Goal: Entertainment & Leisure: Consume media (video, audio)

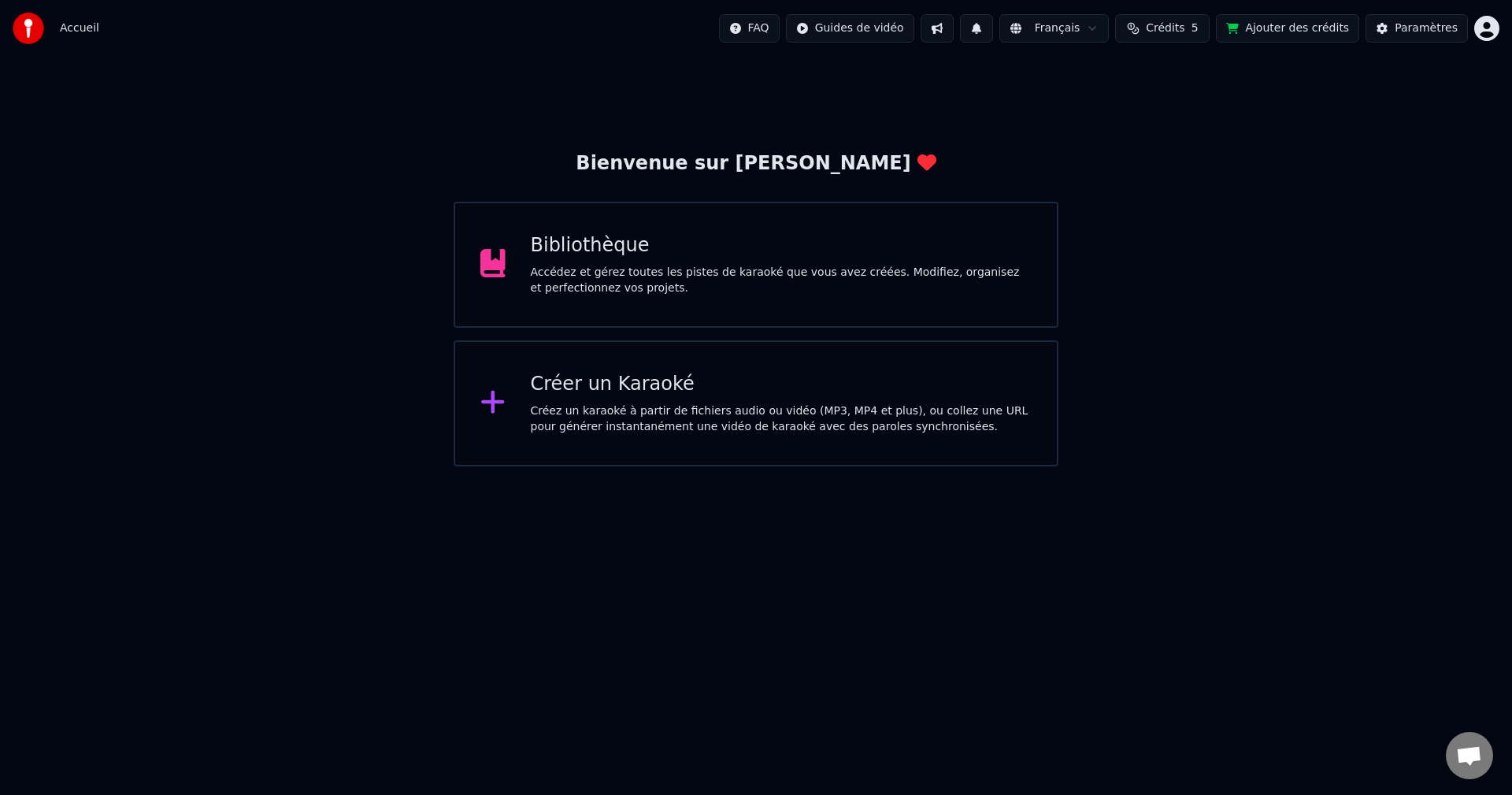
click at [599, 381] on div "Créer un Karaoké" at bounding box center [781, 384] width 501 height 25
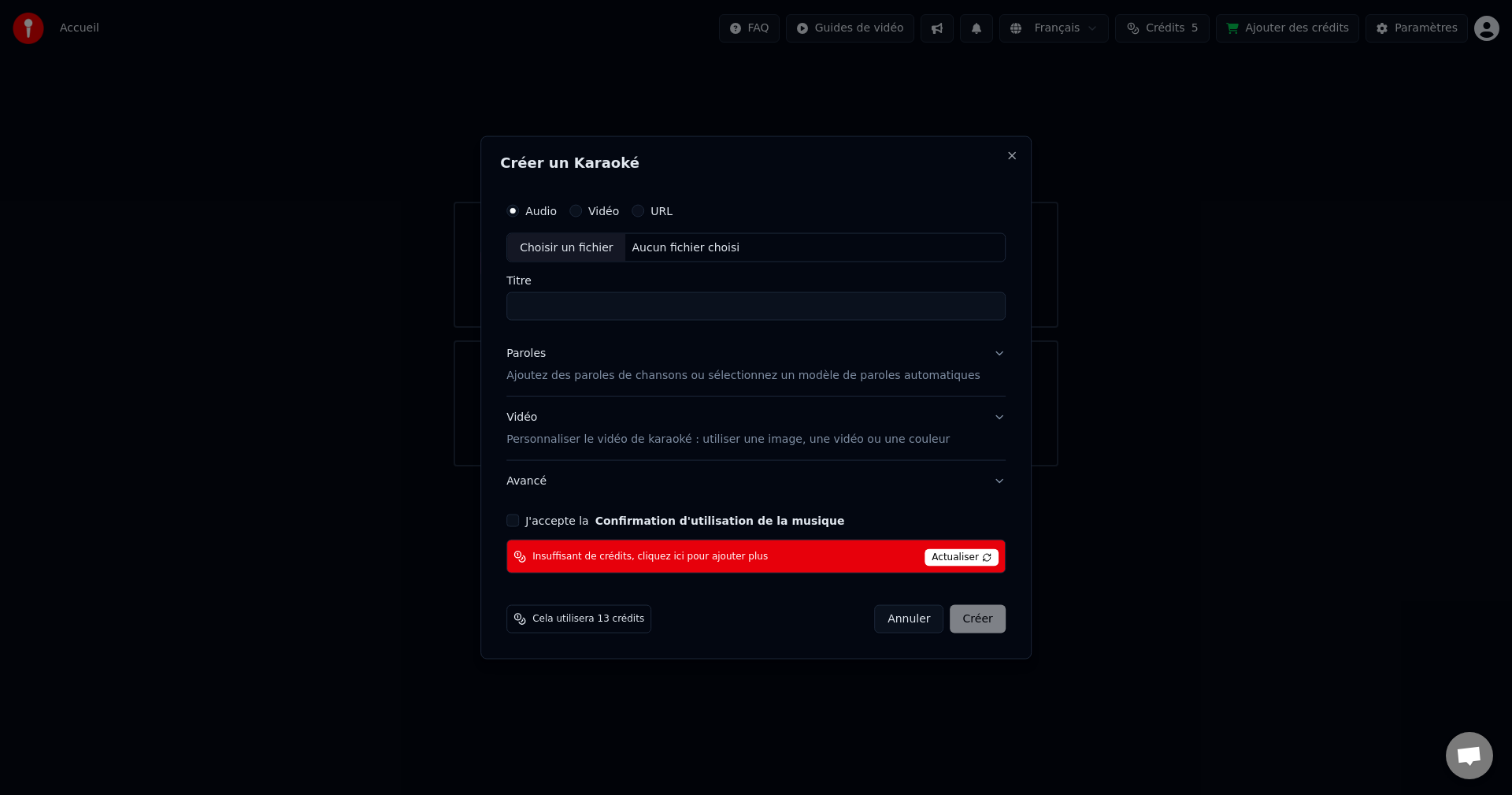
click at [937, 555] on span "Actualiser" at bounding box center [961, 557] width 74 height 17
click at [927, 558] on span "Actualiser" at bounding box center [961, 557] width 74 height 17
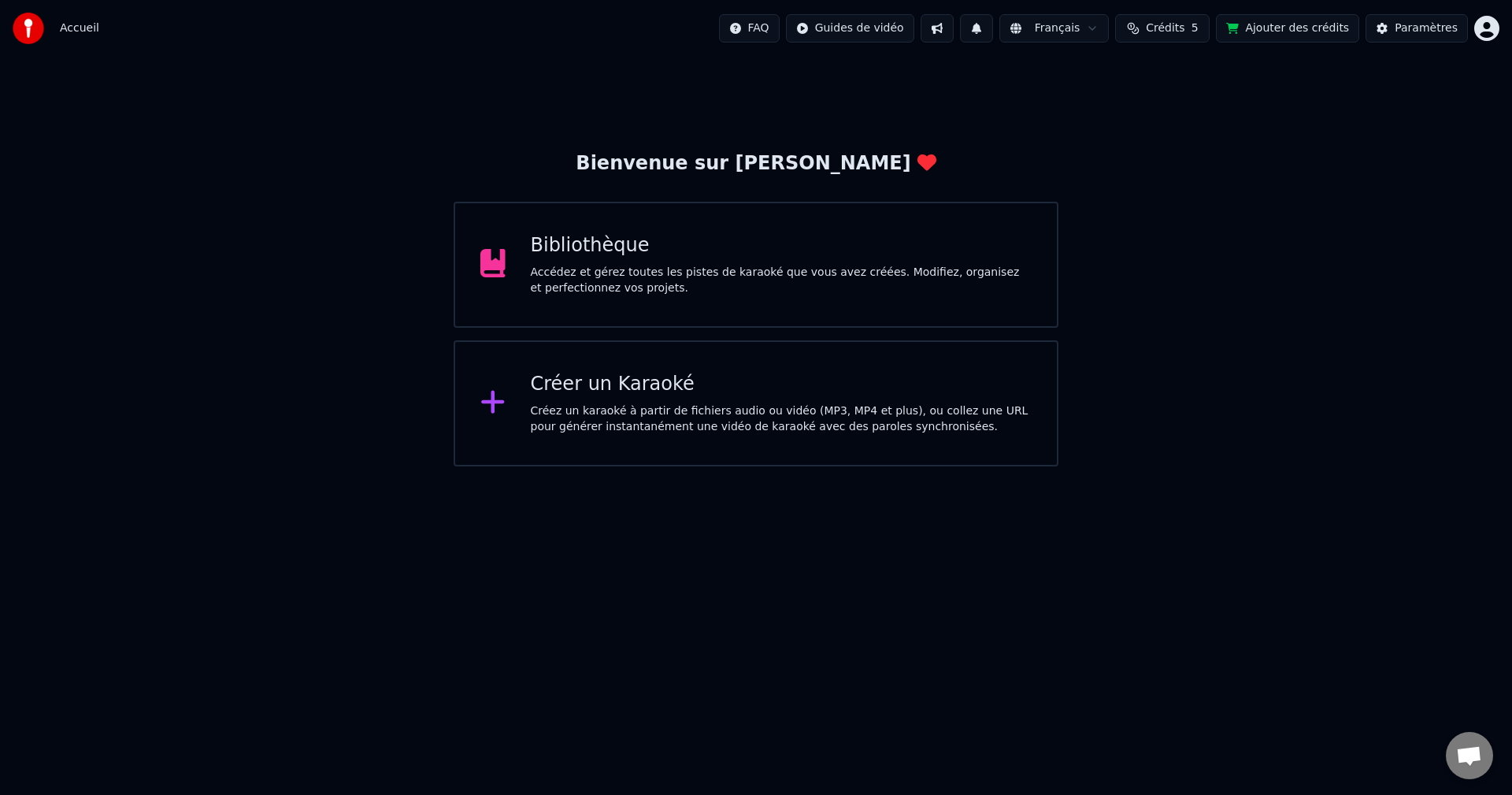
click at [1285, 30] on button "Ajouter des crédits" at bounding box center [1287, 28] width 143 height 28
click at [1479, 29] on html "Accueil FAQ Guides de vidéo Français Crédits 5 Ajouter des crédits Paramètres B…" at bounding box center [756, 233] width 1512 height 466
click at [568, 401] on html "Accueil FAQ Guides de vidéo Français Crédits 5 Ajouter des crédits Paramètres B…" at bounding box center [756, 233] width 1512 height 466
click at [1484, 24] on html "Accueil FAQ Guides de vidéo Français Crédits 5 Ajouter des crédits Paramètres B…" at bounding box center [756, 233] width 1512 height 466
click at [1376, 158] on span "Se Déconnecter" at bounding box center [1402, 166] width 88 height 16
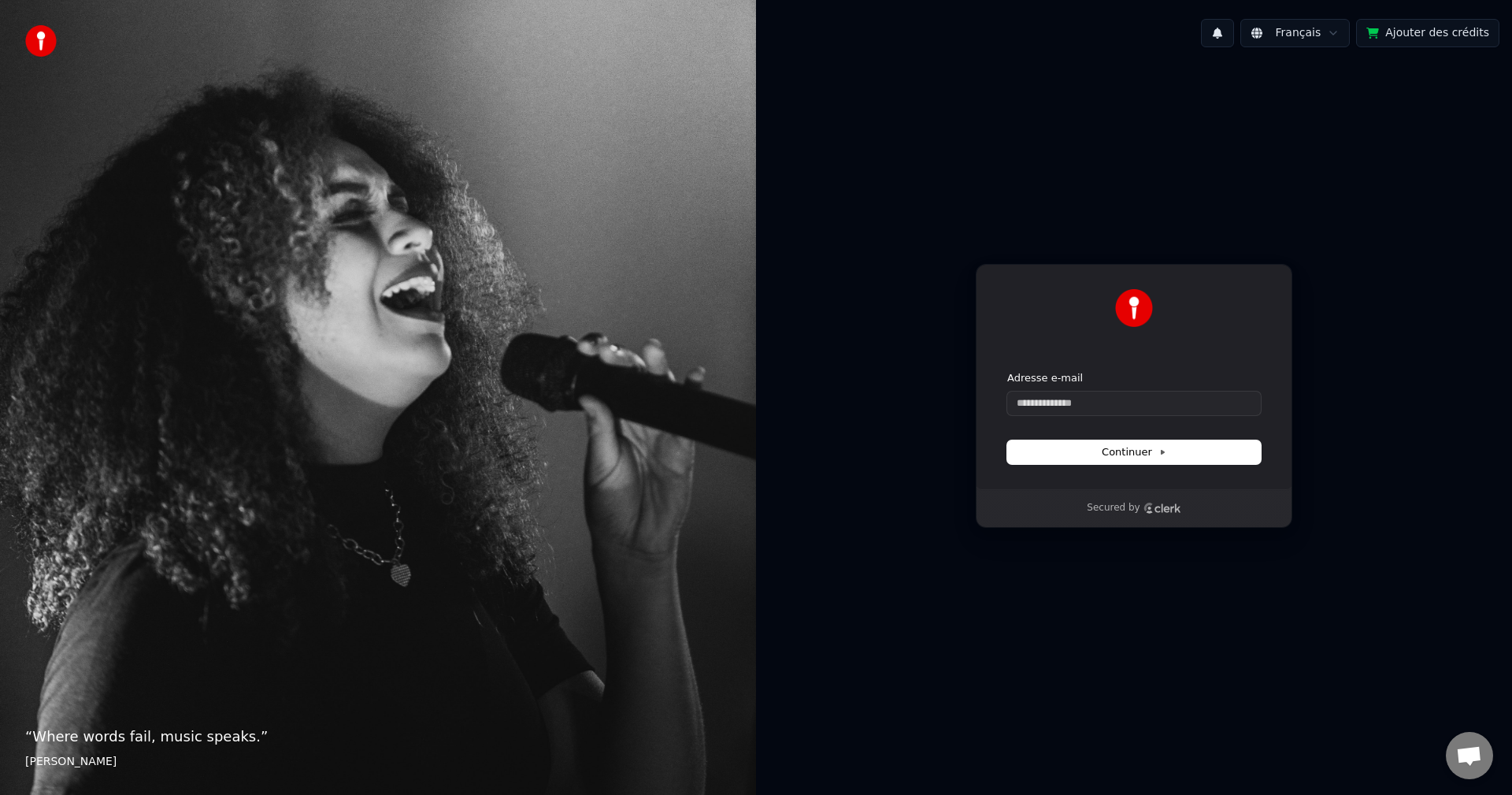
click at [1084, 390] on div "Adresse e-mail" at bounding box center [1133, 393] width 253 height 44
click at [1087, 401] on input "Adresse e-mail" at bounding box center [1133, 402] width 253 height 23
click at [1007, 371] on button "submit" at bounding box center [1007, 371] width 0 height 0
type input "**********"
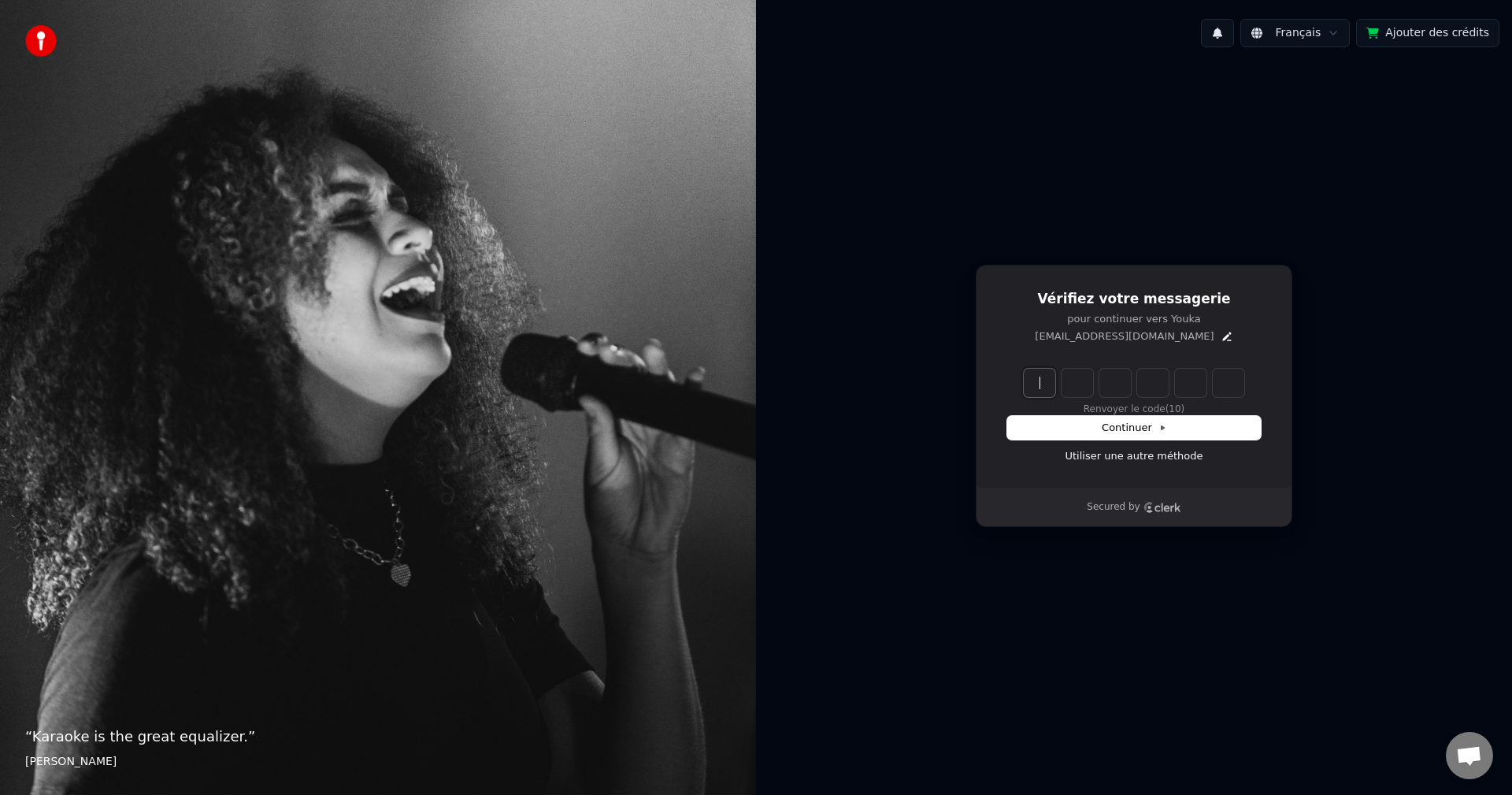
click at [1031, 380] on input "Enter verification code" at bounding box center [1134, 382] width 220 height 28
type input "******"
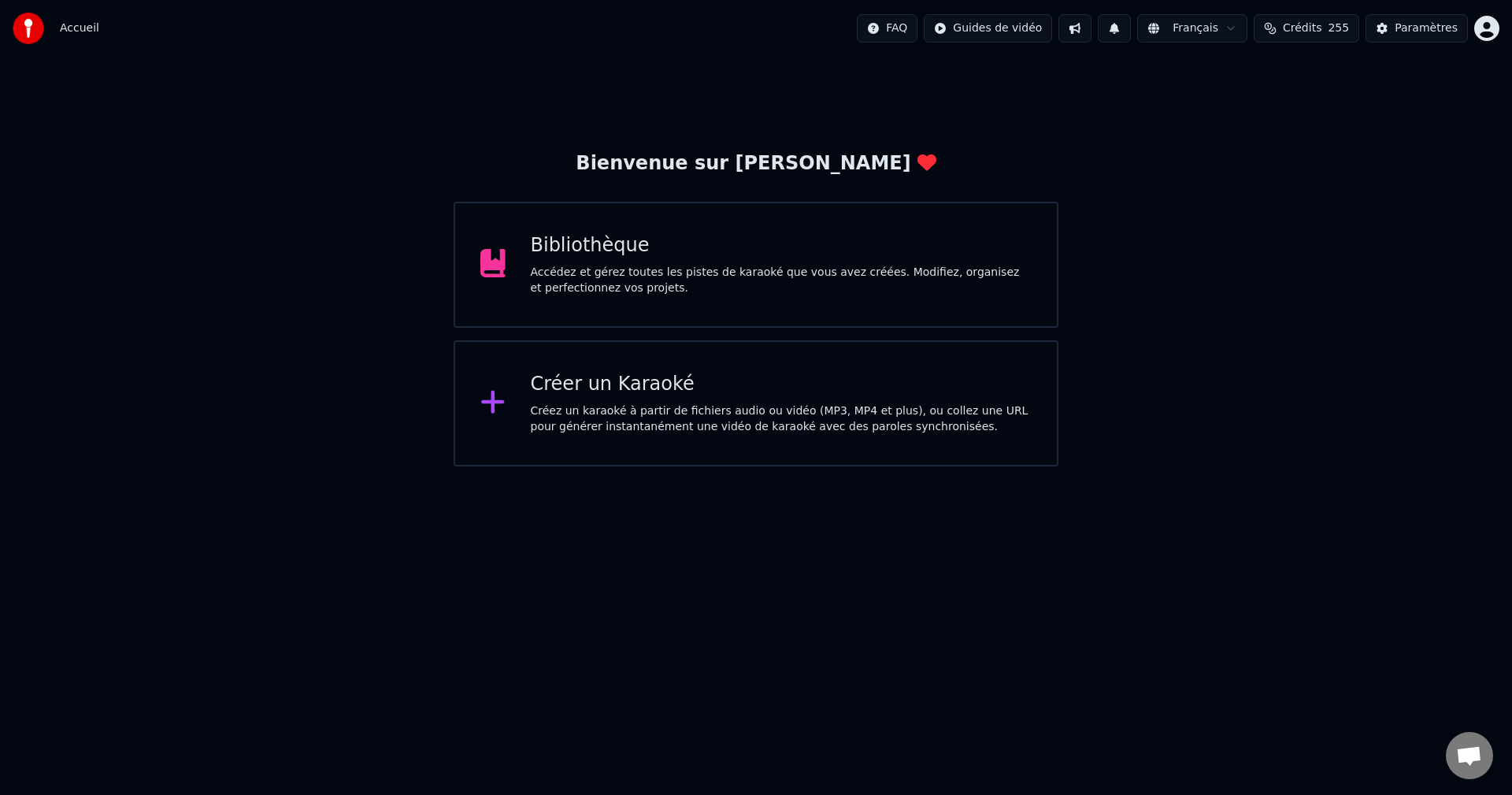
click at [1316, 26] on span "Crédits" at bounding box center [1302, 28] width 39 height 16
click at [1315, 200] on button "Actualiser" at bounding box center [1316, 202] width 94 height 28
click at [586, 383] on div "Créer un Karaoké" at bounding box center [781, 384] width 501 height 25
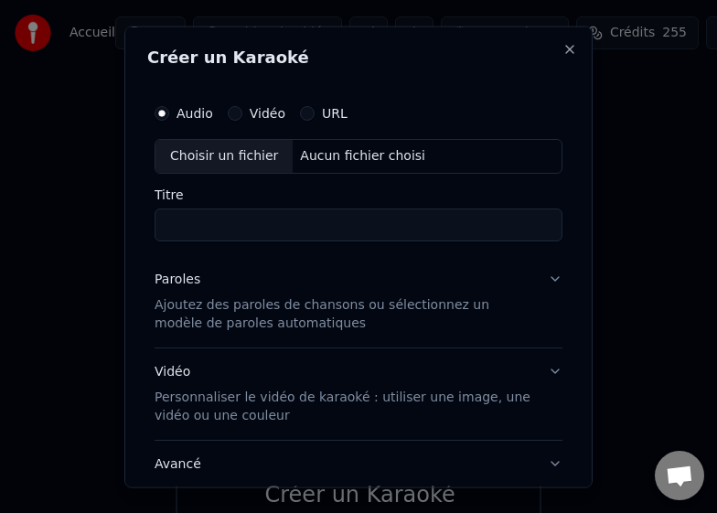
click at [338, 154] on div "Aucun fichier choisi" at bounding box center [363, 155] width 140 height 18
click at [348, 156] on div "Aucun fichier choisi" at bounding box center [363, 155] width 140 height 18
type input "**********"
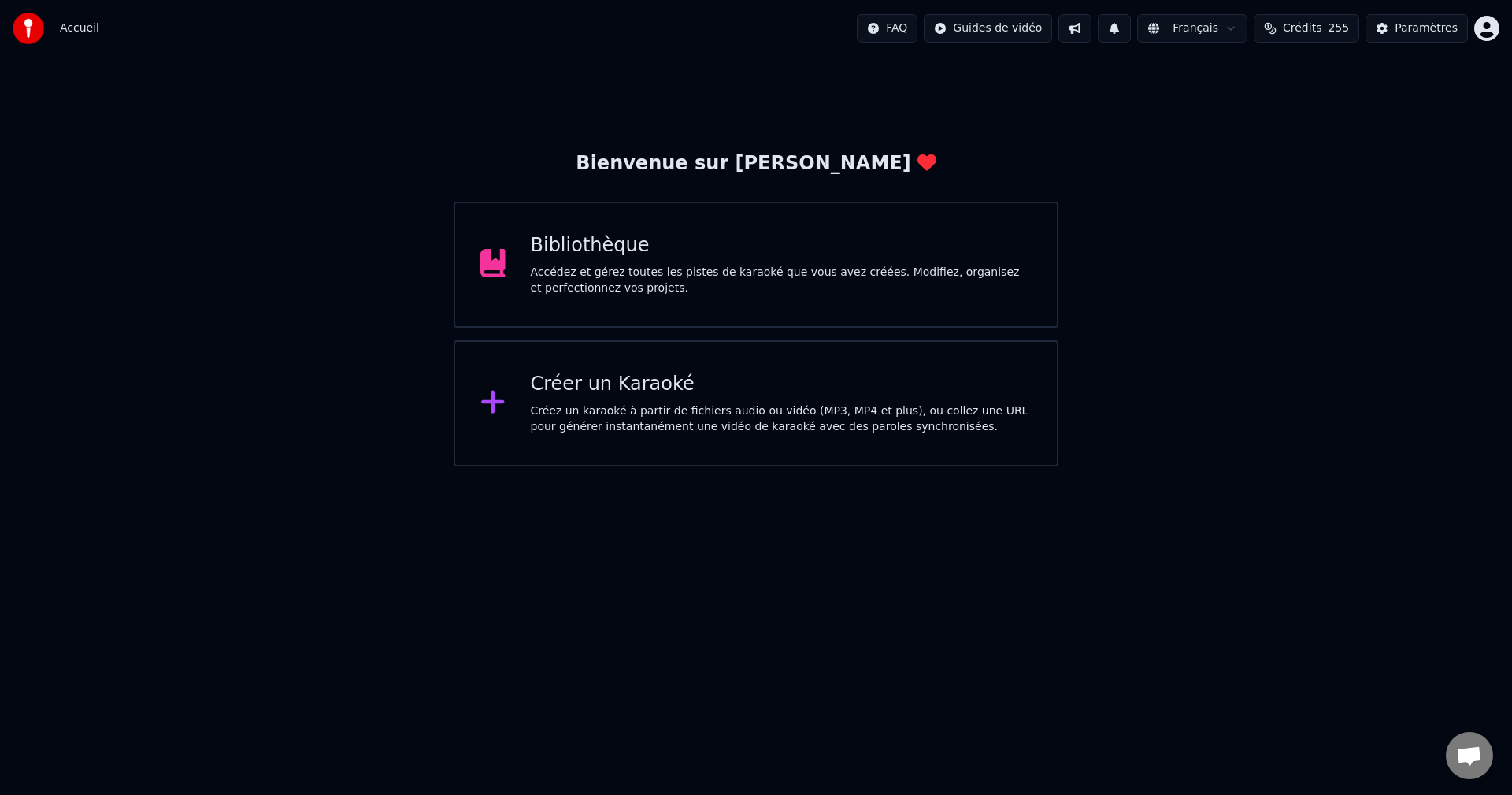
click at [593, 391] on div "Créer un Karaoké" at bounding box center [781, 384] width 501 height 25
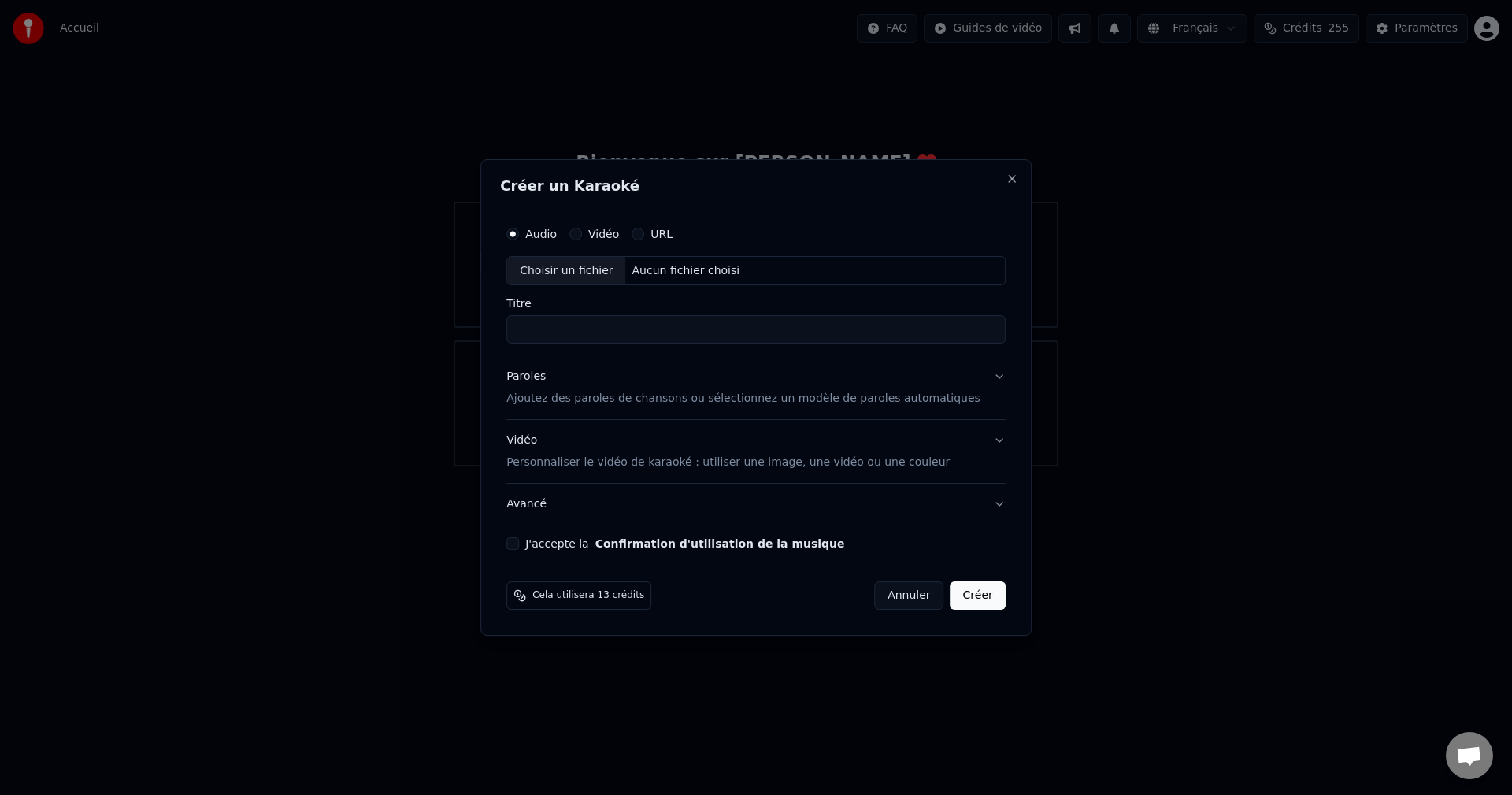
click at [709, 268] on div "Aucun fichier choisi" at bounding box center [686, 270] width 121 height 16
type input "**********"
click at [598, 401] on p "Ajoutez des paroles de chansons ou sélectionnez un modèle de paroles automatiqu…" at bounding box center [743, 399] width 474 height 16
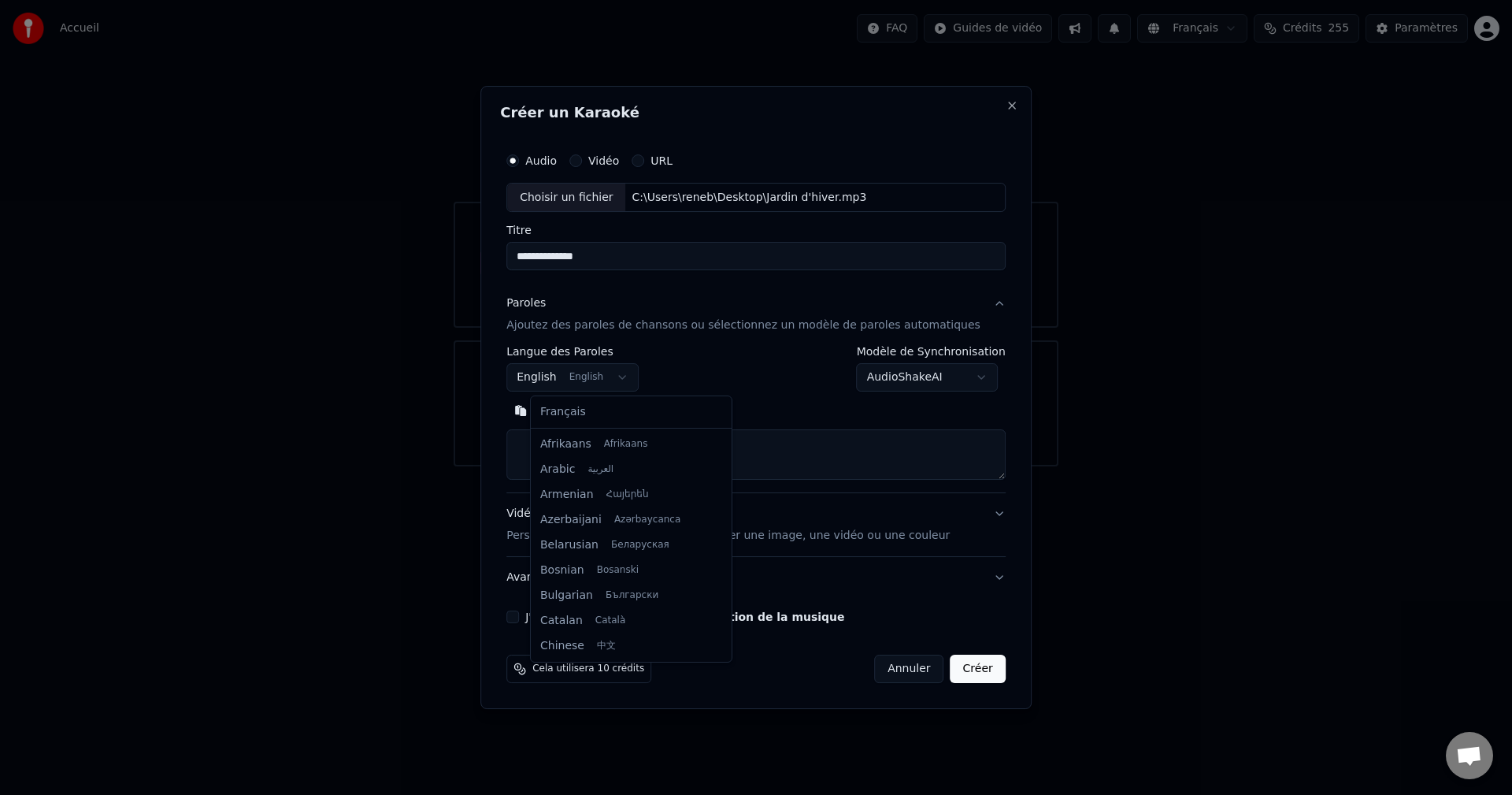
click at [641, 377] on body "**********" at bounding box center [756, 233] width 1512 height 466
select select "**"
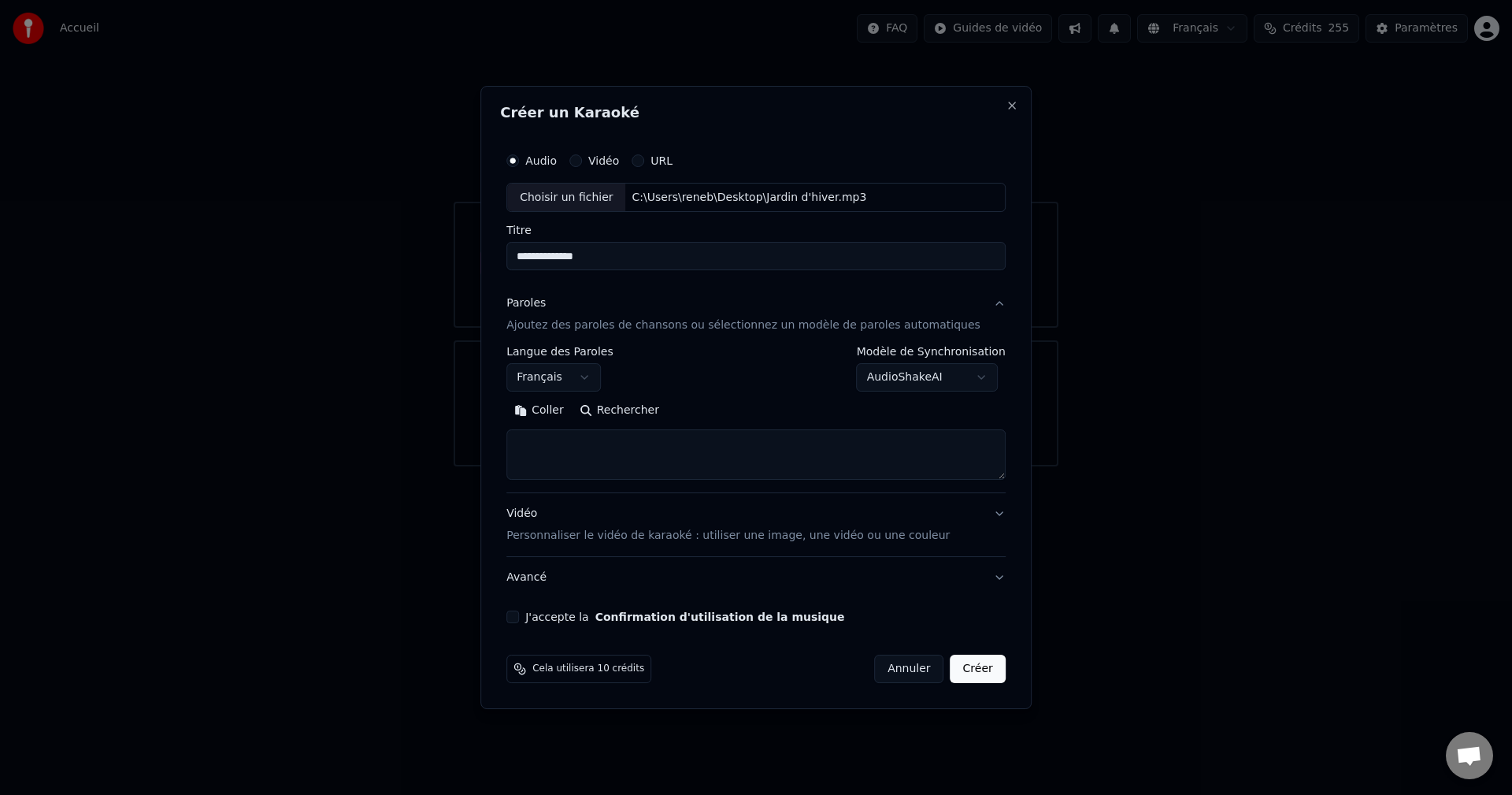
click at [560, 444] on textarea at bounding box center [756, 455] width 499 height 51
paste textarea "**********"
type textarea "**********"
click at [727, 410] on button "Développer" at bounding box center [722, 411] width 96 height 25
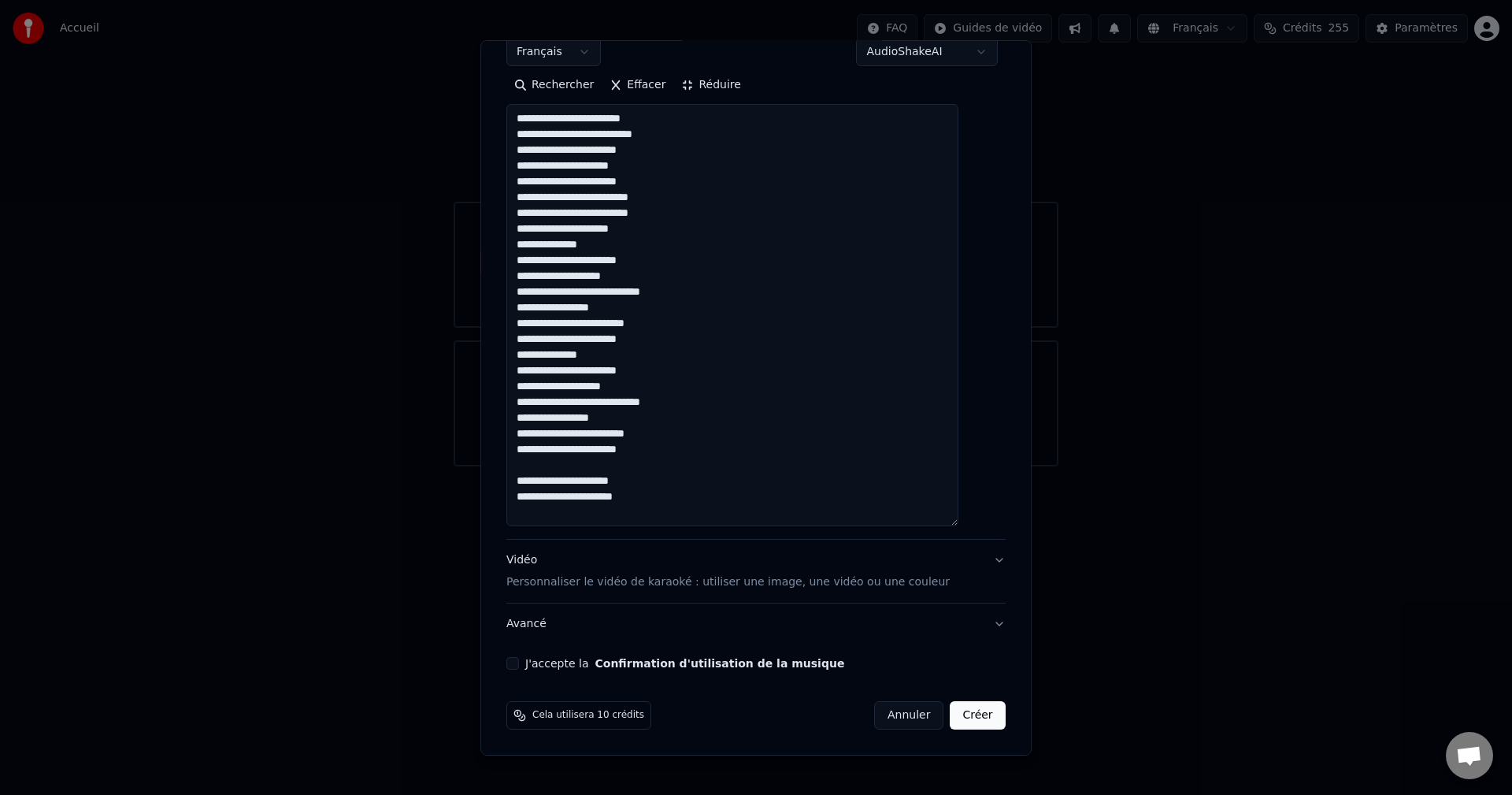
scroll to position [0, 0]
click at [519, 659] on button "J'accepte la Confirmation d'utilisation de la musique" at bounding box center [512, 663] width 13 height 13
click at [951, 715] on button "Créer" at bounding box center [978, 715] width 55 height 28
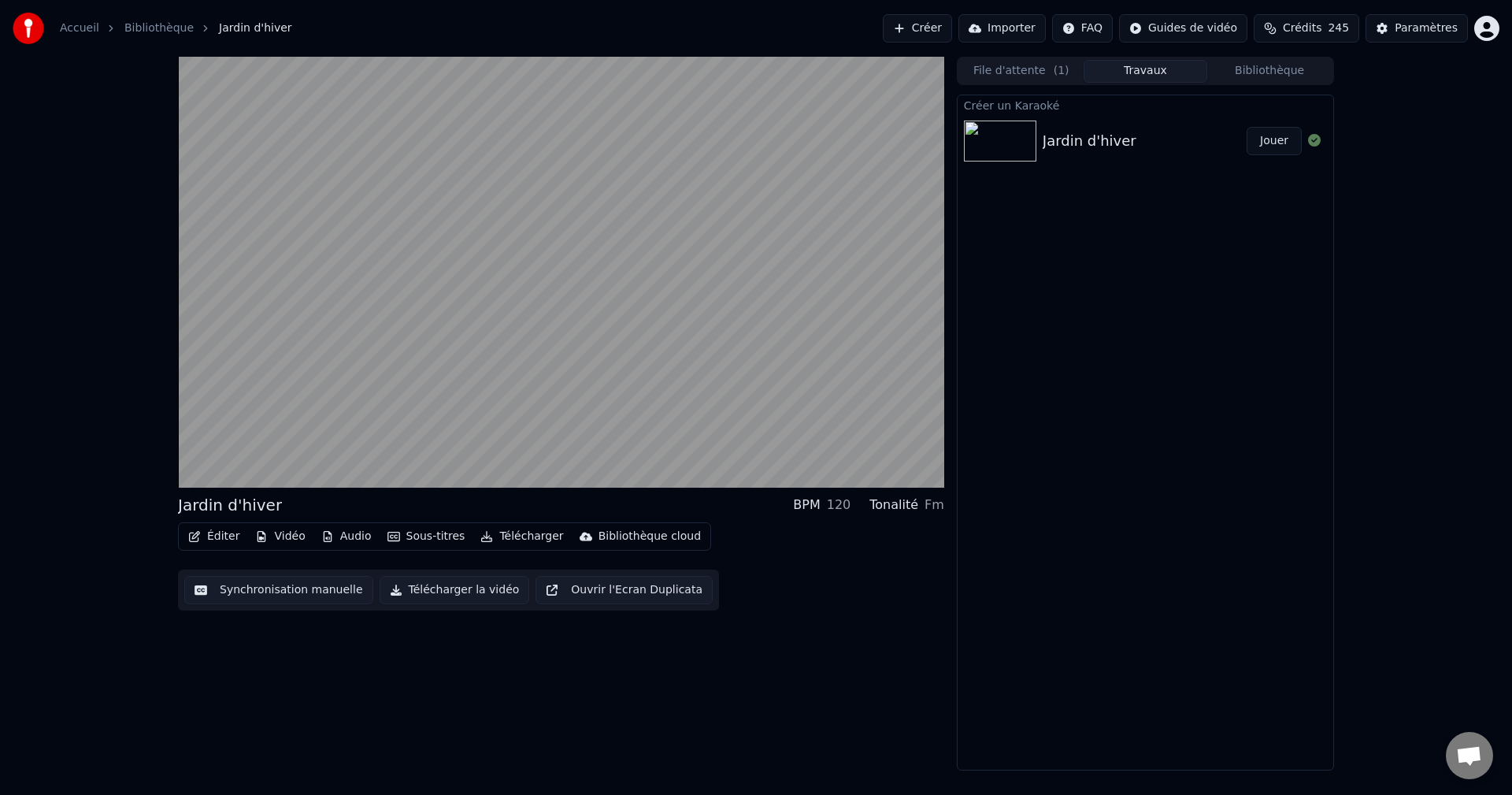
click at [1277, 141] on button "Jouer" at bounding box center [1273, 140] width 55 height 28
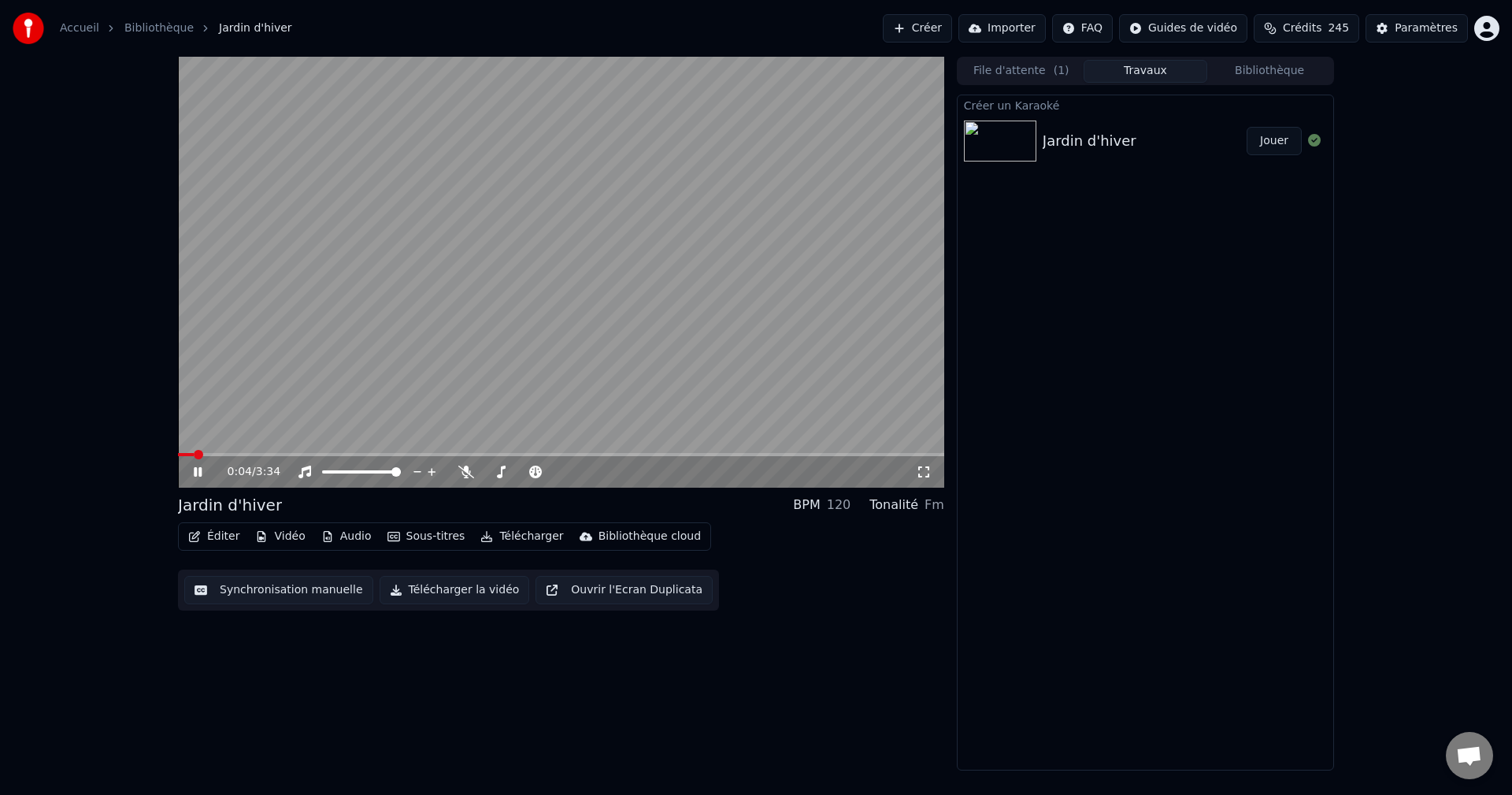
click at [197, 469] on icon at bounding box center [197, 471] width 8 height 9
click at [1259, 70] on button "Bibliothèque" at bounding box center [1269, 71] width 124 height 23
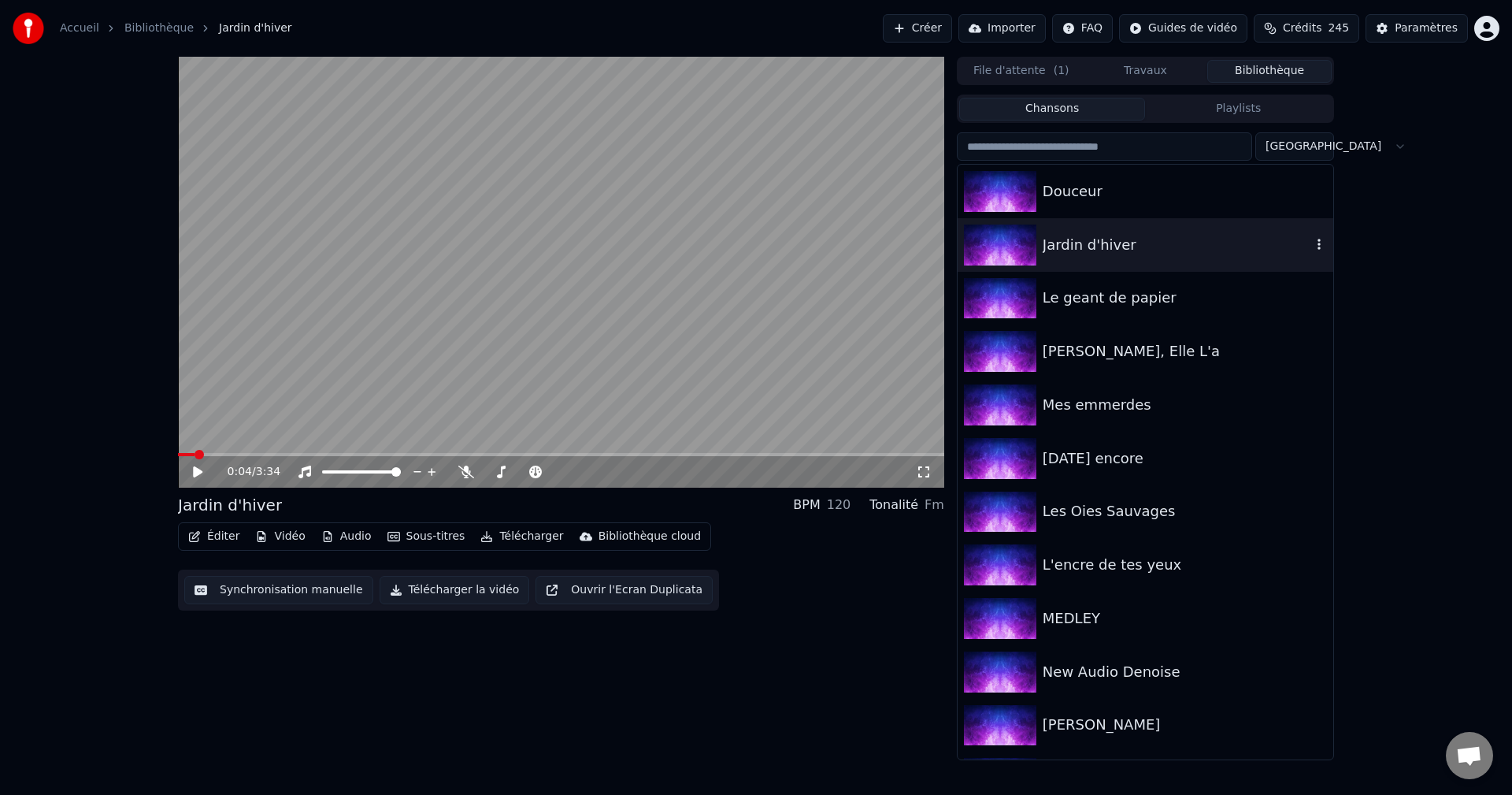
click at [1317, 240] on icon "button" at bounding box center [1319, 244] width 3 height 11
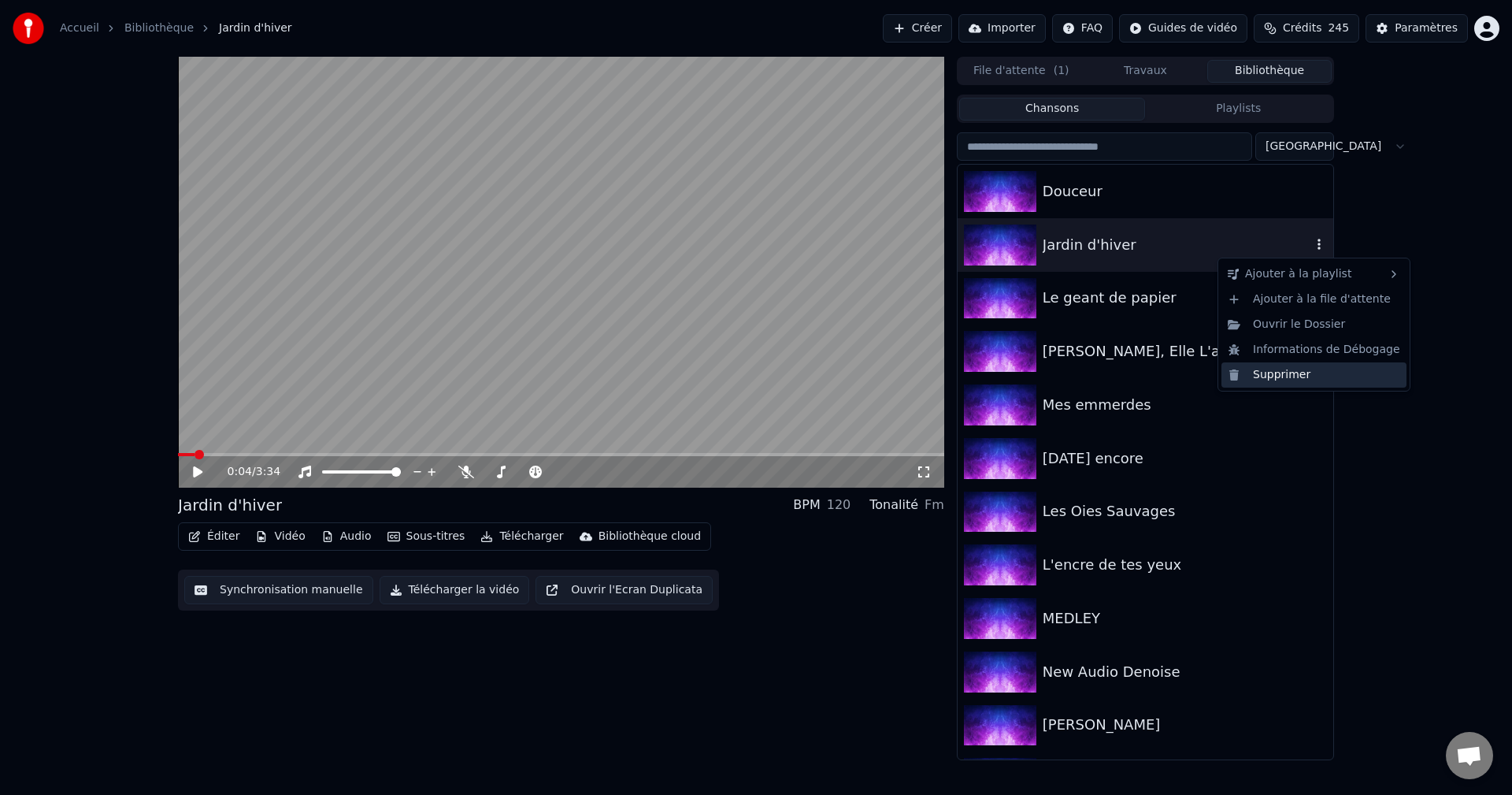
click at [1297, 375] on div "Supprimer" at bounding box center [1313, 375] width 185 height 25
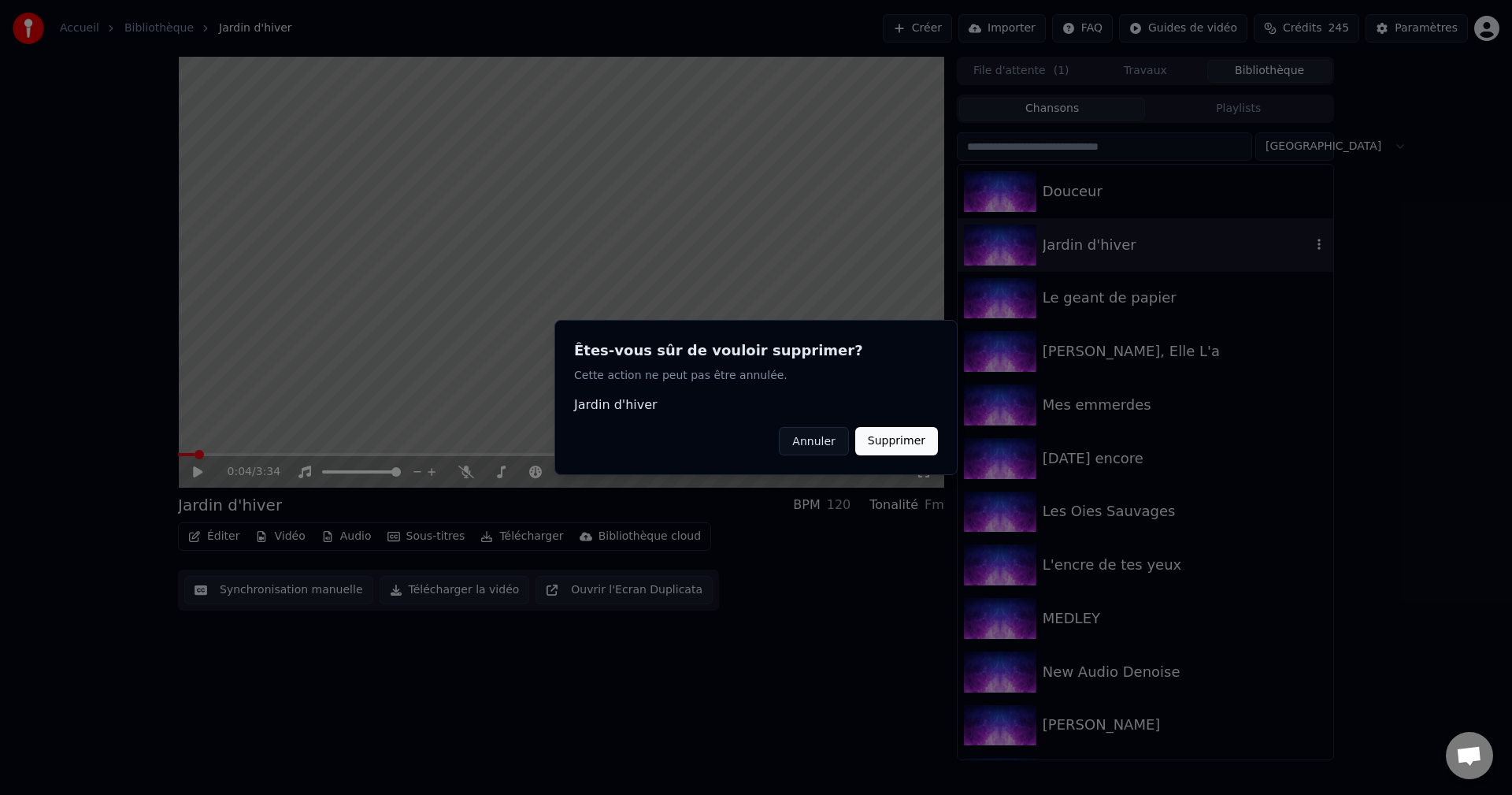
click at [896, 435] on button "Supprimer" at bounding box center [896, 441] width 83 height 28
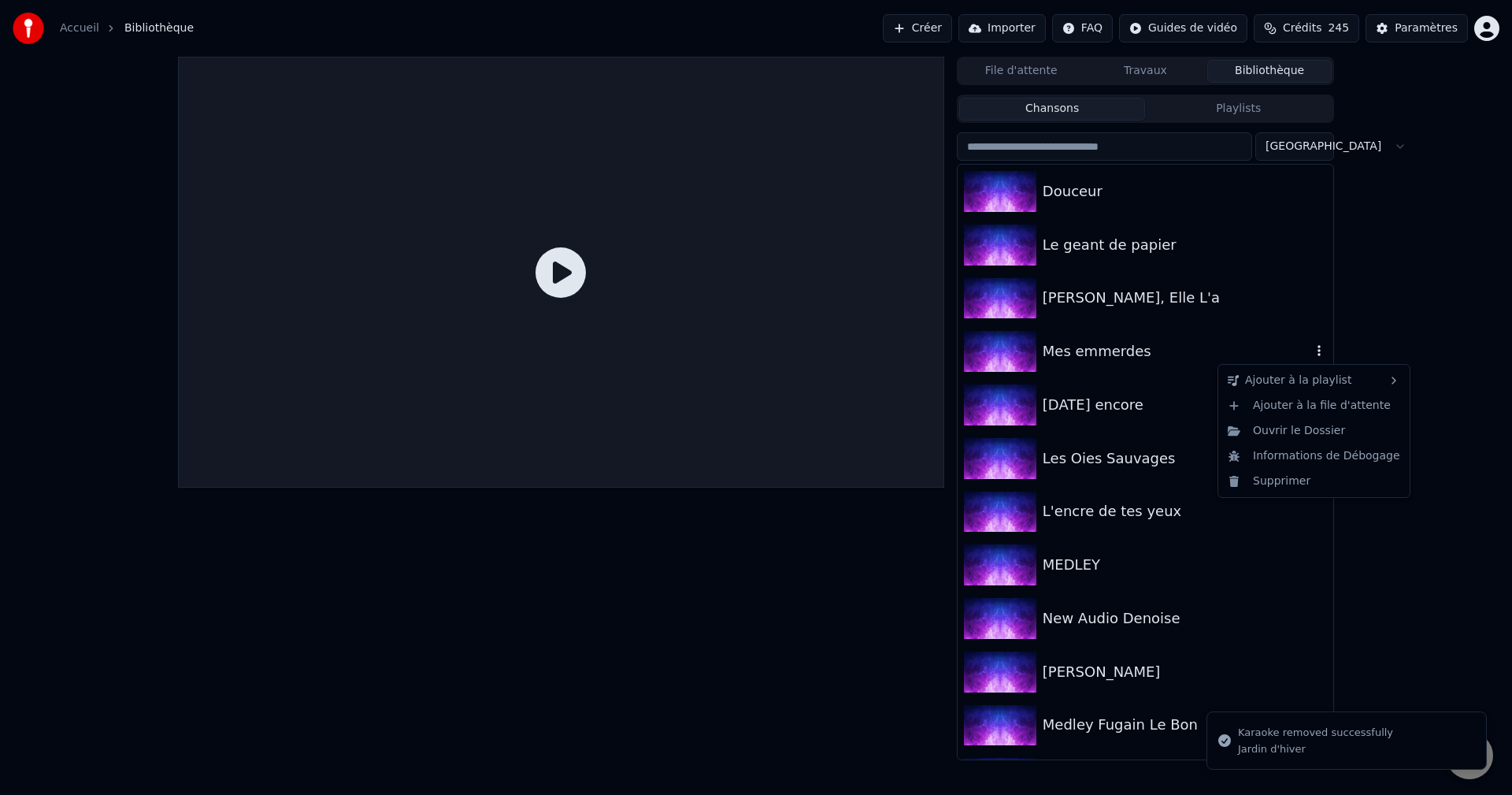
click at [1311, 351] on icon "button" at bounding box center [1318, 351] width 15 height 13
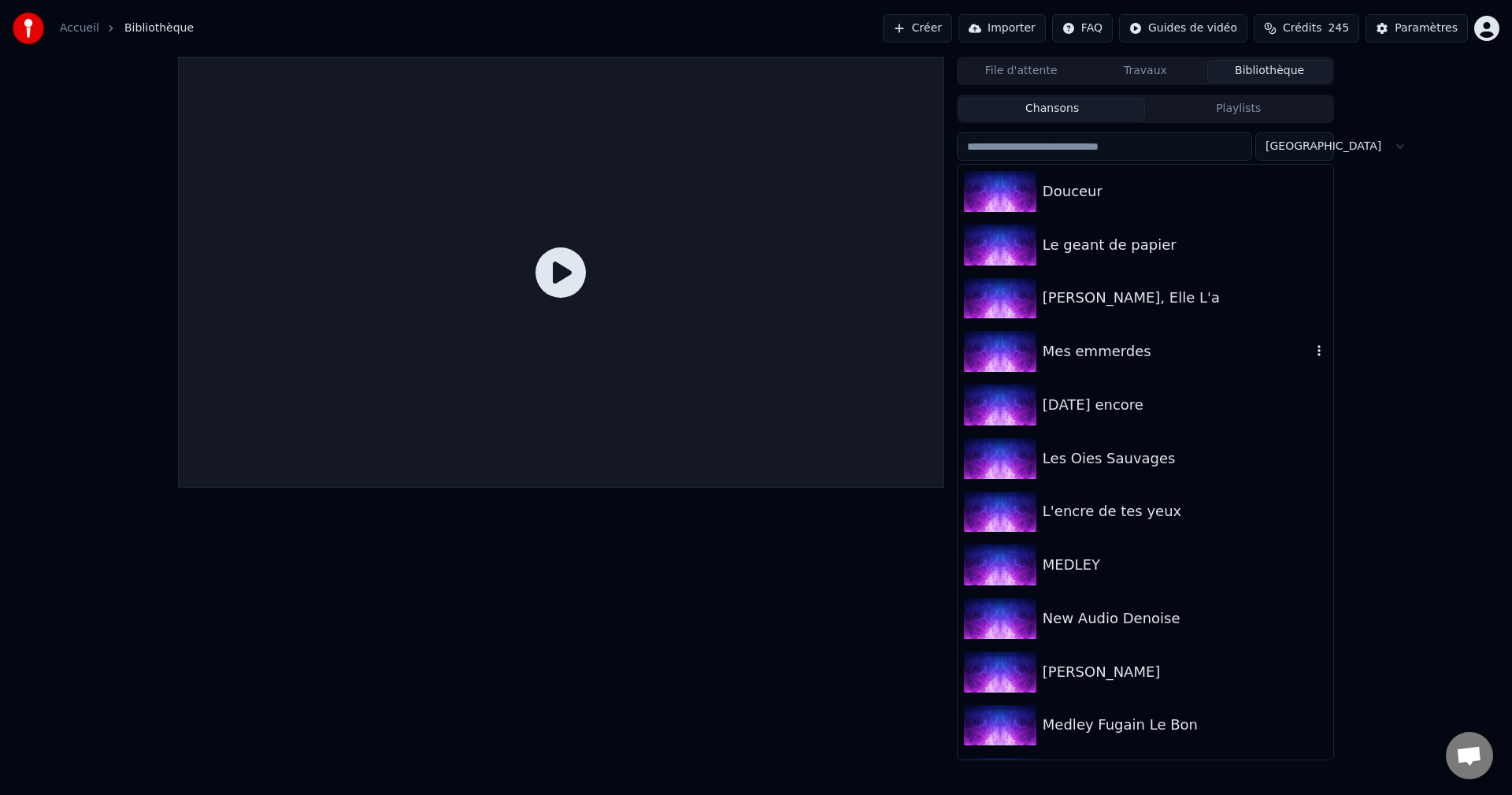
click at [1311, 349] on icon "button" at bounding box center [1318, 351] width 15 height 13
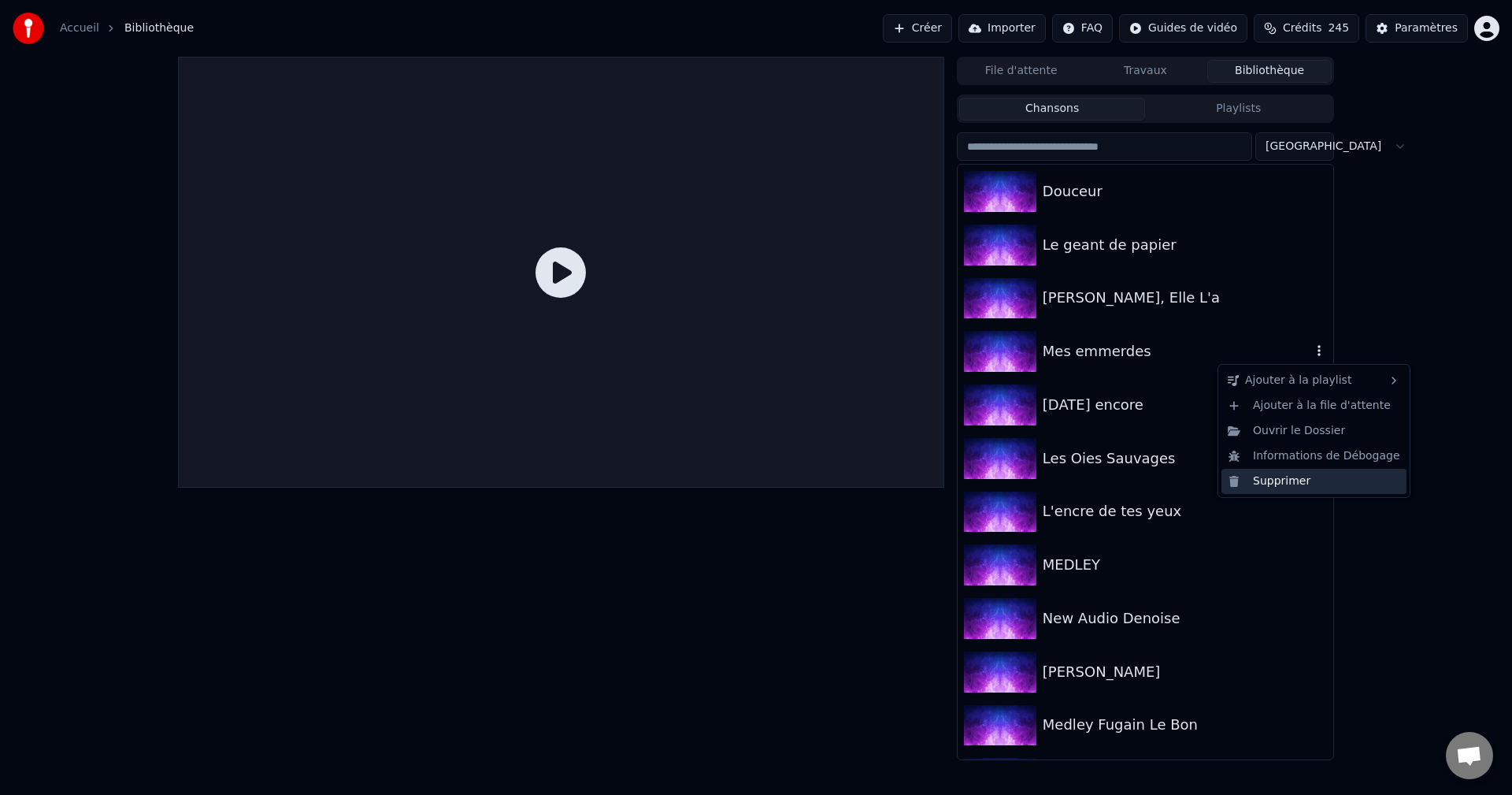
click at [1280, 486] on div "Supprimer" at bounding box center [1313, 481] width 185 height 25
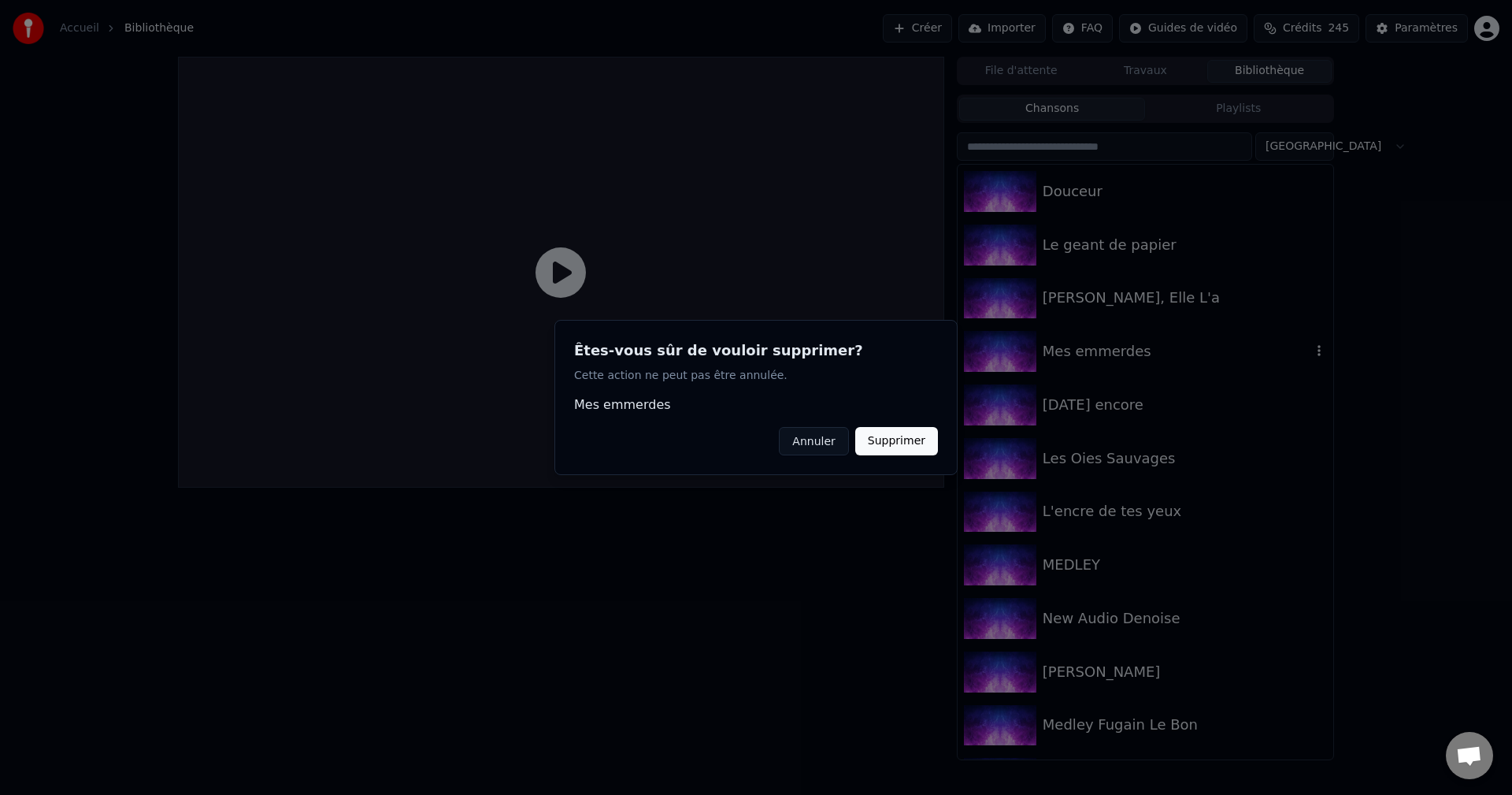
drag, startPoint x: 899, startPoint y: 441, endPoint x: 939, endPoint y: 431, distance: 41.2
click at [906, 438] on button "Supprimer" at bounding box center [896, 441] width 83 height 28
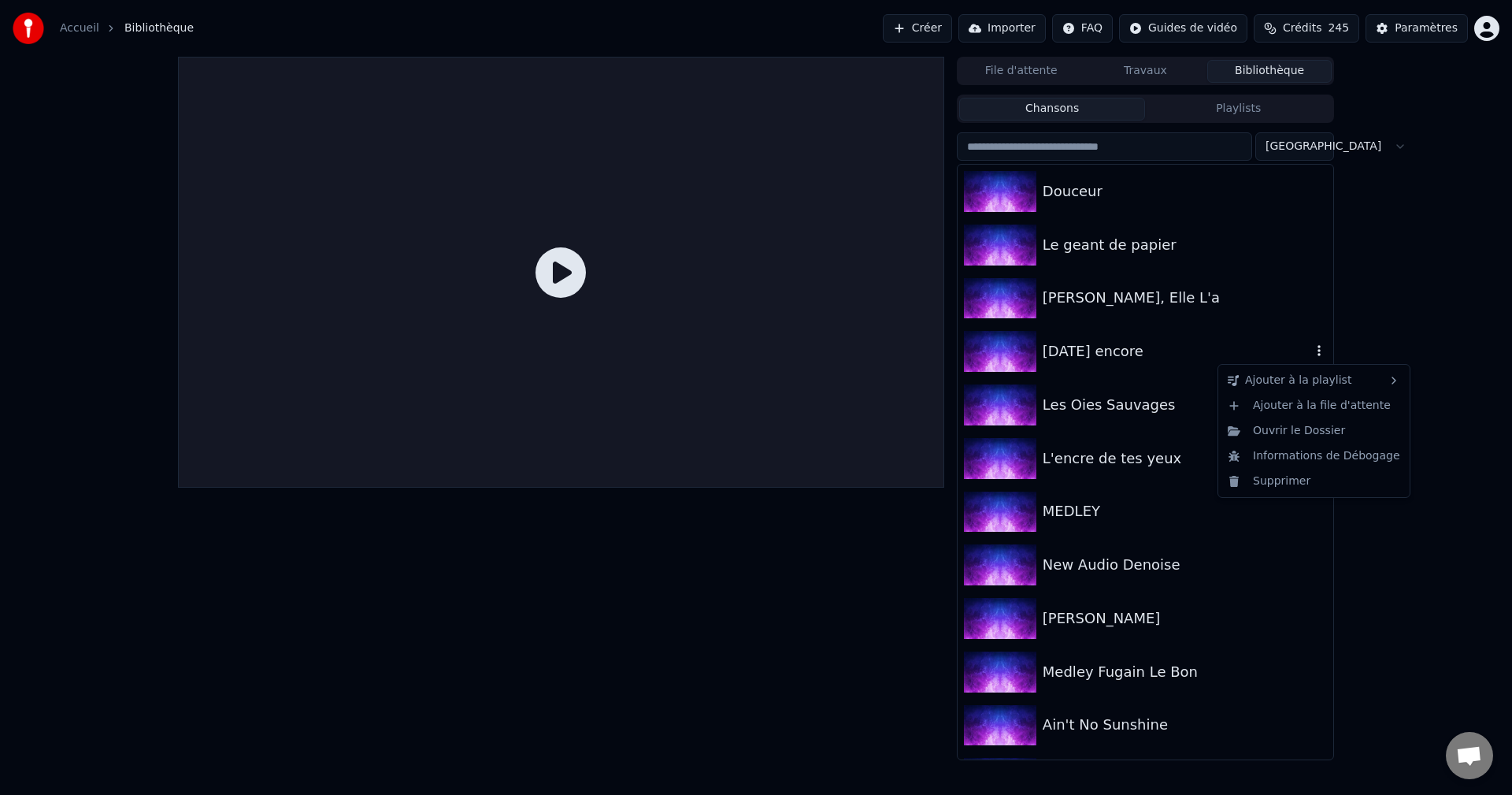
click at [1311, 345] on icon "button" at bounding box center [1318, 351] width 15 height 13
click at [1274, 480] on div "Supprimer" at bounding box center [1313, 481] width 185 height 25
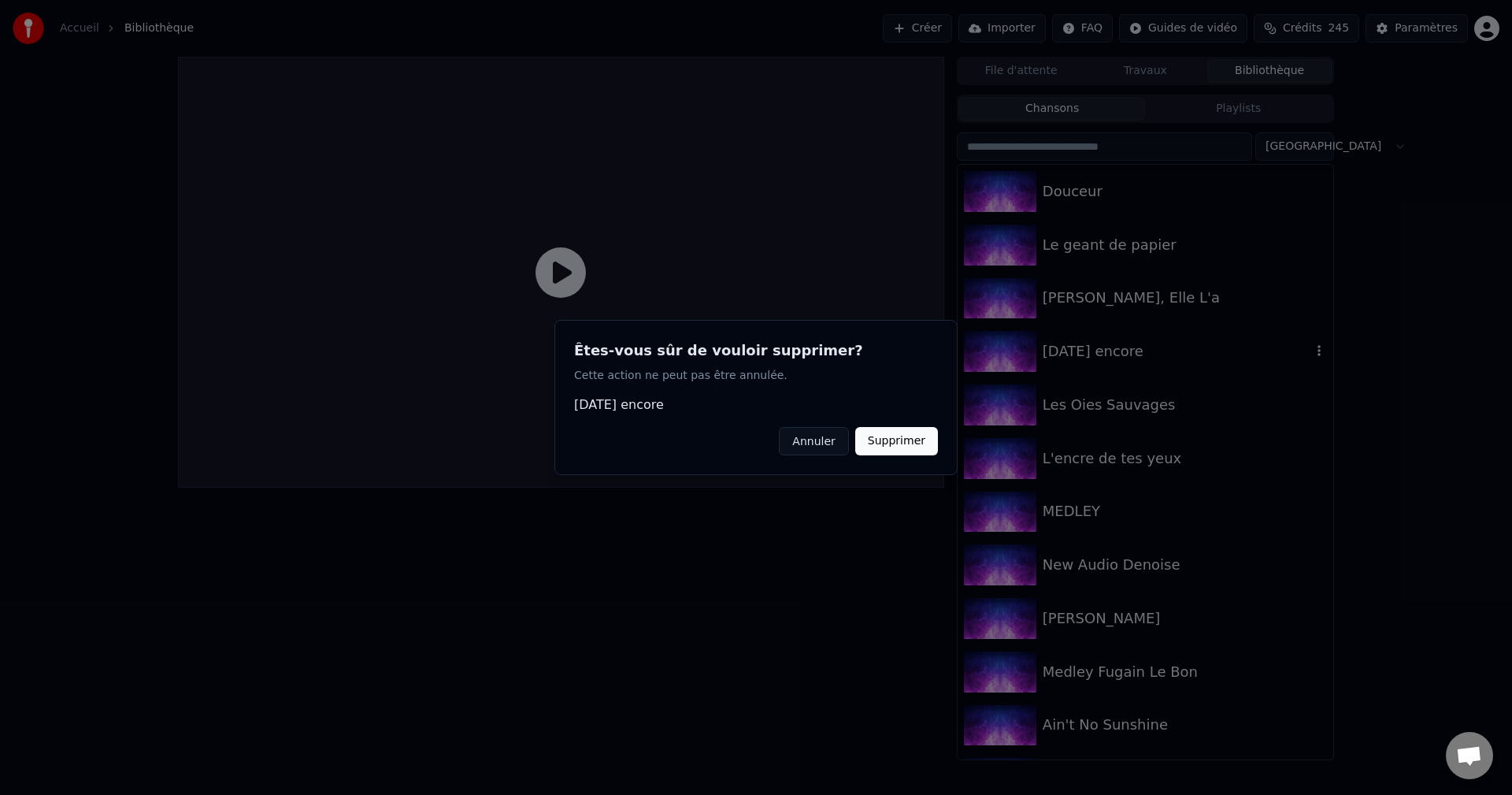
click at [885, 438] on button "Supprimer" at bounding box center [896, 441] width 83 height 28
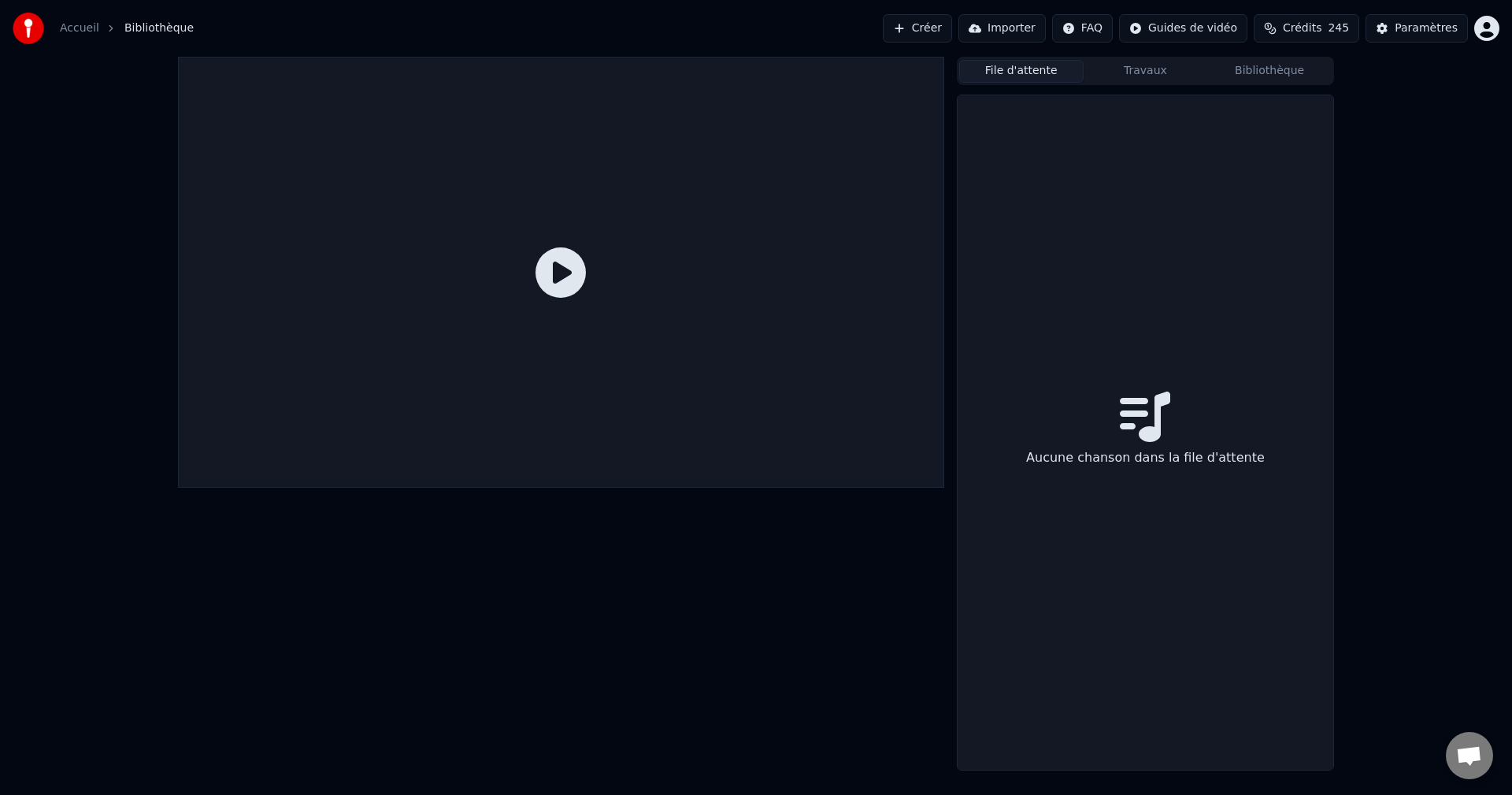
click at [1037, 72] on button "File d'attente" at bounding box center [1021, 71] width 124 height 23
click at [951, 25] on button "Créer" at bounding box center [917, 28] width 69 height 28
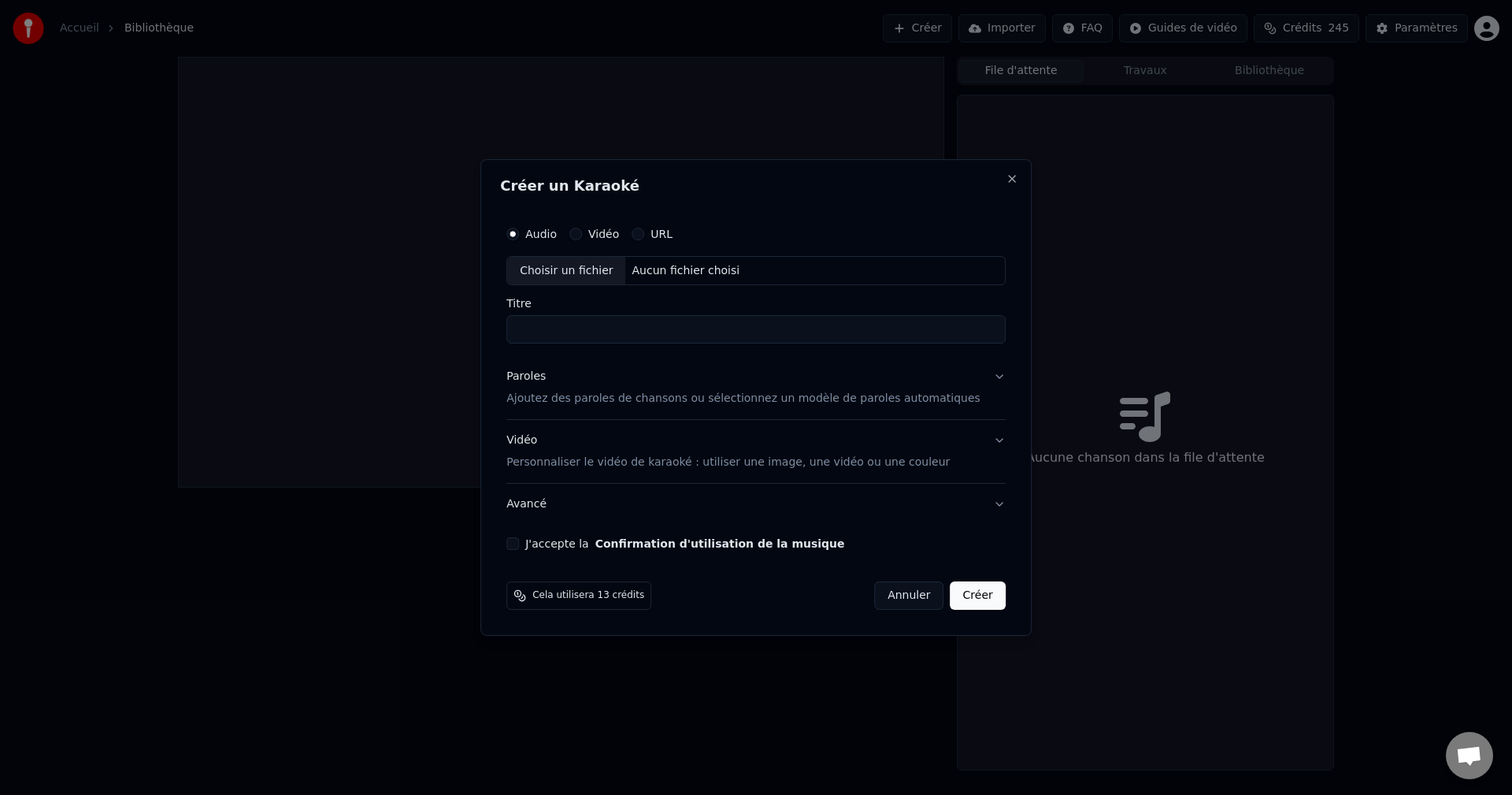
click at [687, 270] on div "Aucun fichier choisi" at bounding box center [686, 270] width 121 height 16
type input "**********"
click at [598, 399] on p "Ajoutez des paroles de chansons ou sélectionnez un modèle de paroles automatiqu…" at bounding box center [743, 399] width 474 height 16
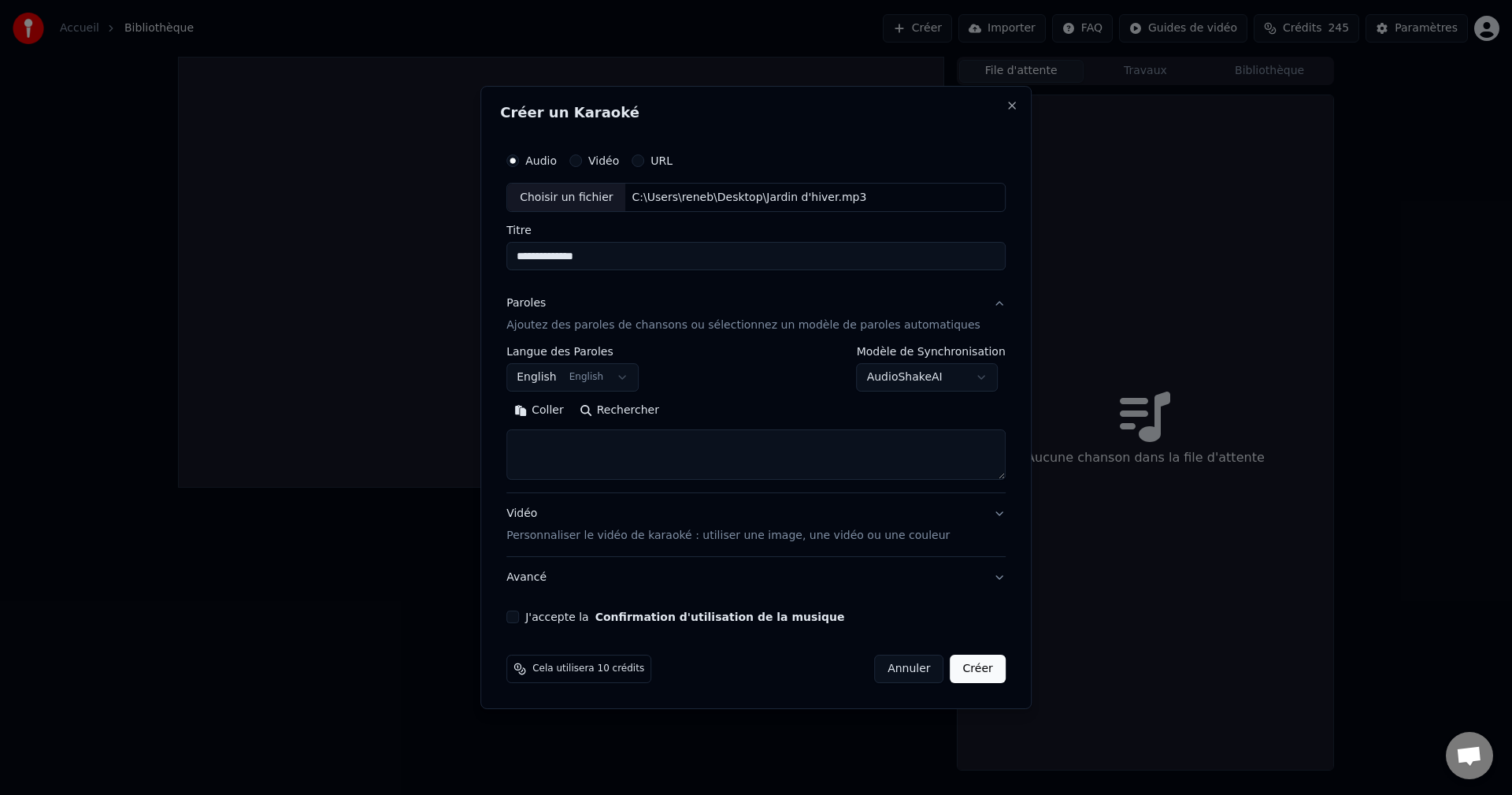
click at [627, 379] on body "**********" at bounding box center [756, 397] width 1512 height 795
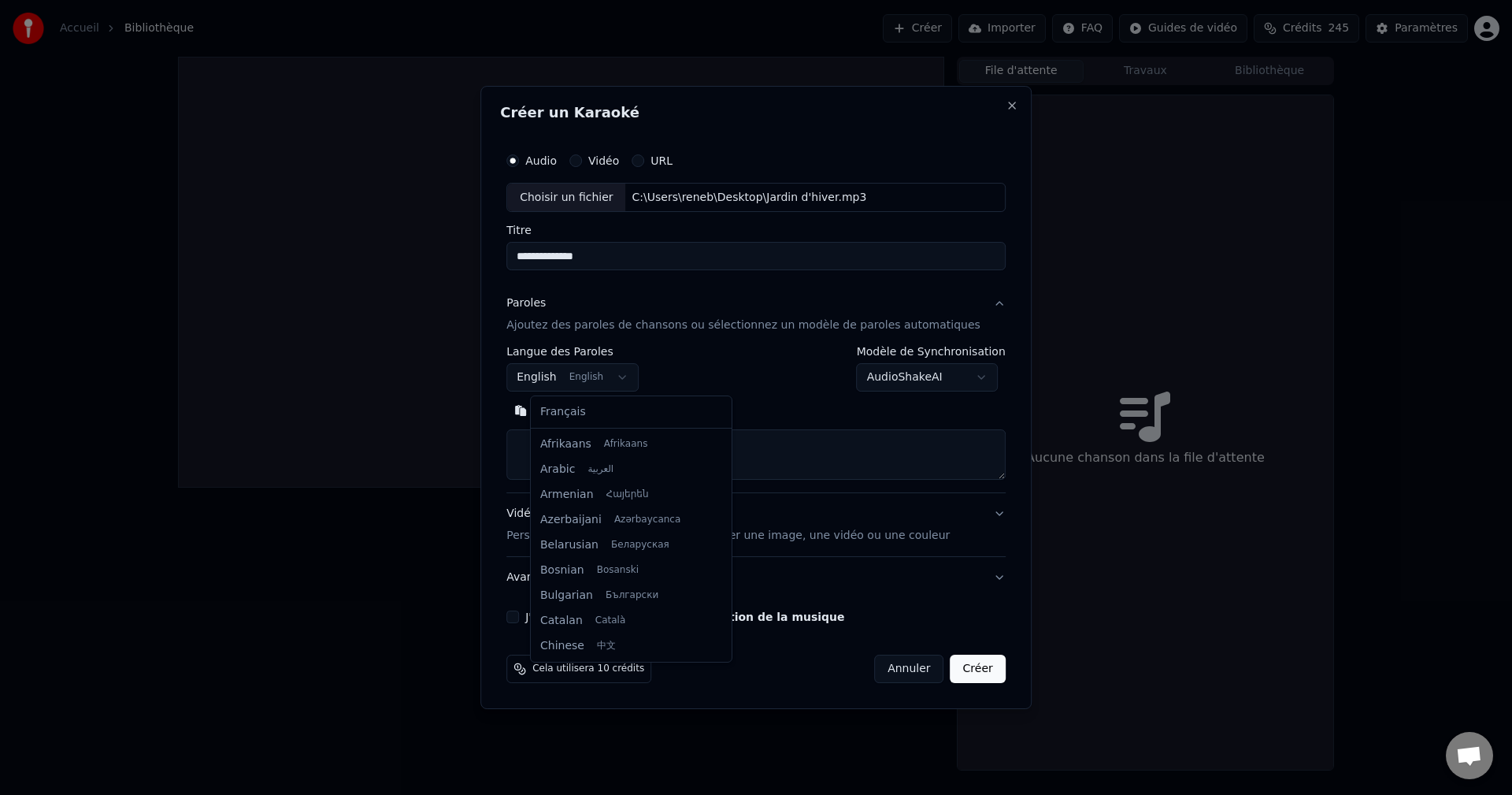
scroll to position [126, 0]
select select "**"
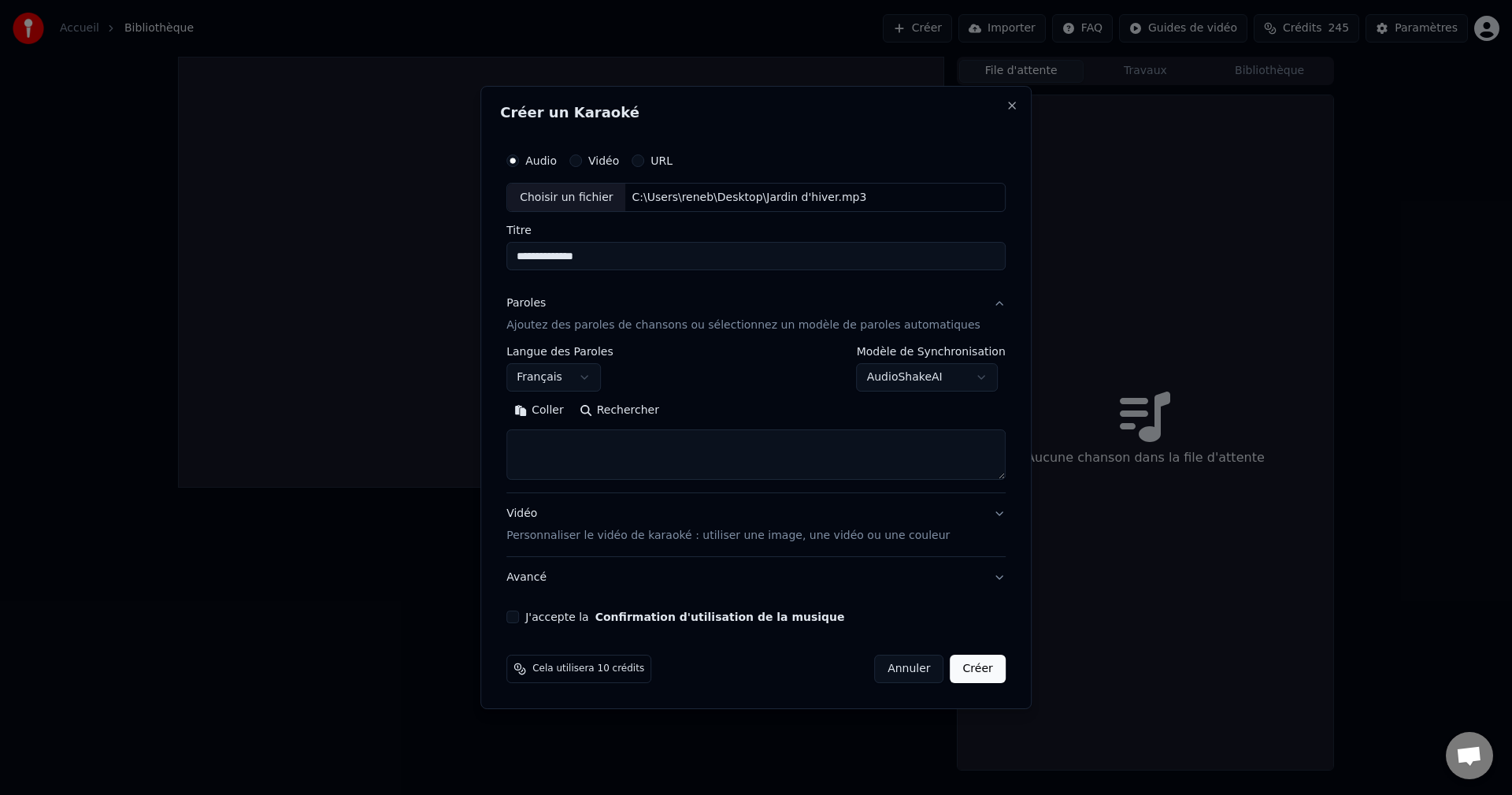
click at [560, 439] on textarea at bounding box center [756, 455] width 499 height 51
paste textarea "**********"
type textarea "**********"
click at [747, 411] on button "Développer" at bounding box center [722, 411] width 96 height 25
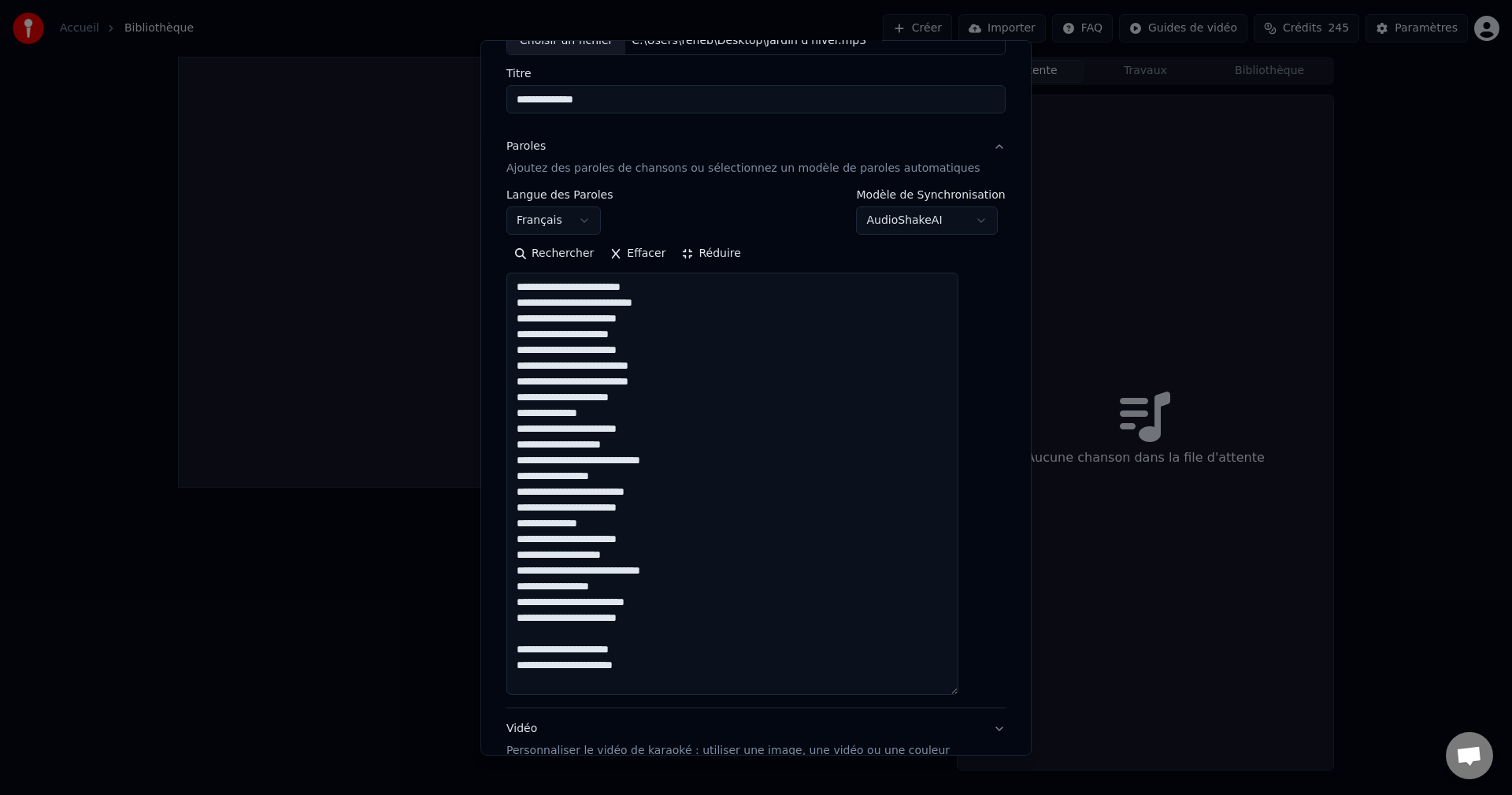
scroll to position [280, 0]
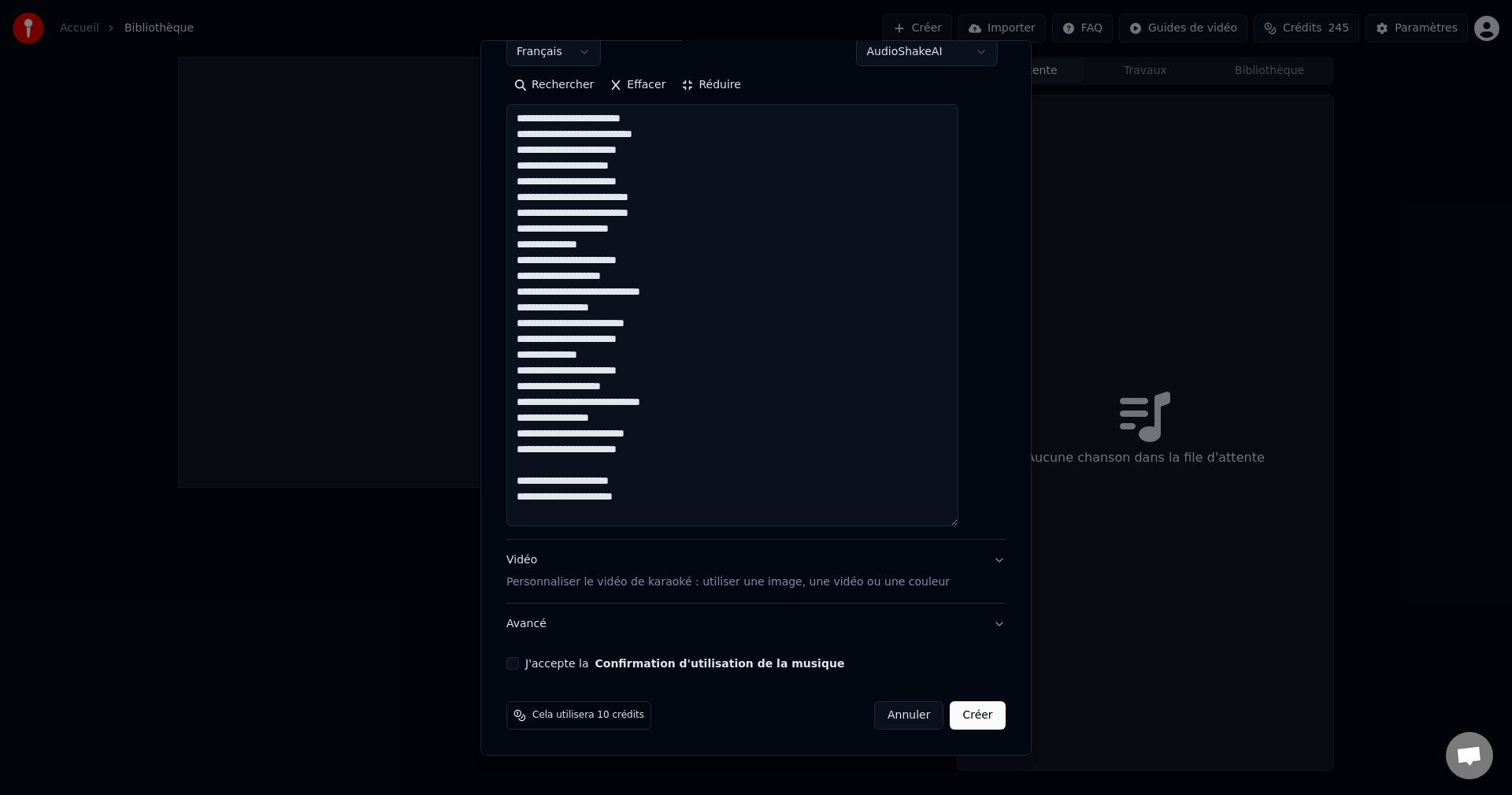
click at [519, 661] on button "J'accepte la Confirmation d'utilisation de la musique" at bounding box center [512, 663] width 13 height 13
click at [951, 714] on button "Créer" at bounding box center [978, 715] width 55 height 28
select select
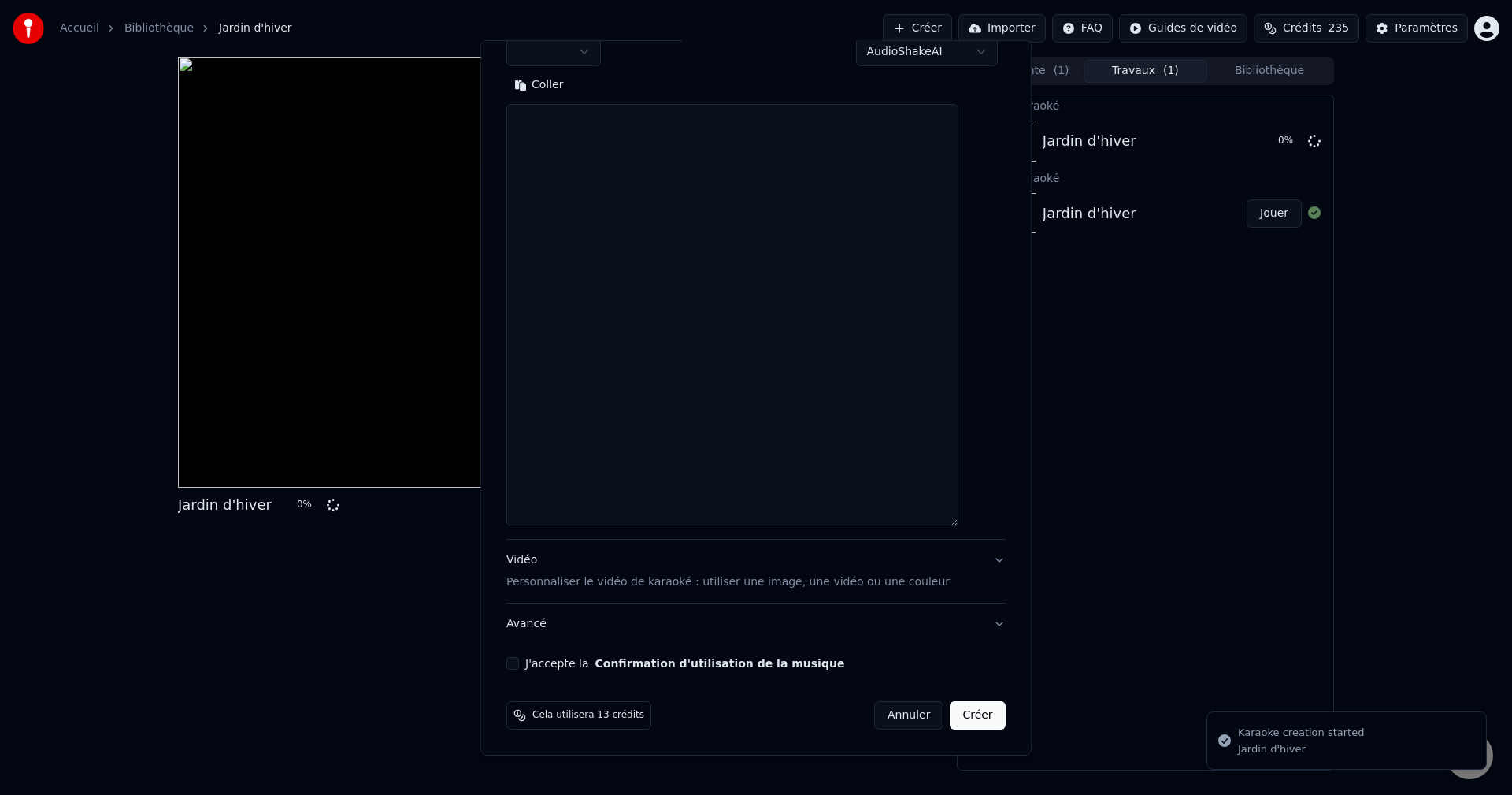
scroll to position [281, 0]
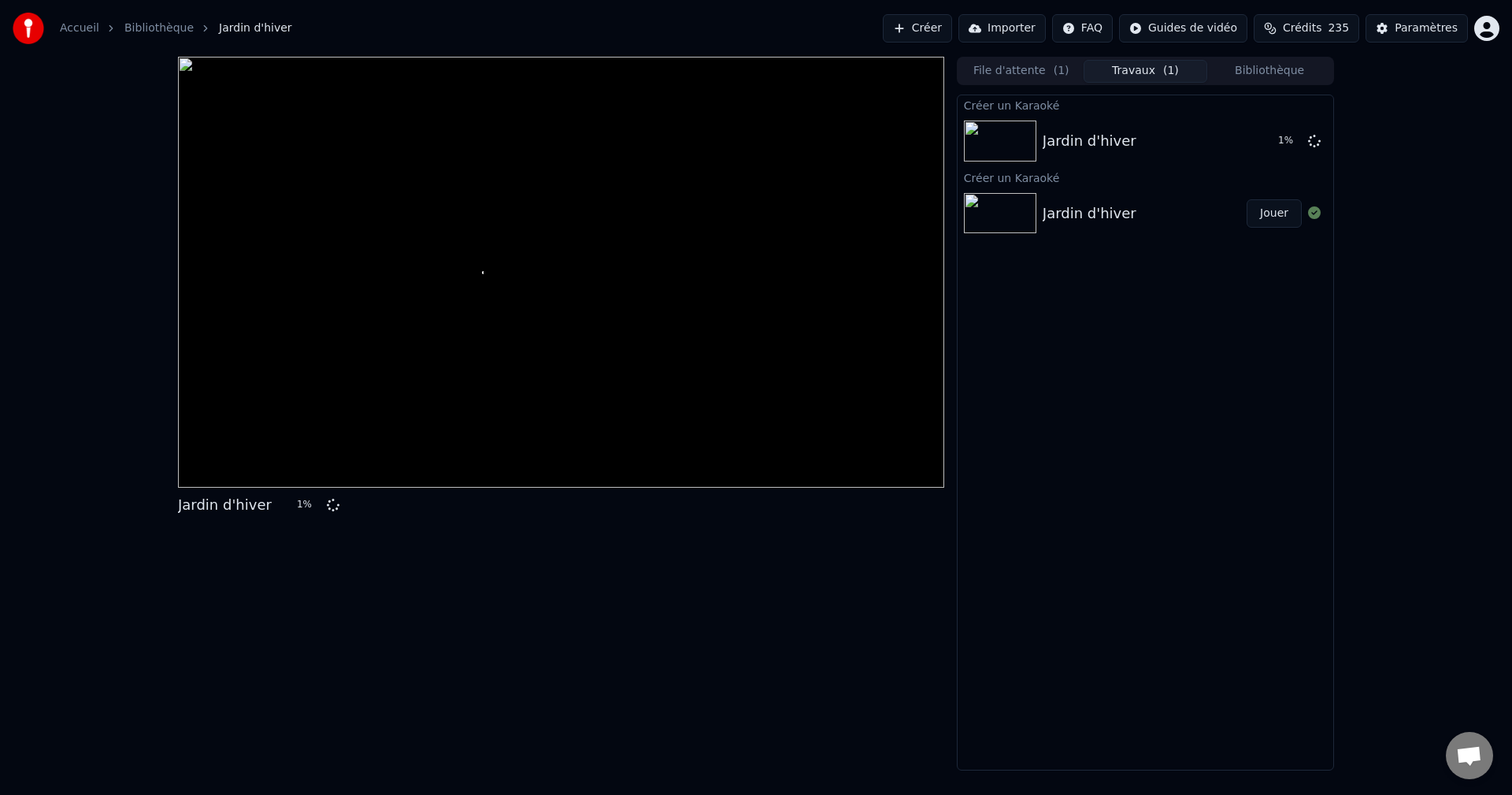
click at [1068, 215] on div "Jardin d'hiver" at bounding box center [1089, 214] width 94 height 22
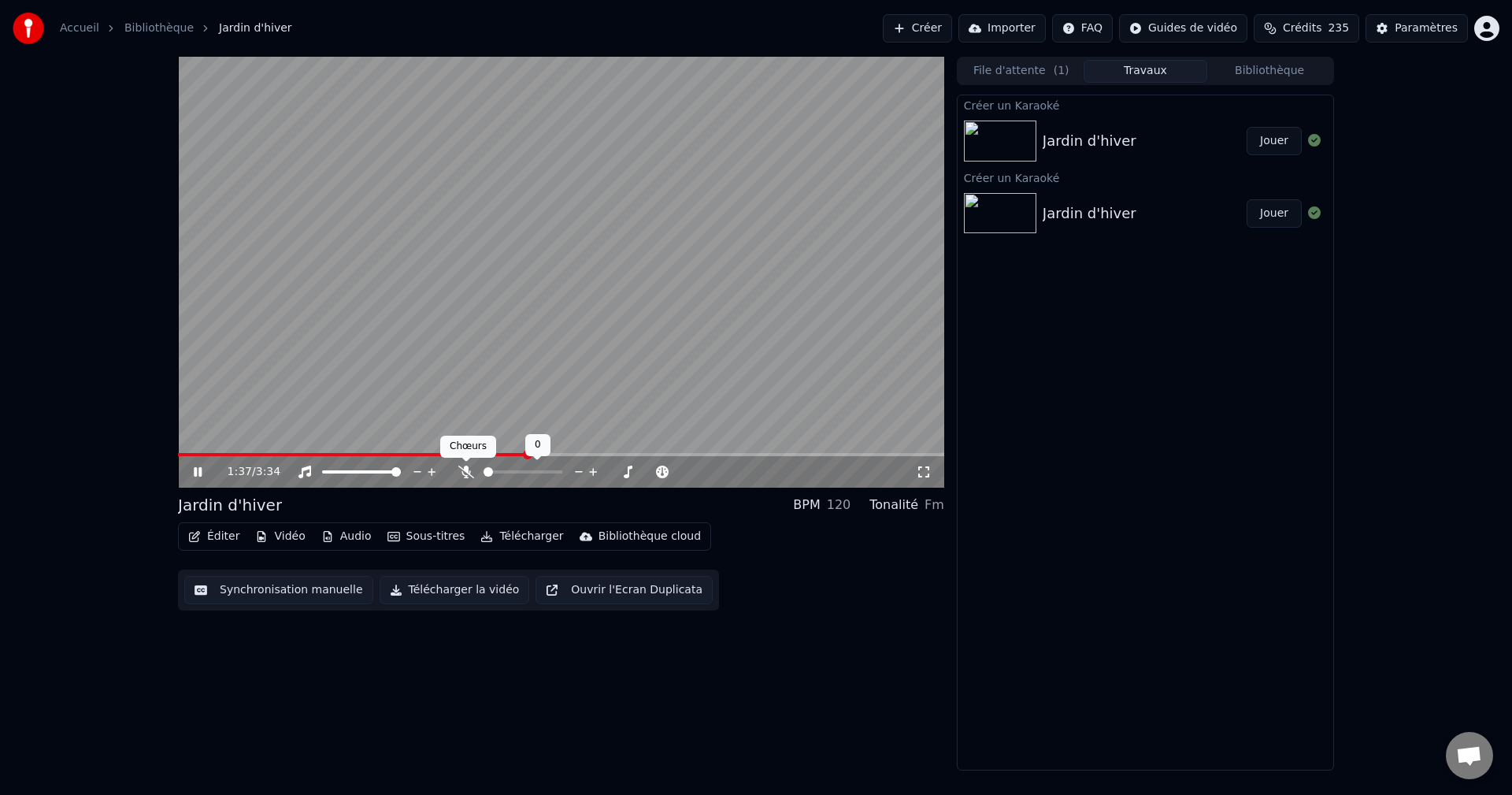
click at [464, 469] on icon at bounding box center [466, 471] width 15 height 13
click at [1265, 133] on button "Jouer" at bounding box center [1273, 140] width 55 height 28
click at [196, 469] on icon at bounding box center [197, 471] width 8 height 9
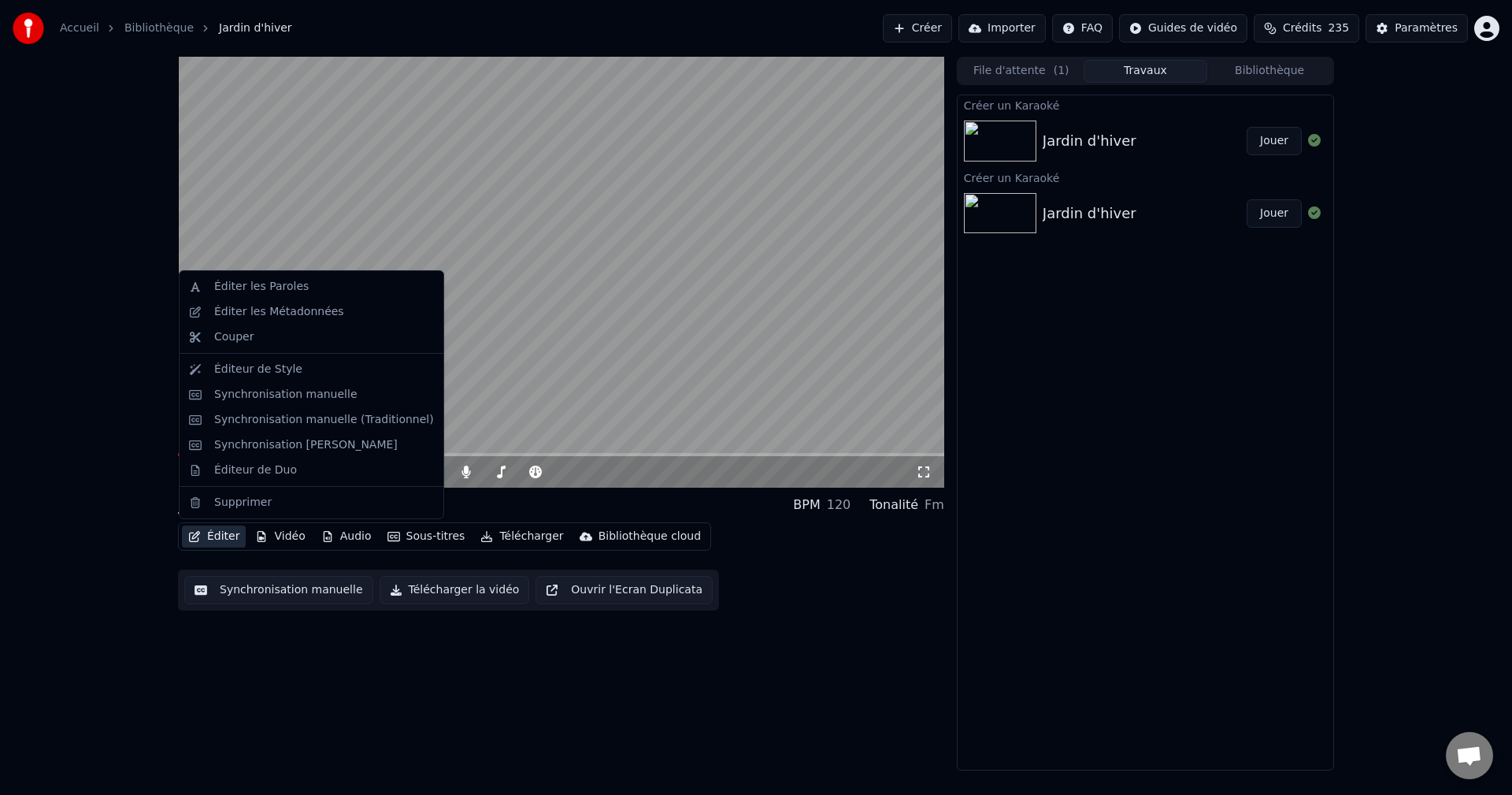
click at [220, 538] on button "Éditer" at bounding box center [214, 537] width 64 height 22
click at [234, 287] on div "Éditer les Paroles" at bounding box center [262, 287] width 95 height 16
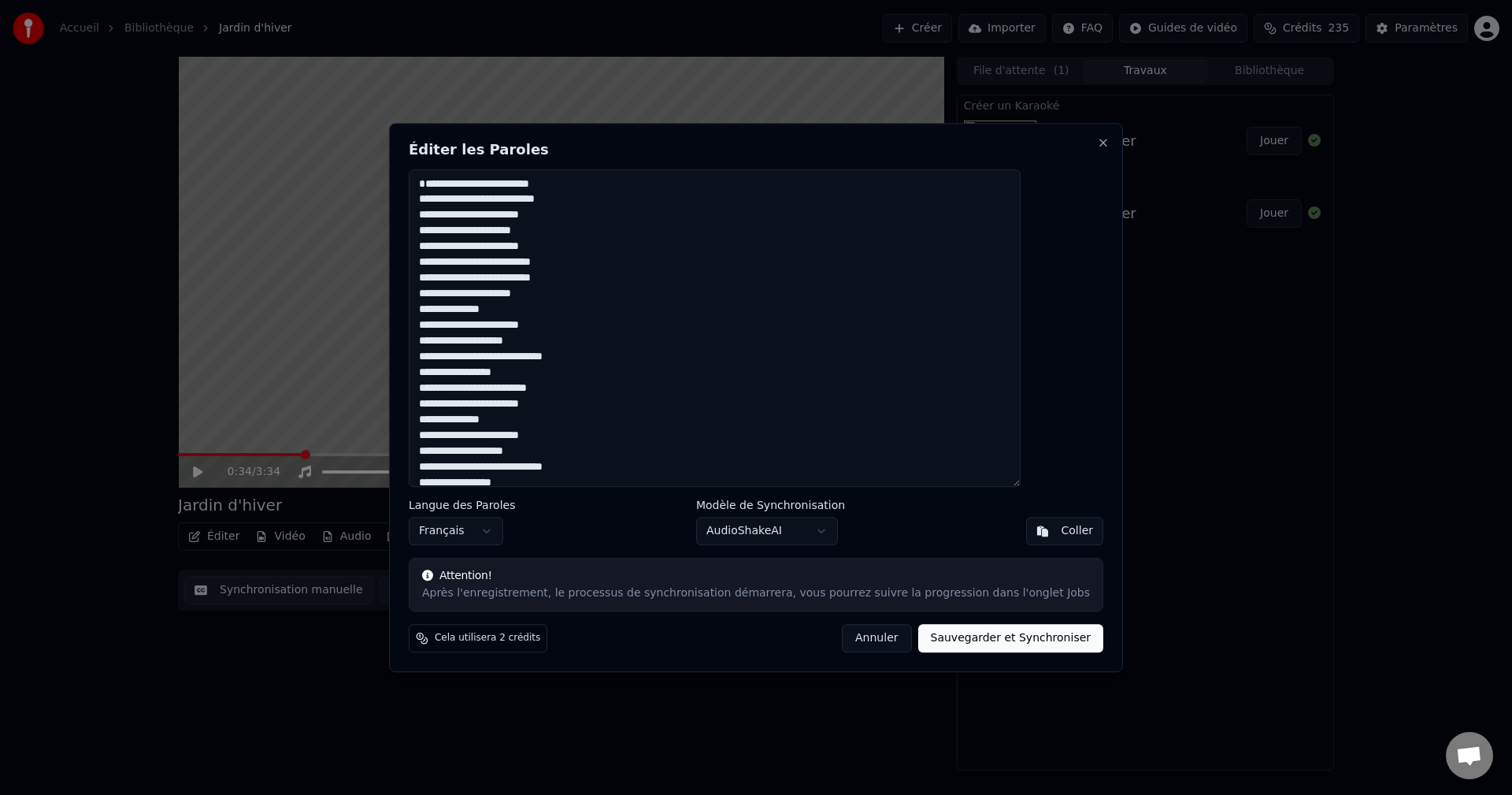
click at [849, 643] on button "Annuler" at bounding box center [876, 637] width 69 height 28
type textarea "**********"
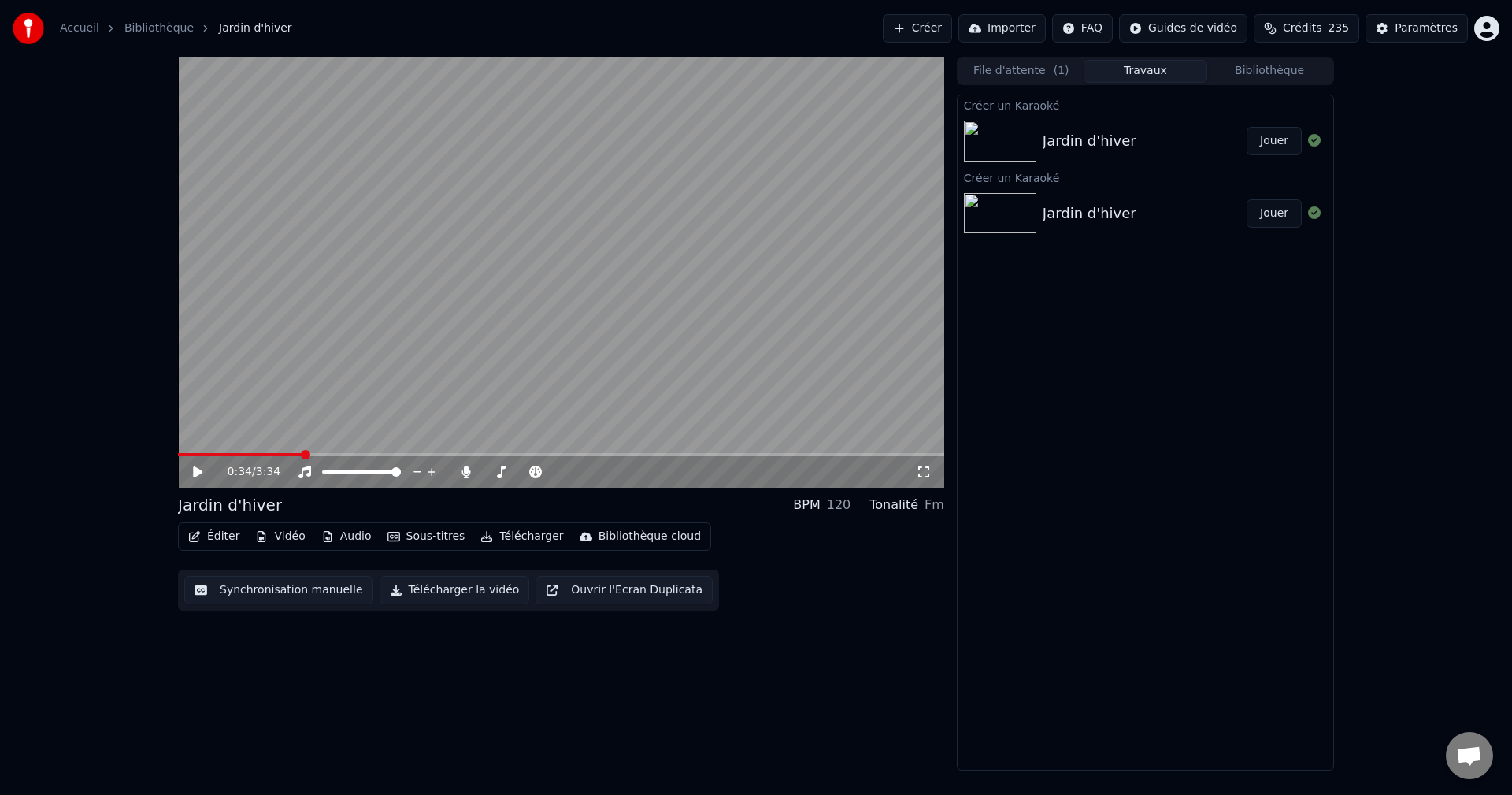
click at [1274, 207] on button "Jouer" at bounding box center [1273, 213] width 55 height 28
click at [198, 469] on icon at bounding box center [208, 471] width 37 height 13
click at [1277, 139] on button "Jouer" at bounding box center [1273, 140] width 55 height 28
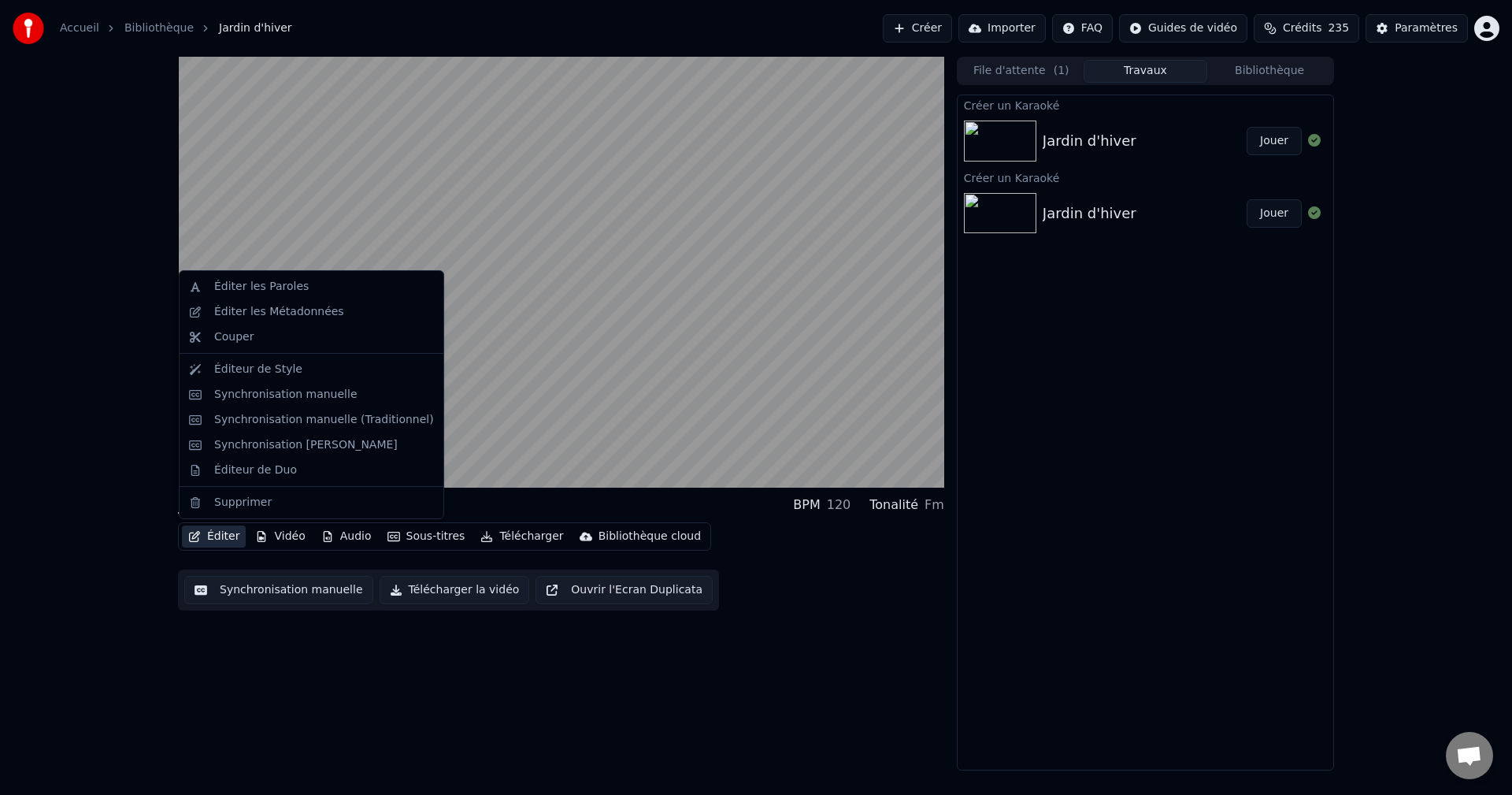
click at [223, 533] on button "Éditer" at bounding box center [214, 537] width 64 height 22
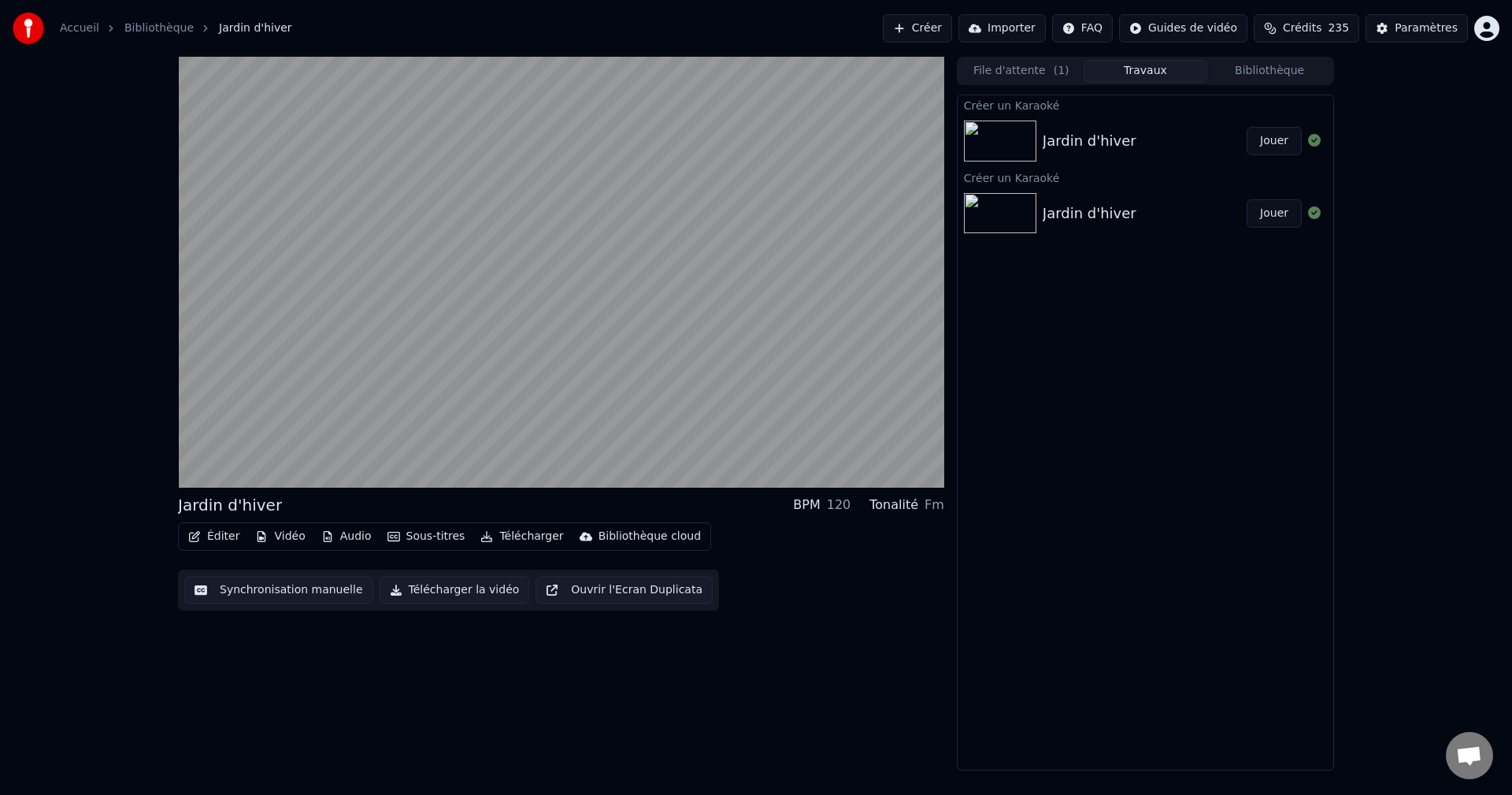
click at [135, 485] on div "Jardin d'hiver BPM 120 Tonalité Fm Éditer Vidéo Audio Sous-titres Télécharger B…" at bounding box center [756, 413] width 1512 height 713
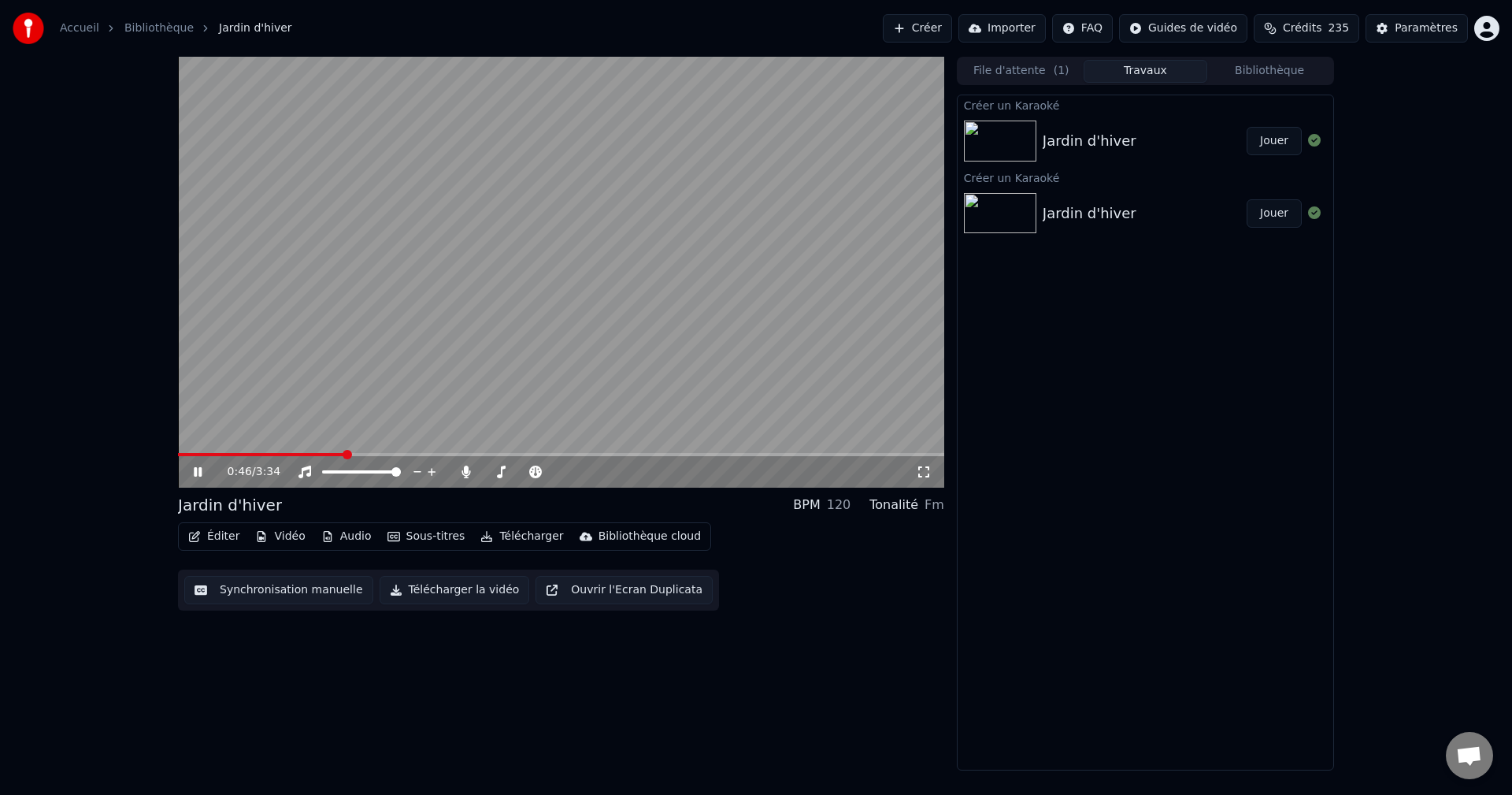
click at [195, 469] on icon at bounding box center [197, 471] width 8 height 9
click at [344, 537] on button "Audio" at bounding box center [346, 537] width 63 height 22
click at [127, 604] on div "0:46 / 3:34 Jardin d'hiver BPM 120 Tonalité Fm Éditer Vidéo Audio Sous-titres T…" at bounding box center [756, 413] width 1512 height 713
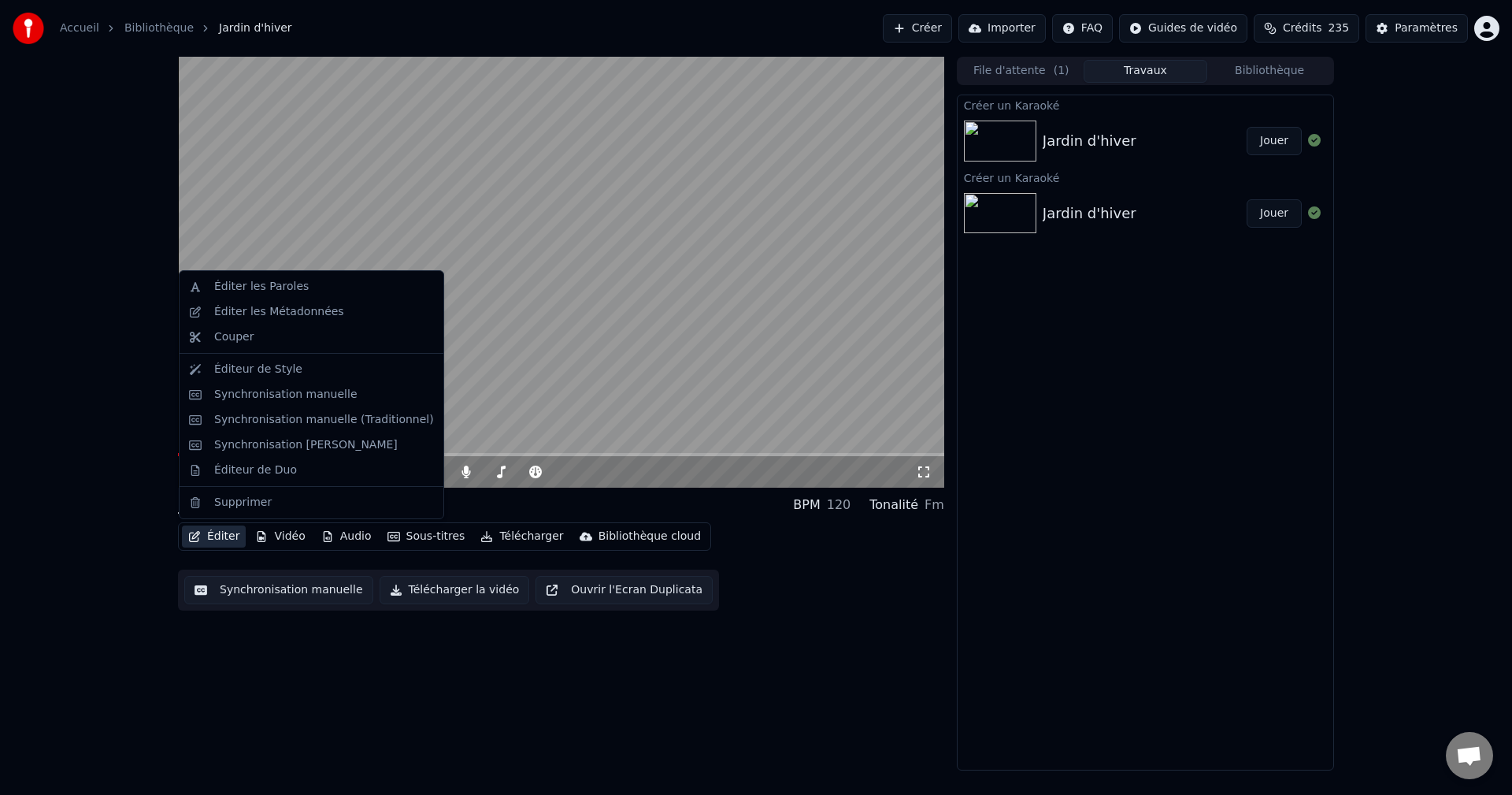
click at [224, 537] on button "Éditer" at bounding box center [214, 537] width 64 height 22
click at [239, 286] on div "Éditer les Paroles" at bounding box center [262, 287] width 95 height 16
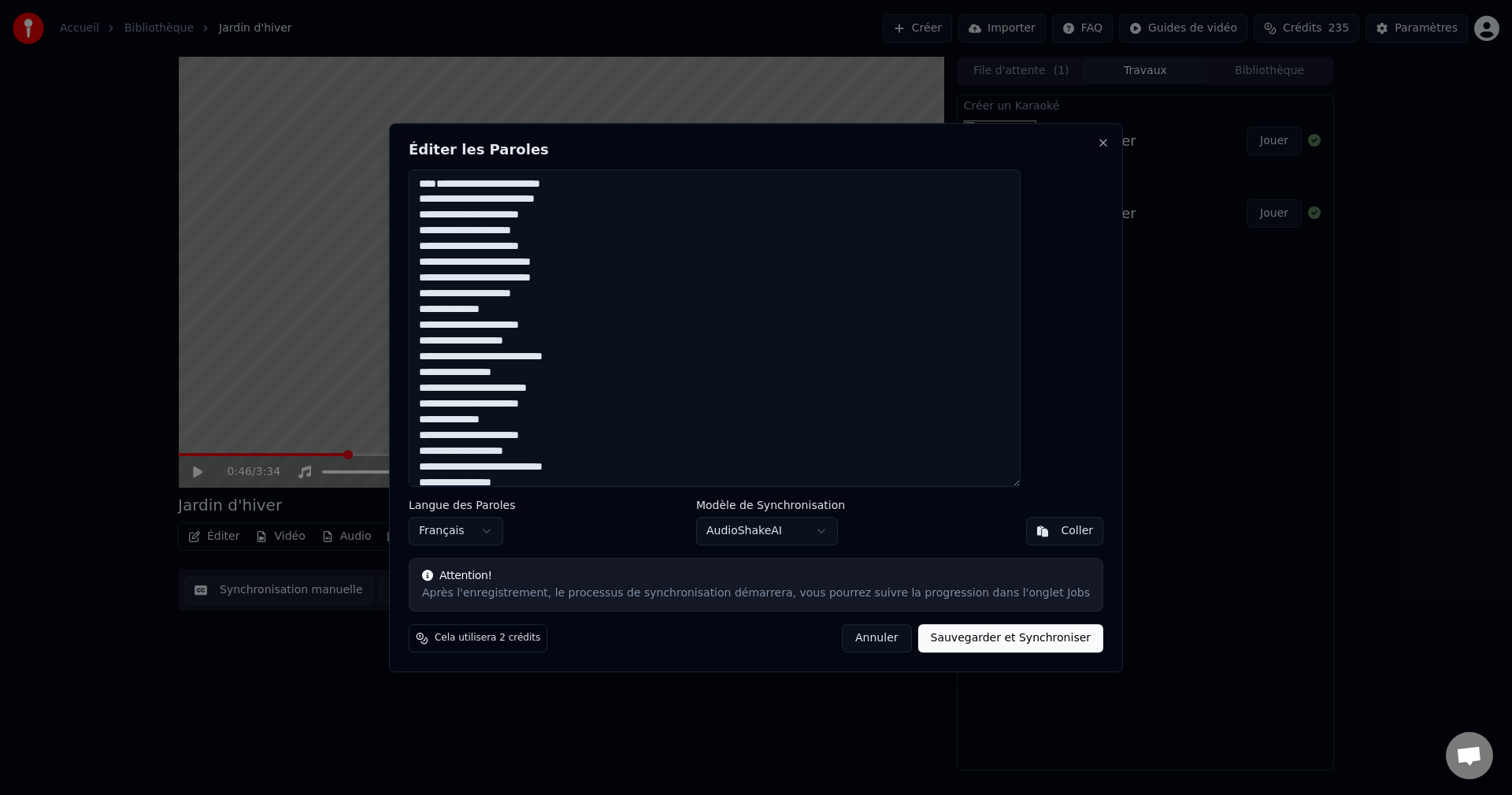
click at [964, 630] on button "Sauvegarder et Synchroniser" at bounding box center [1011, 637] width 186 height 28
type textarea "**********"
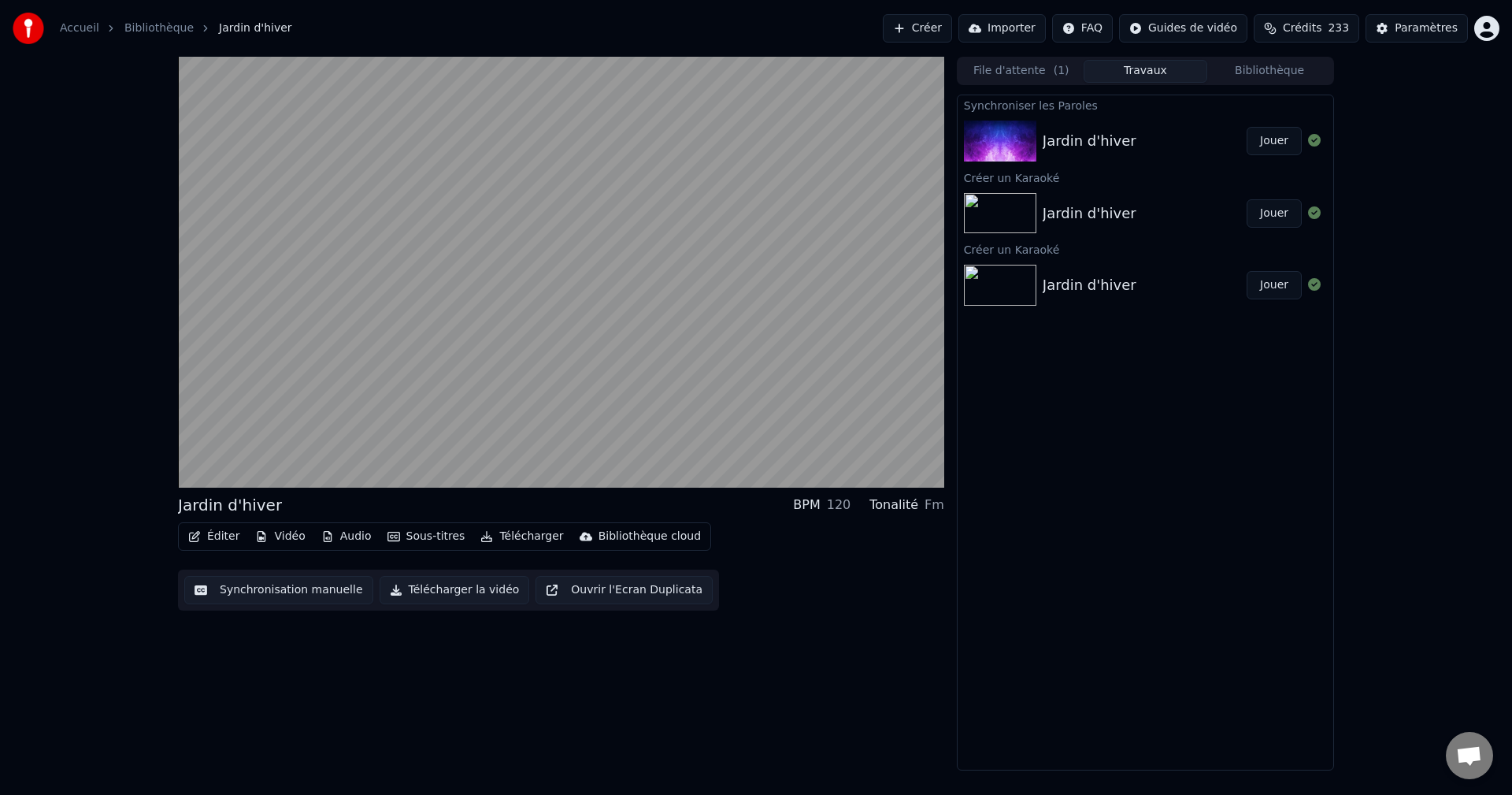
click at [1278, 140] on button "Jouer" at bounding box center [1273, 140] width 55 height 28
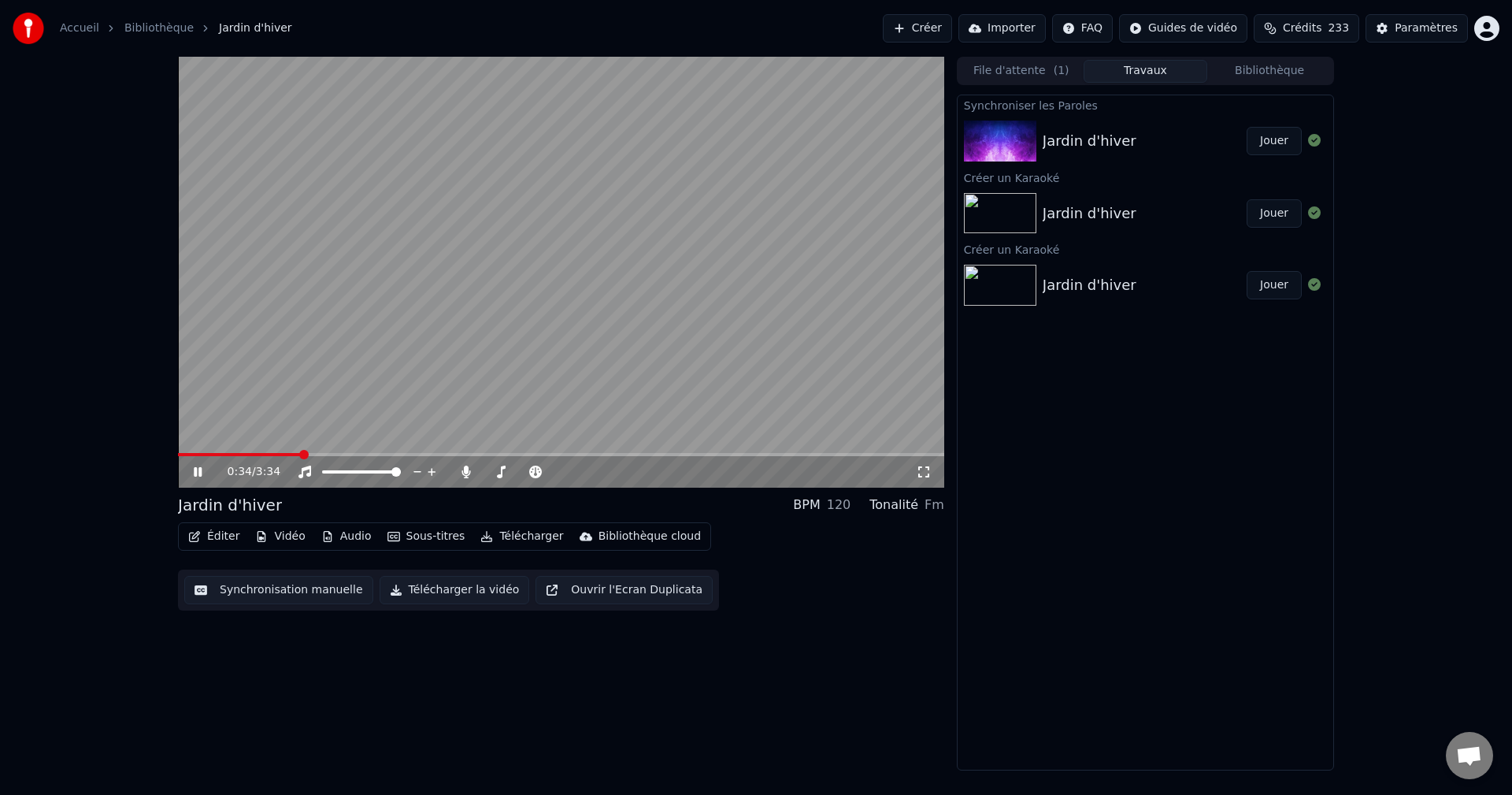
click at [197, 465] on icon at bounding box center [208, 471] width 37 height 13
click at [226, 536] on button "Éditer" at bounding box center [214, 537] width 64 height 22
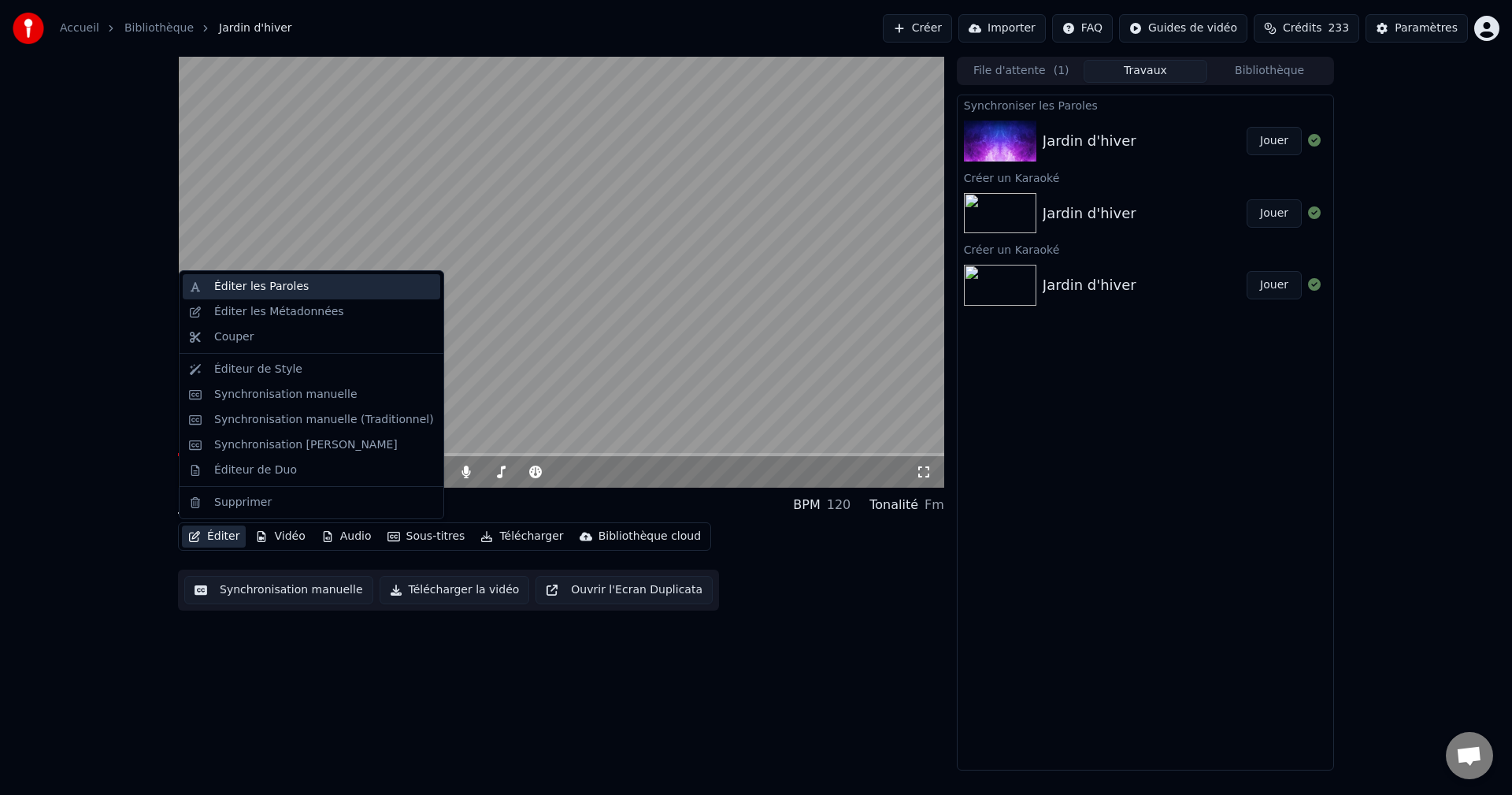
click at [262, 287] on div "Éditer les Paroles" at bounding box center [262, 287] width 95 height 16
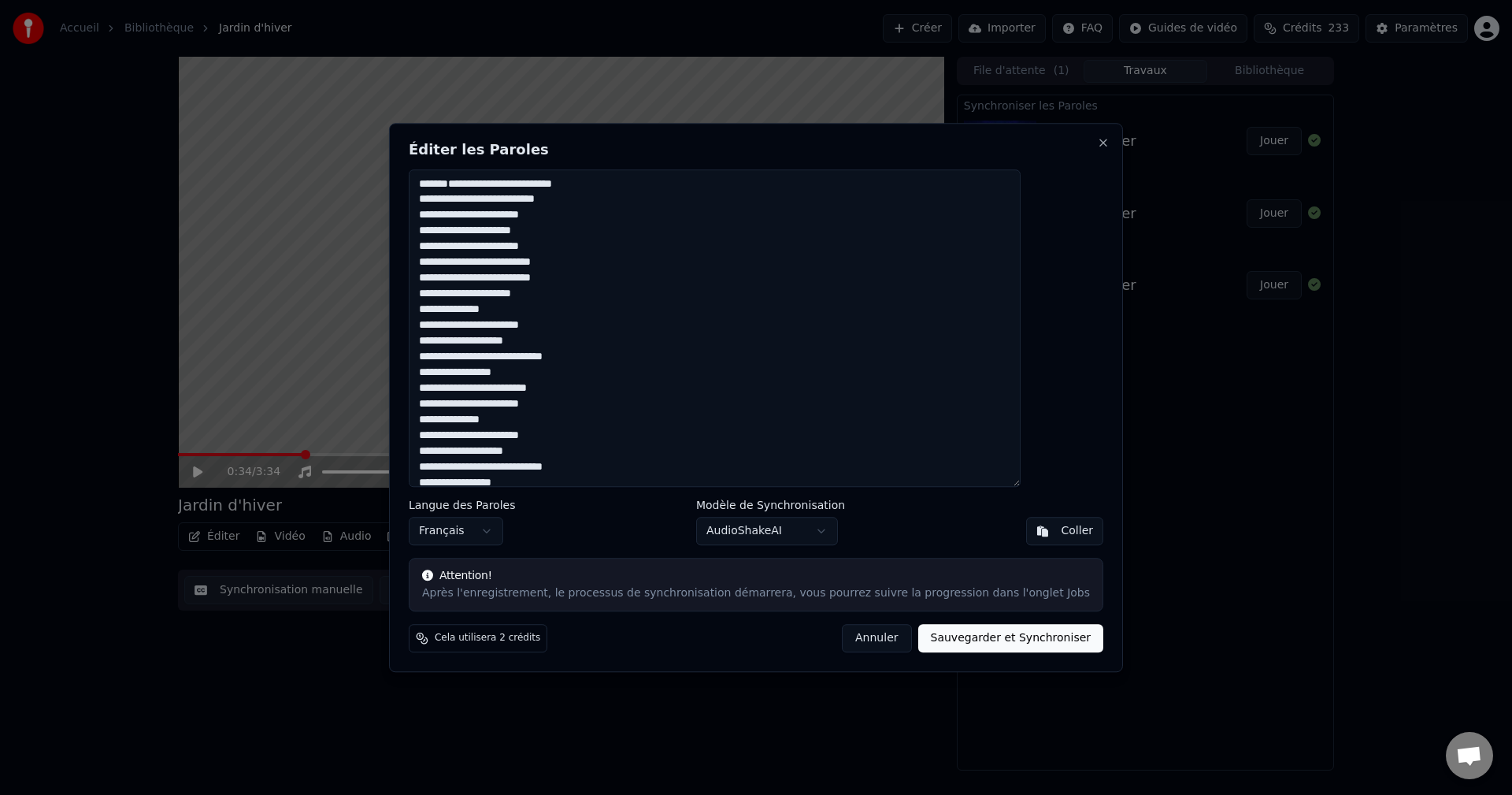
click at [973, 639] on button "Sauvegarder et Synchroniser" at bounding box center [1011, 637] width 186 height 28
type textarea "**********"
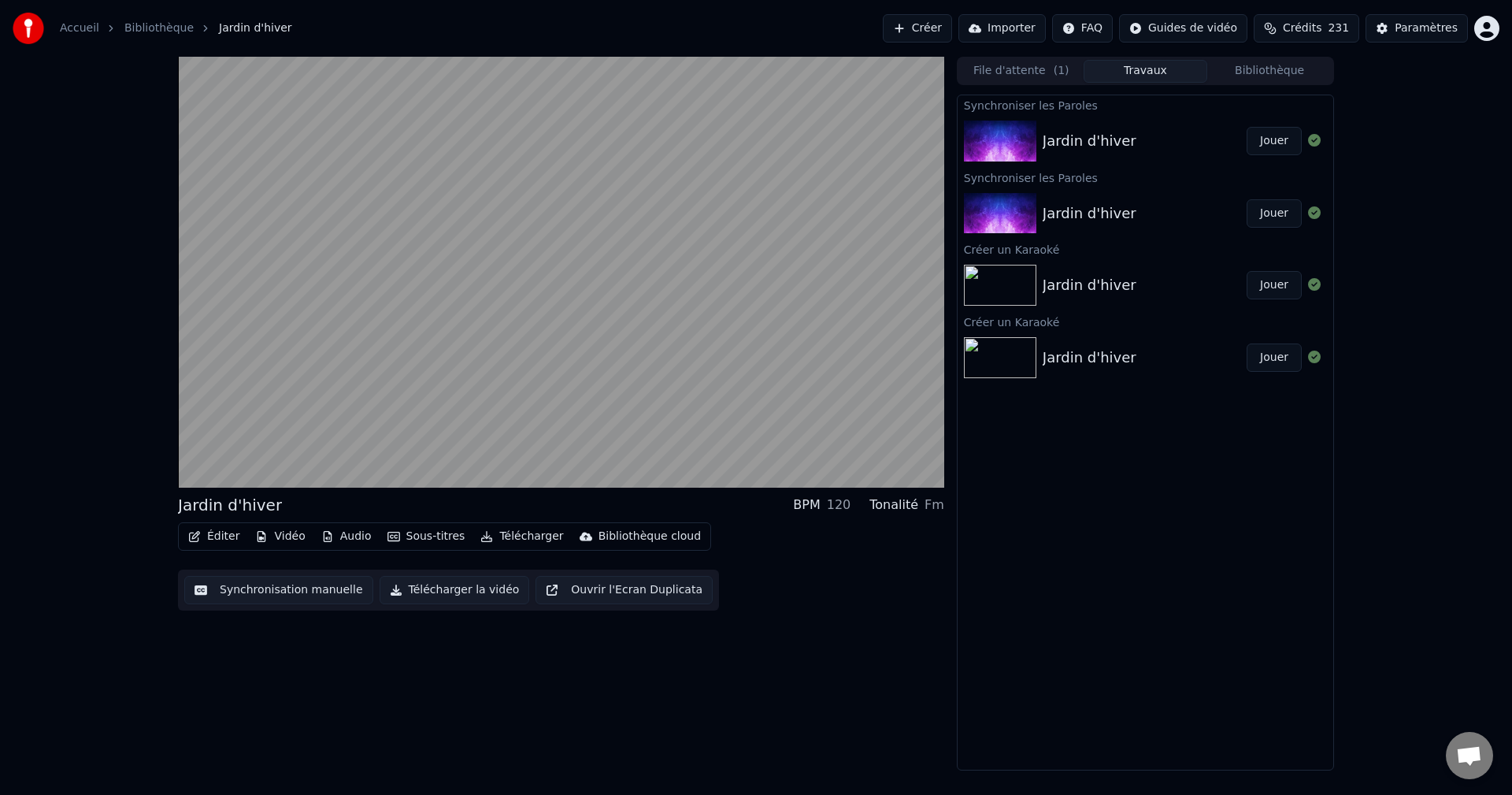
click at [1282, 134] on button "Jouer" at bounding box center [1273, 140] width 55 height 28
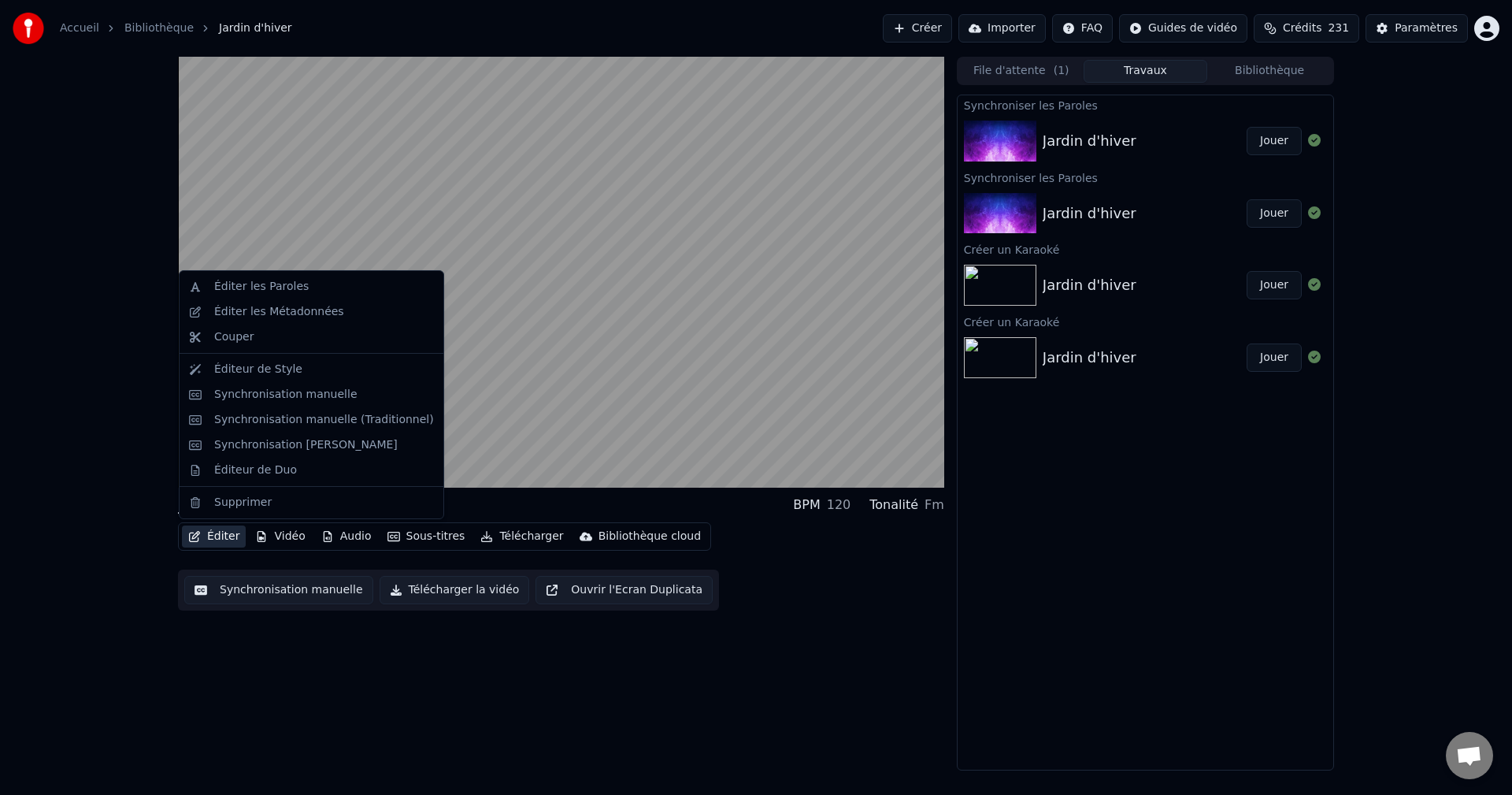
click at [207, 534] on button "Éditer" at bounding box center [214, 537] width 64 height 22
click at [462, 422] on video at bounding box center [561, 272] width 766 height 431
click at [208, 531] on button "Éditer" at bounding box center [214, 537] width 64 height 22
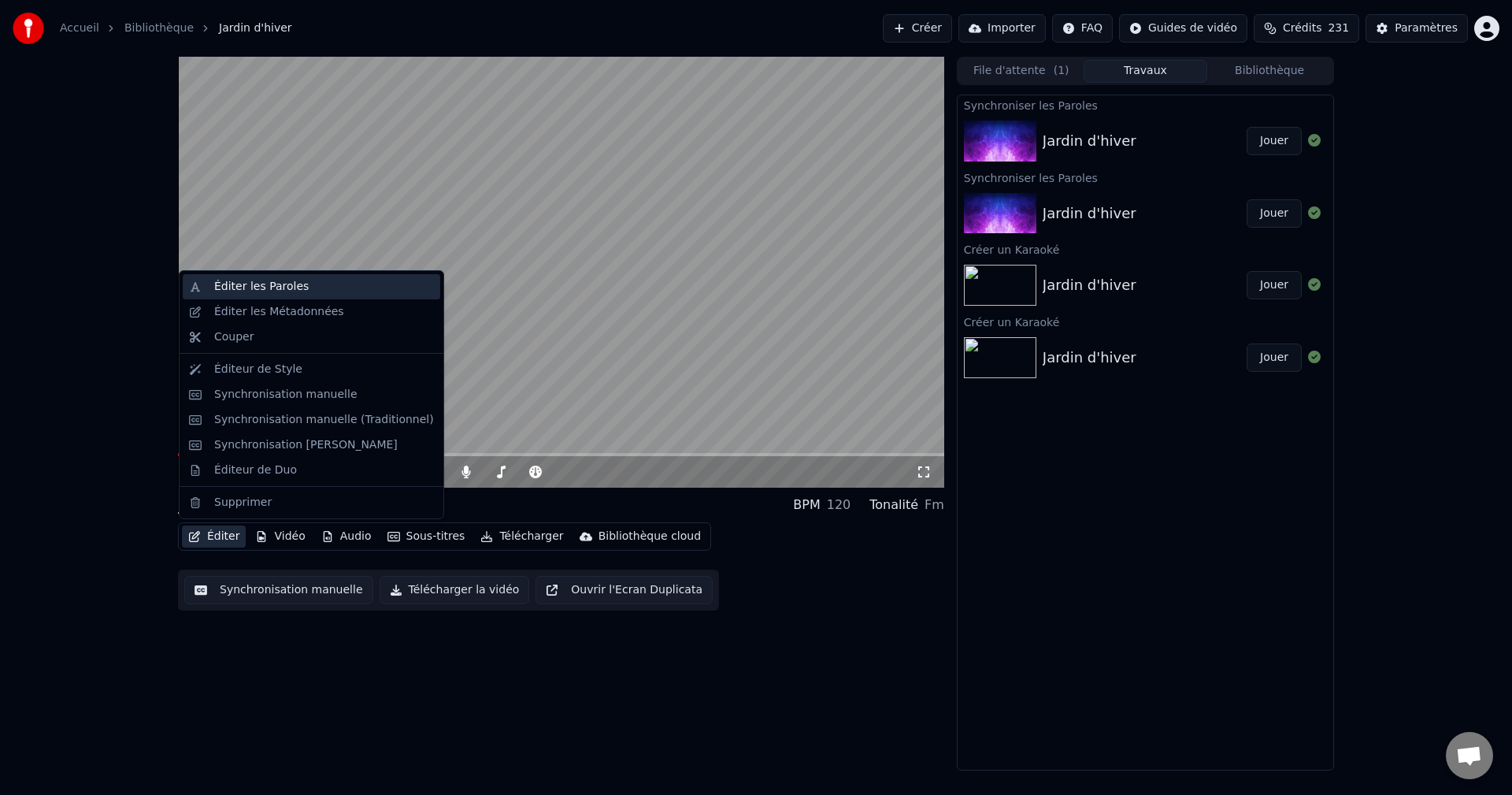
click at [213, 286] on div "Éditer les Paroles" at bounding box center [311, 286] width 257 height 25
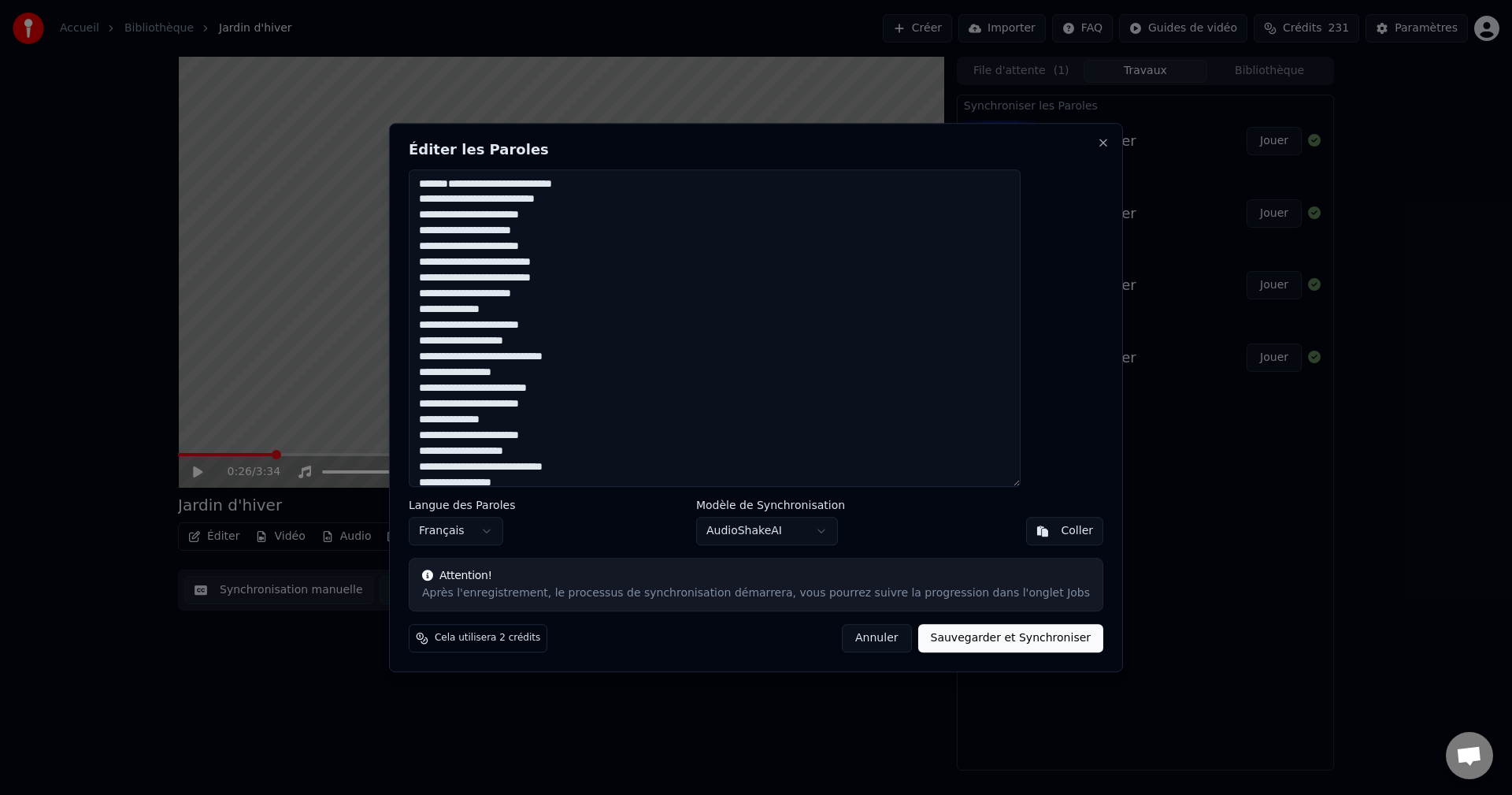
click at [458, 290] on textarea "**********" at bounding box center [715, 328] width 611 height 318
type textarea "**********"
click at [995, 647] on button "Sauvegarder et Synchroniser" at bounding box center [1011, 637] width 186 height 28
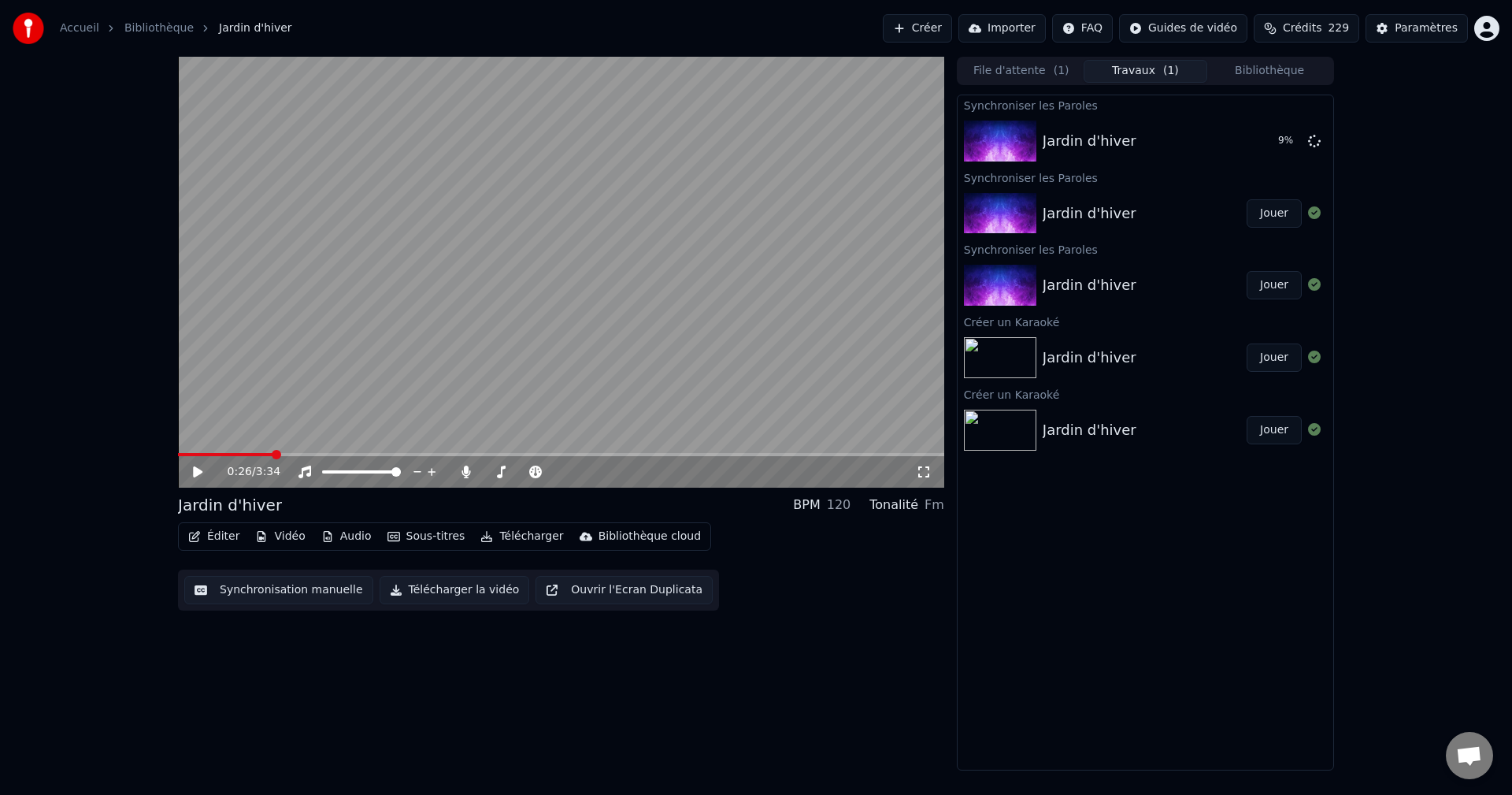
click at [1030, 252] on div "Synchroniser les Paroles" at bounding box center [1145, 249] width 375 height 19
click at [1055, 248] on div "Synchroniser les Paroles" at bounding box center [1145, 249] width 375 height 19
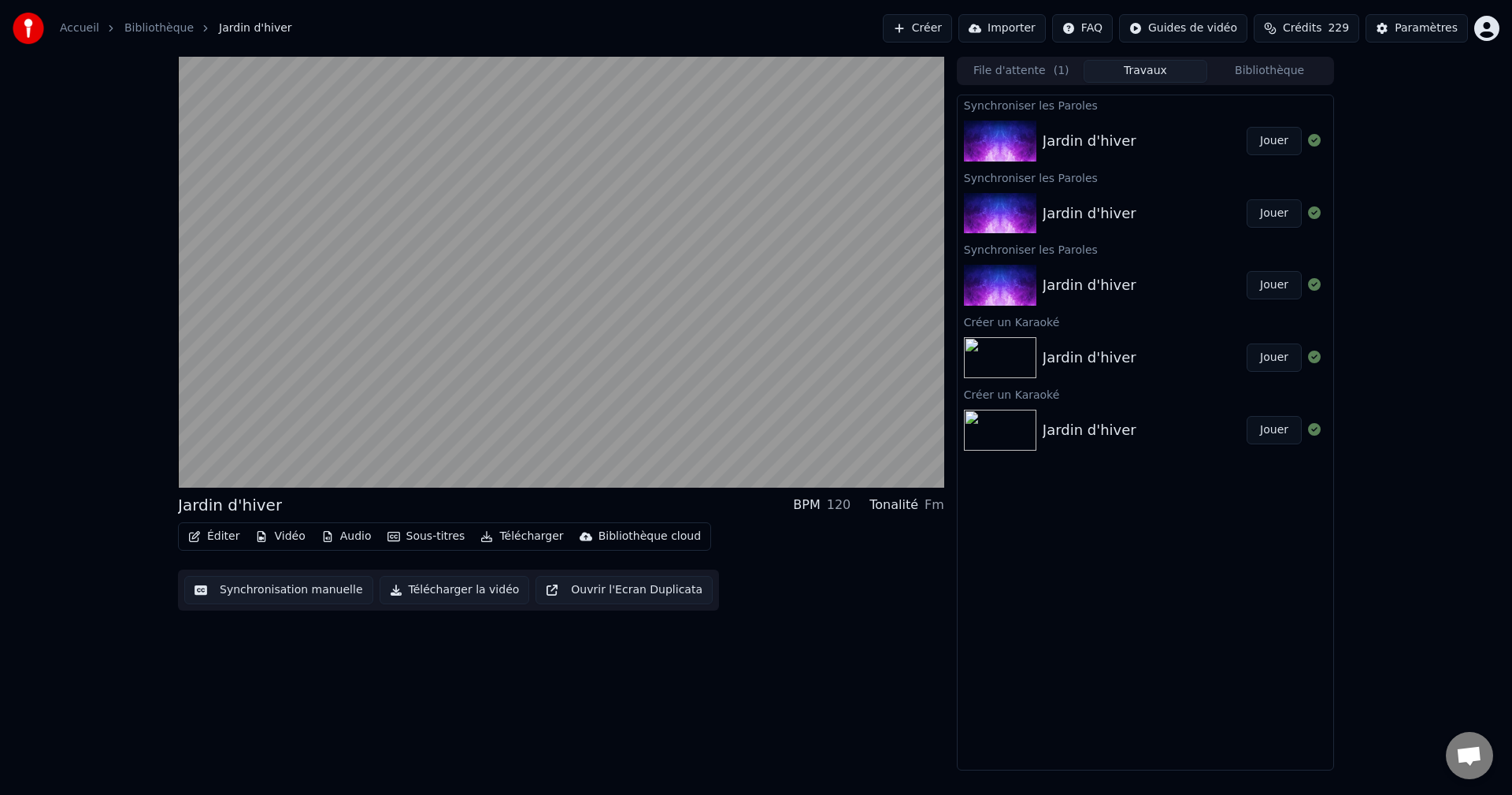
click at [1040, 182] on div "Synchroniser les Paroles" at bounding box center [1145, 177] width 375 height 19
click at [1281, 140] on button "Jouer" at bounding box center [1273, 140] width 55 height 28
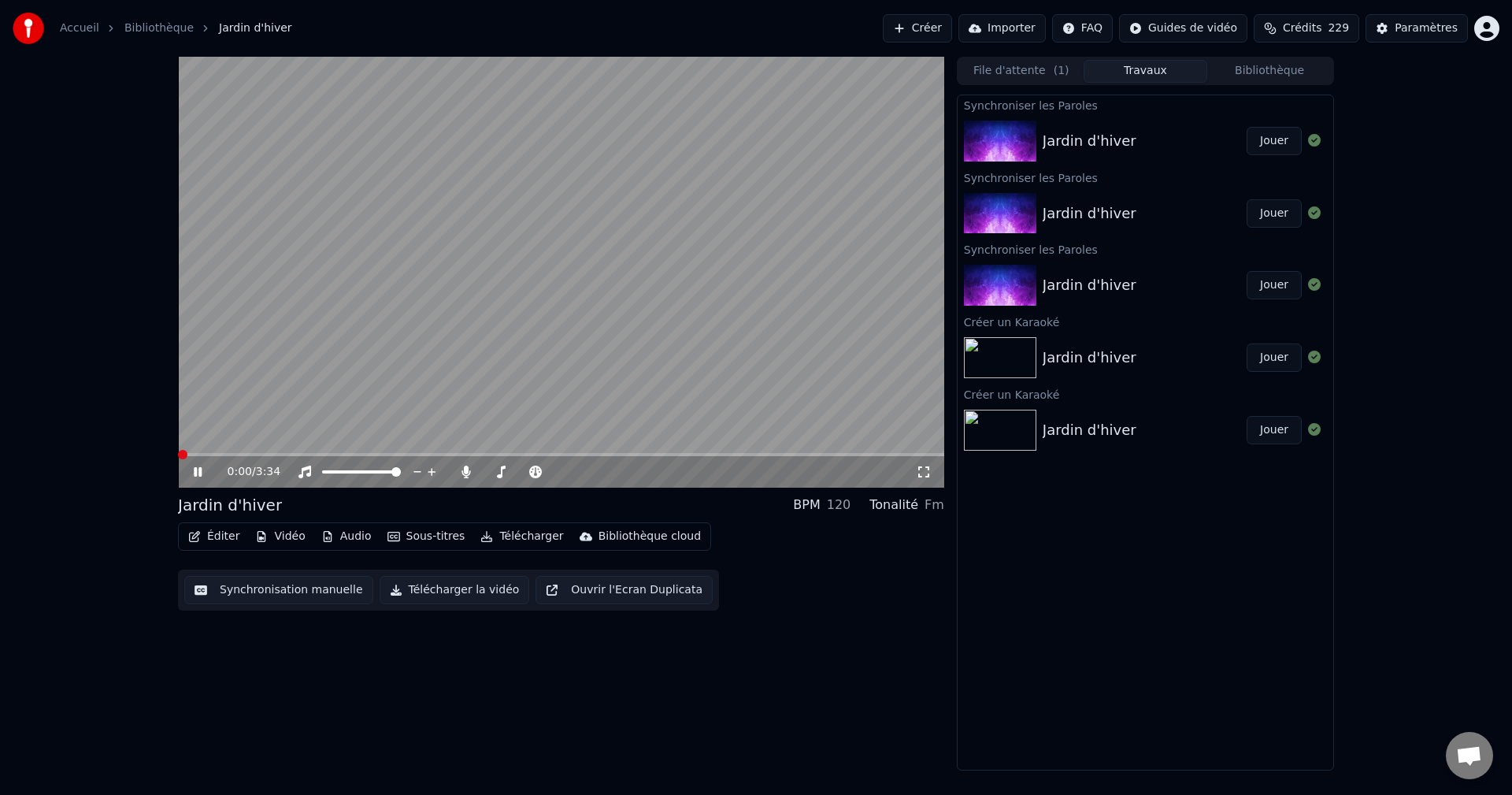
click at [201, 469] on icon at bounding box center [197, 471] width 8 height 9
click at [220, 539] on button "Éditer" at bounding box center [214, 537] width 64 height 22
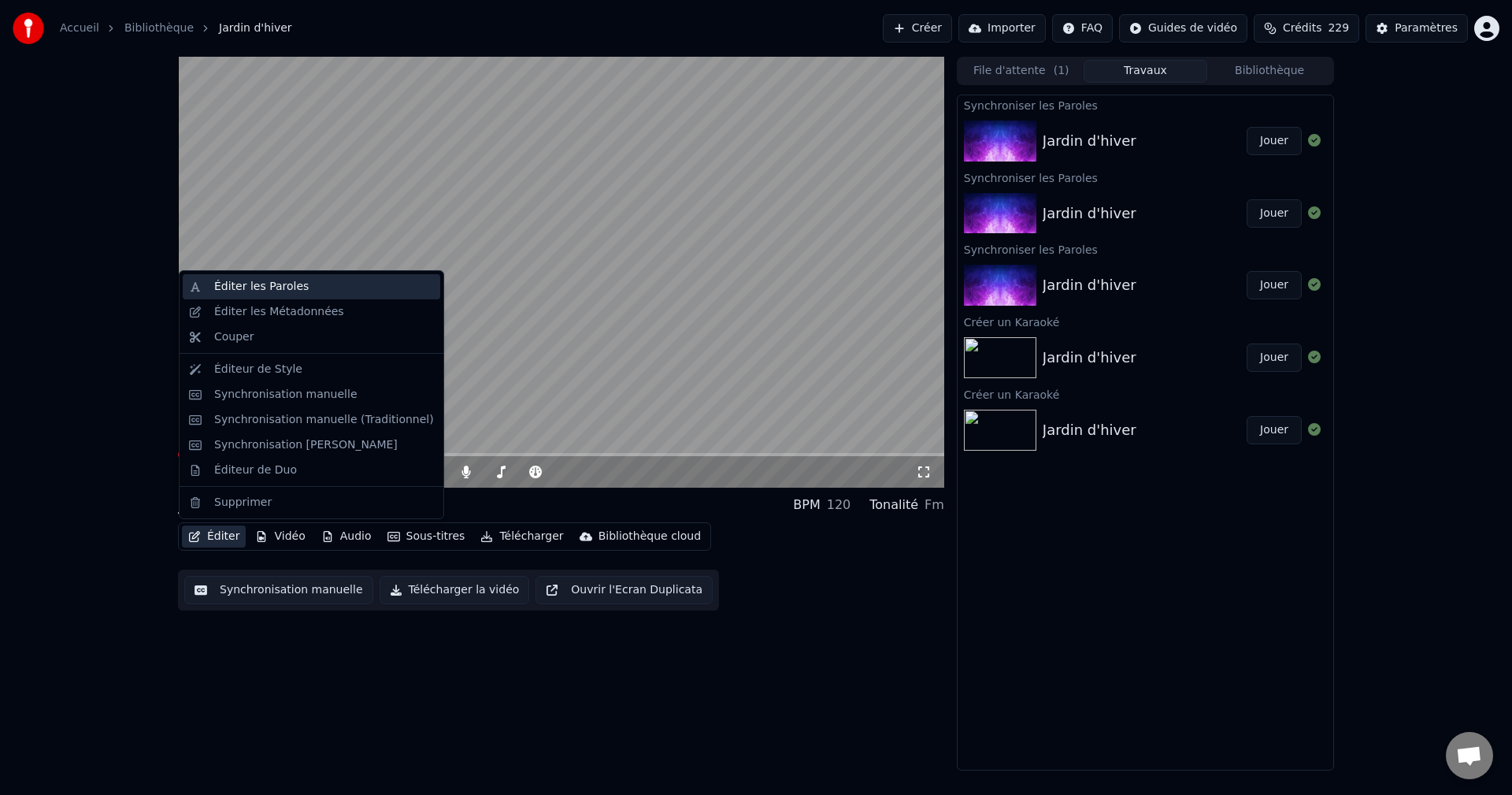
click at [262, 282] on div "Éditer les Paroles" at bounding box center [262, 287] width 95 height 16
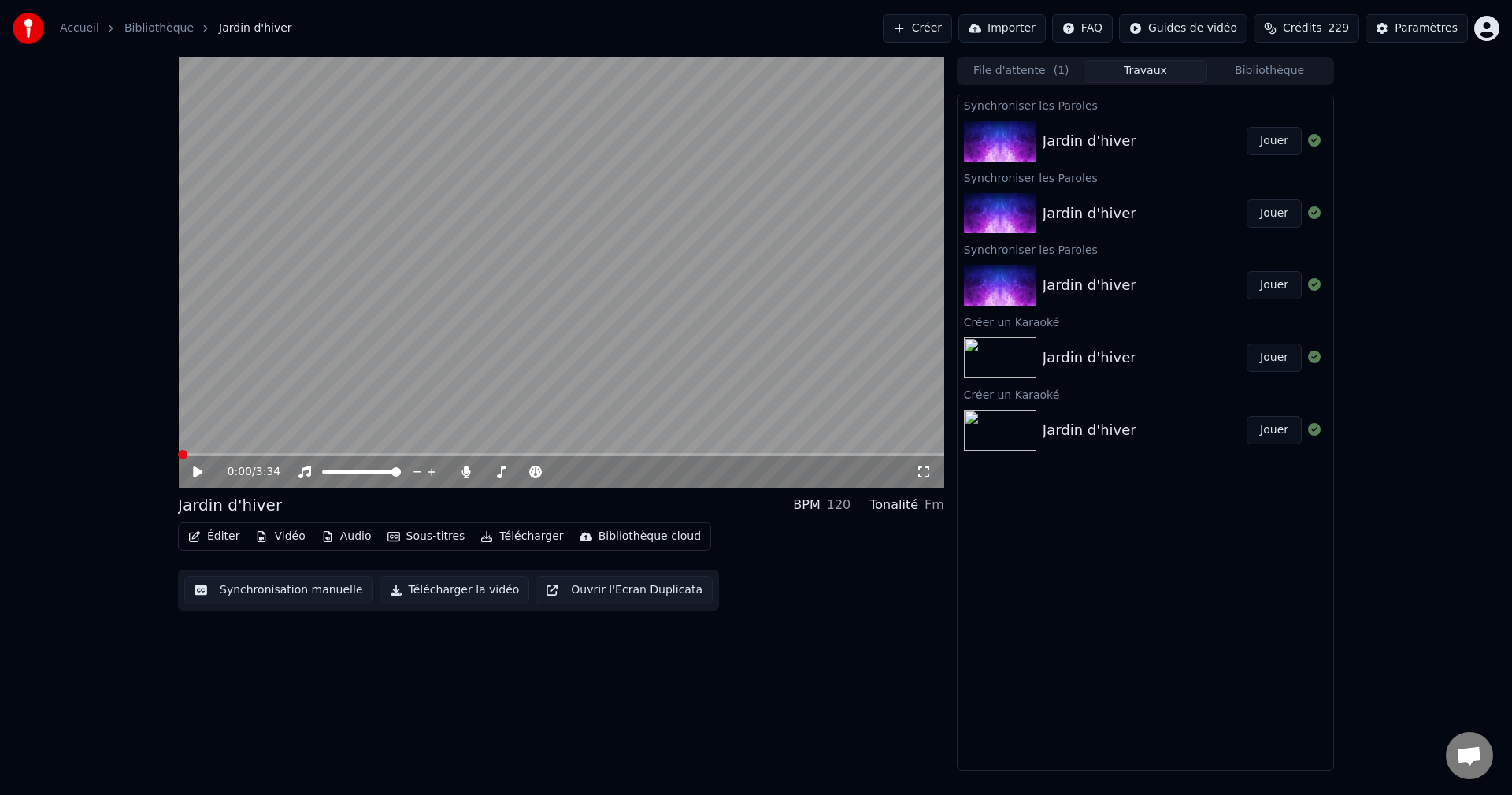
click at [178, 454] on span at bounding box center [183, 454] width 9 height 9
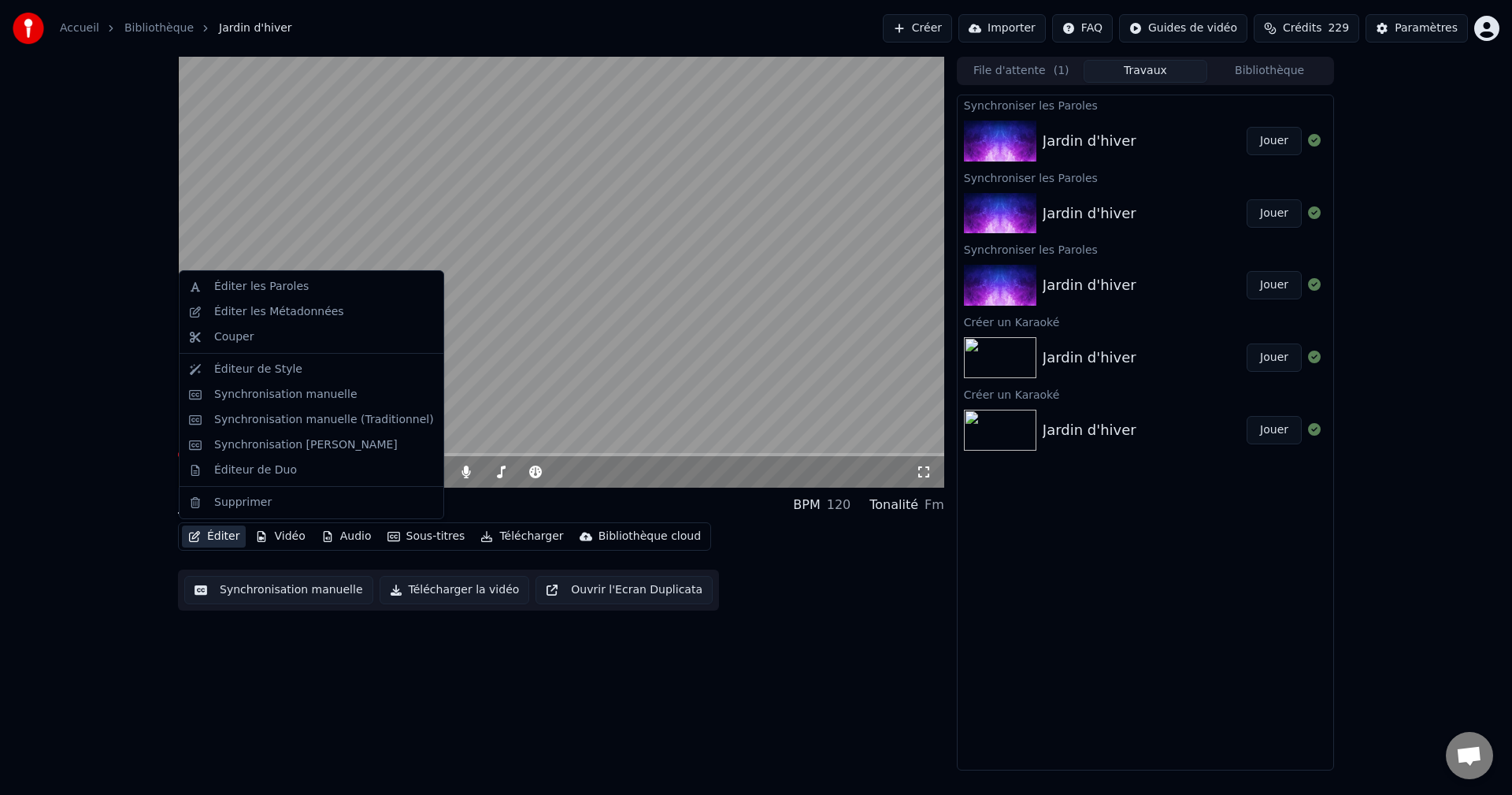
click at [222, 534] on button "Éditer" at bounding box center [214, 537] width 64 height 22
click at [226, 288] on div "Éditer les Paroles" at bounding box center [262, 287] width 95 height 16
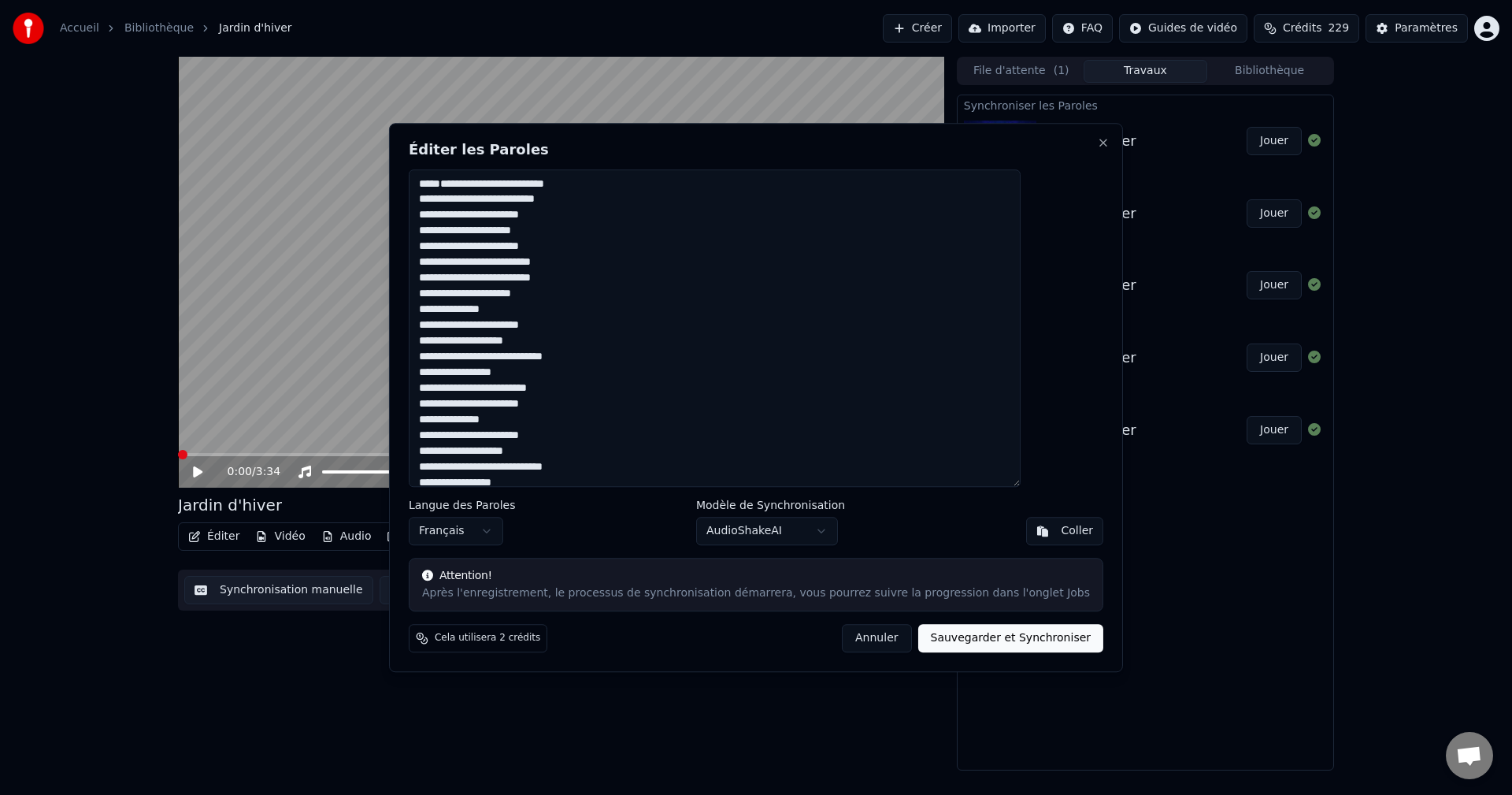
type textarea "**********"
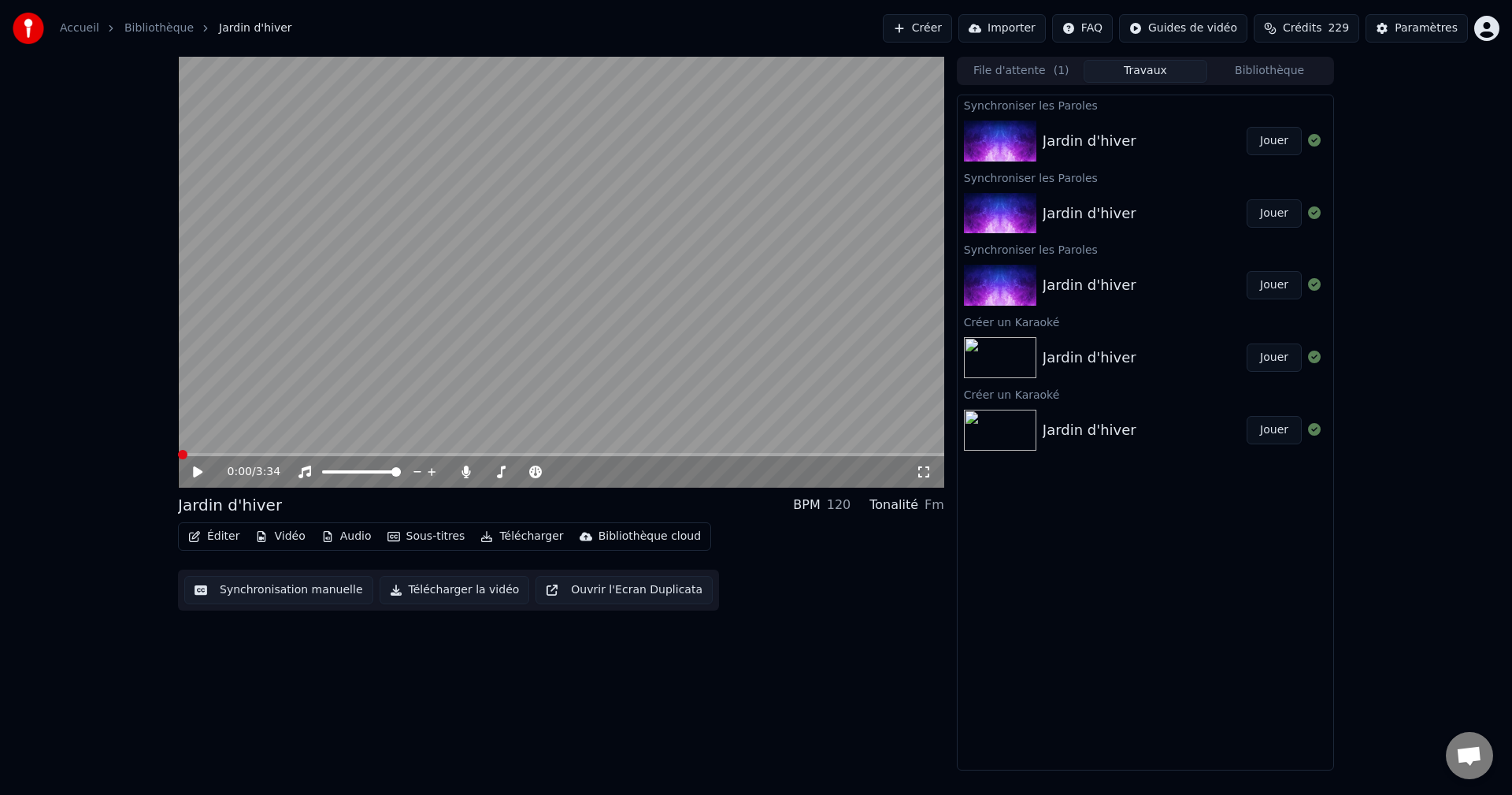
click at [196, 469] on icon at bounding box center [197, 471] width 9 height 11
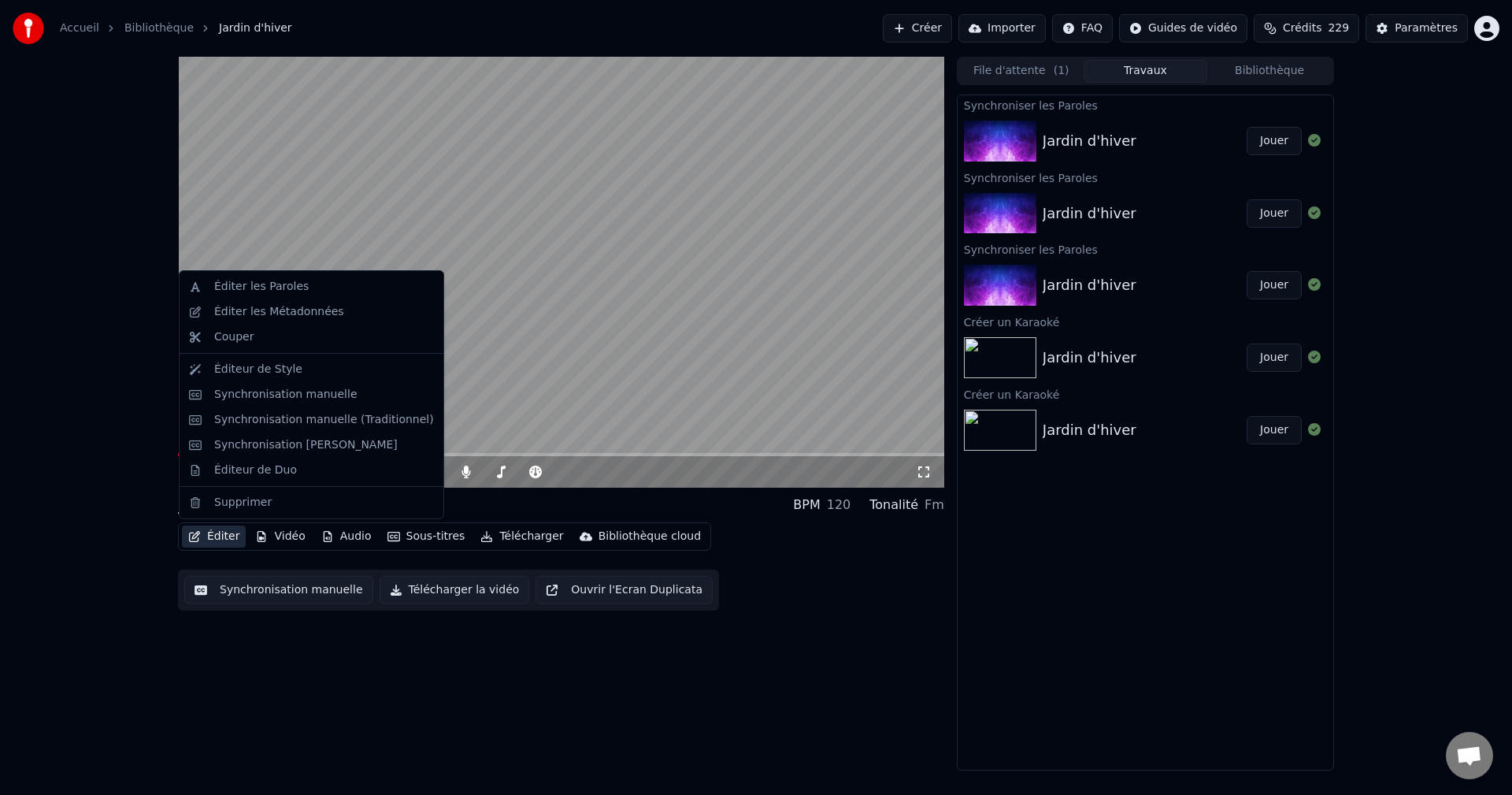
click at [213, 537] on button "Éditer" at bounding box center [214, 537] width 64 height 22
click at [229, 285] on div "Éditer les Paroles" at bounding box center [262, 287] width 95 height 16
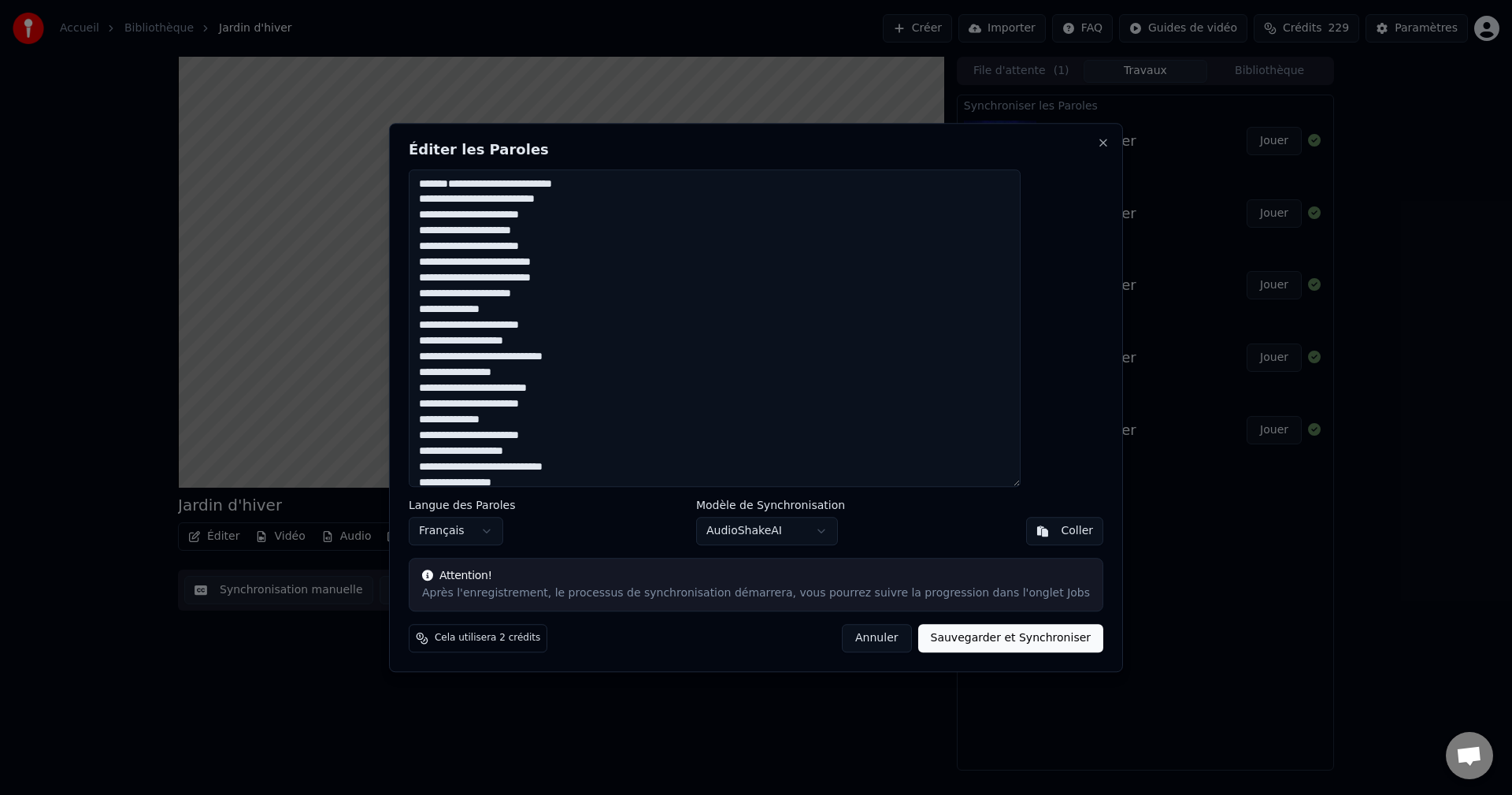
drag, startPoint x: 595, startPoint y: 146, endPoint x: 687, endPoint y: 171, distance: 95.3
click at [693, 163] on div "**********" at bounding box center [756, 397] width 734 height 549
type textarea "**********"
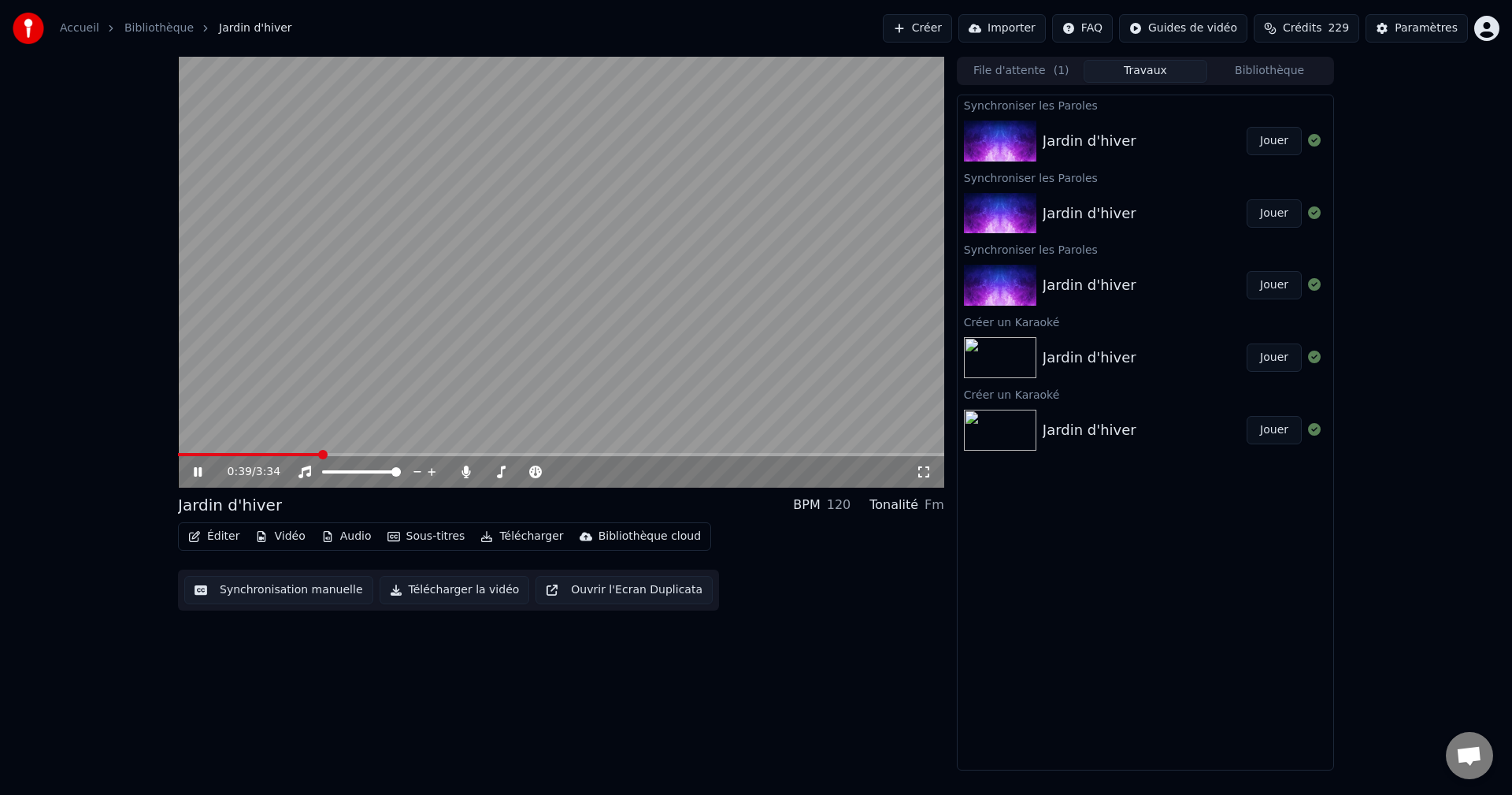
click at [200, 471] on icon at bounding box center [197, 471] width 8 height 9
click at [178, 456] on span at bounding box center [178, 455] width 0 height 3
click at [229, 535] on button "Éditer" at bounding box center [214, 537] width 64 height 22
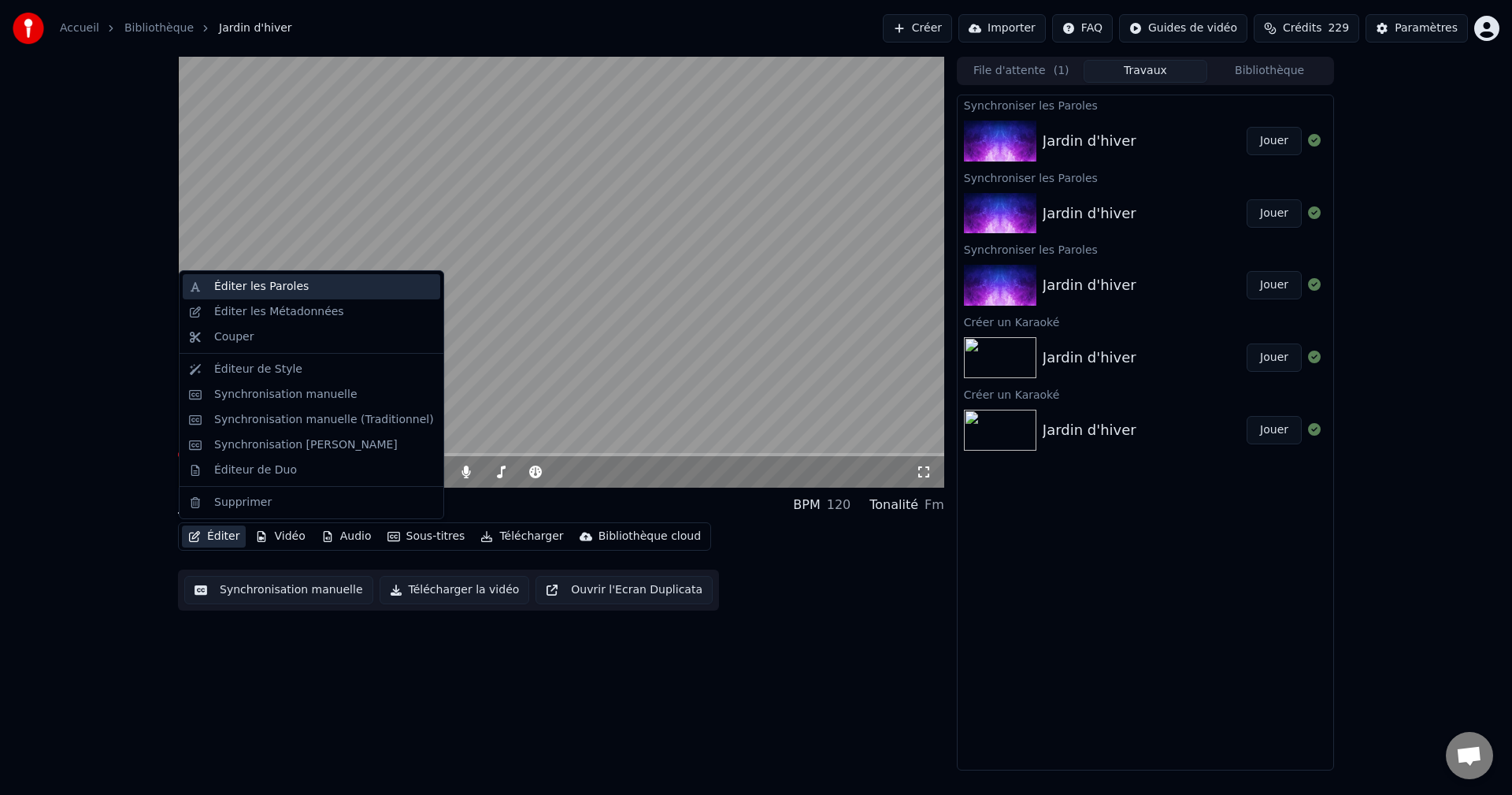
click at [261, 282] on div "Éditer les Paroles" at bounding box center [262, 287] width 95 height 16
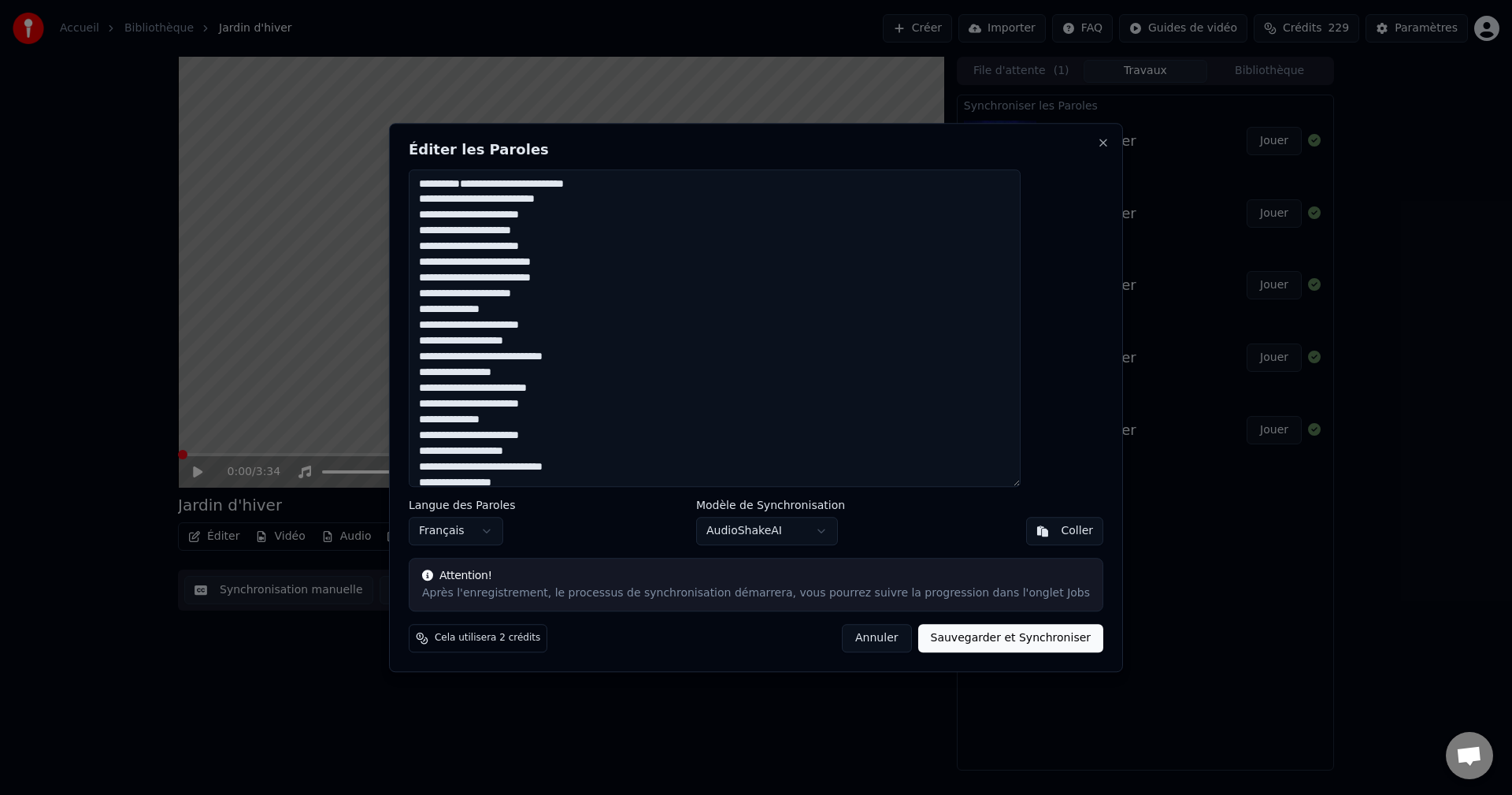
click at [960, 639] on button "Sauvegarder et Synchroniser" at bounding box center [1011, 637] width 186 height 28
type textarea "**********"
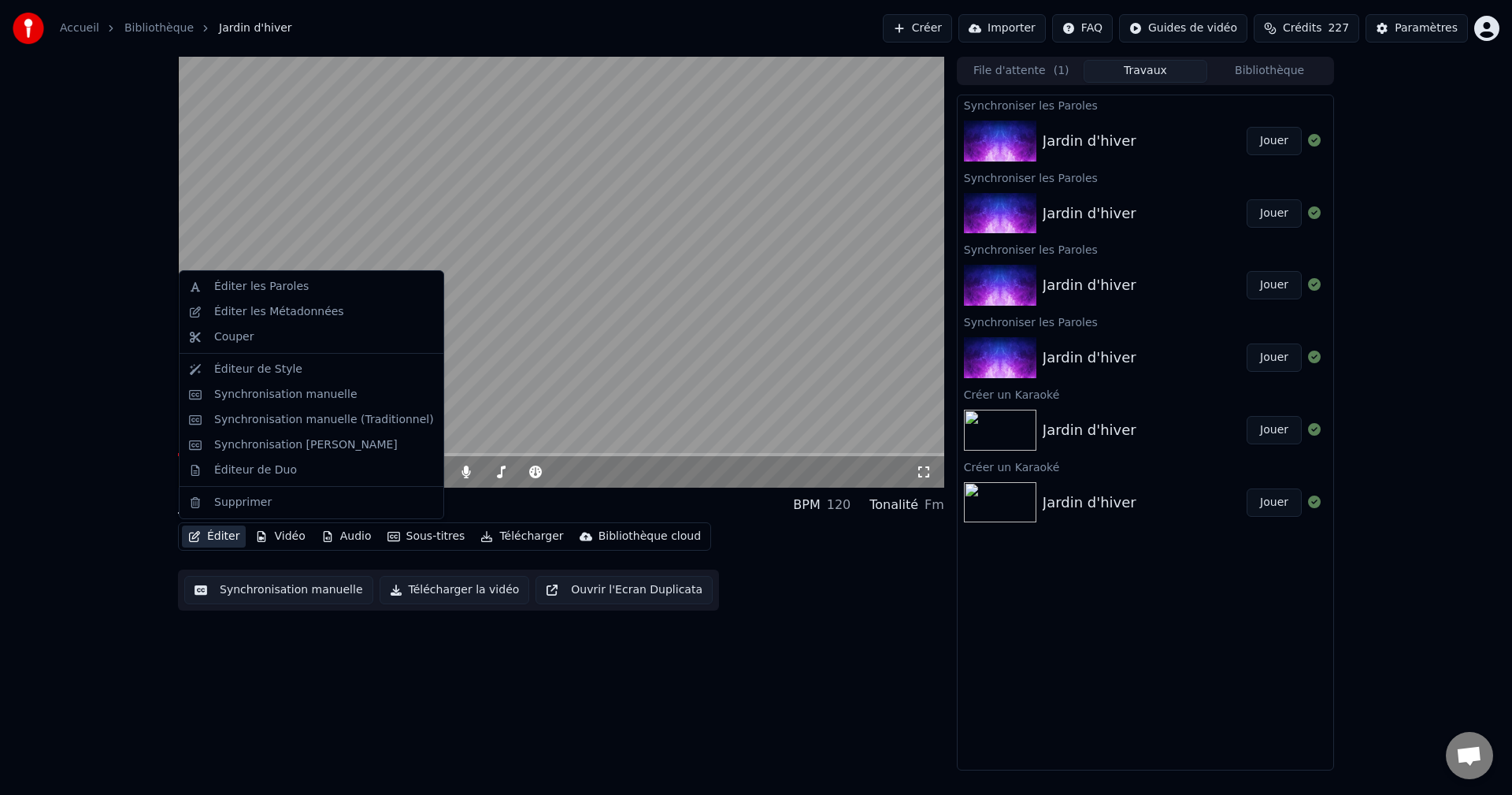
click at [220, 538] on button "Éditer" at bounding box center [214, 537] width 64 height 22
click at [234, 289] on div "Éditer les Paroles" at bounding box center [262, 287] width 95 height 16
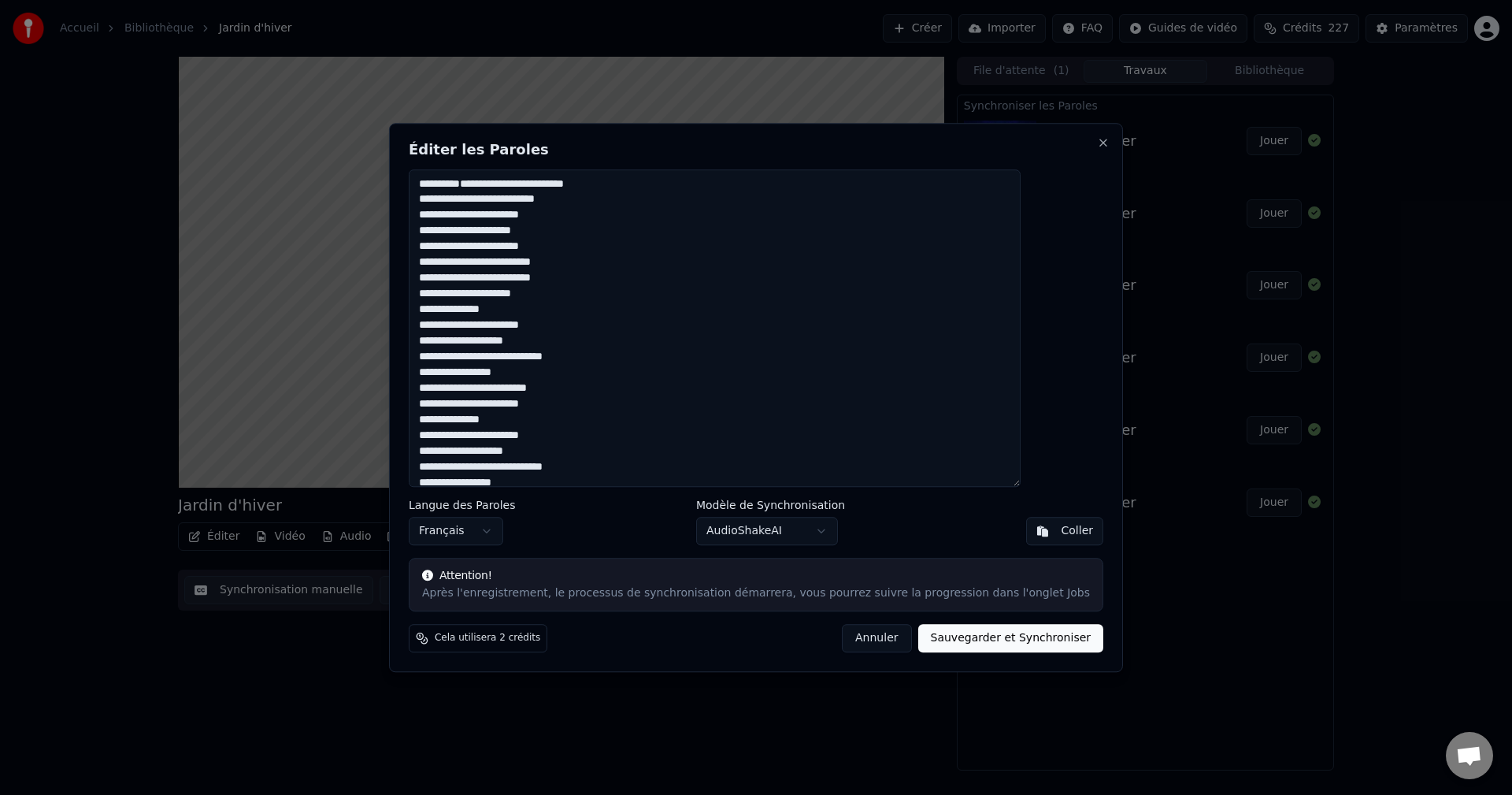
drag, startPoint x: 642, startPoint y: 134, endPoint x: 809, endPoint y: 127, distance: 167.1
click at [809, 127] on div "**********" at bounding box center [756, 397] width 734 height 549
click at [862, 642] on button "Annuler" at bounding box center [876, 637] width 69 height 28
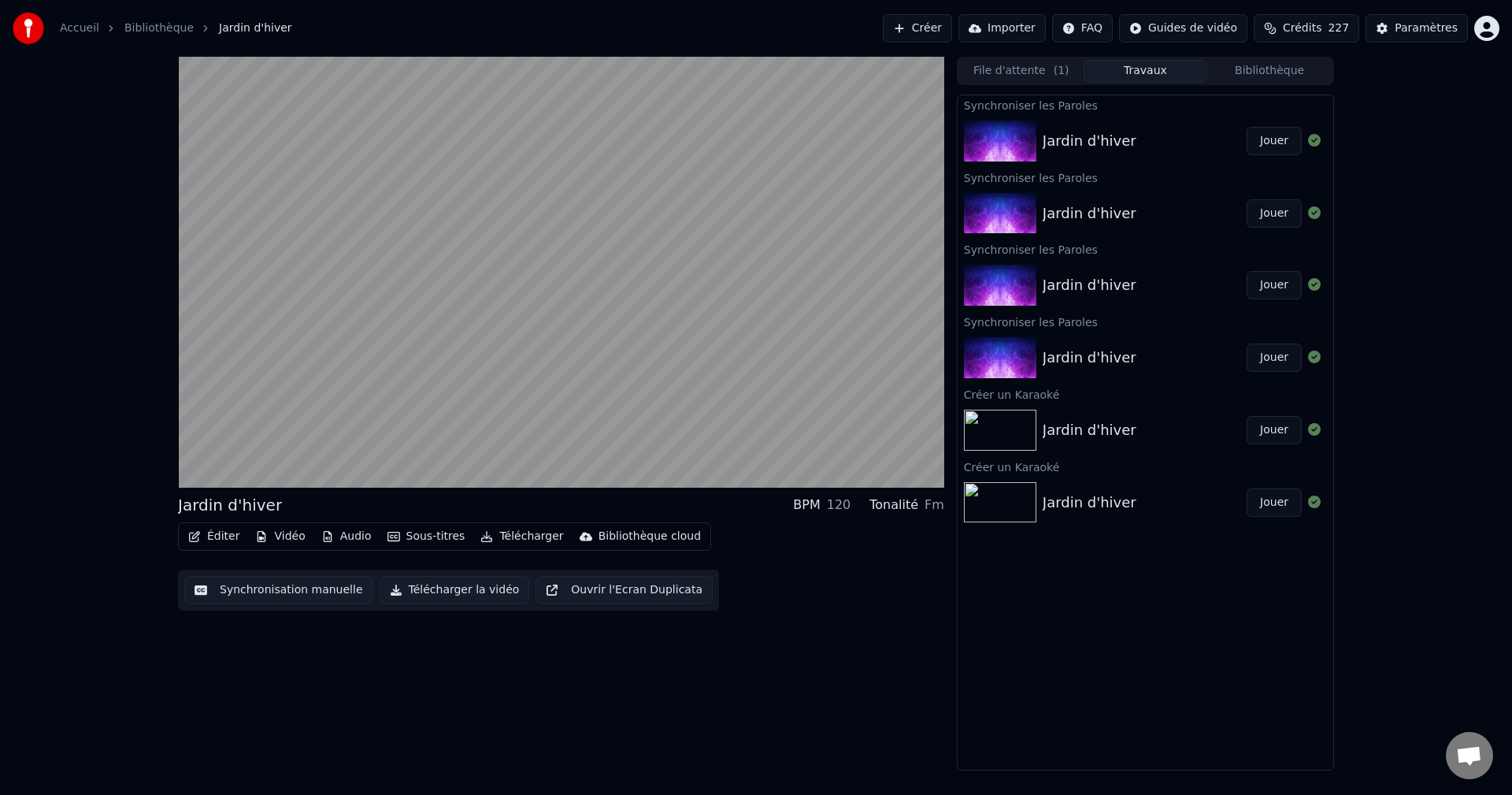
click at [220, 536] on button "Éditer" at bounding box center [214, 537] width 64 height 22
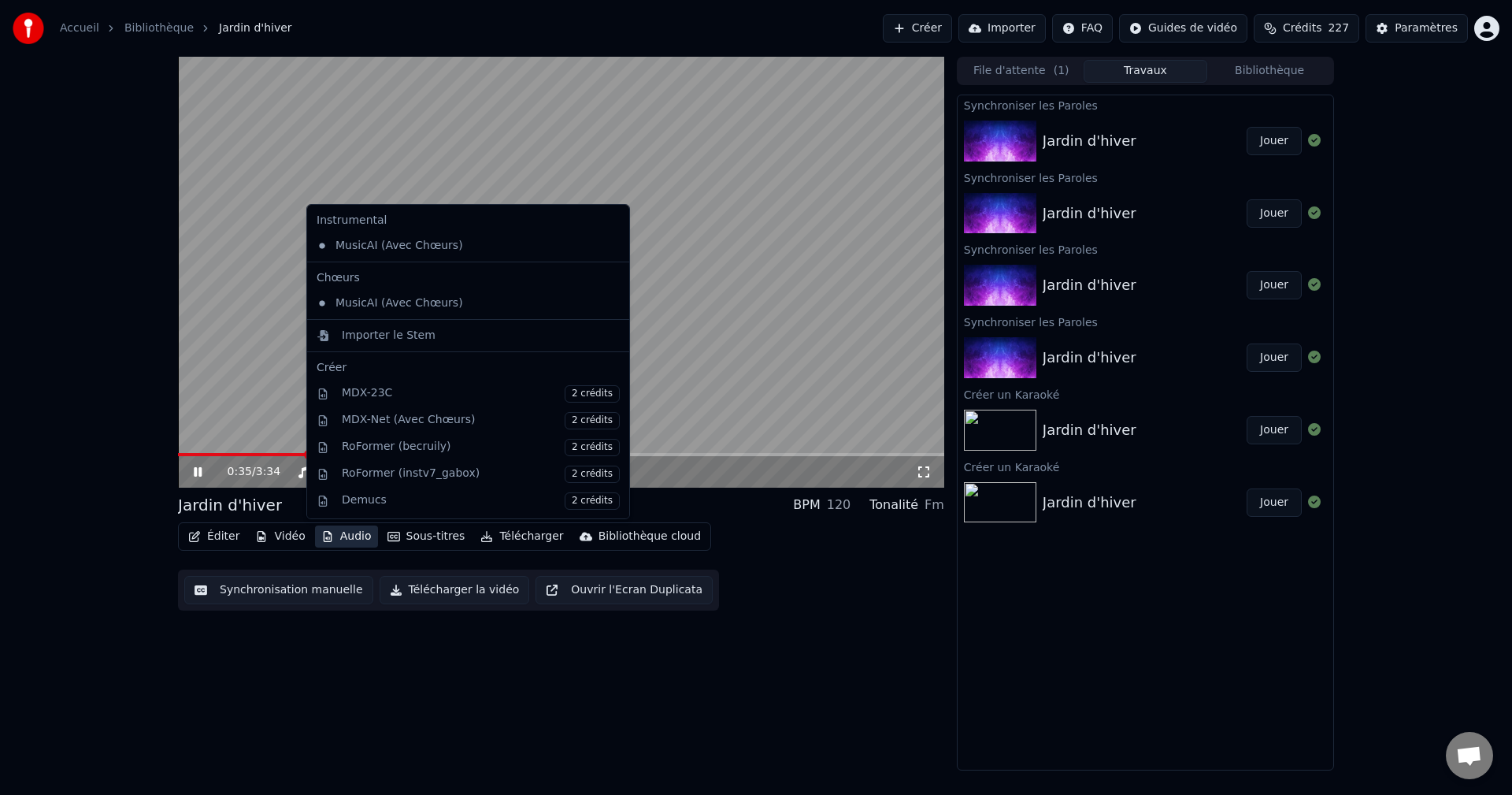
click at [198, 471] on icon at bounding box center [208, 471] width 37 height 13
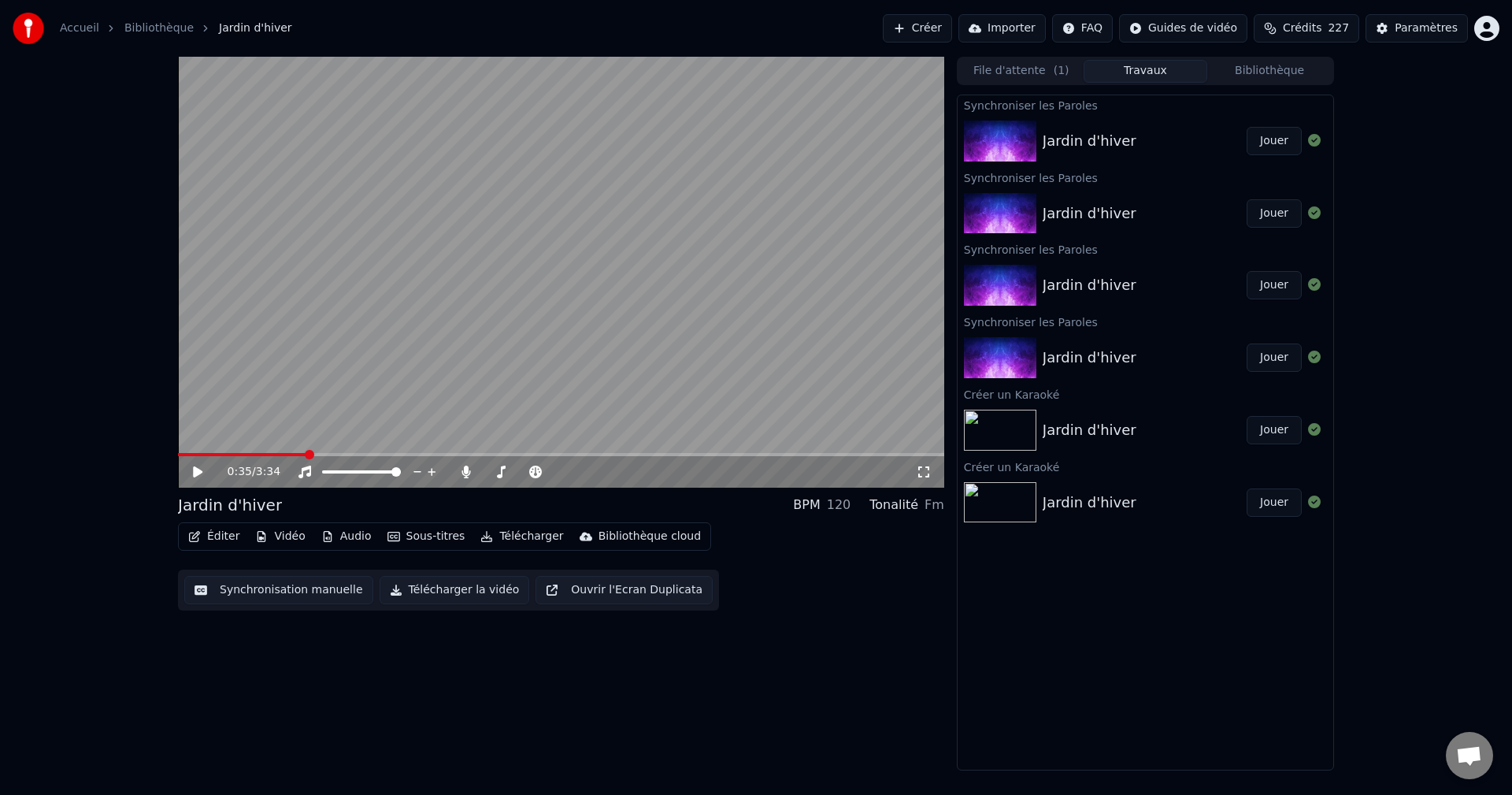
click at [223, 531] on button "Éditer" at bounding box center [214, 537] width 64 height 22
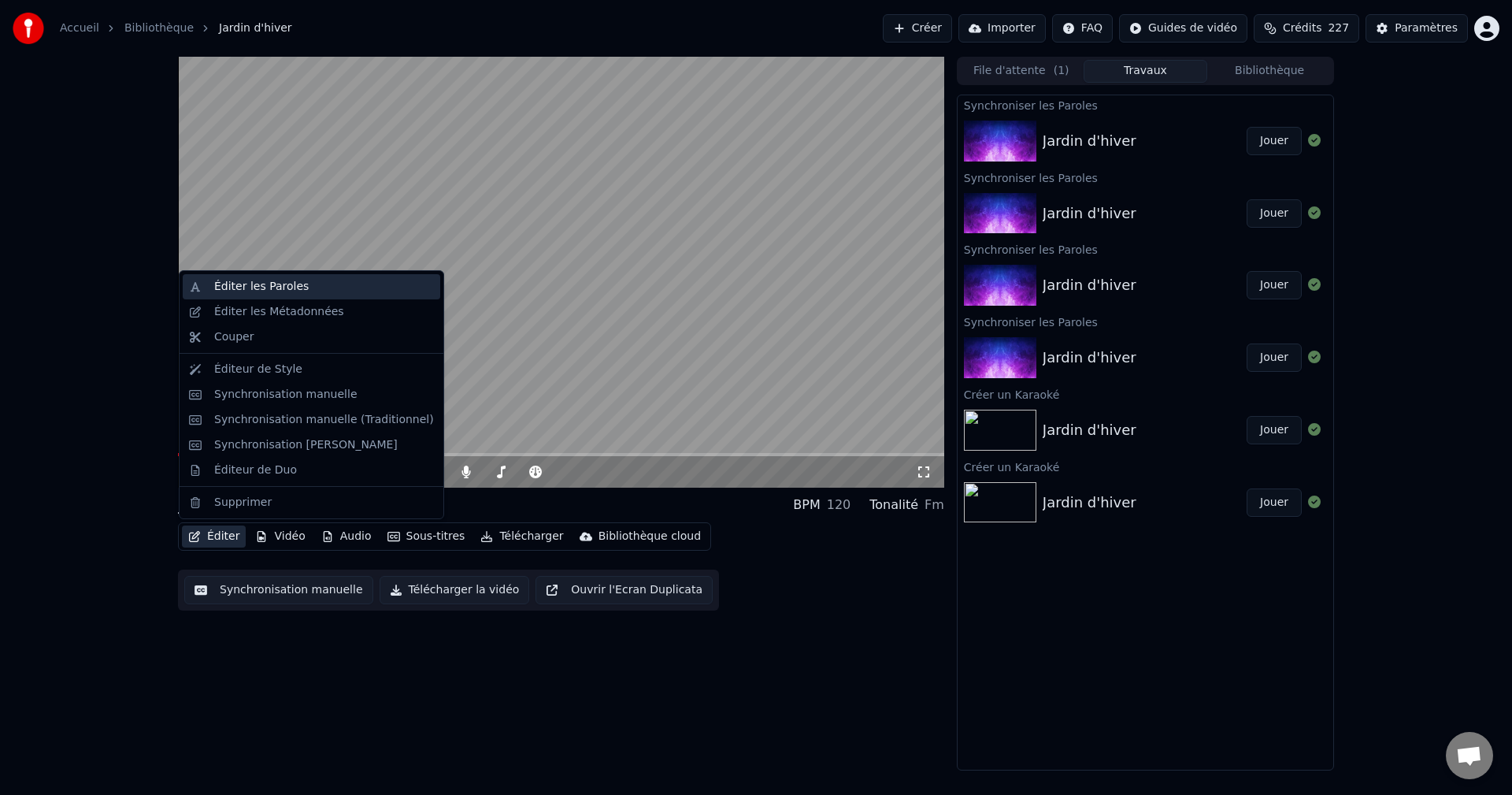
click at [227, 284] on div "Éditer les Paroles" at bounding box center [262, 287] width 95 height 16
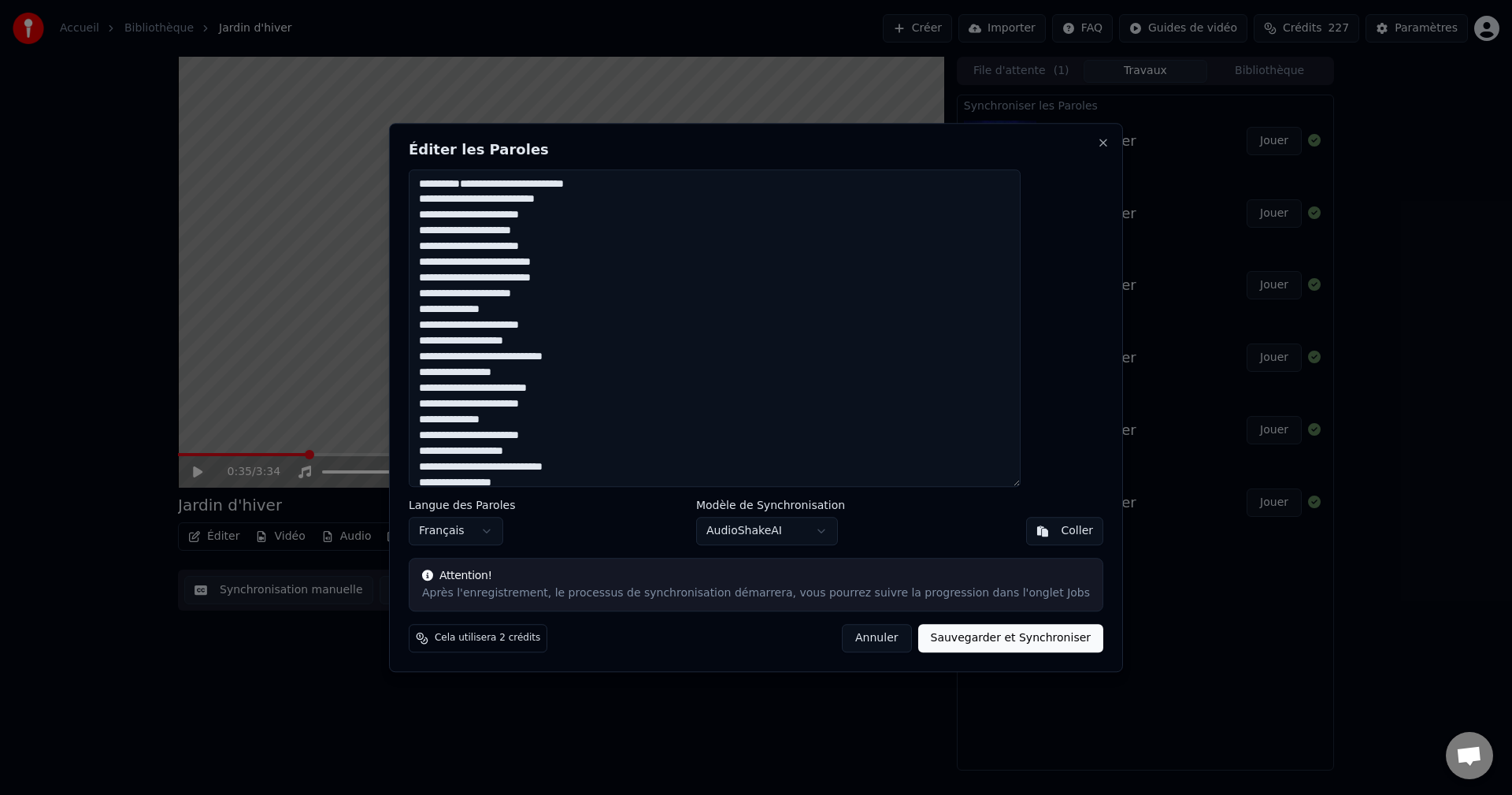
click at [462, 342] on textarea "**********" at bounding box center [715, 328] width 611 height 318
click at [949, 637] on button "Sauvegarder et Synchroniser" at bounding box center [1011, 637] width 186 height 28
type textarea "**********"
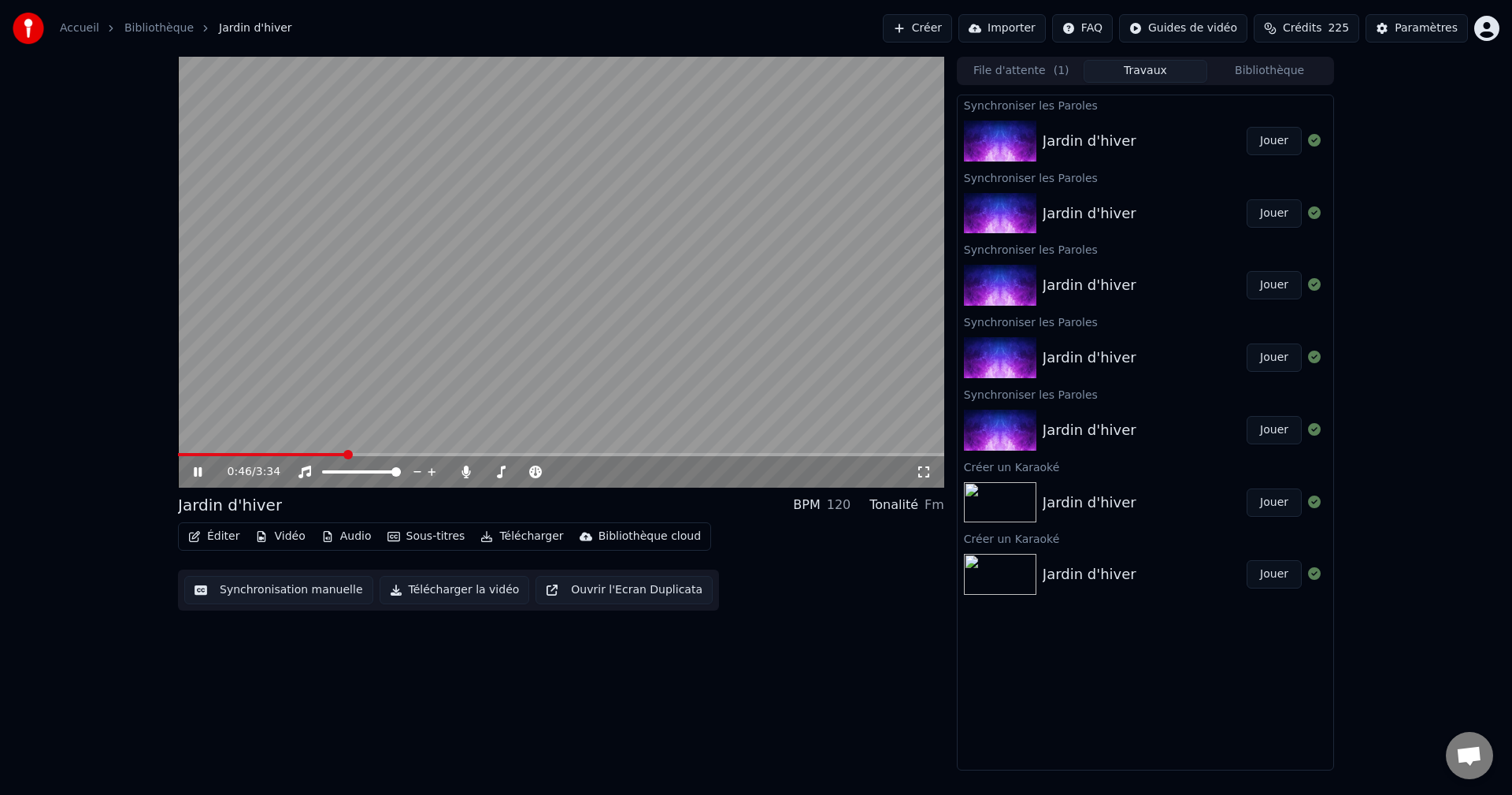
click at [1270, 141] on button "Jouer" at bounding box center [1273, 140] width 55 height 28
click at [196, 468] on icon at bounding box center [197, 471] width 8 height 9
click at [190, 469] on icon at bounding box center [208, 471] width 37 height 13
click at [197, 470] on icon at bounding box center [197, 471] width 8 height 9
click at [178, 459] on span at bounding box center [183, 454] width 9 height 9
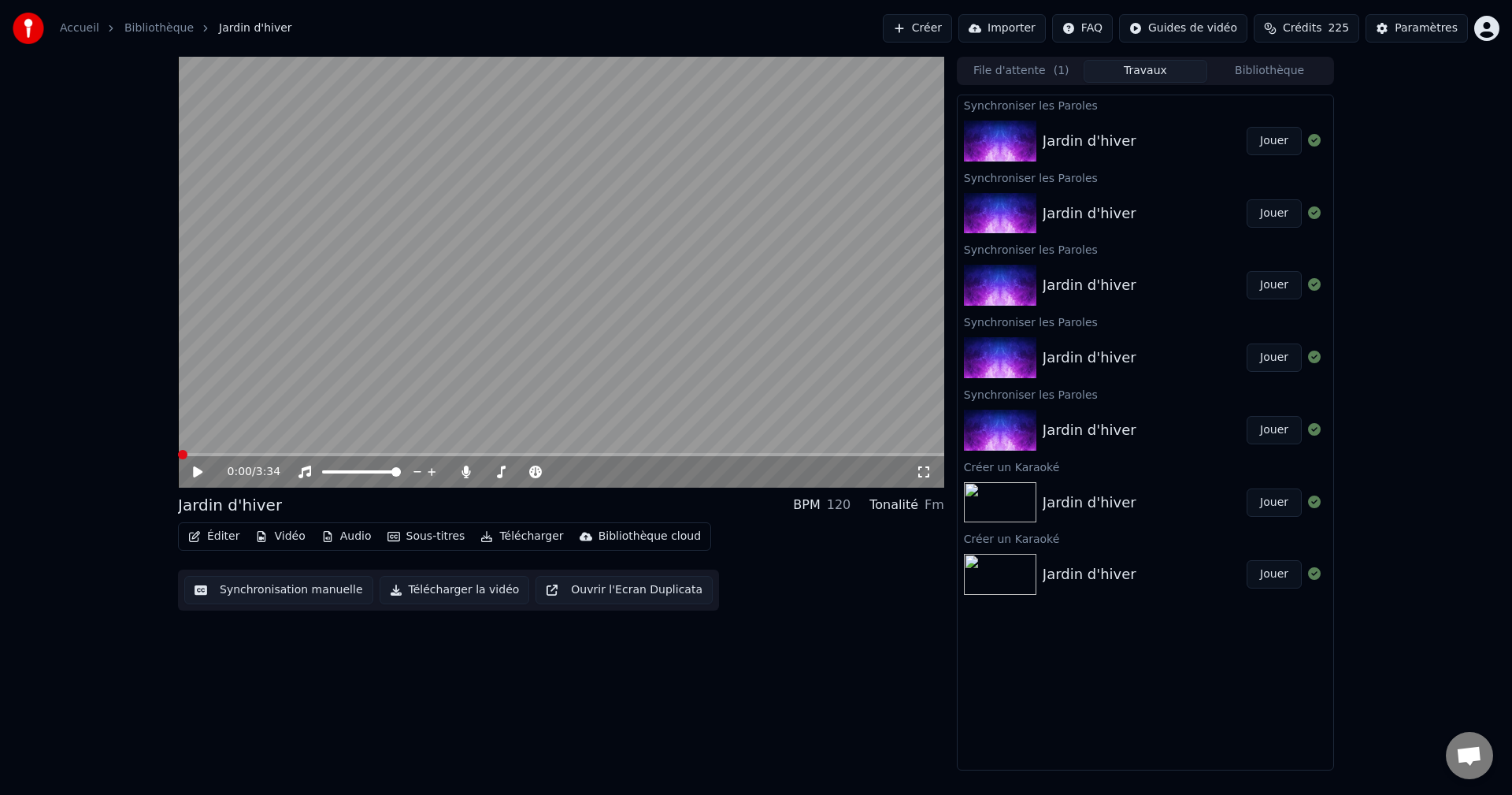
click at [198, 469] on icon at bounding box center [197, 471] width 9 height 11
click at [197, 471] on icon at bounding box center [197, 471] width 8 height 9
click at [197, 471] on icon at bounding box center [197, 471] width 9 height 11
click at [465, 469] on icon at bounding box center [466, 471] width 9 height 13
click at [465, 469] on icon at bounding box center [466, 471] width 15 height 13
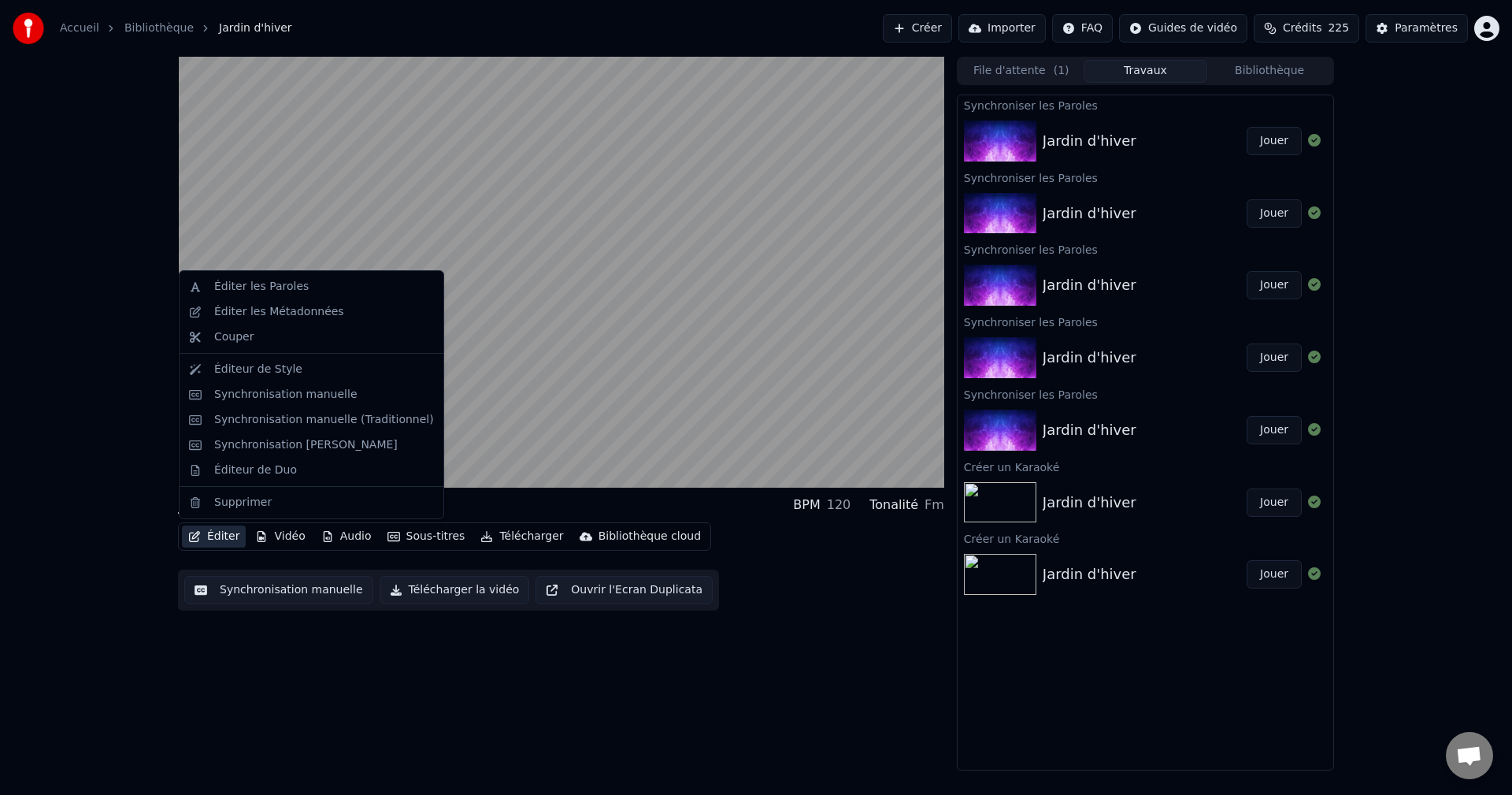
click at [216, 537] on button "Éditer" at bounding box center [214, 537] width 64 height 22
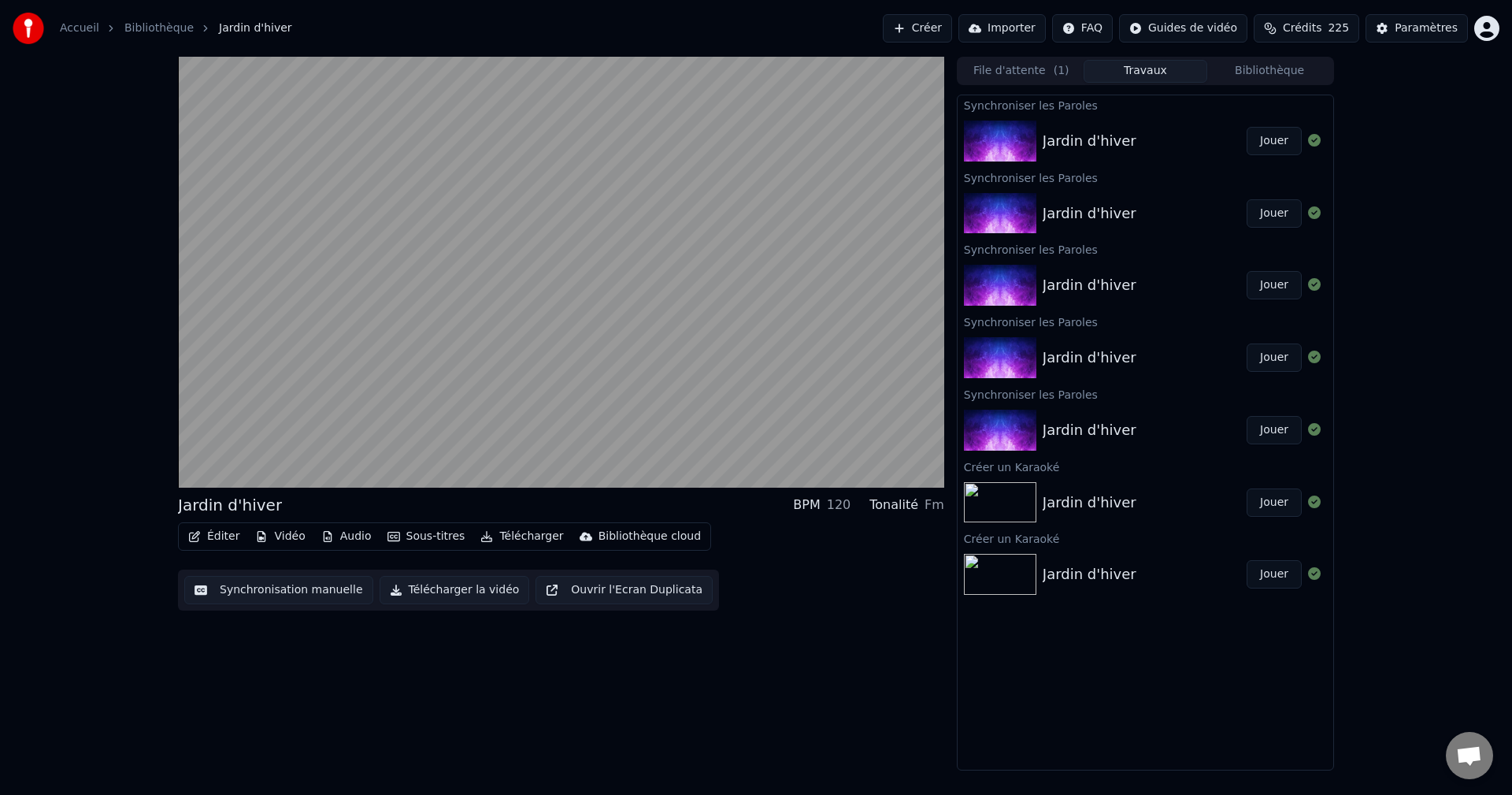
click at [84, 622] on div "Jardin d'hiver BPM 120 Tonalité Fm Éditer Vidéo Audio Sous-titres Télécharger B…" at bounding box center [756, 413] width 1512 height 713
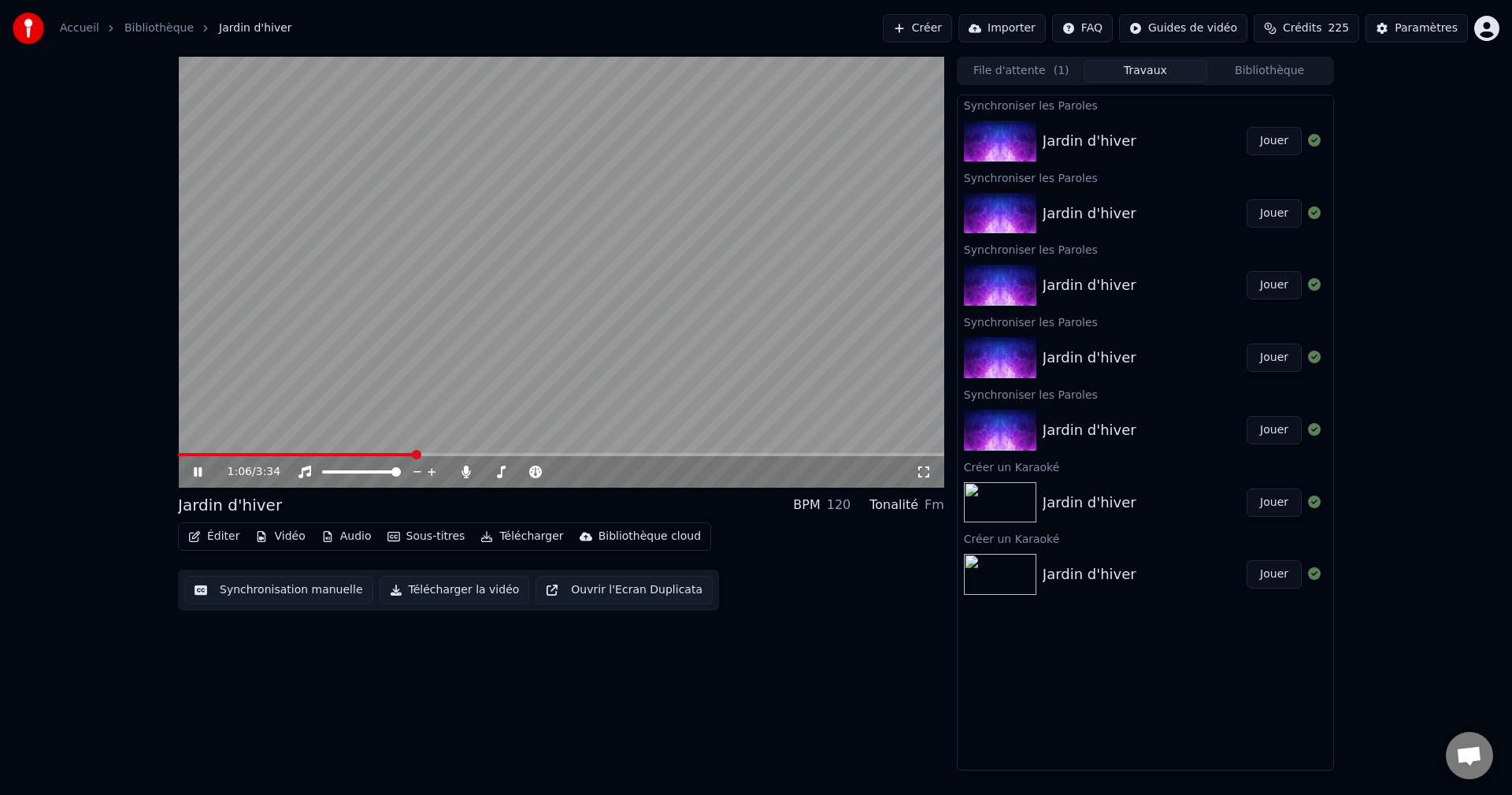
click at [197, 468] on icon at bounding box center [197, 471] width 8 height 9
click at [218, 537] on button "Éditer" at bounding box center [214, 537] width 64 height 22
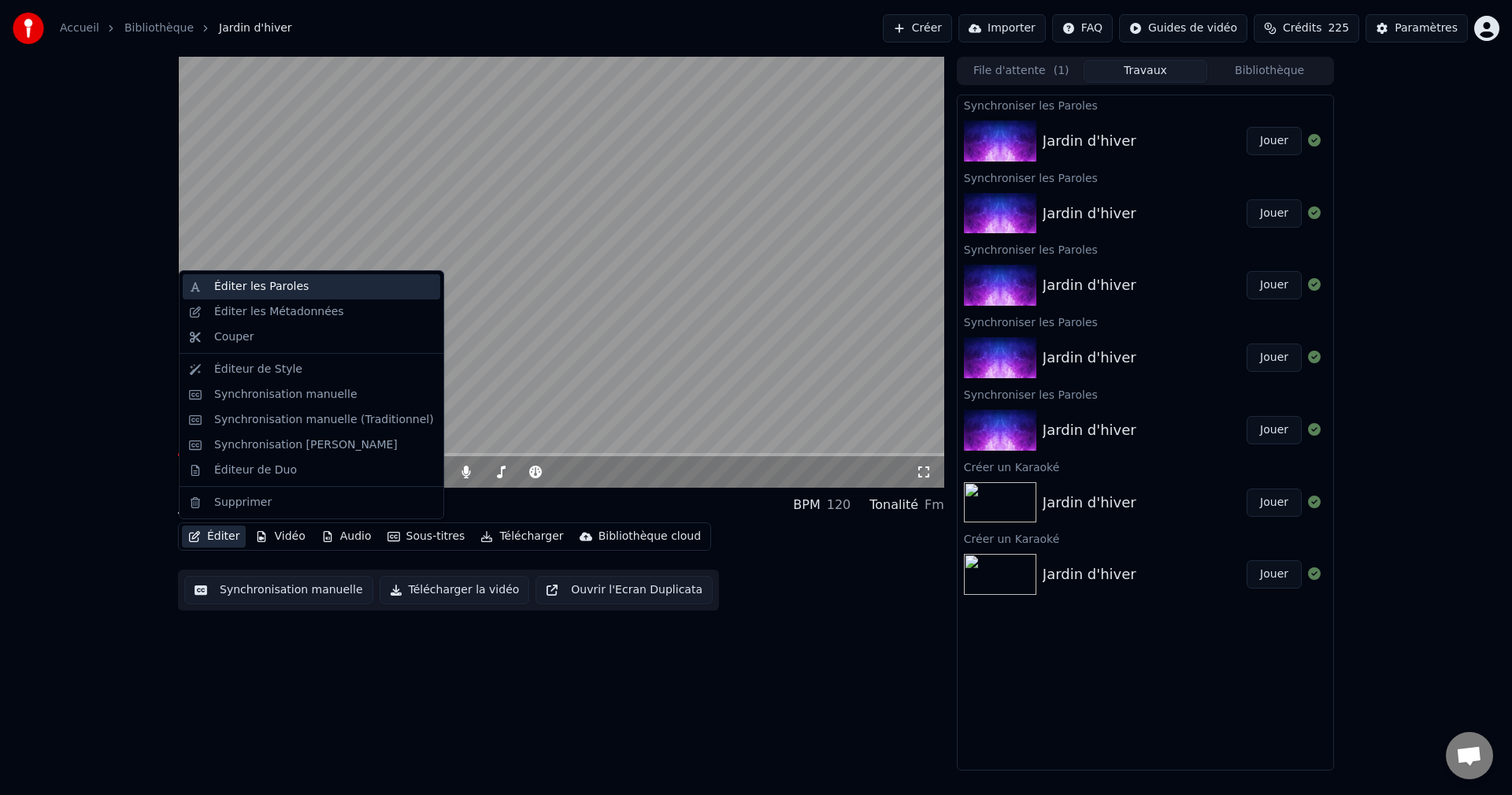
click at [261, 283] on div "Éditer les Paroles" at bounding box center [262, 287] width 95 height 16
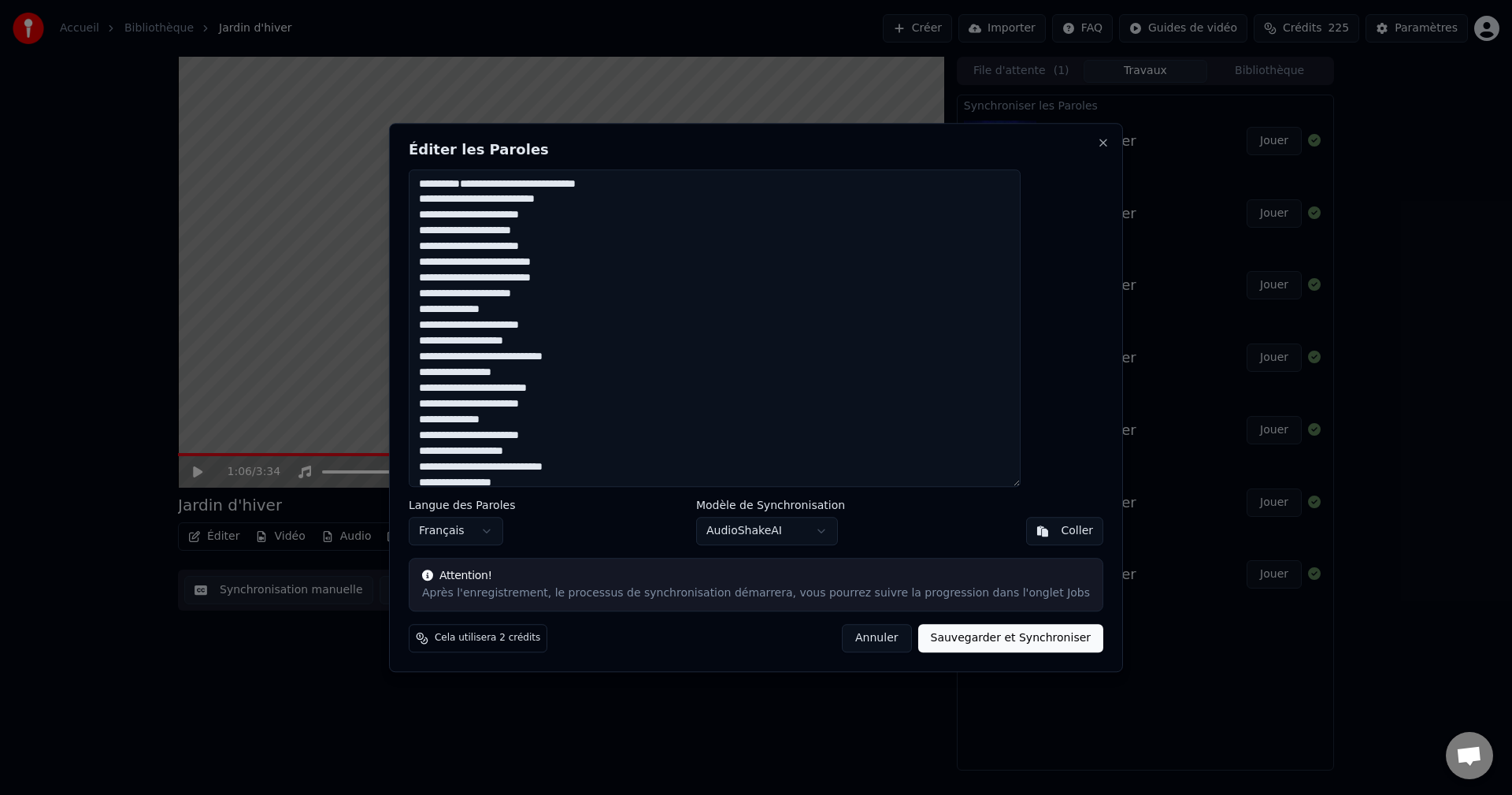
drag, startPoint x: 468, startPoint y: 338, endPoint x: 427, endPoint y: 328, distance: 42.2
click at [427, 328] on body "Accueil Bibliothèque Jardin d'hiver Créer Importer FAQ Guides de vidéo Crédits …" at bounding box center [756, 397] width 1512 height 795
click at [974, 638] on button "Sauvegarder et Synchroniser" at bounding box center [1011, 637] width 186 height 28
type textarea "**********"
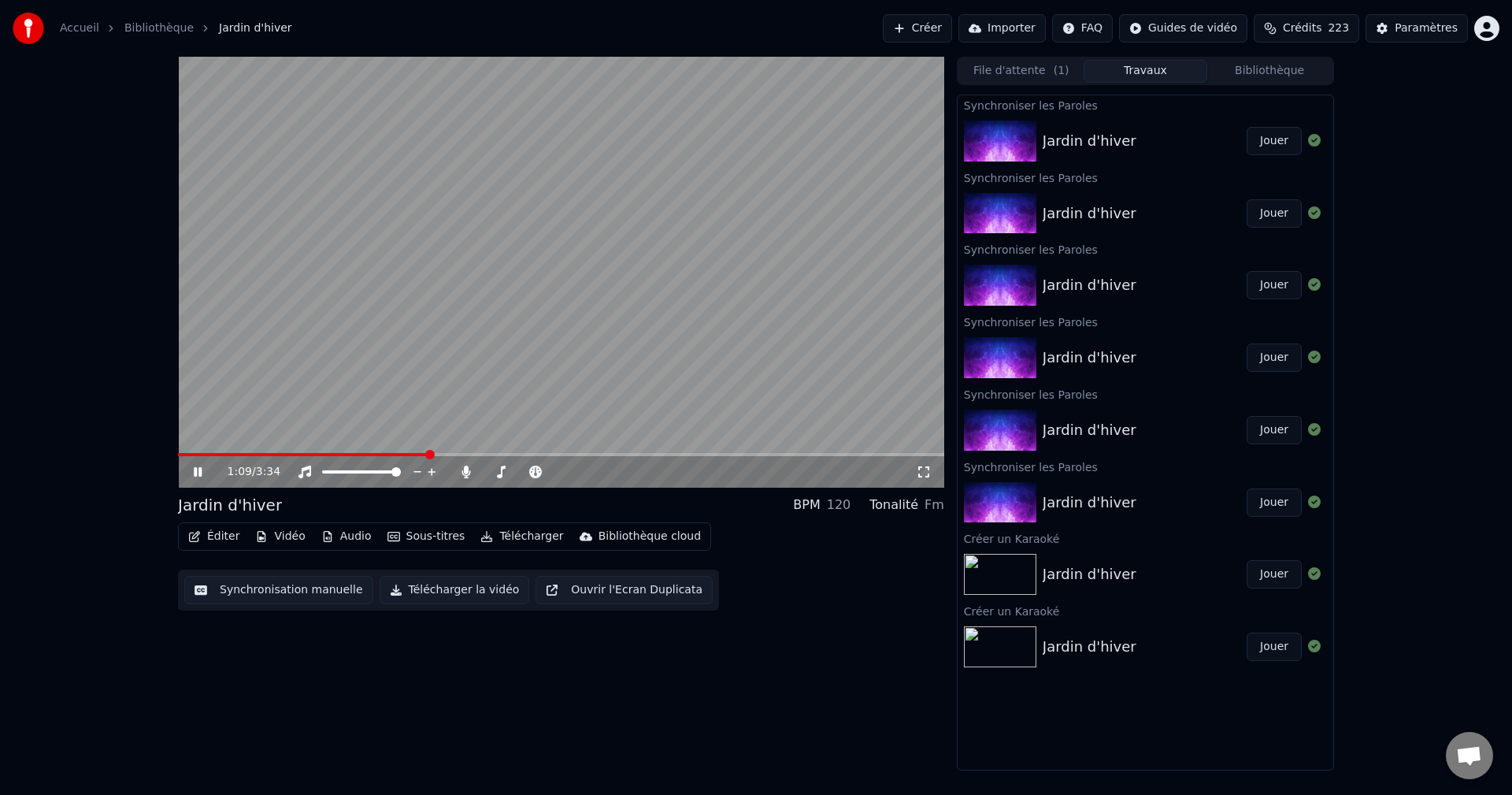
click at [1278, 138] on button "Jouer" at bounding box center [1273, 140] width 55 height 28
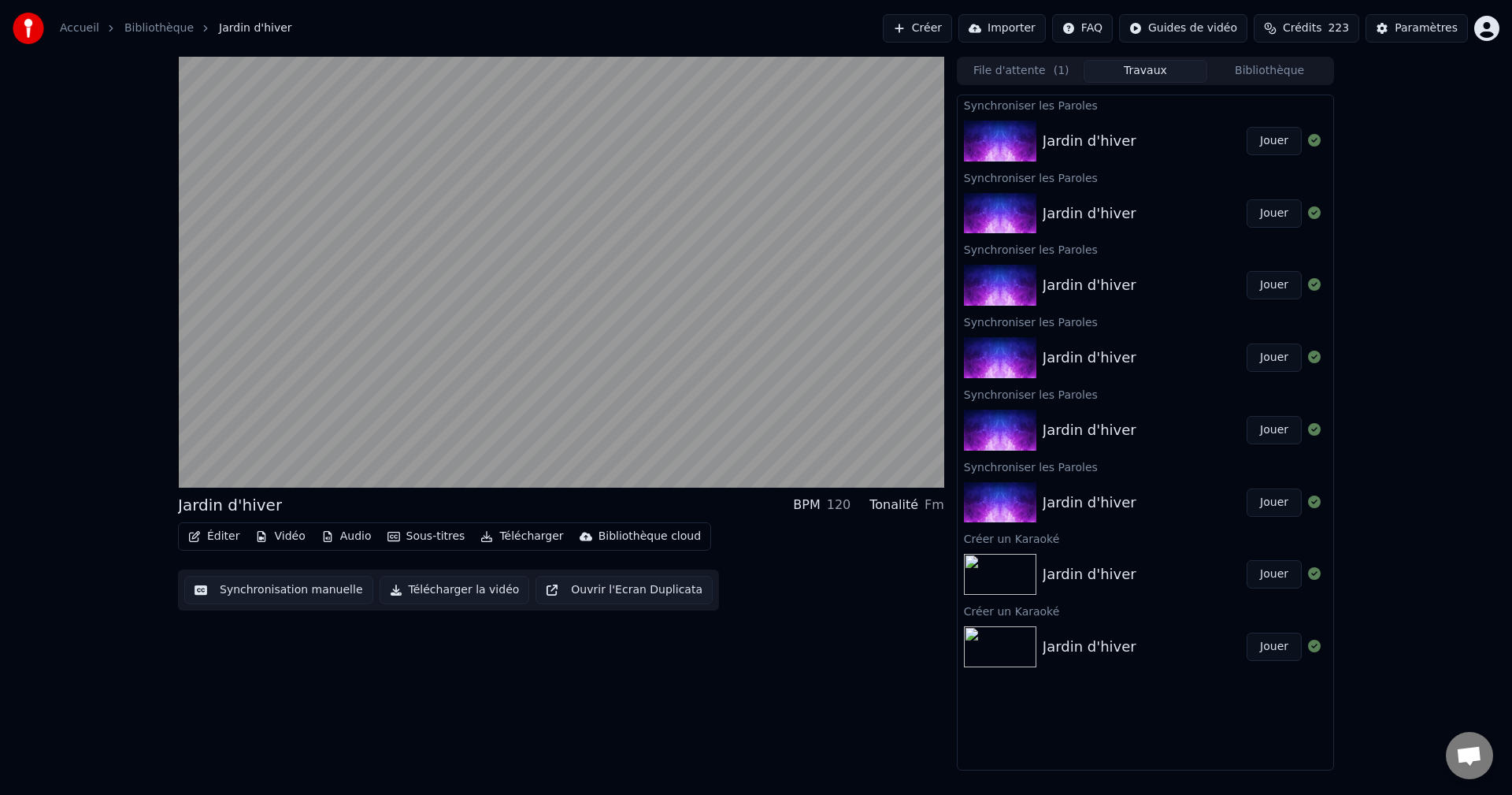
click at [219, 538] on button "Éditer" at bounding box center [214, 537] width 64 height 22
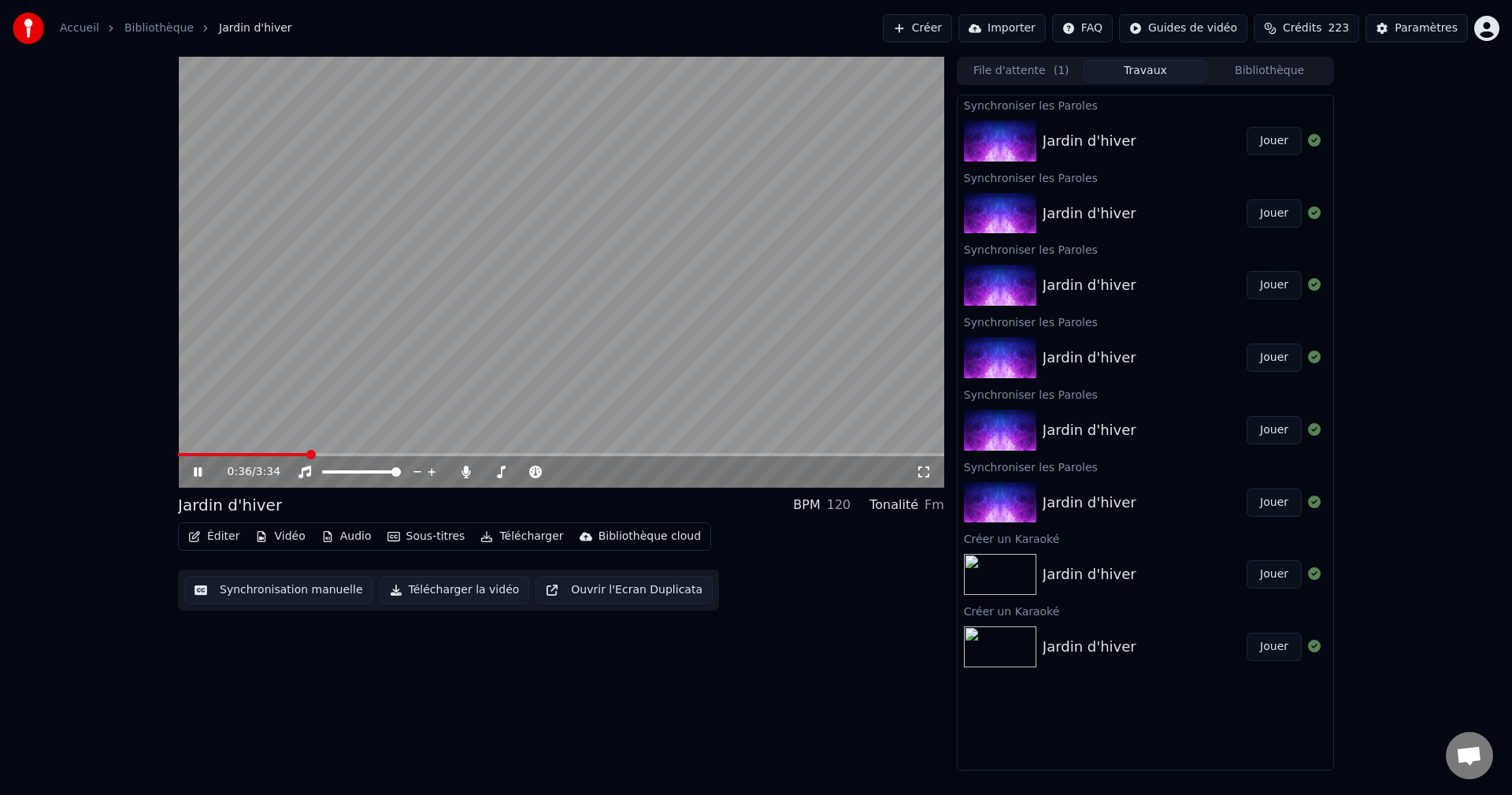
click at [122, 601] on div "0:36 / 3:34 Jardin d'hiver BPM 120 Tonalité Fm Éditer Vidéo Audio Sous-titres T…" at bounding box center [756, 413] width 1512 height 713
click at [198, 470] on icon at bounding box center [208, 471] width 37 height 13
click at [222, 537] on button "Éditer" at bounding box center [214, 537] width 64 height 22
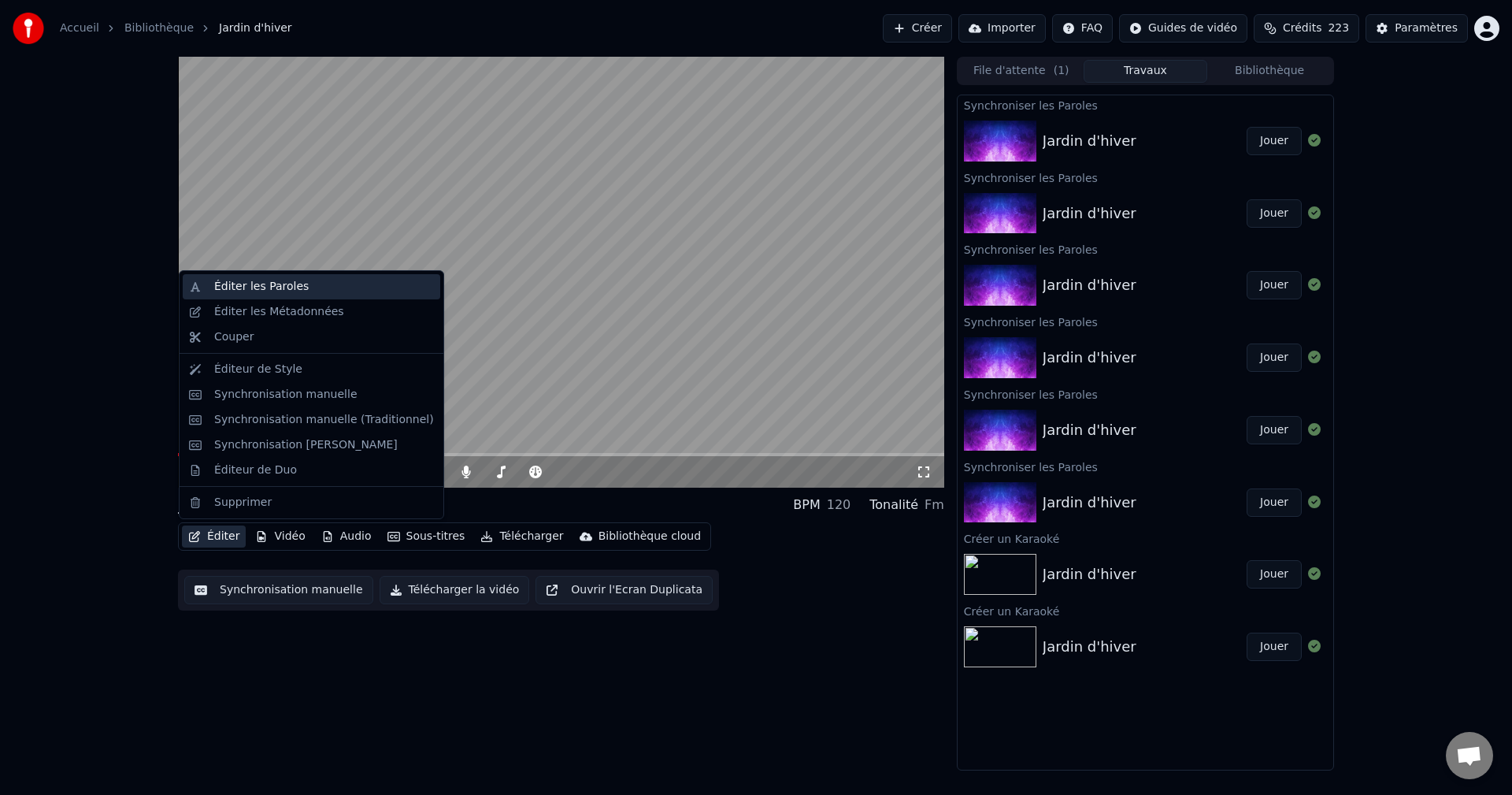
click at [234, 291] on div "Éditer les Paroles" at bounding box center [262, 287] width 95 height 16
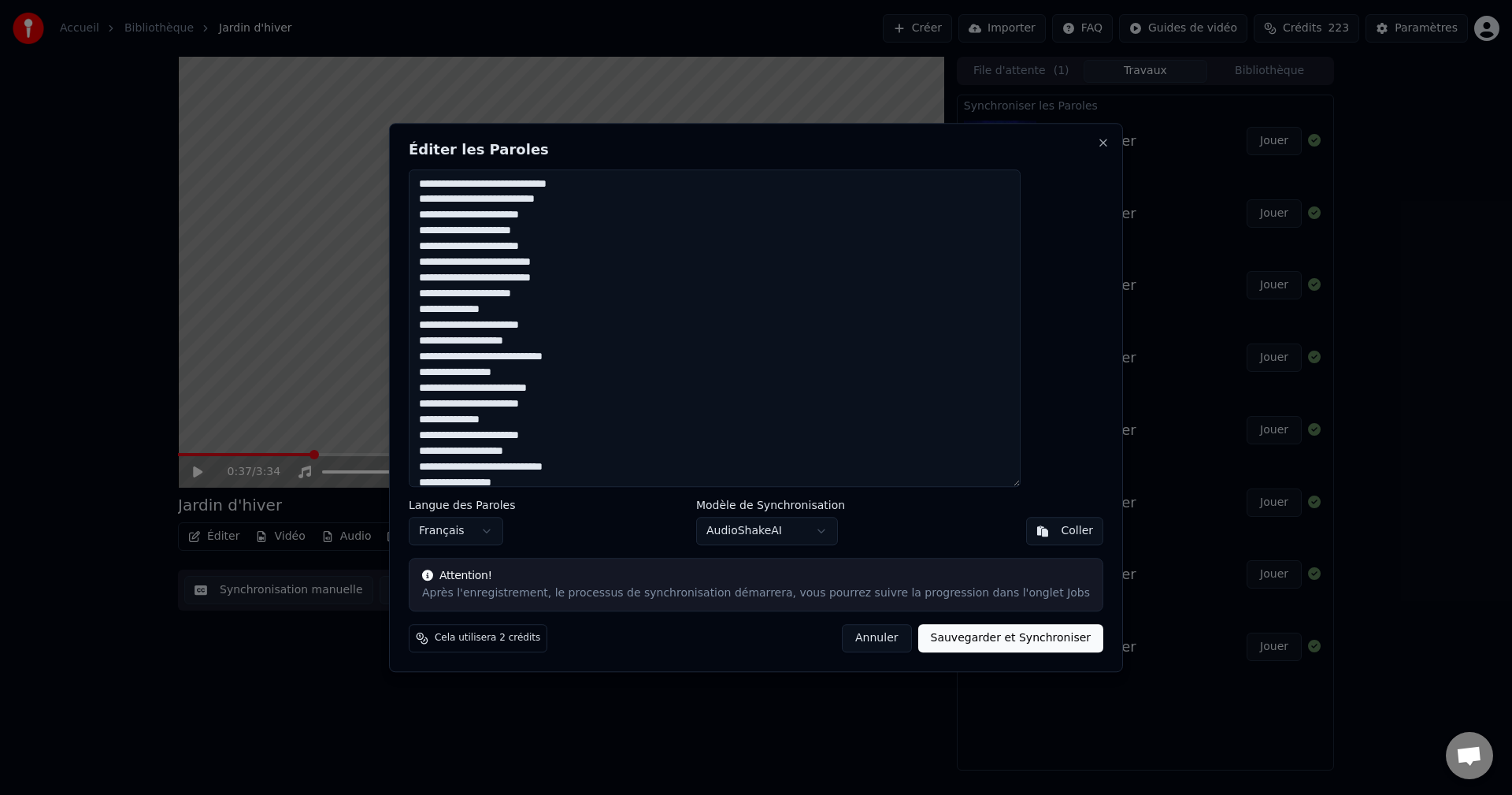
type textarea "**********"
click at [973, 644] on button "Sauvegarder et Synchroniser" at bounding box center [1011, 637] width 186 height 28
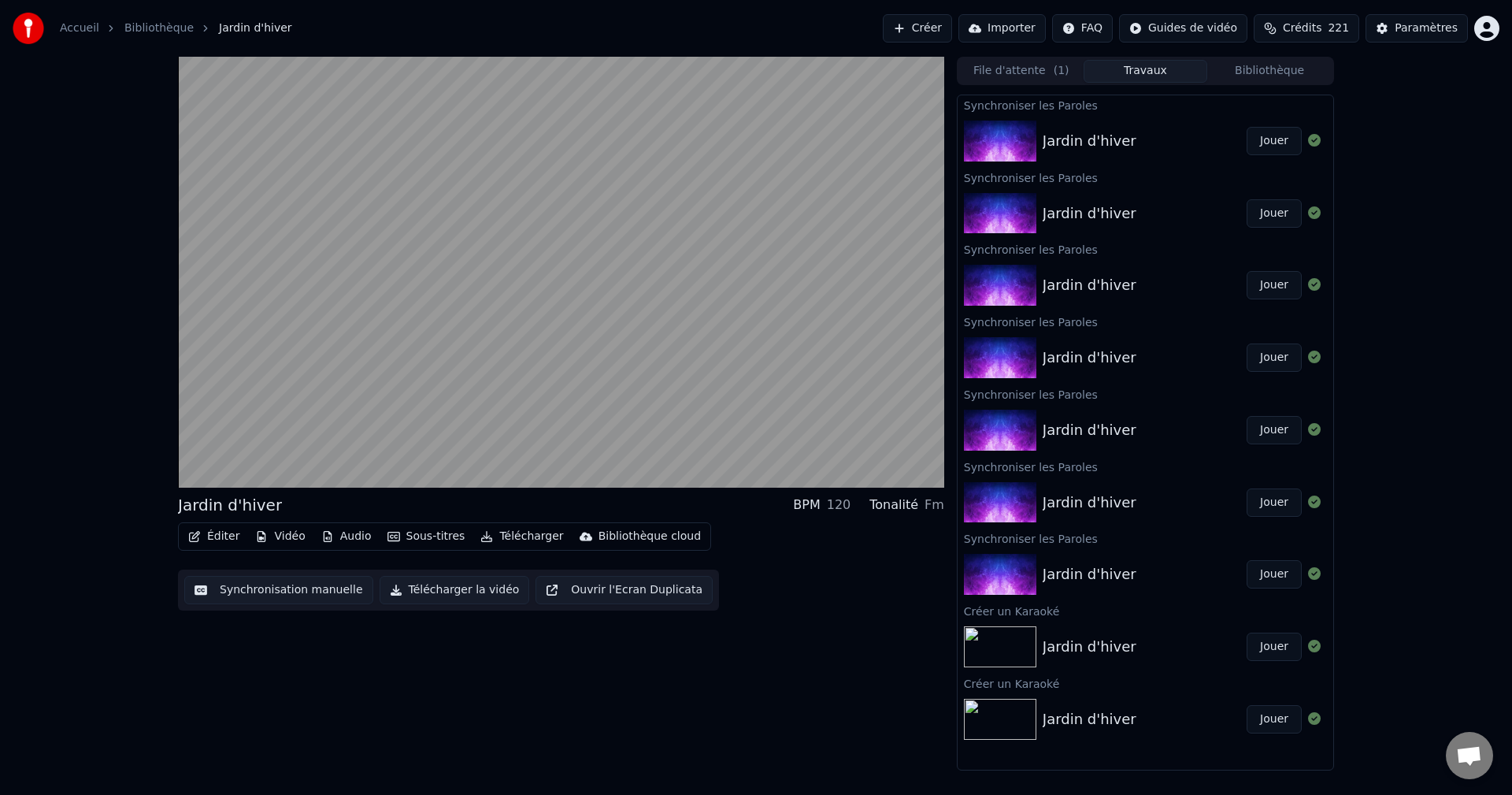
click at [1273, 146] on button "Jouer" at bounding box center [1273, 140] width 55 height 28
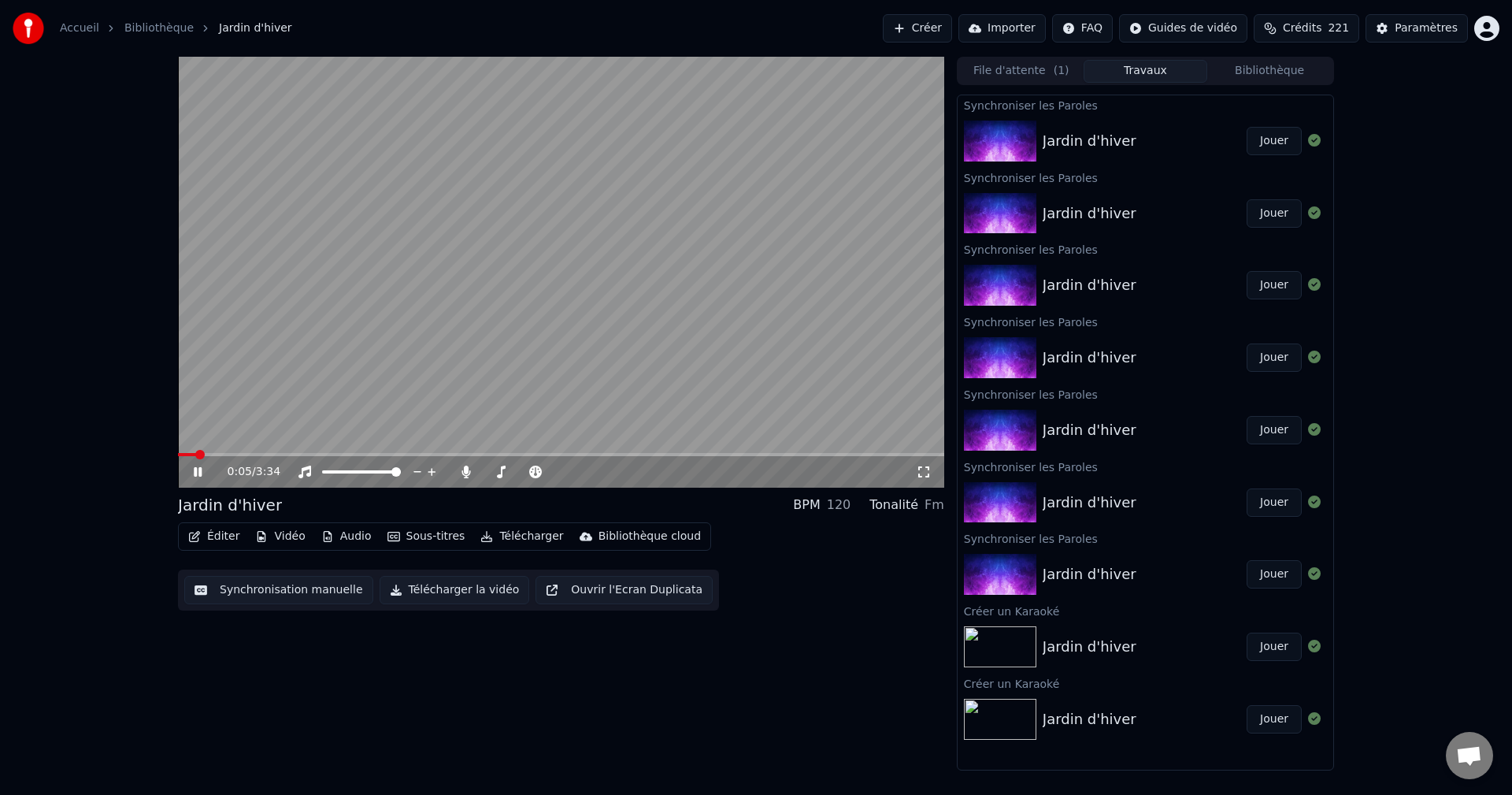
click at [209, 457] on div "0:05 / 3:34" at bounding box center [561, 471] width 766 height 32
click at [462, 471] on icon at bounding box center [466, 471] width 15 height 13
click at [467, 471] on icon at bounding box center [466, 471] width 15 height 13
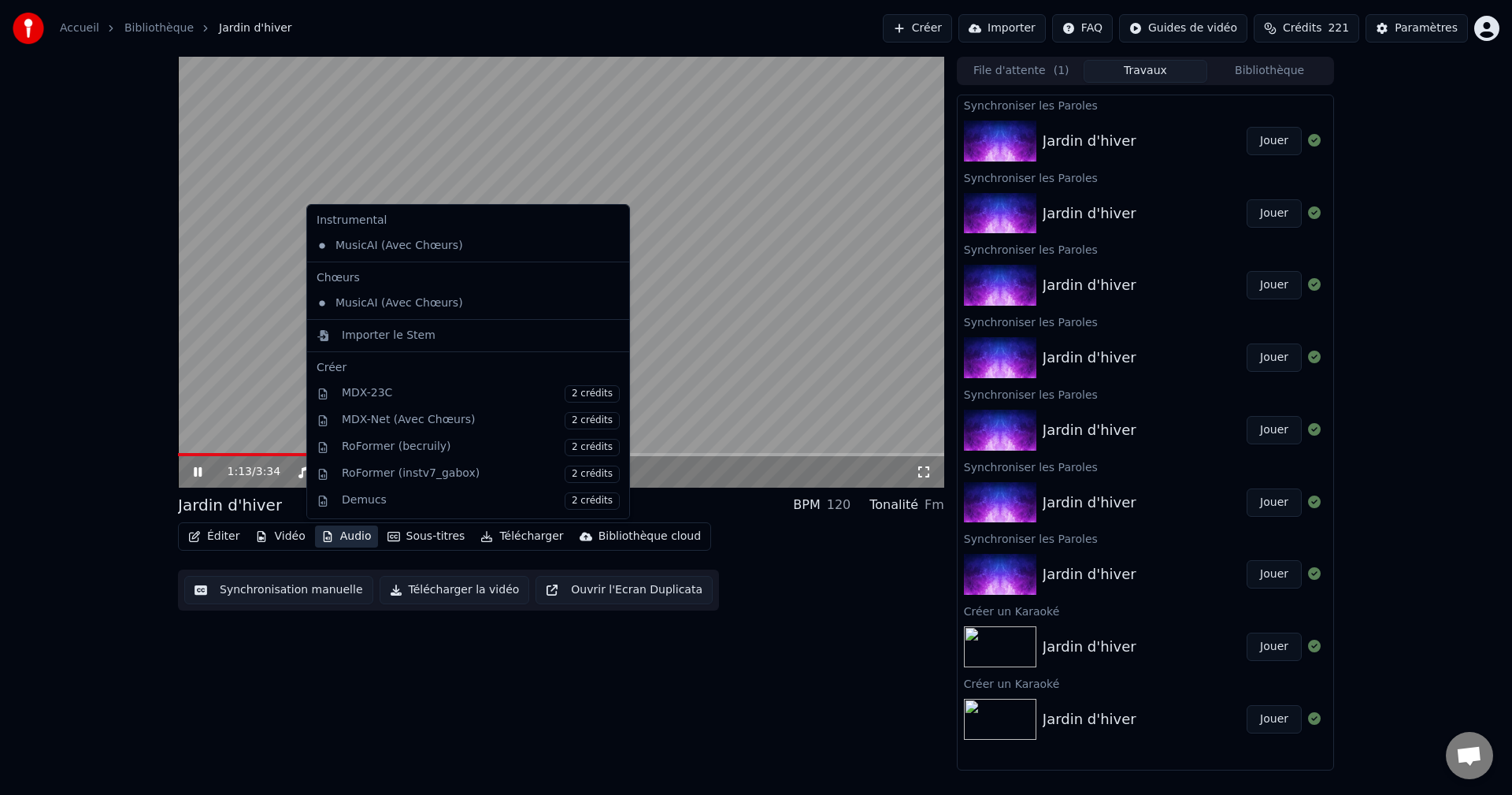
click at [338, 536] on button "Audio" at bounding box center [346, 537] width 63 height 22
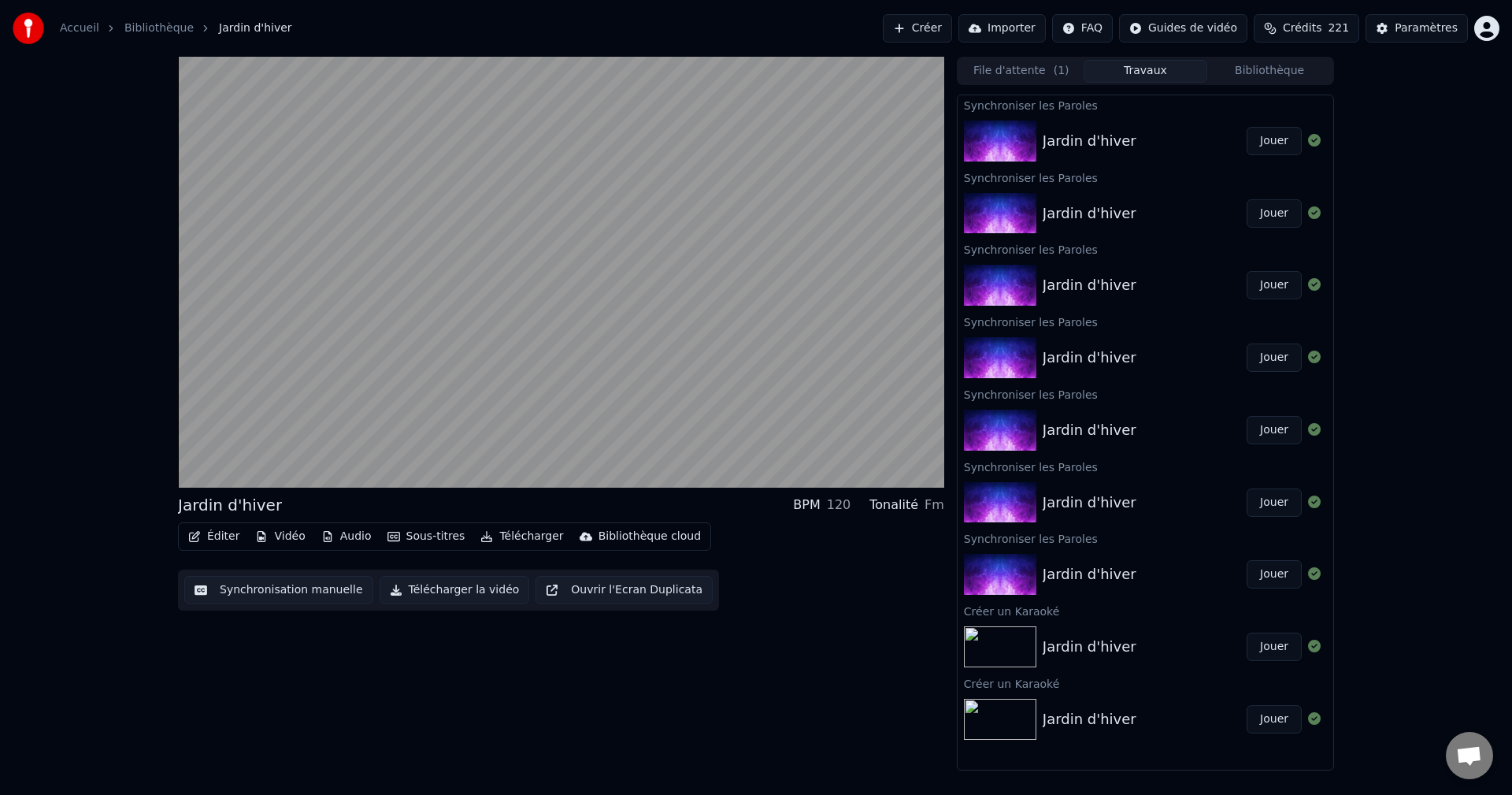
click at [715, 701] on div "Jardin d'hiver BPM 120 Tonalité Fm Éditer Vidéo Audio Sous-titres Télécharger B…" at bounding box center [561, 413] width 766 height 713
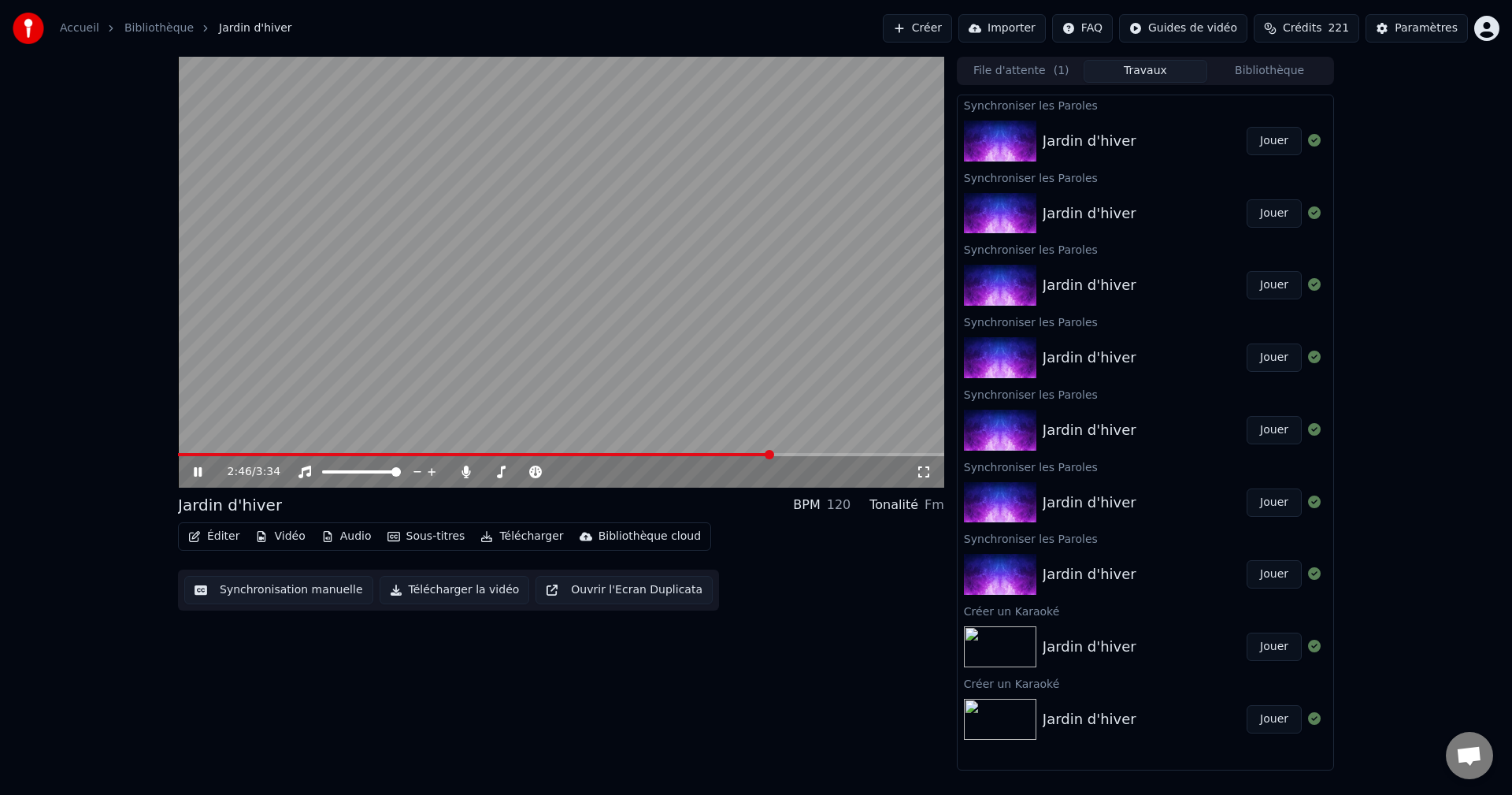
click at [202, 472] on icon at bounding box center [208, 471] width 37 height 13
click at [1271, 715] on button "Jouer" at bounding box center [1273, 718] width 55 height 28
click at [218, 453] on span at bounding box center [561, 455] width 766 height 3
click at [252, 453] on span at bounding box center [561, 455] width 766 height 3
click at [201, 469] on icon at bounding box center [197, 471] width 8 height 9
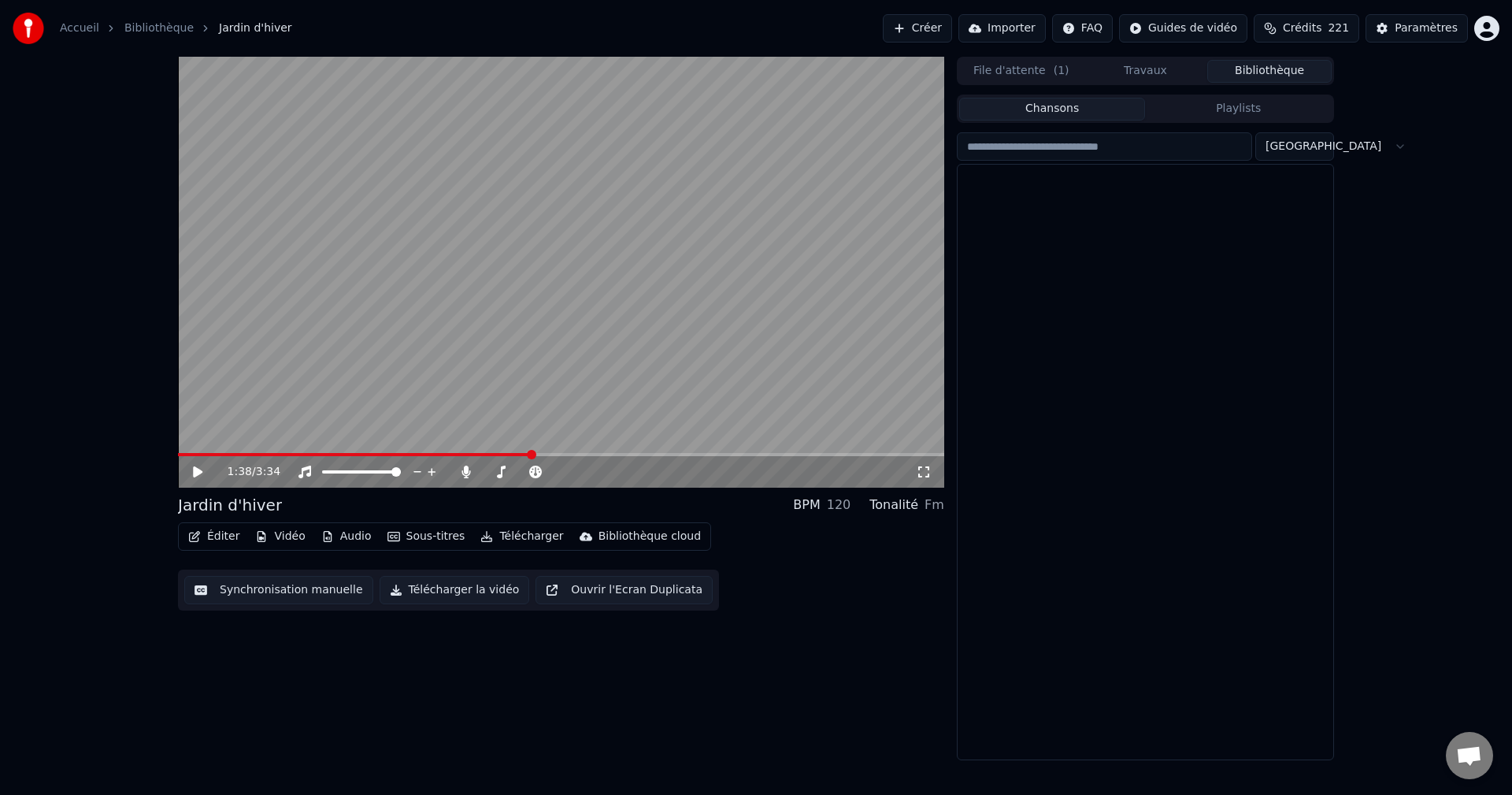
click at [1253, 62] on button "Bibliothèque" at bounding box center [1269, 71] width 124 height 23
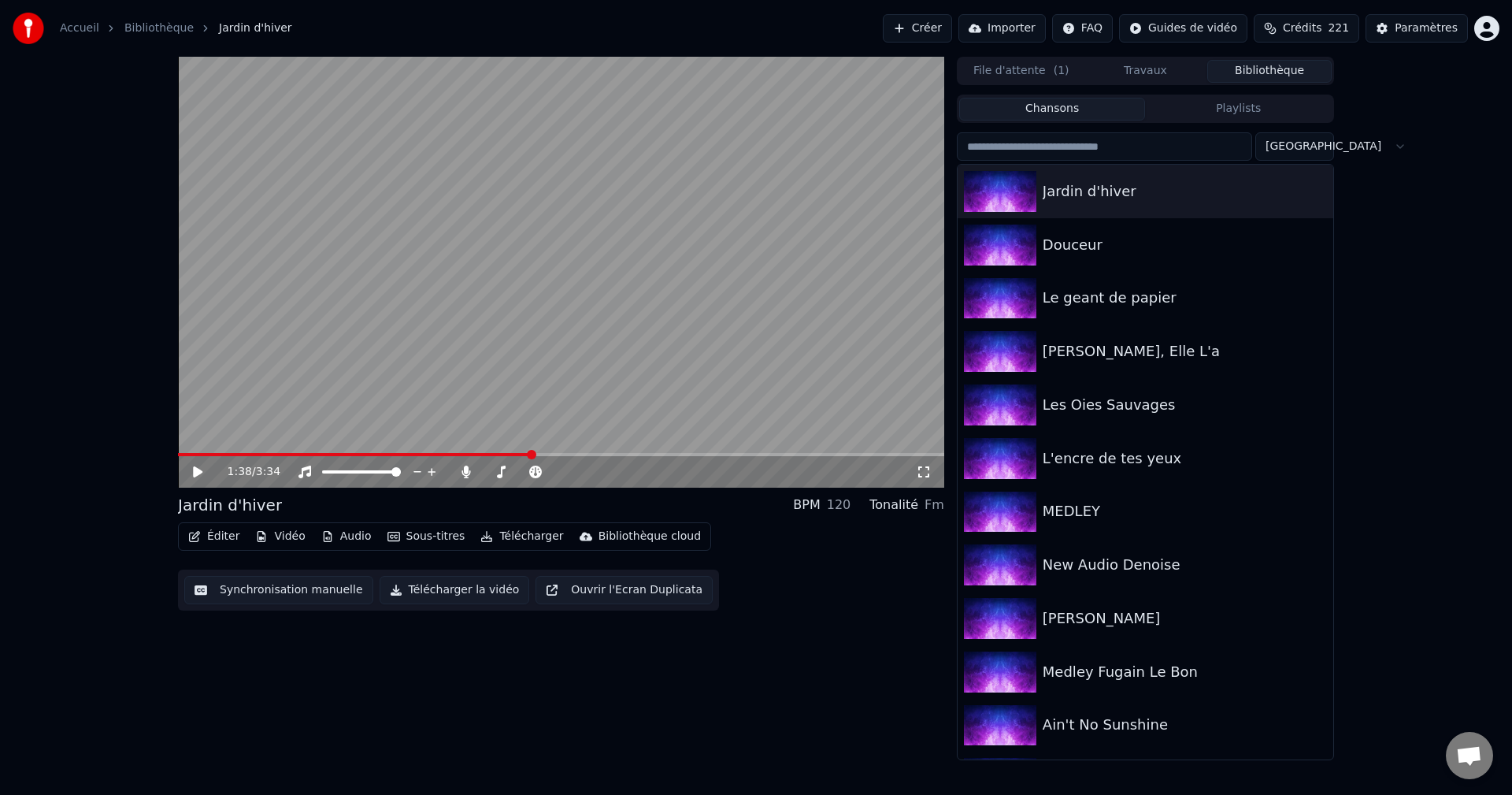
click at [951, 27] on button "Créer" at bounding box center [917, 28] width 69 height 28
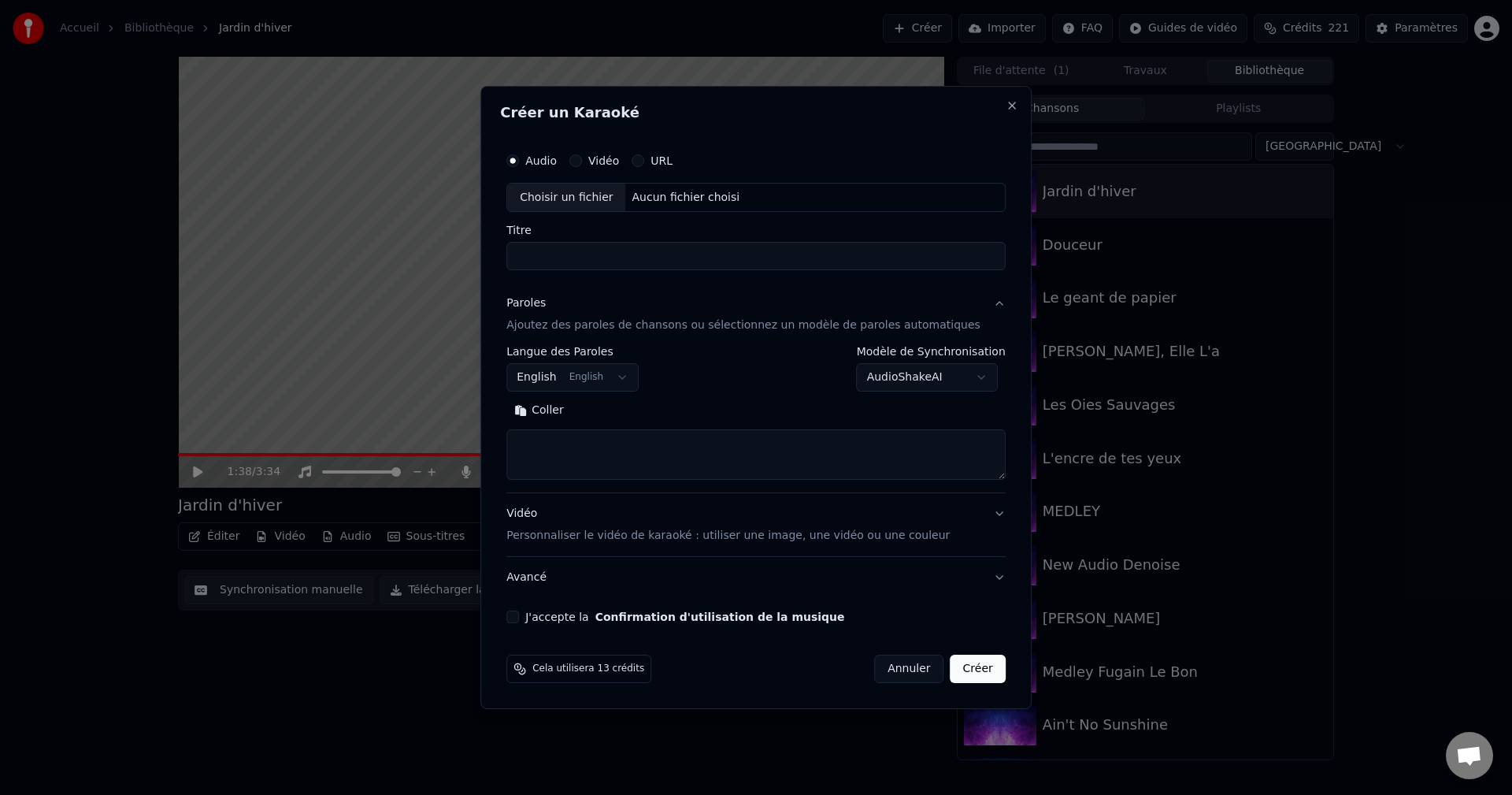
click at [700, 198] on div "Aucun fichier choisi" at bounding box center [686, 197] width 121 height 16
type input "**********"
click at [636, 382] on body "**********" at bounding box center [756, 397] width 1512 height 795
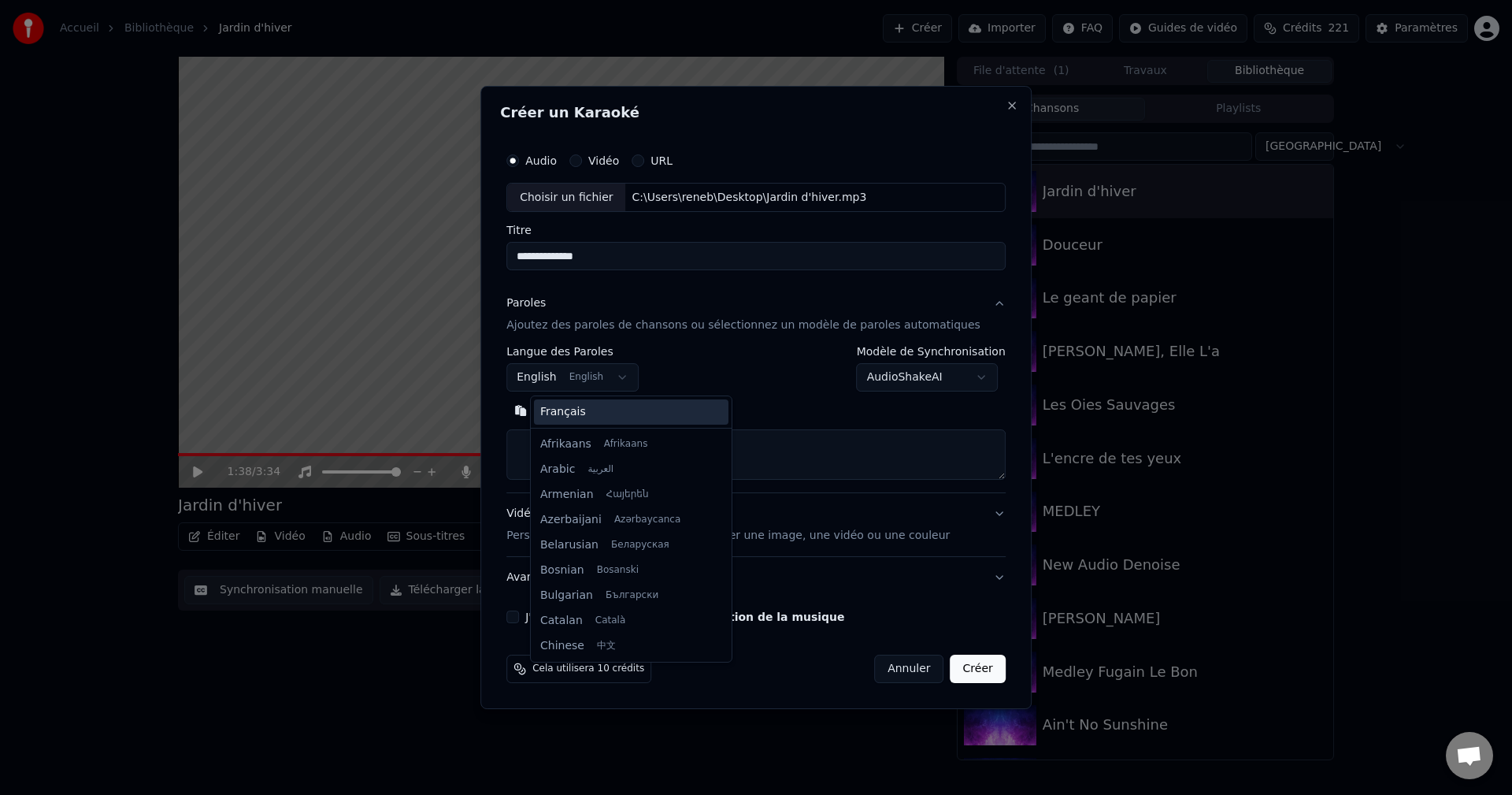
scroll to position [126, 0]
select select "**"
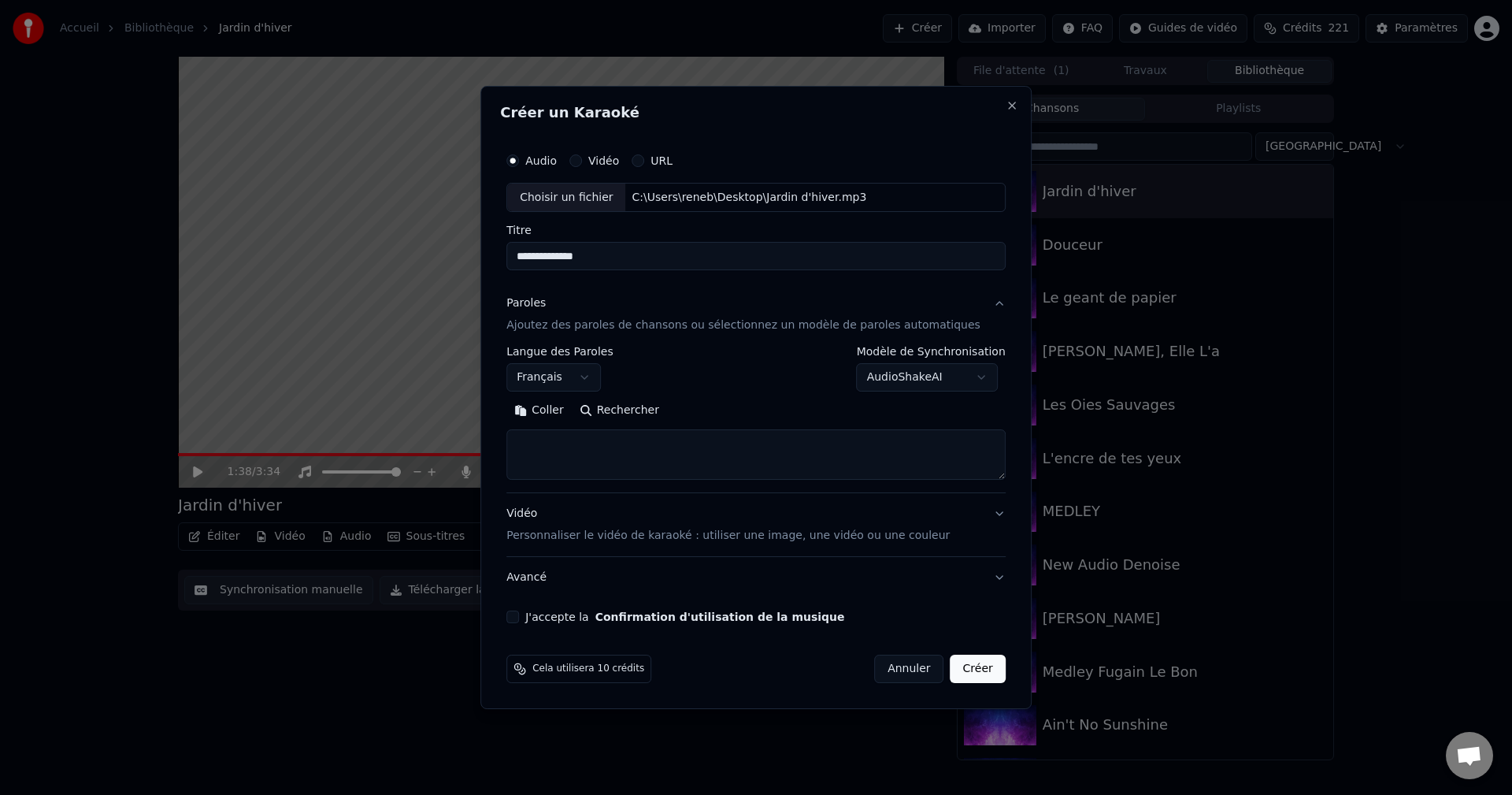
click at [555, 444] on textarea at bounding box center [756, 455] width 499 height 51
paste textarea "**********"
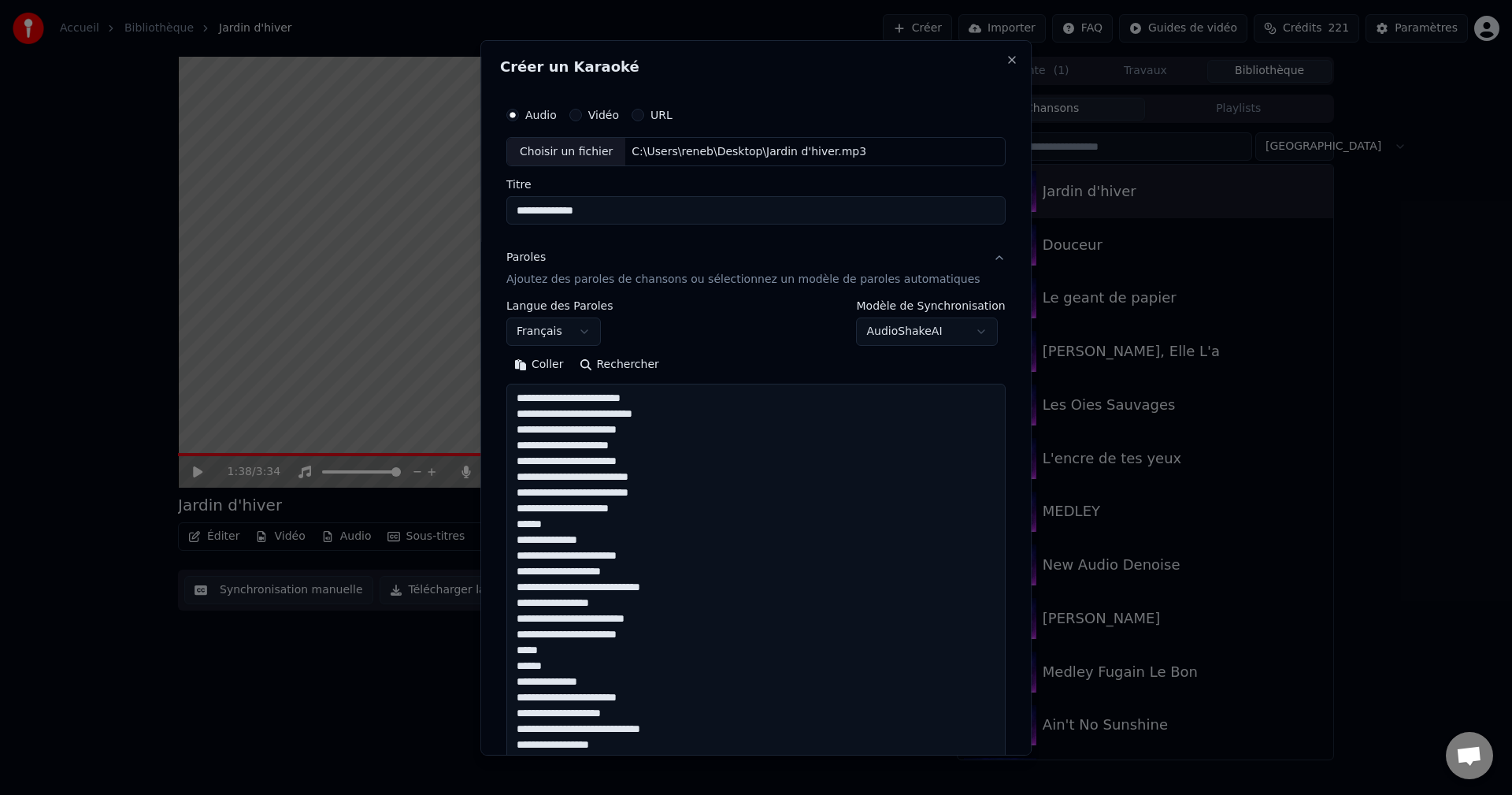
scroll to position [414, 0]
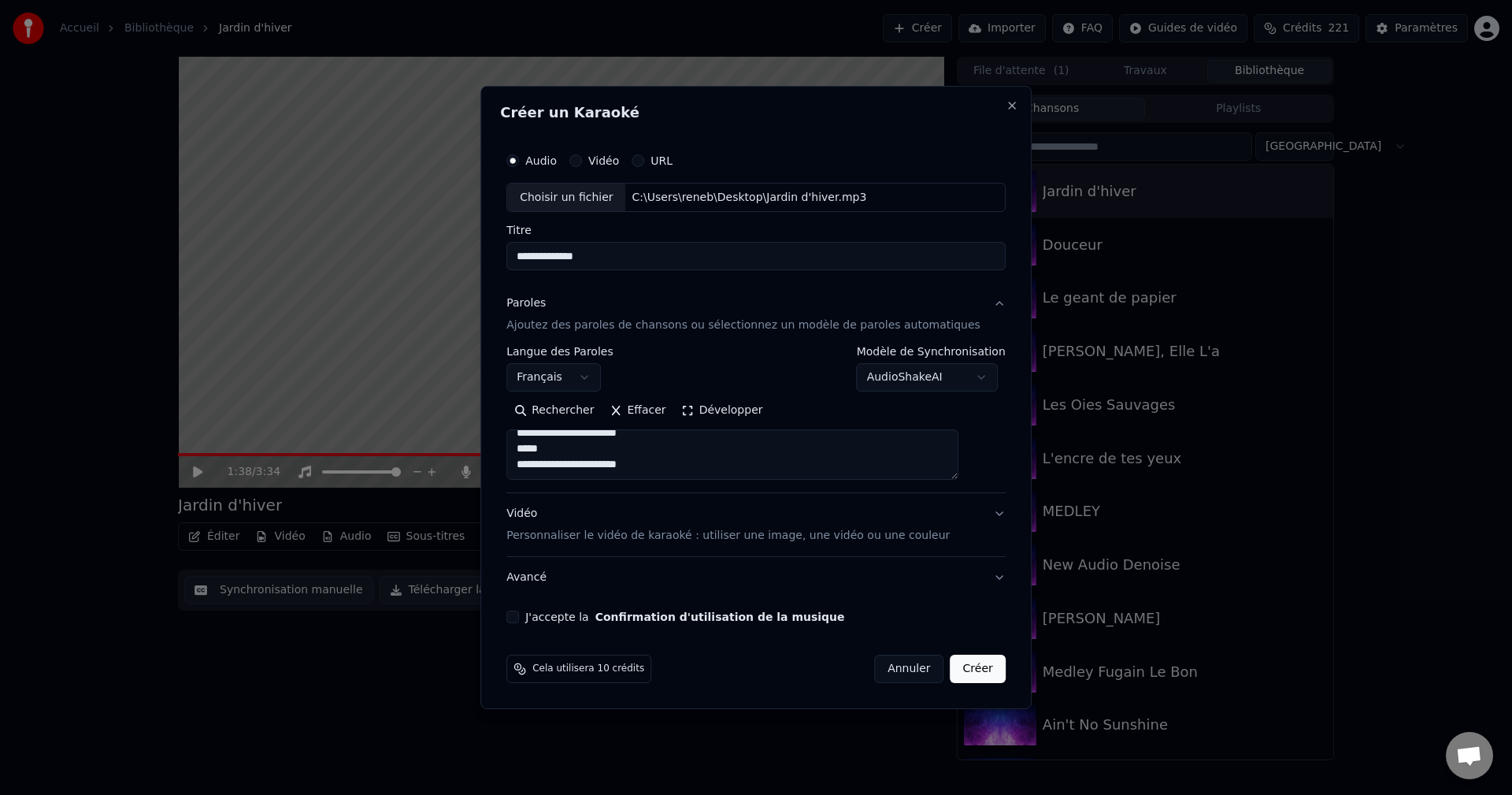
type textarea "**********"
click at [741, 409] on button "Développer" at bounding box center [722, 411] width 96 height 25
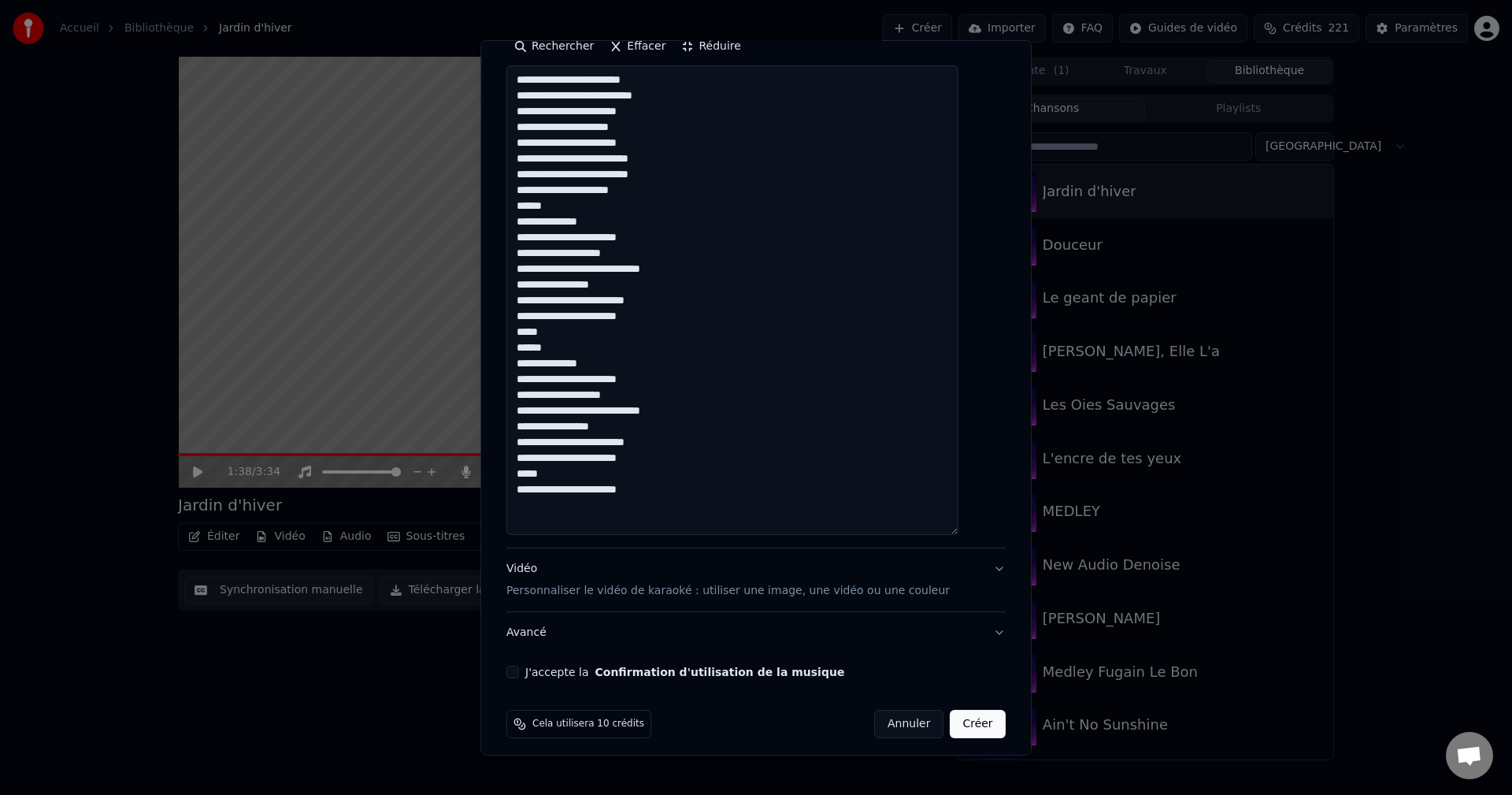
scroll to position [326, 0]
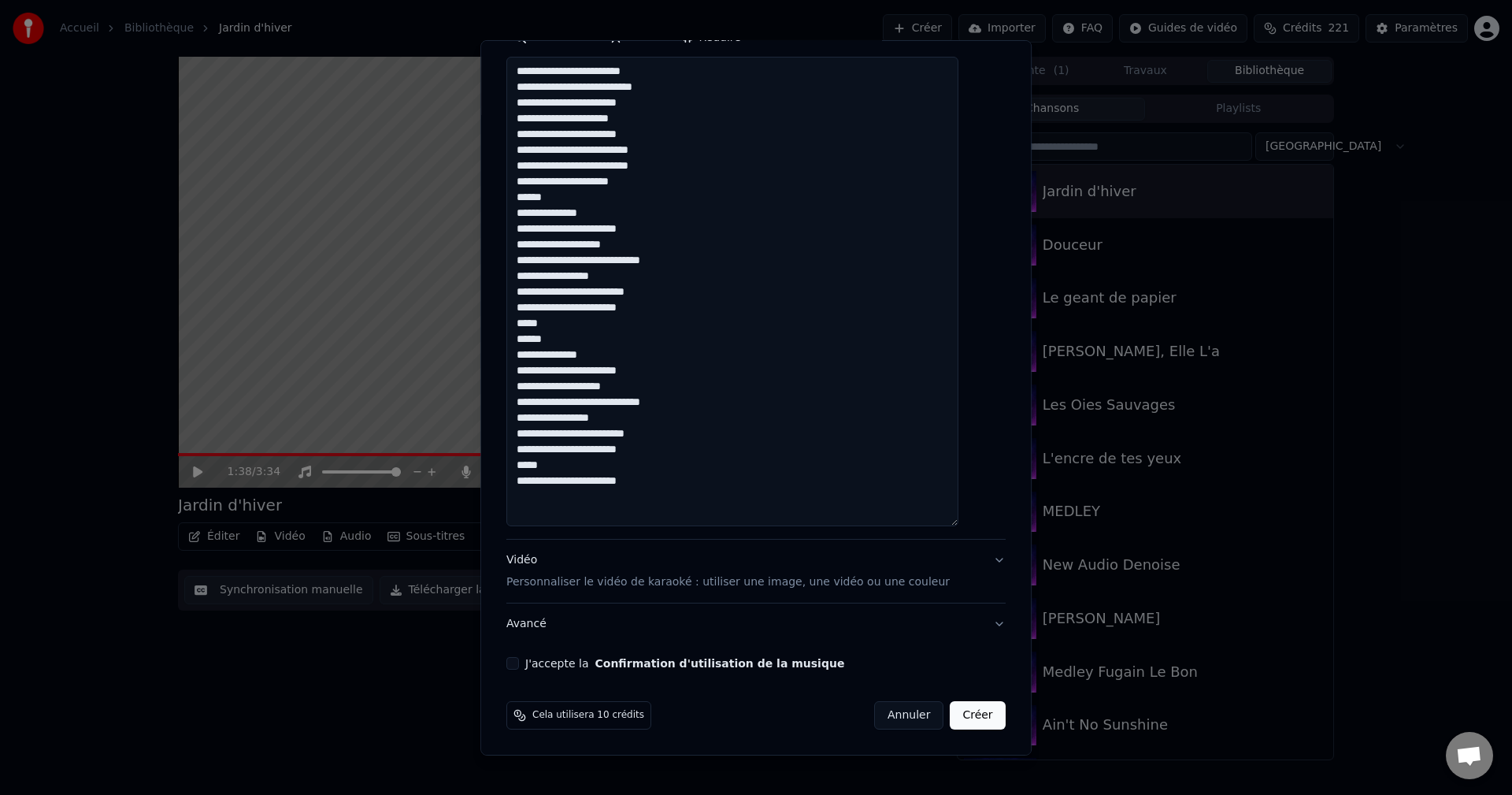
click at [951, 723] on button "Créer" at bounding box center [978, 715] width 55 height 28
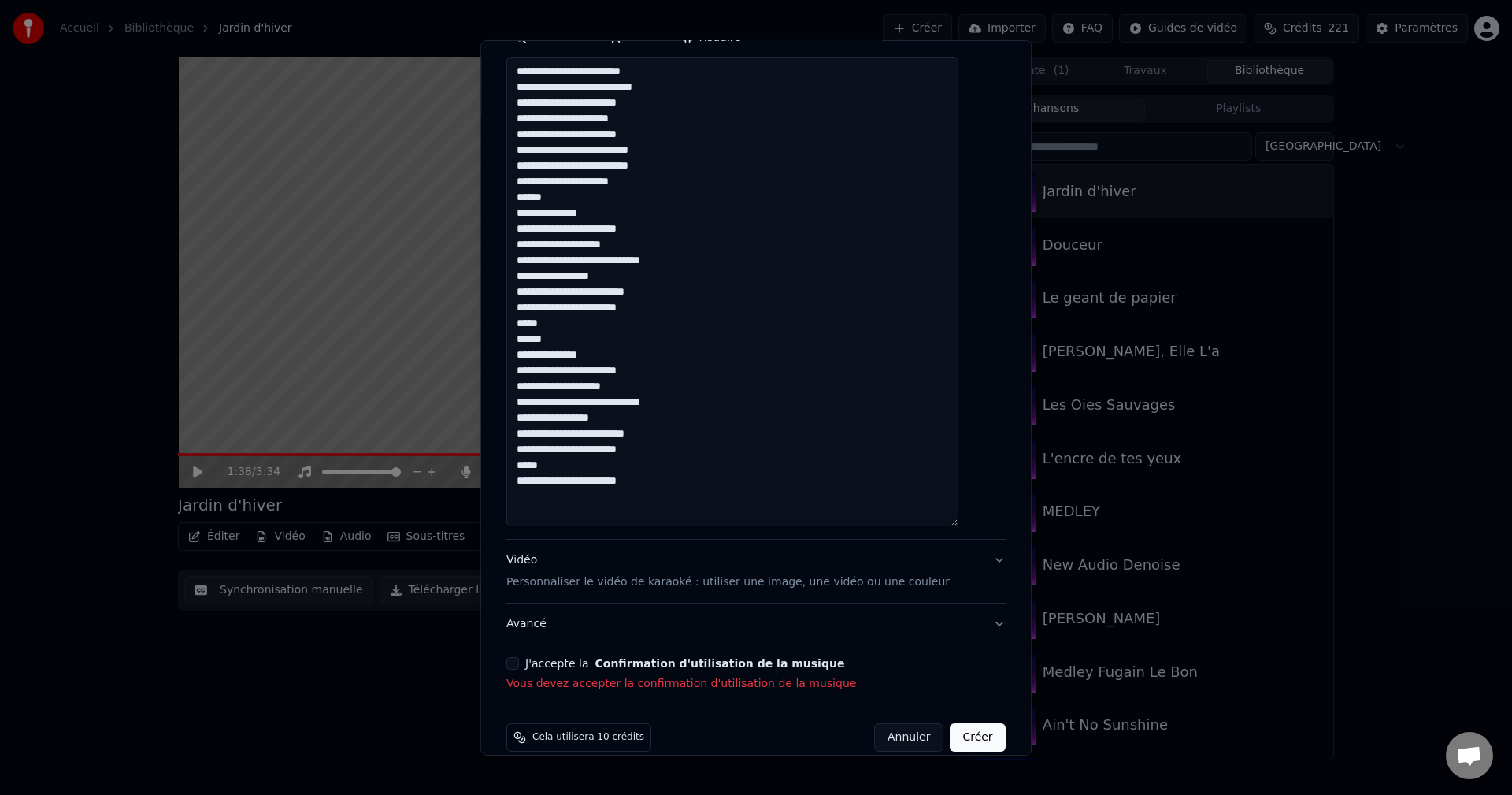
click at [519, 662] on button "J'accepte la Confirmation d'utilisation de la musique" at bounding box center [512, 663] width 13 height 13
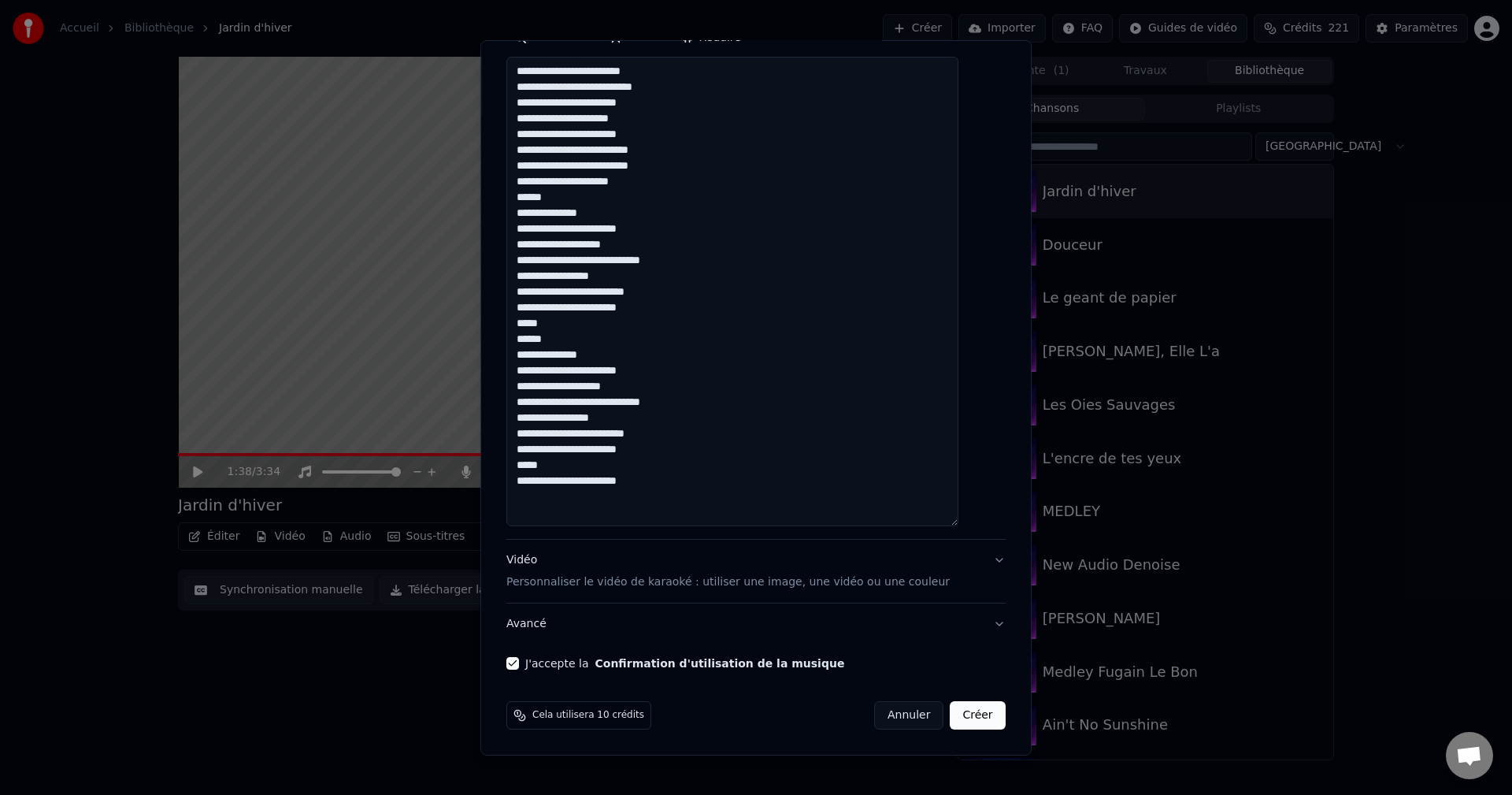
click at [953, 713] on button "Créer" at bounding box center [978, 715] width 55 height 28
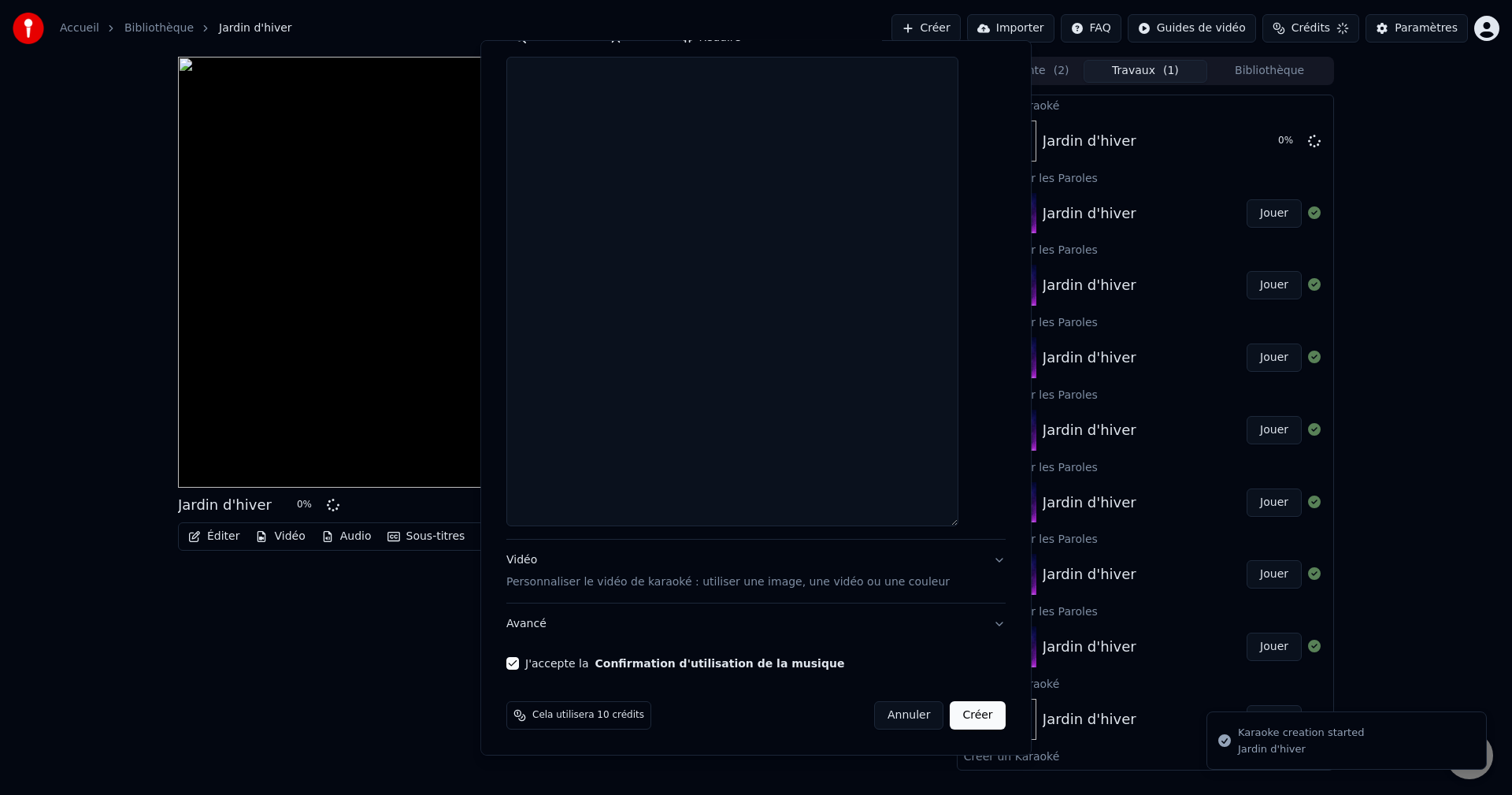
scroll to position [0, 0]
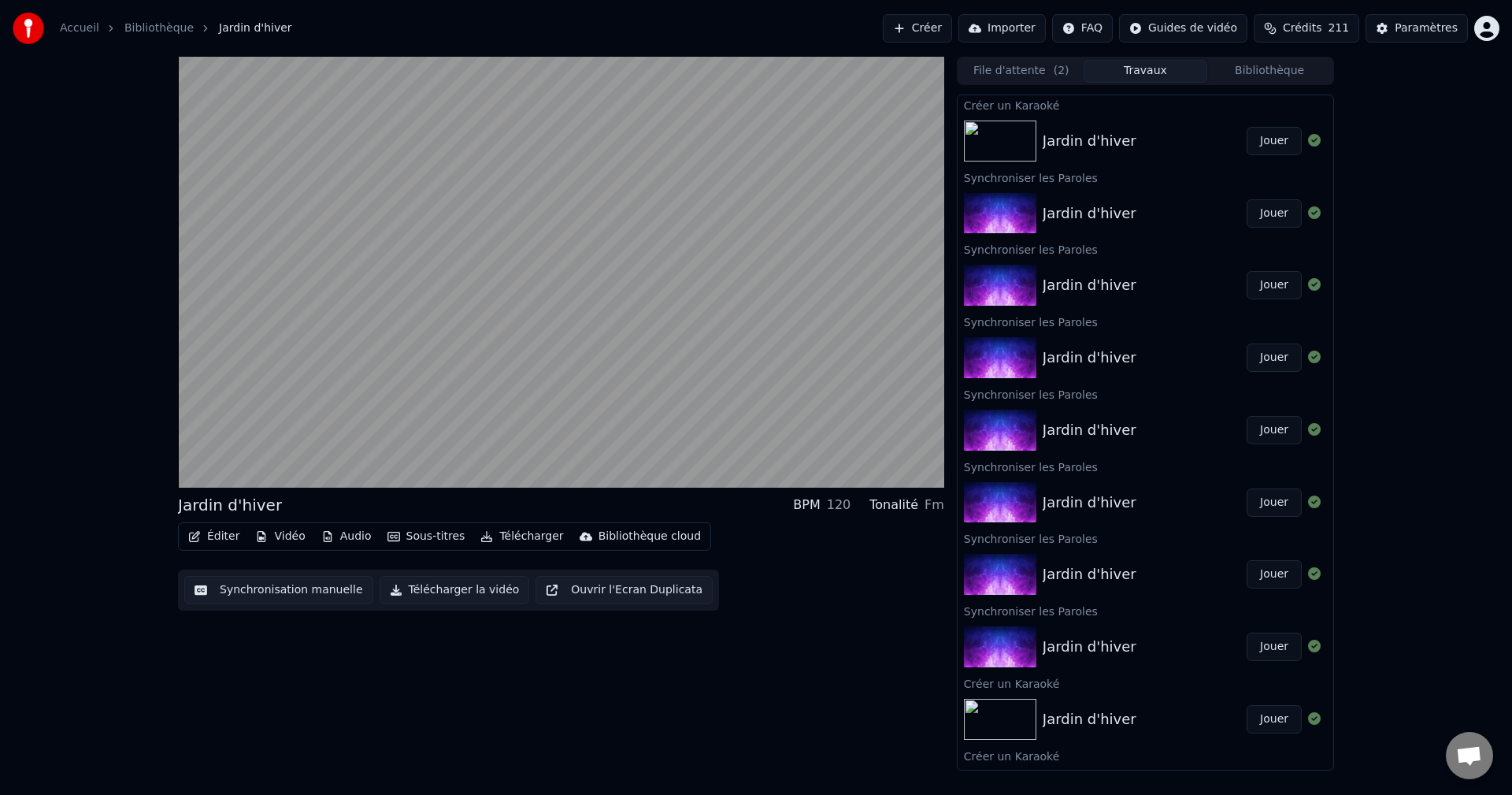
click at [1259, 140] on button "Jouer" at bounding box center [1273, 140] width 55 height 28
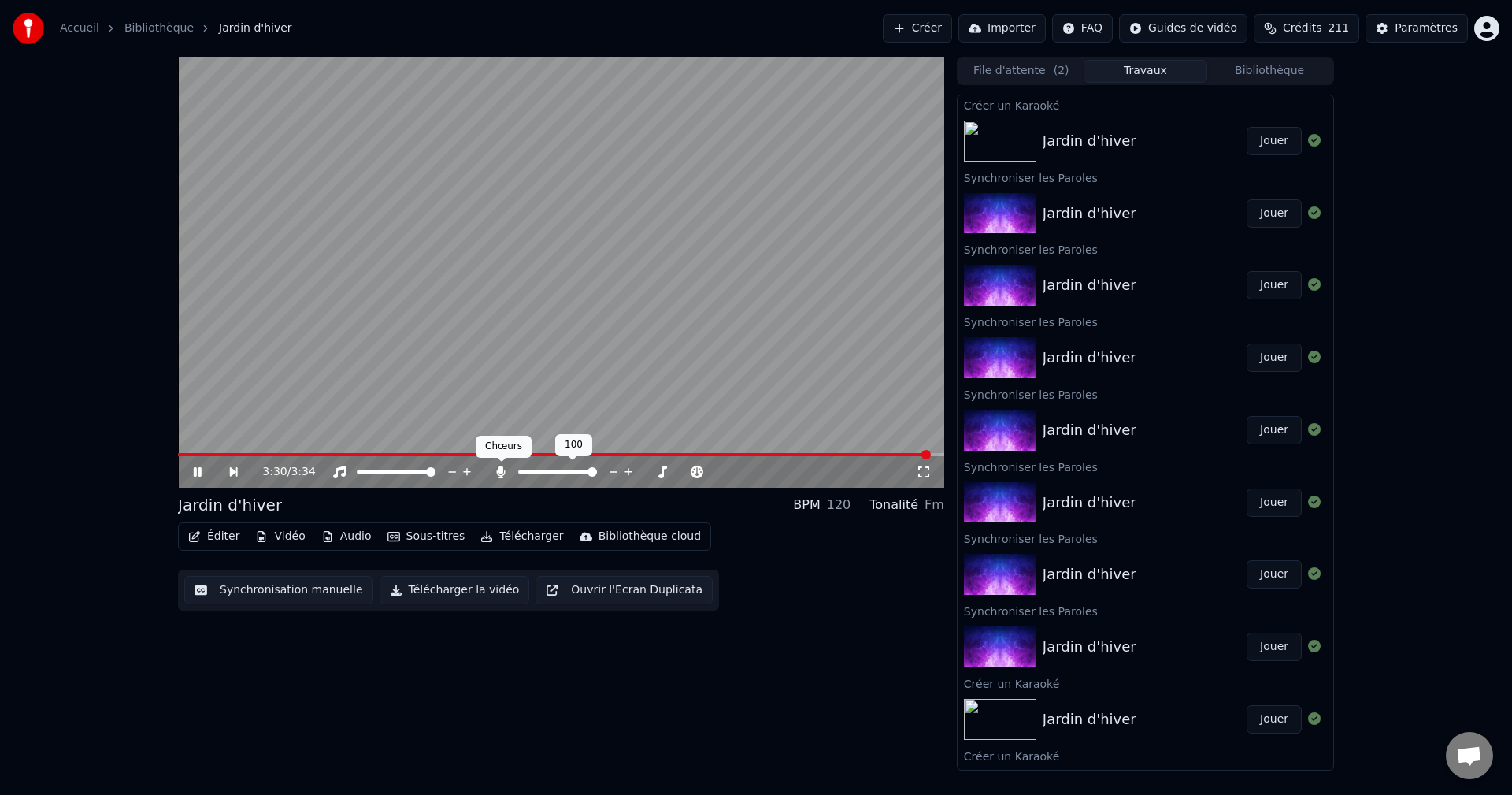
click at [506, 473] on icon at bounding box center [500, 471] width 15 height 13
click at [511, 537] on button "Télécharger" at bounding box center [521, 537] width 96 height 22
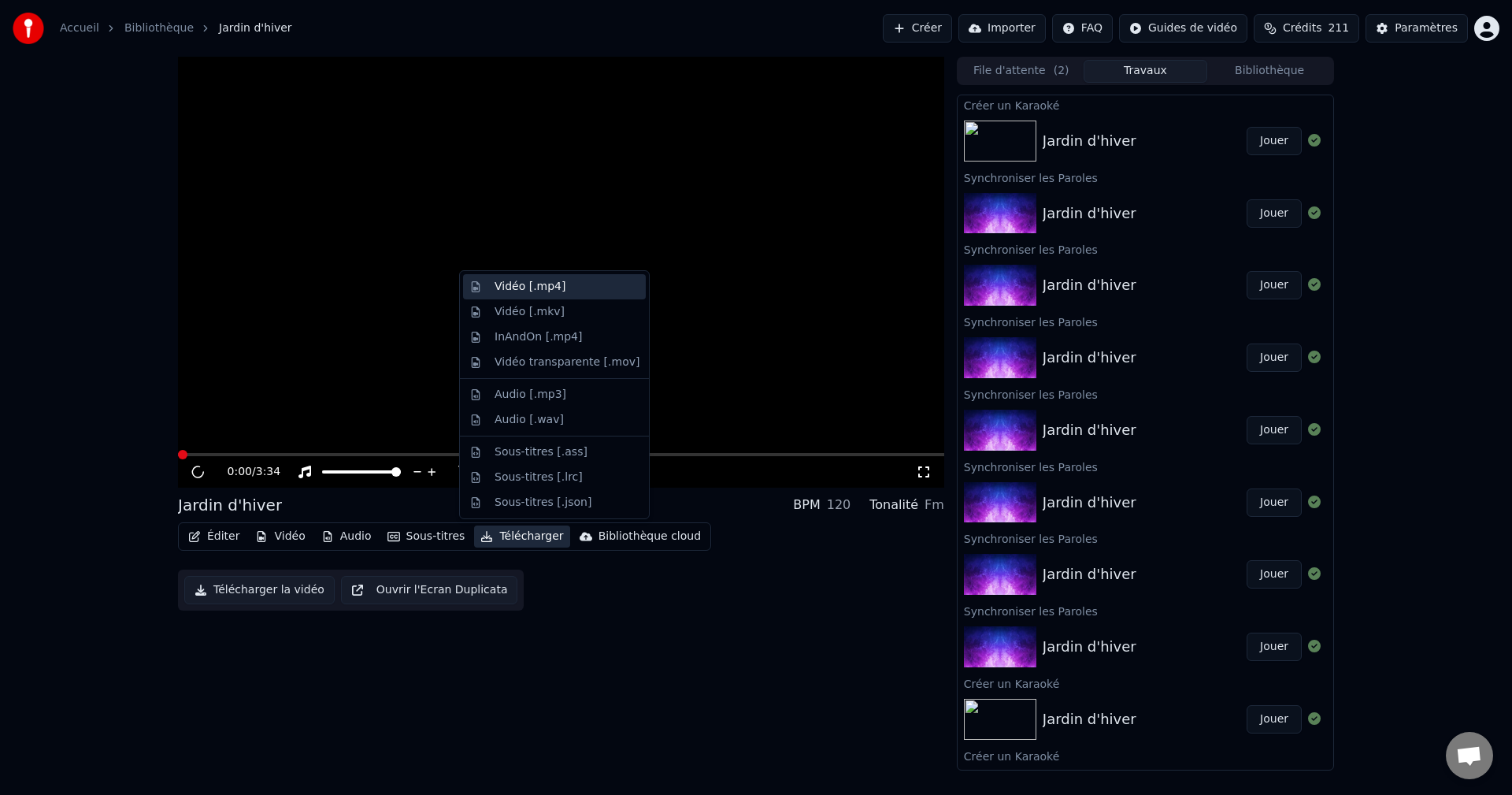
click at [501, 285] on div "Vidéo [.mp4]" at bounding box center [530, 287] width 71 height 16
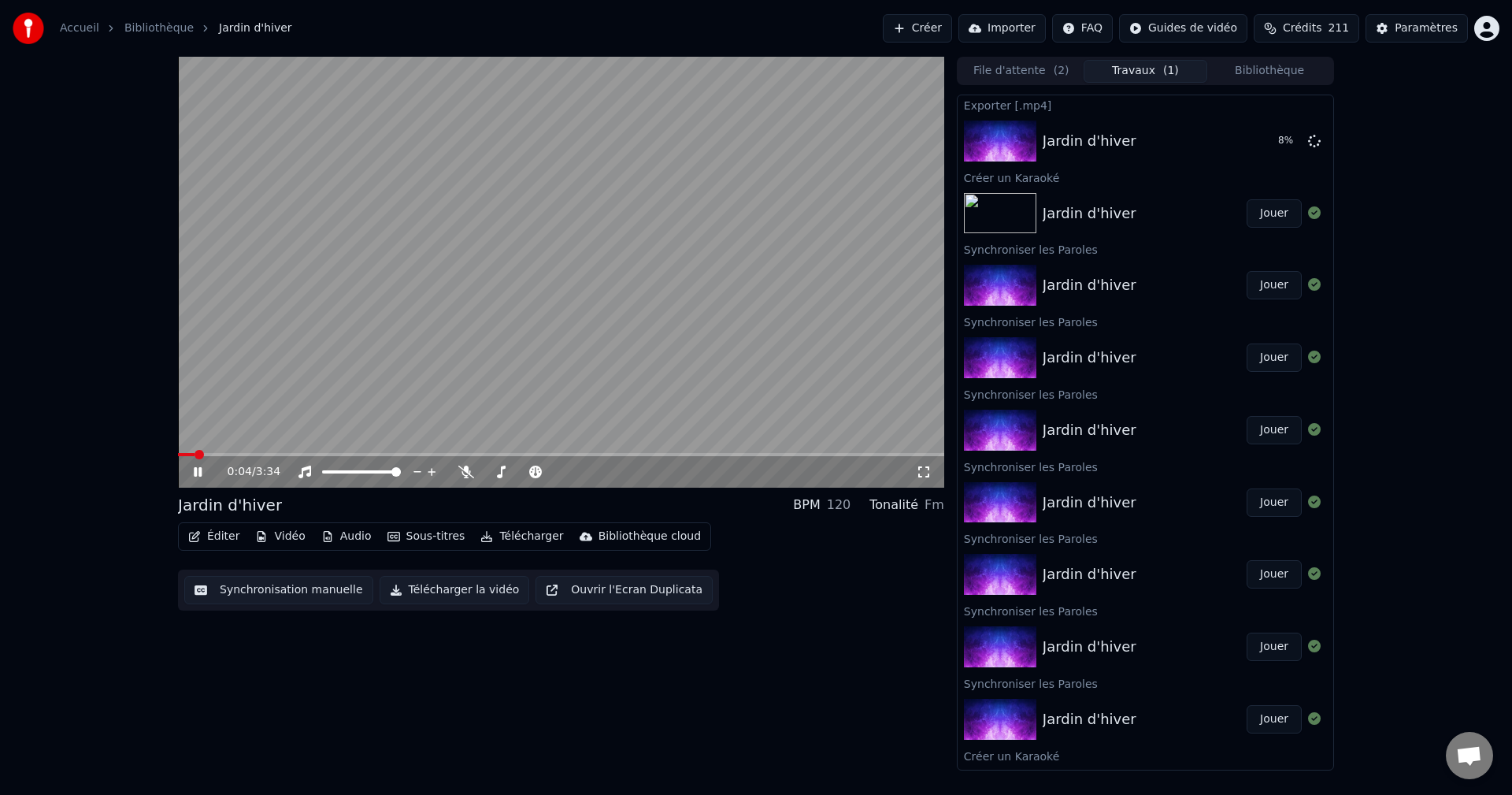
click at [199, 469] on icon at bounding box center [197, 471] width 8 height 9
click at [1256, 142] on button "Afficher" at bounding box center [1267, 140] width 69 height 28
click at [945, 25] on button "Créer" at bounding box center [917, 28] width 69 height 28
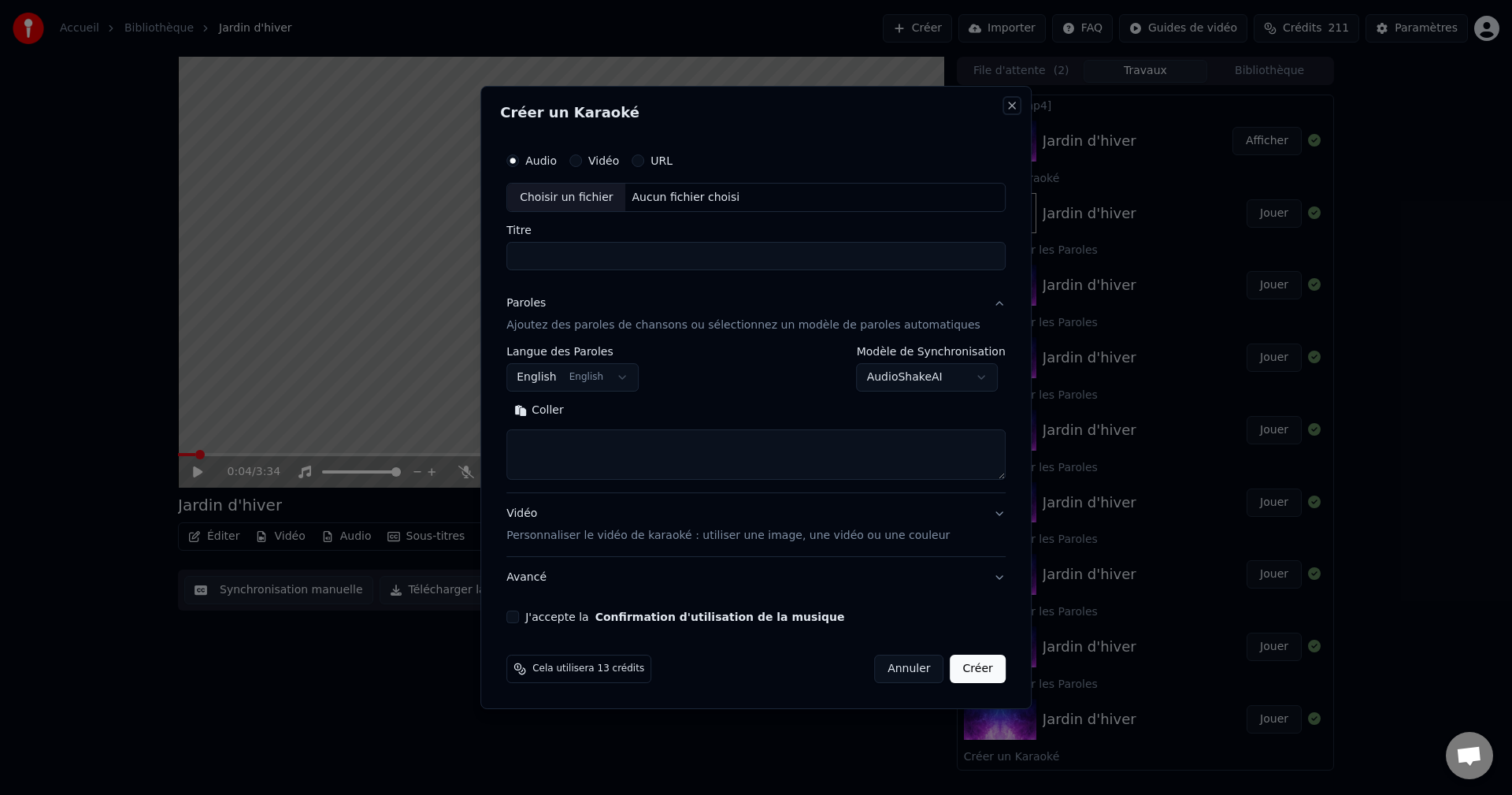
drag, startPoint x: 988, startPoint y: 106, endPoint x: 1008, endPoint y: 59, distance: 51.1
click at [1006, 104] on button "Close" at bounding box center [1012, 105] width 13 height 13
select select
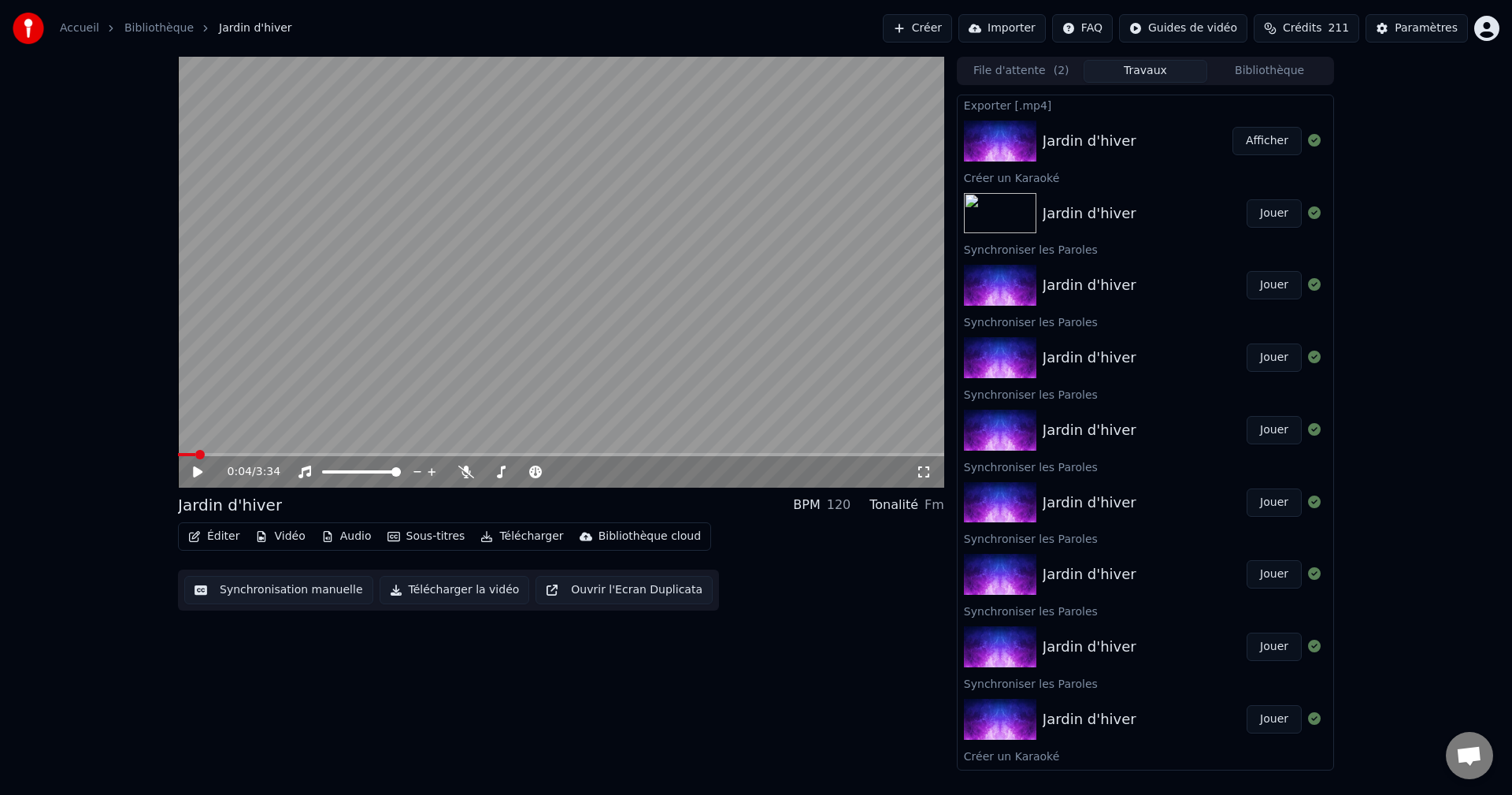
click at [1024, 30] on button "Importer" at bounding box center [1001, 28] width 87 height 28
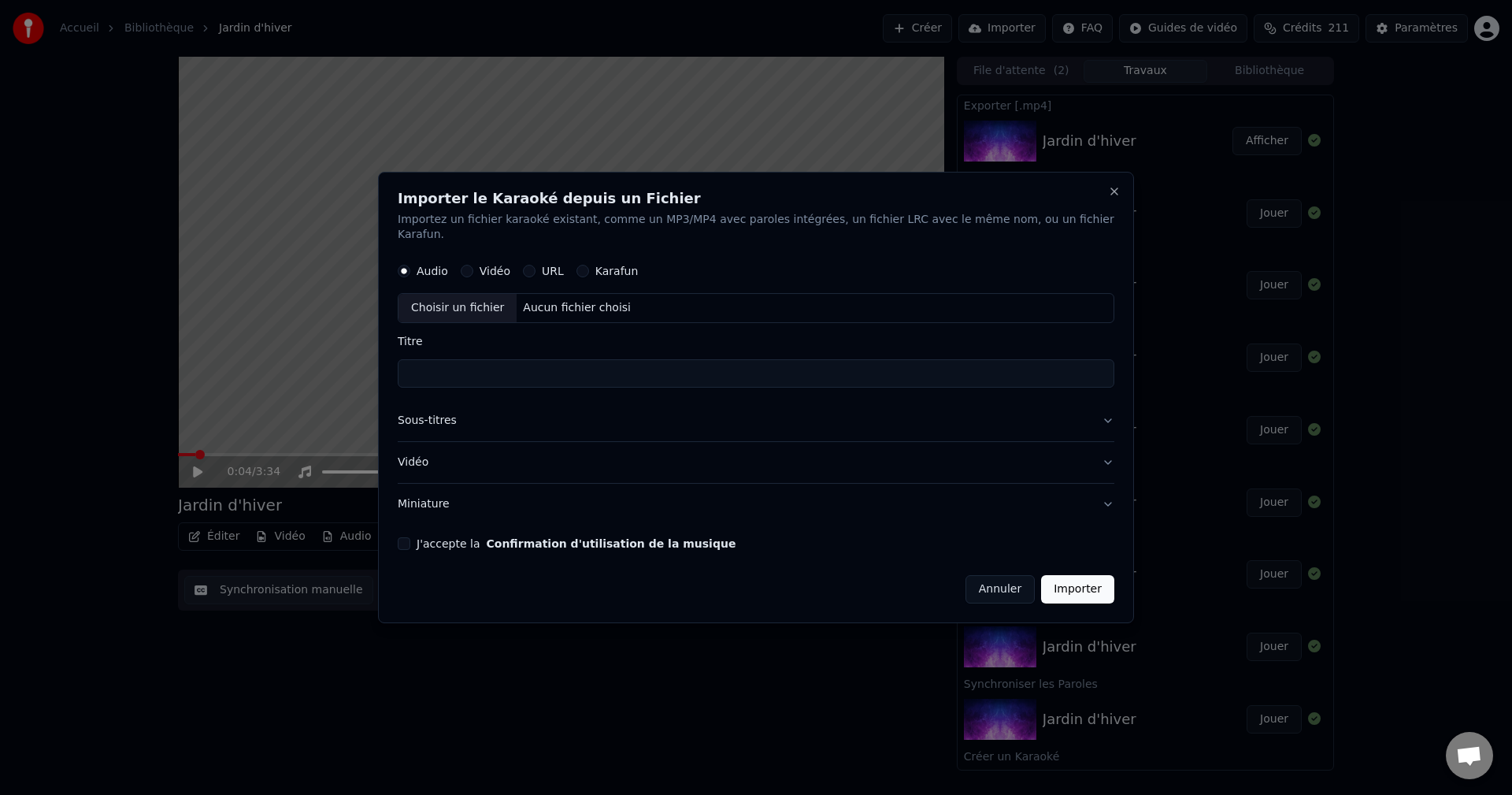
click at [622, 266] on label "Karafun" at bounding box center [617, 271] width 43 height 11
click at [589, 265] on button "Karafun" at bounding box center [582, 271] width 13 height 13
click at [448, 266] on label "Audio" at bounding box center [432, 271] width 32 height 11
click at [410, 265] on button "Audio" at bounding box center [404, 271] width 13 height 13
click at [1108, 198] on button "Close" at bounding box center [1114, 191] width 13 height 13
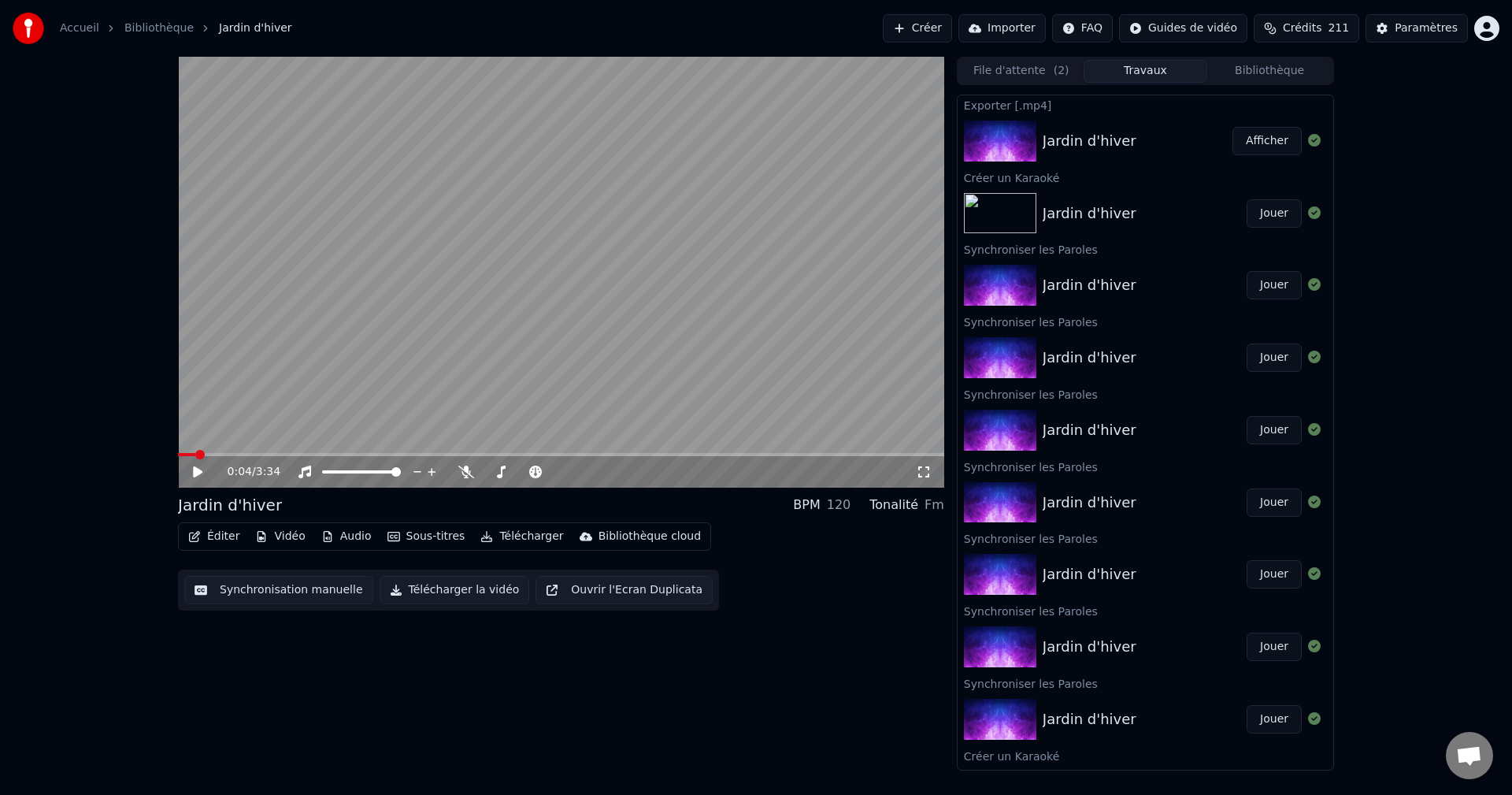
click at [951, 28] on button "Créer" at bounding box center [917, 28] width 69 height 28
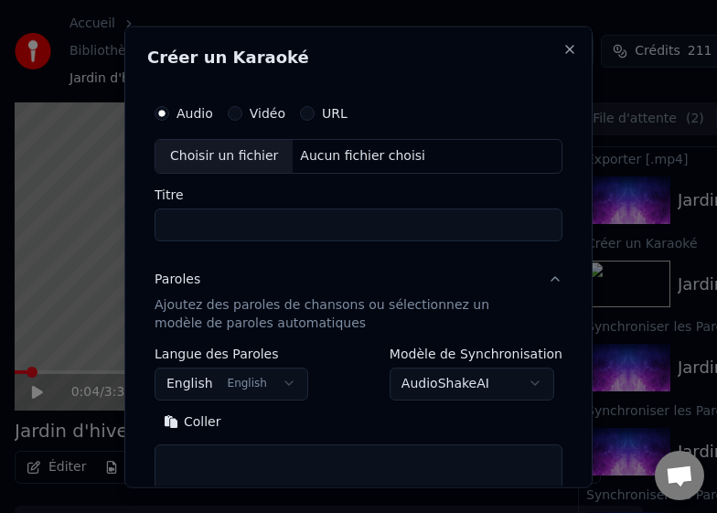
click at [319, 156] on div "Aucun fichier choisi" at bounding box center [363, 155] width 140 height 18
type input "**********"
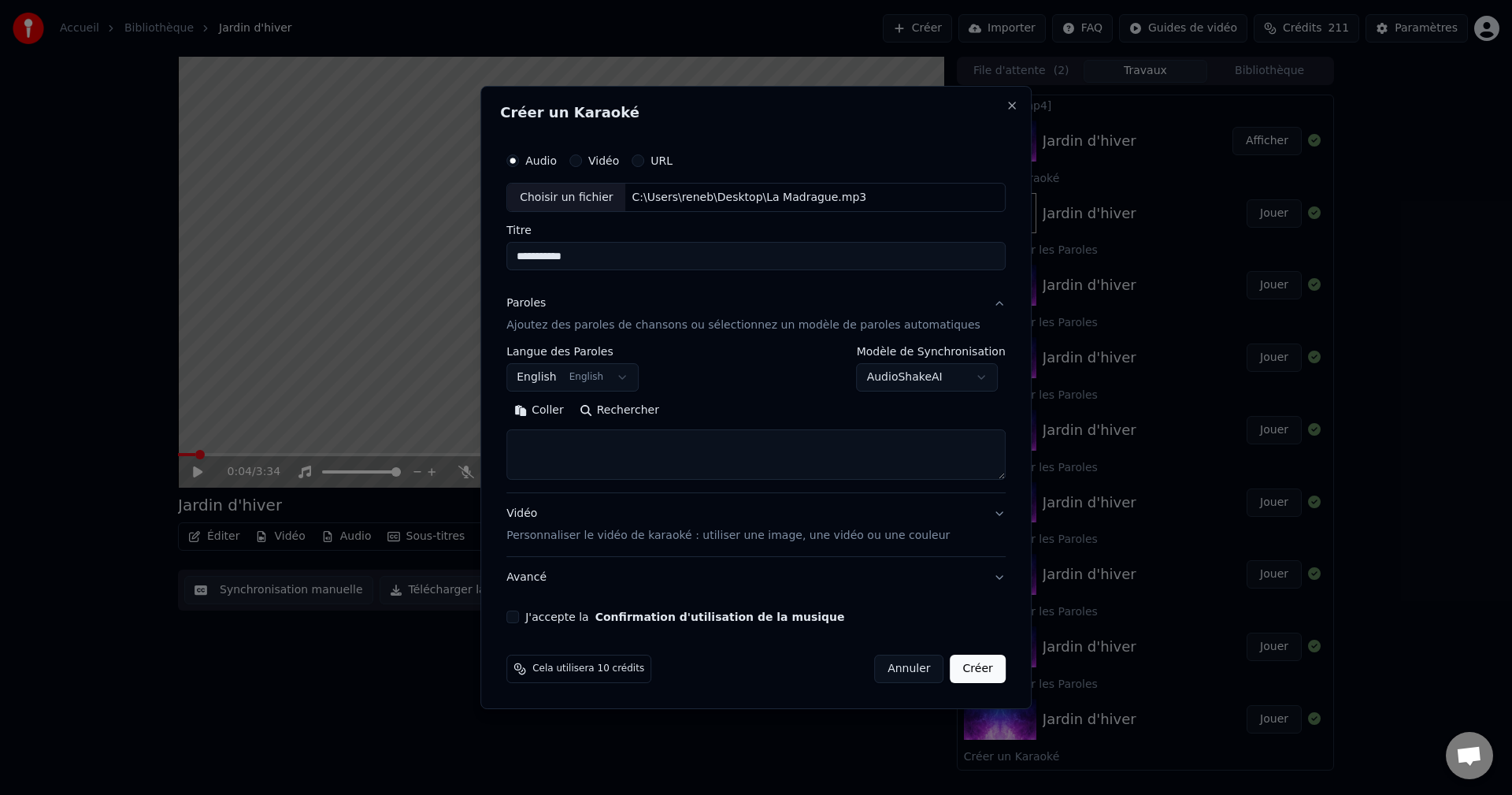
click at [588, 434] on textarea at bounding box center [756, 455] width 499 height 51
paste textarea "**********"
type textarea "**********"
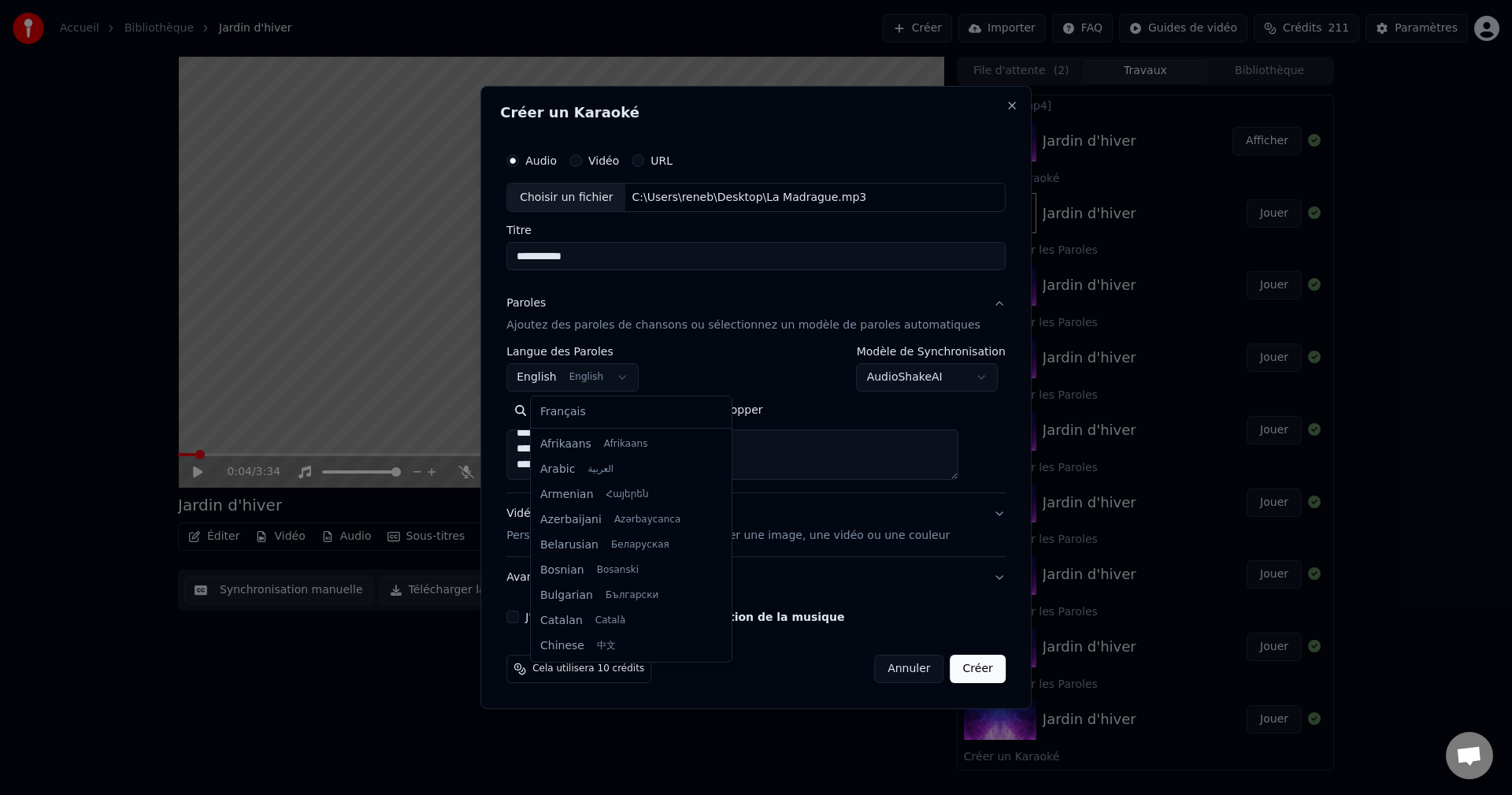
click at [639, 374] on body "Accueil Bibliothèque Jardin d'hiver Créer Importer FAQ Guides de vidéo Crédits …" at bounding box center [756, 397] width 1512 height 795
select select "**"
drag, startPoint x: 570, startPoint y: 412, endPoint x: 622, endPoint y: 409, distance: 52.1
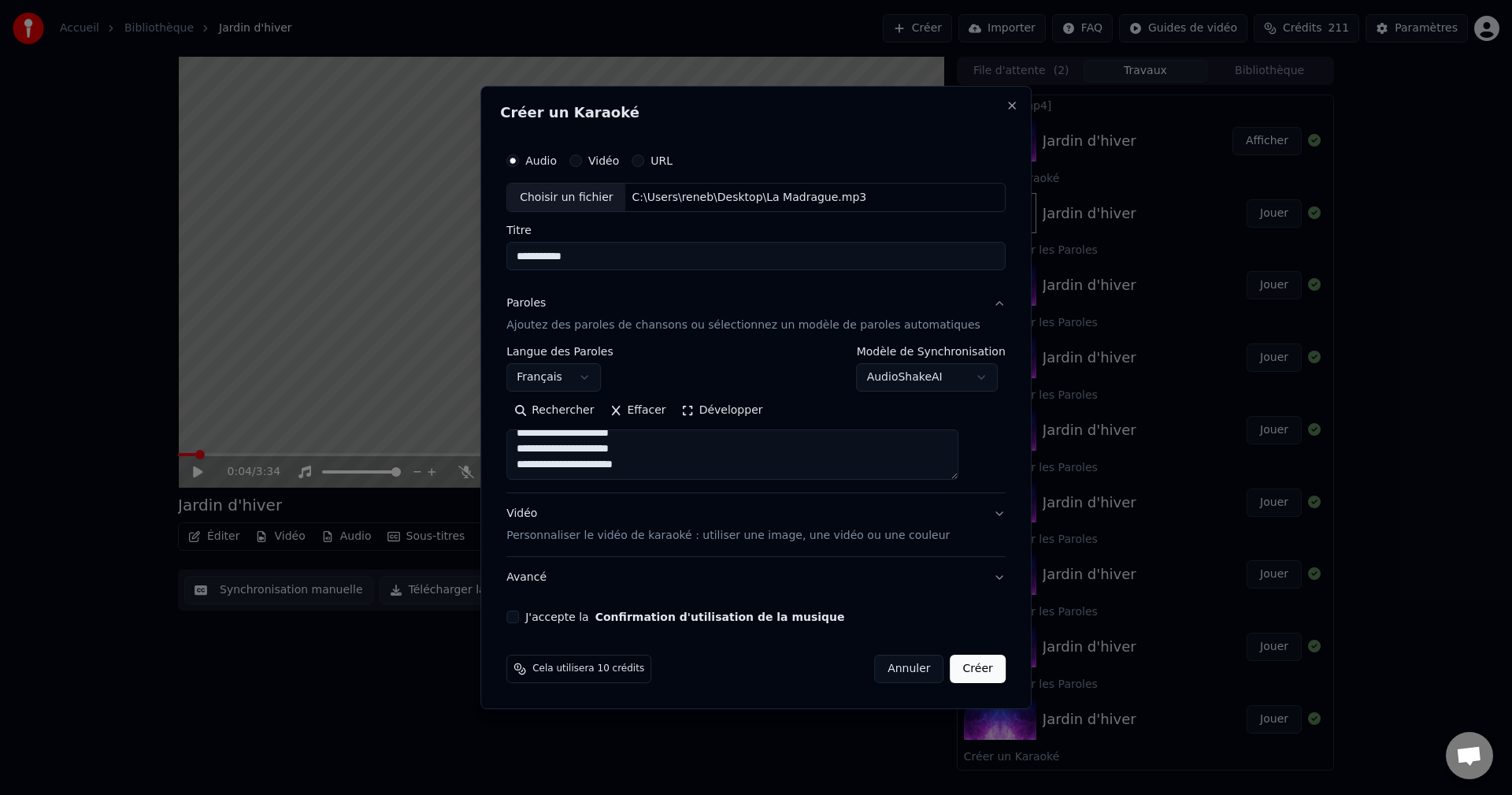
click at [732, 405] on button "Développer" at bounding box center [722, 411] width 96 height 25
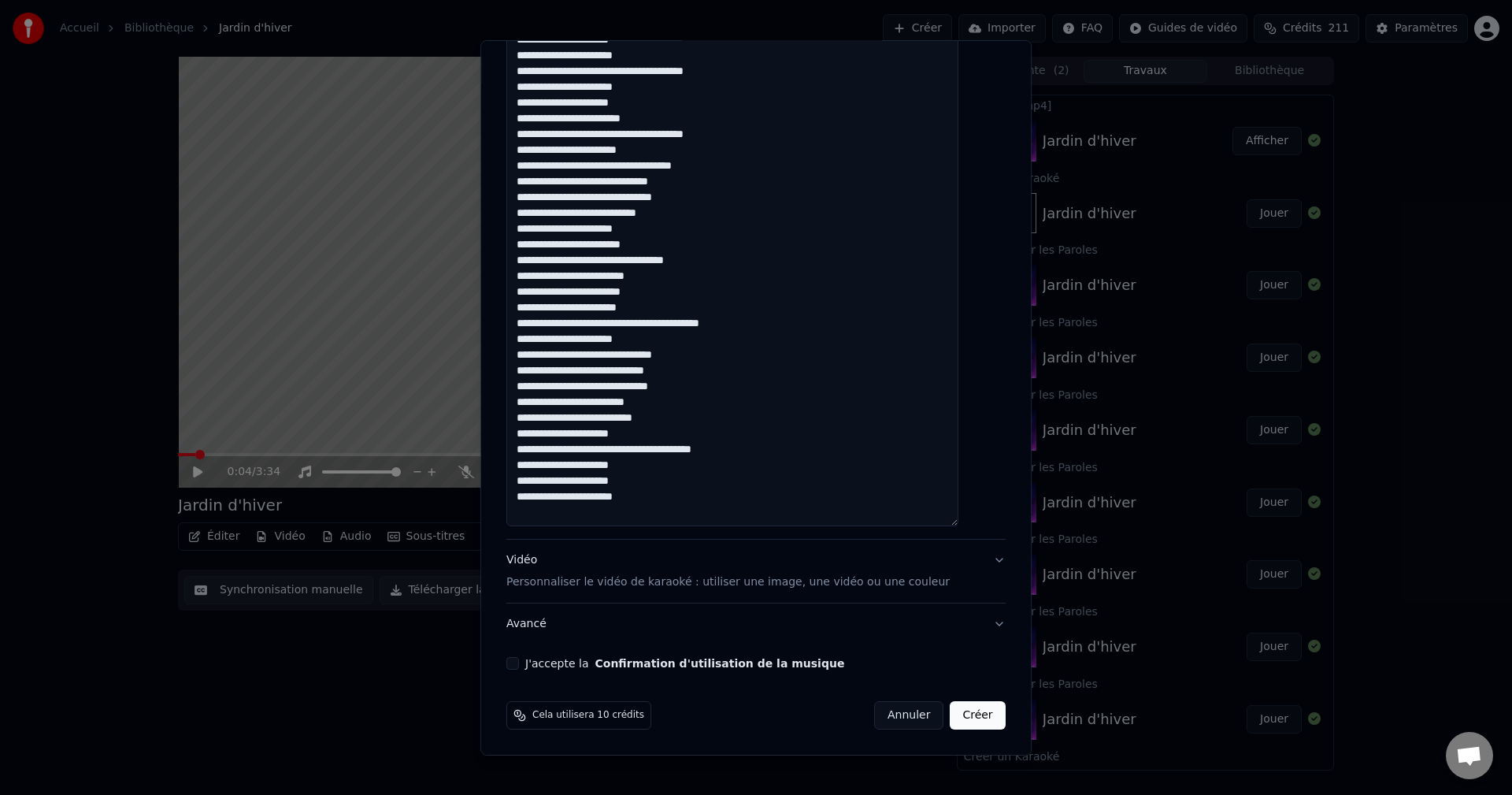
scroll to position [0, 0]
click at [519, 659] on button "J'accepte la Confirmation d'utilisation de la musique" at bounding box center [512, 663] width 13 height 13
drag, startPoint x: 959, startPoint y: 714, endPoint x: 969, endPoint y: 706, distance: 12.8
click at [959, 715] on button "Créer" at bounding box center [978, 715] width 55 height 28
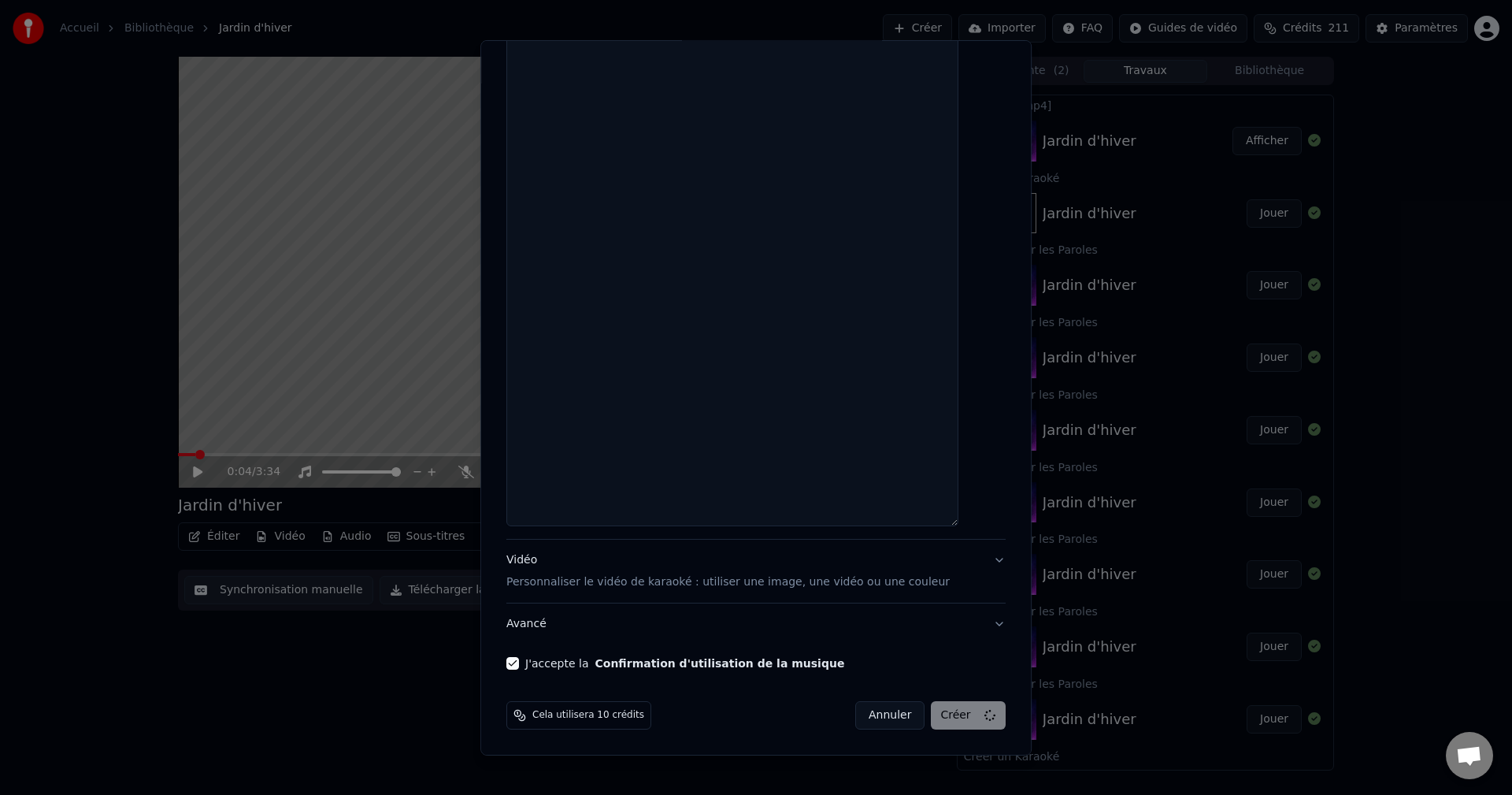
select select
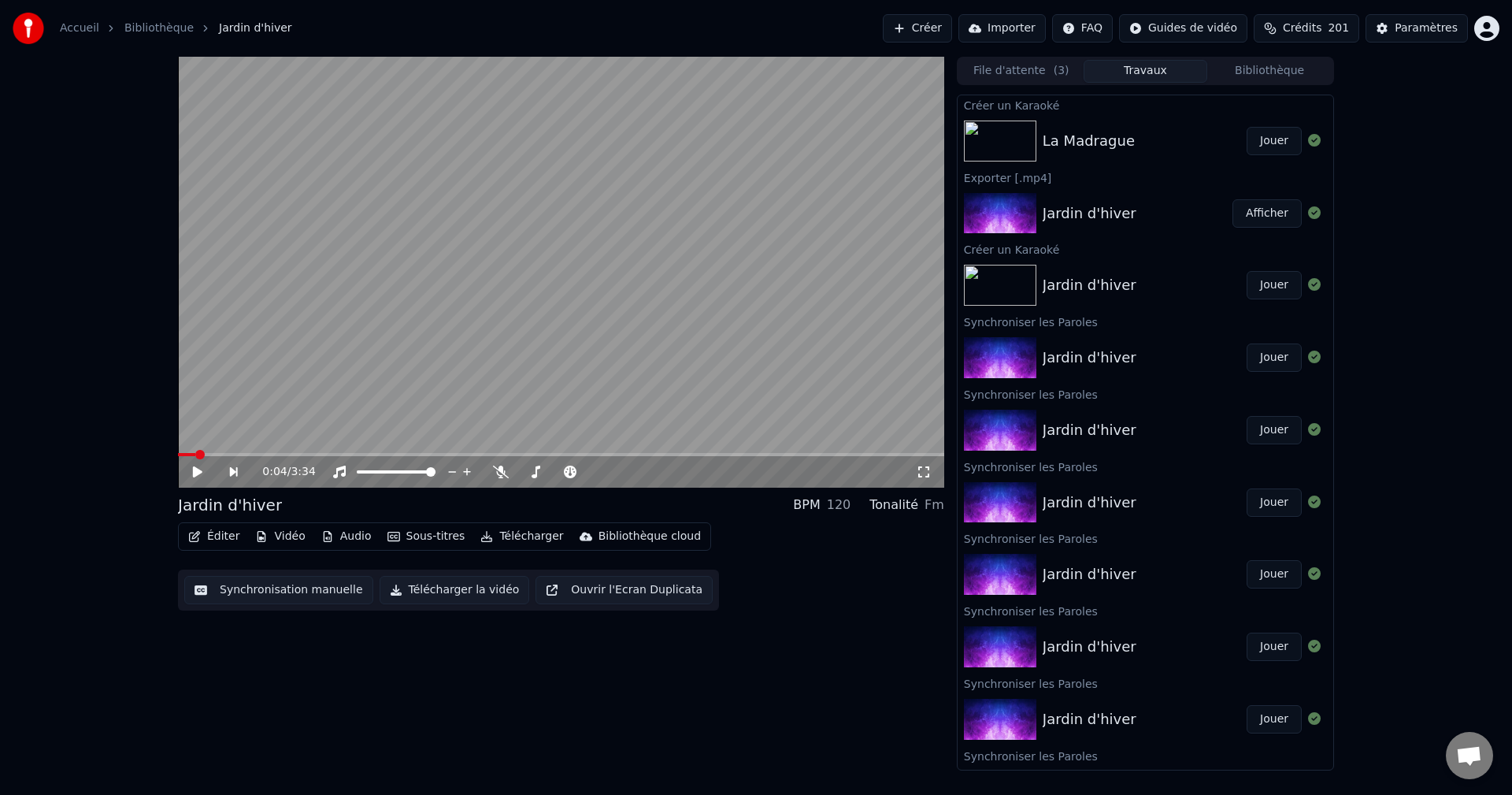
click at [1262, 140] on button "Jouer" at bounding box center [1273, 140] width 55 height 28
click at [465, 473] on icon at bounding box center [466, 471] width 15 height 13
click at [467, 473] on icon at bounding box center [466, 471] width 9 height 13
click at [467, 473] on icon at bounding box center [466, 471] width 15 height 13
click at [468, 472] on icon at bounding box center [466, 471] width 15 height 13
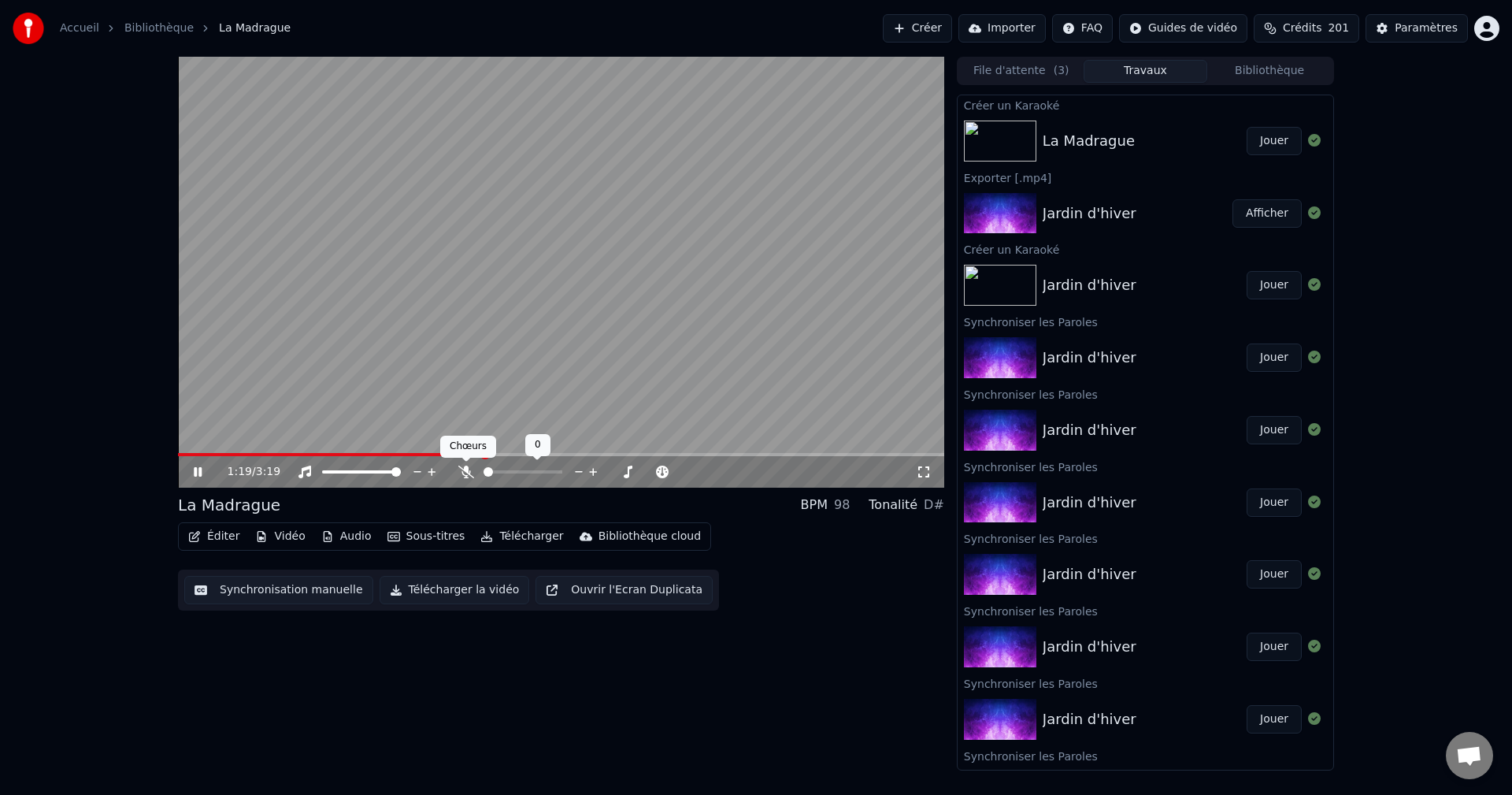
click at [467, 473] on icon at bounding box center [466, 471] width 15 height 13
click at [466, 477] on icon at bounding box center [466, 471] width 9 height 13
click at [466, 477] on icon at bounding box center [466, 471] width 15 height 13
click at [468, 469] on icon at bounding box center [466, 471] width 15 height 13
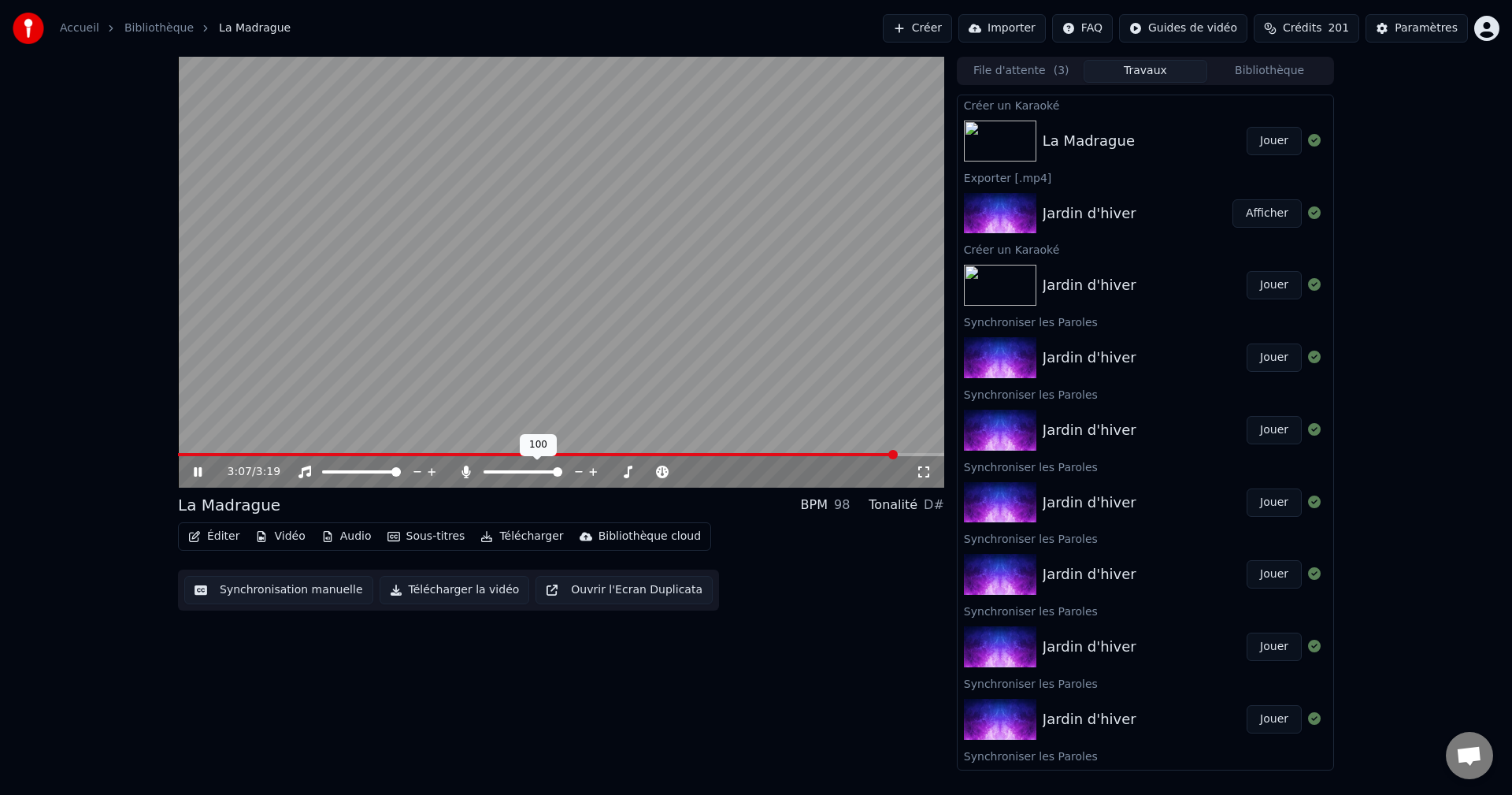
click at [468, 469] on icon at bounding box center [466, 471] width 15 height 13
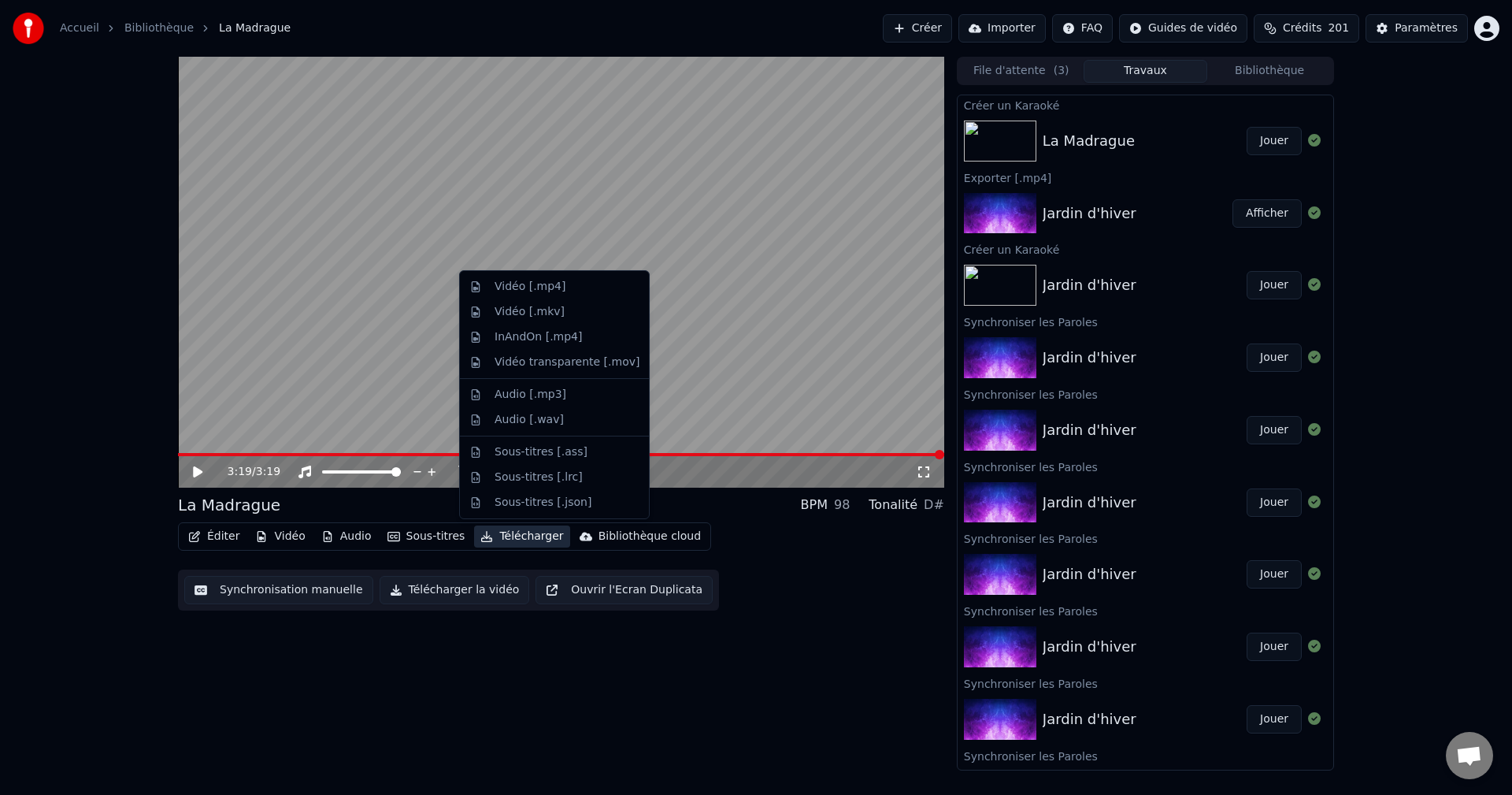
click at [511, 538] on button "Télécharger" at bounding box center [521, 537] width 96 height 22
click at [516, 284] on div "Vidéo [.mp4]" at bounding box center [530, 287] width 71 height 16
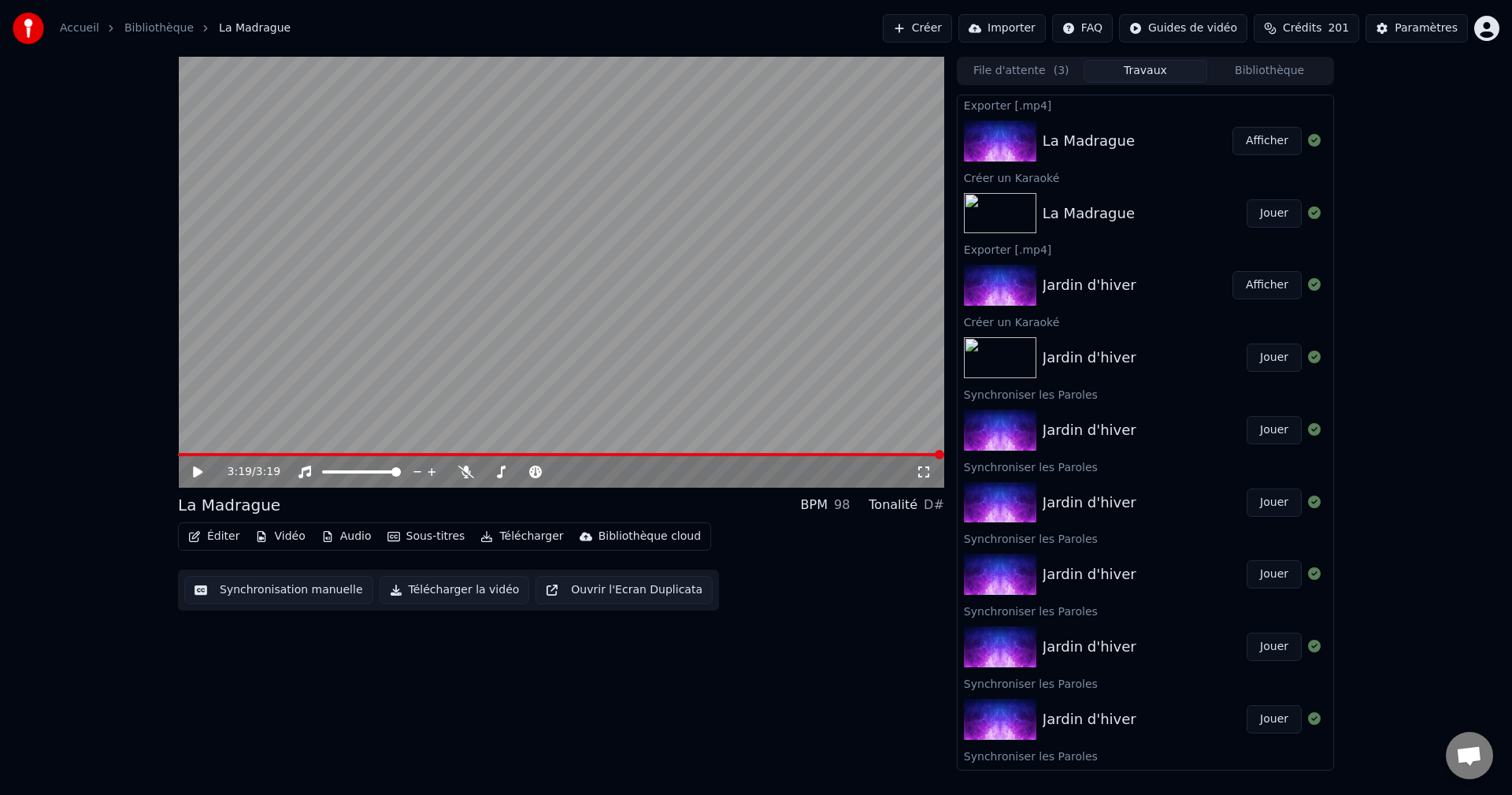
click at [515, 537] on button "Télécharger" at bounding box center [521, 537] width 96 height 22
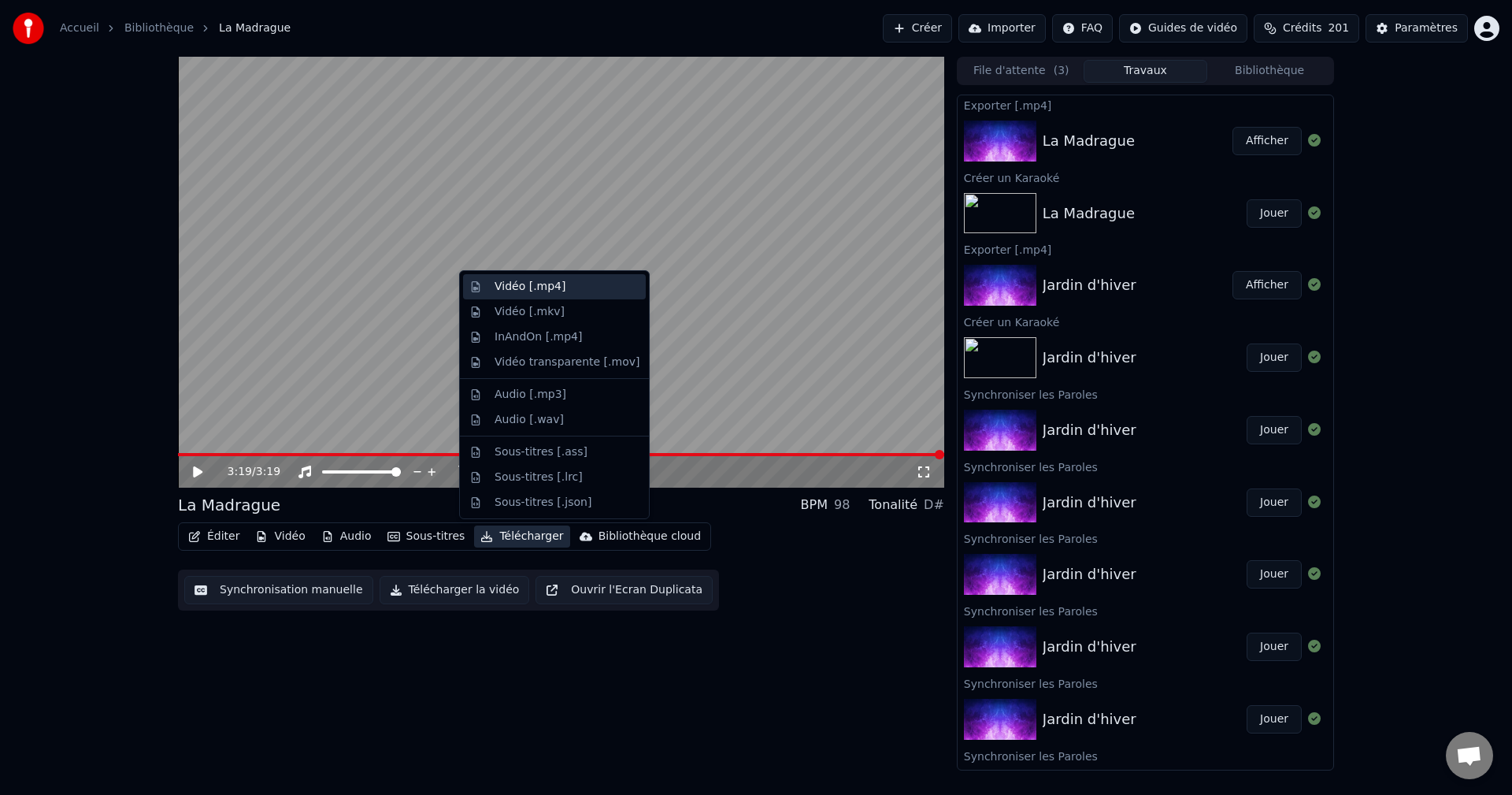
click at [517, 283] on div "Vidéo [.mp4]" at bounding box center [530, 287] width 71 height 16
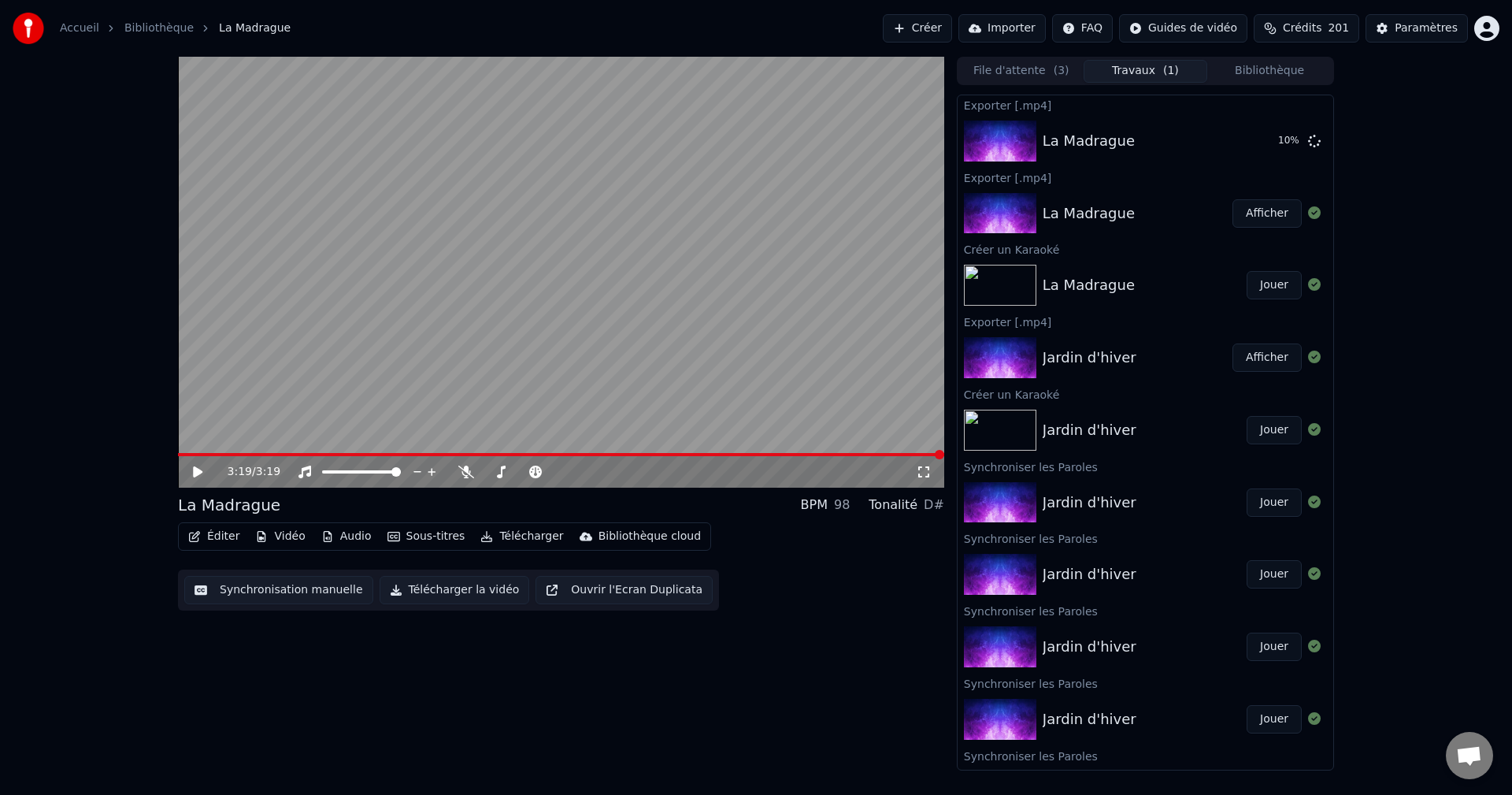
click at [1250, 218] on button "Afficher" at bounding box center [1267, 213] width 69 height 28
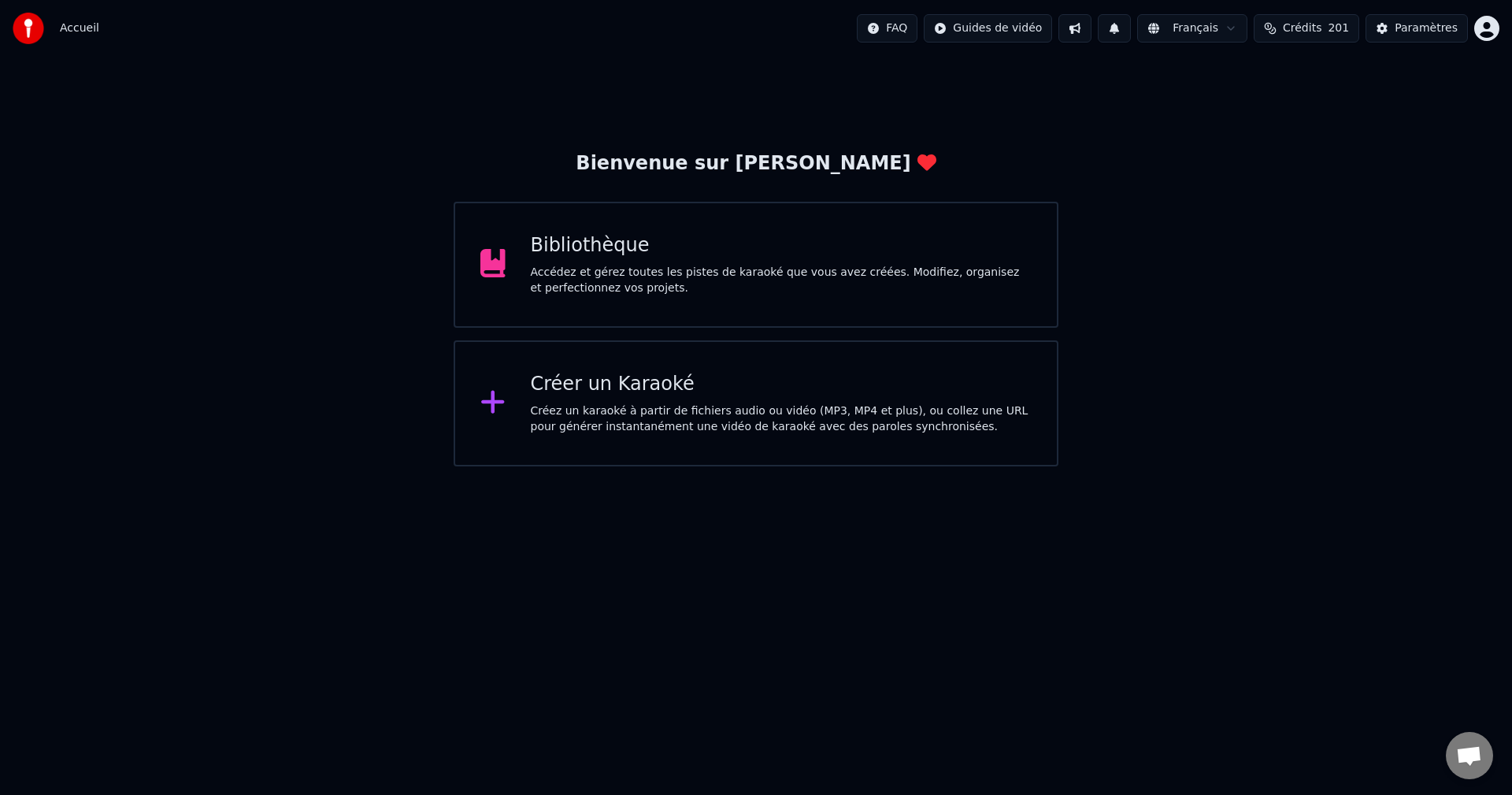
click at [636, 390] on div "Créer un Karaoké" at bounding box center [781, 384] width 501 height 25
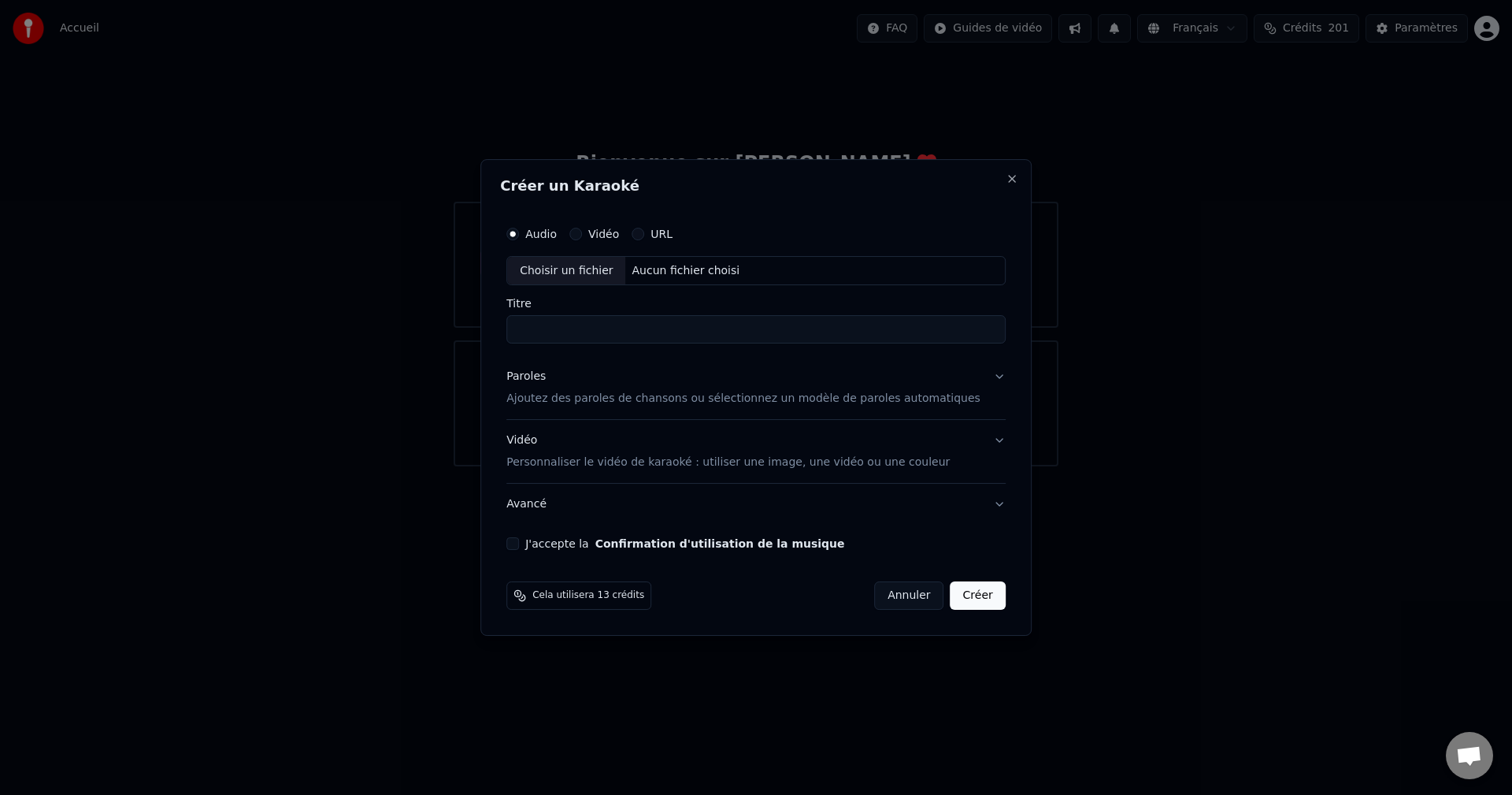
click at [690, 270] on div "Aucun fichier choisi" at bounding box center [686, 270] width 121 height 16
type input "**********"
click at [594, 401] on p "Ajoutez des paroles de chansons ou sélectionnez un modèle de paroles automatiqu…" at bounding box center [743, 399] width 474 height 16
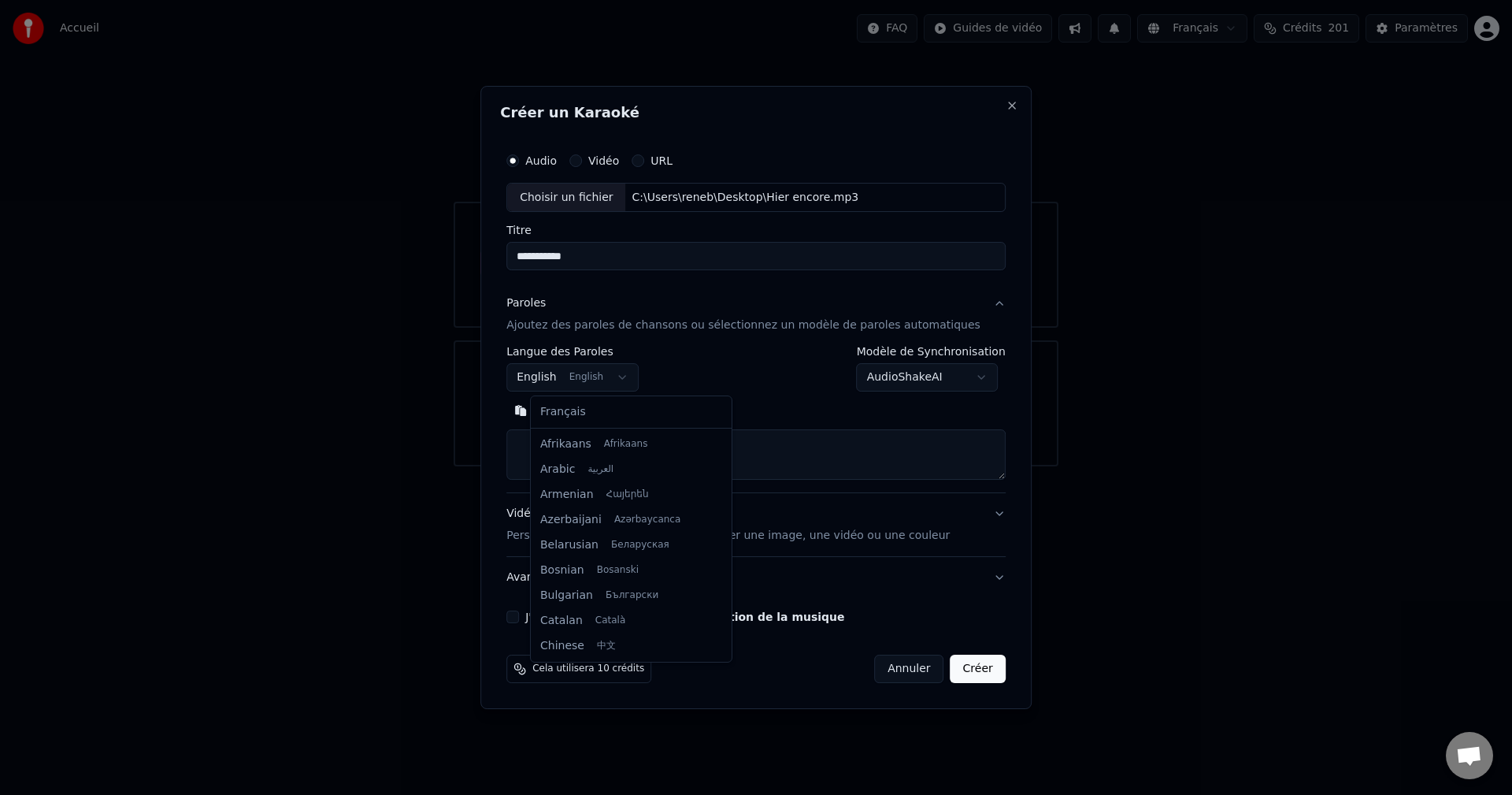
click at [643, 373] on body "**********" at bounding box center [756, 233] width 1512 height 466
select select "**"
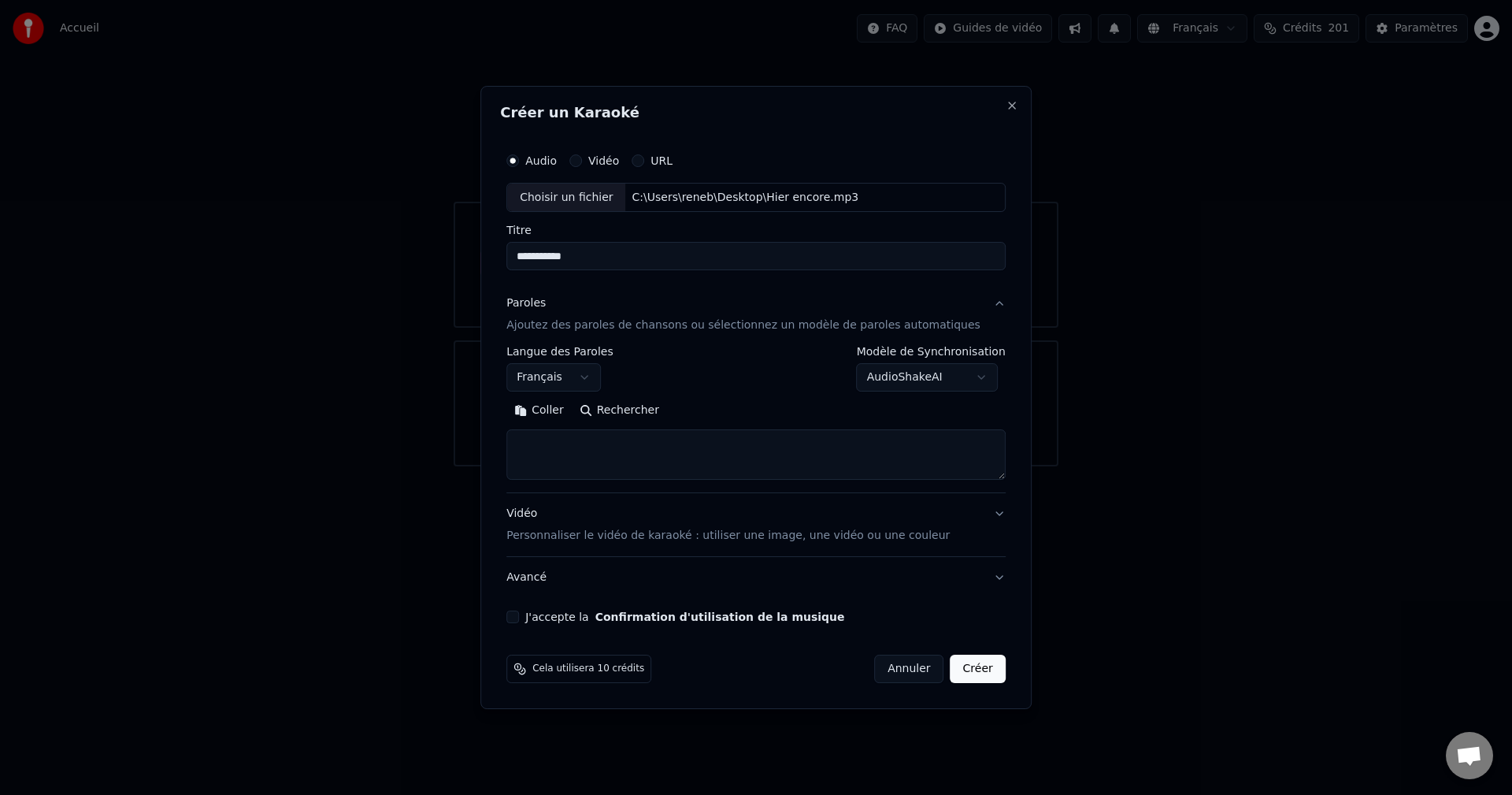
click at [564, 435] on textarea at bounding box center [756, 455] width 499 height 51
paste textarea "**********"
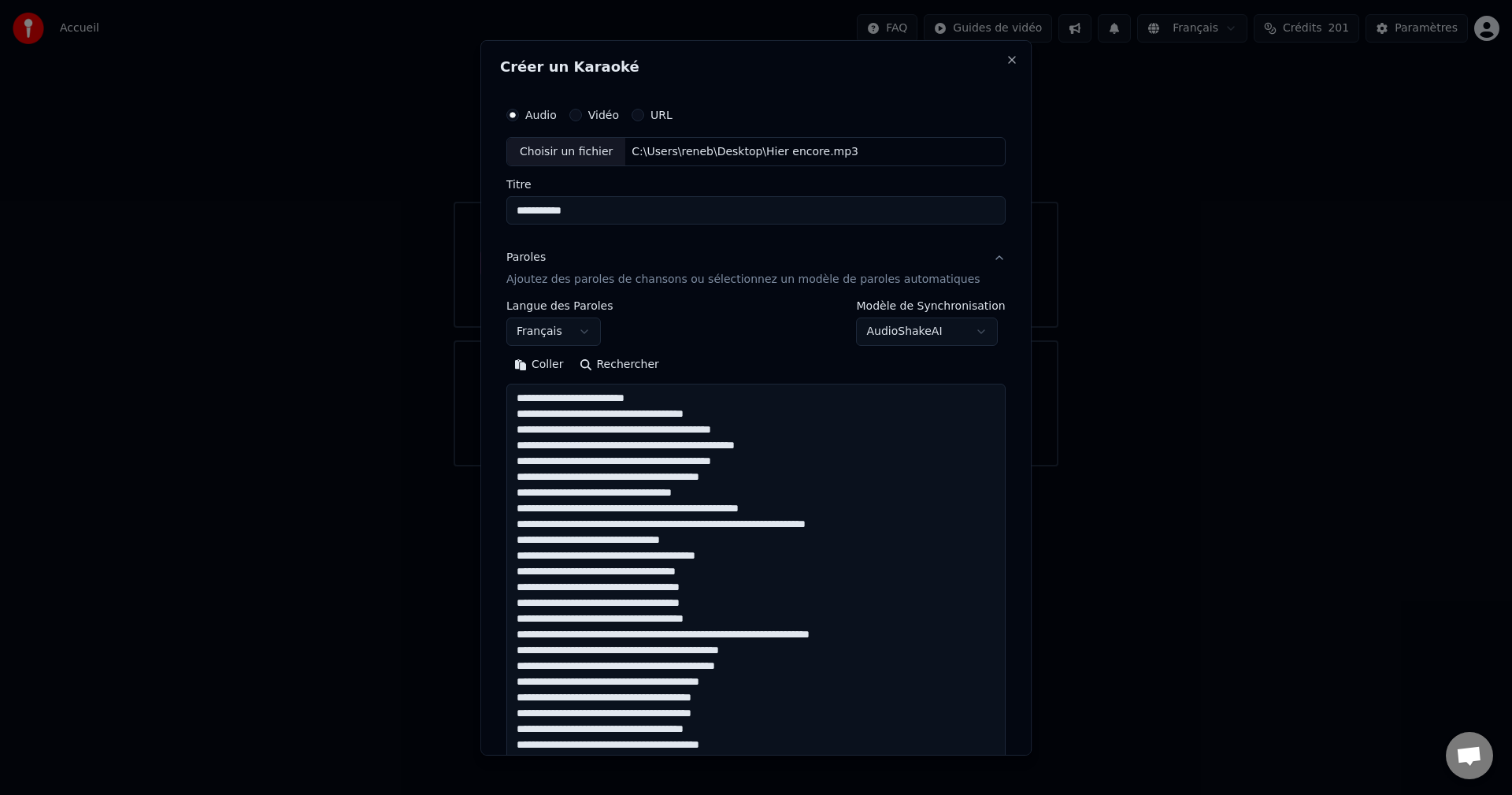
scroll to position [367, 0]
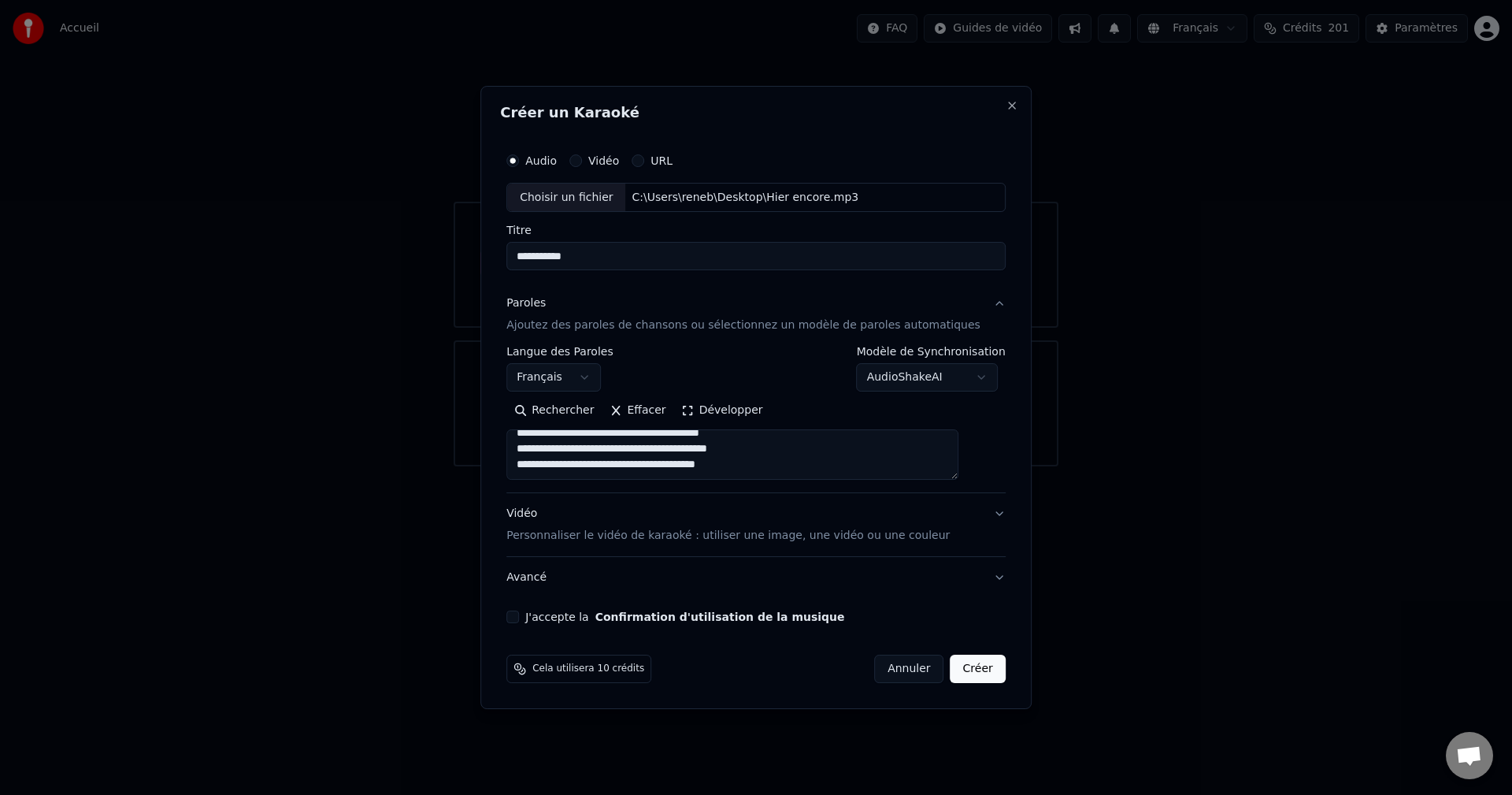
click at [742, 410] on button "Développer" at bounding box center [722, 411] width 96 height 25
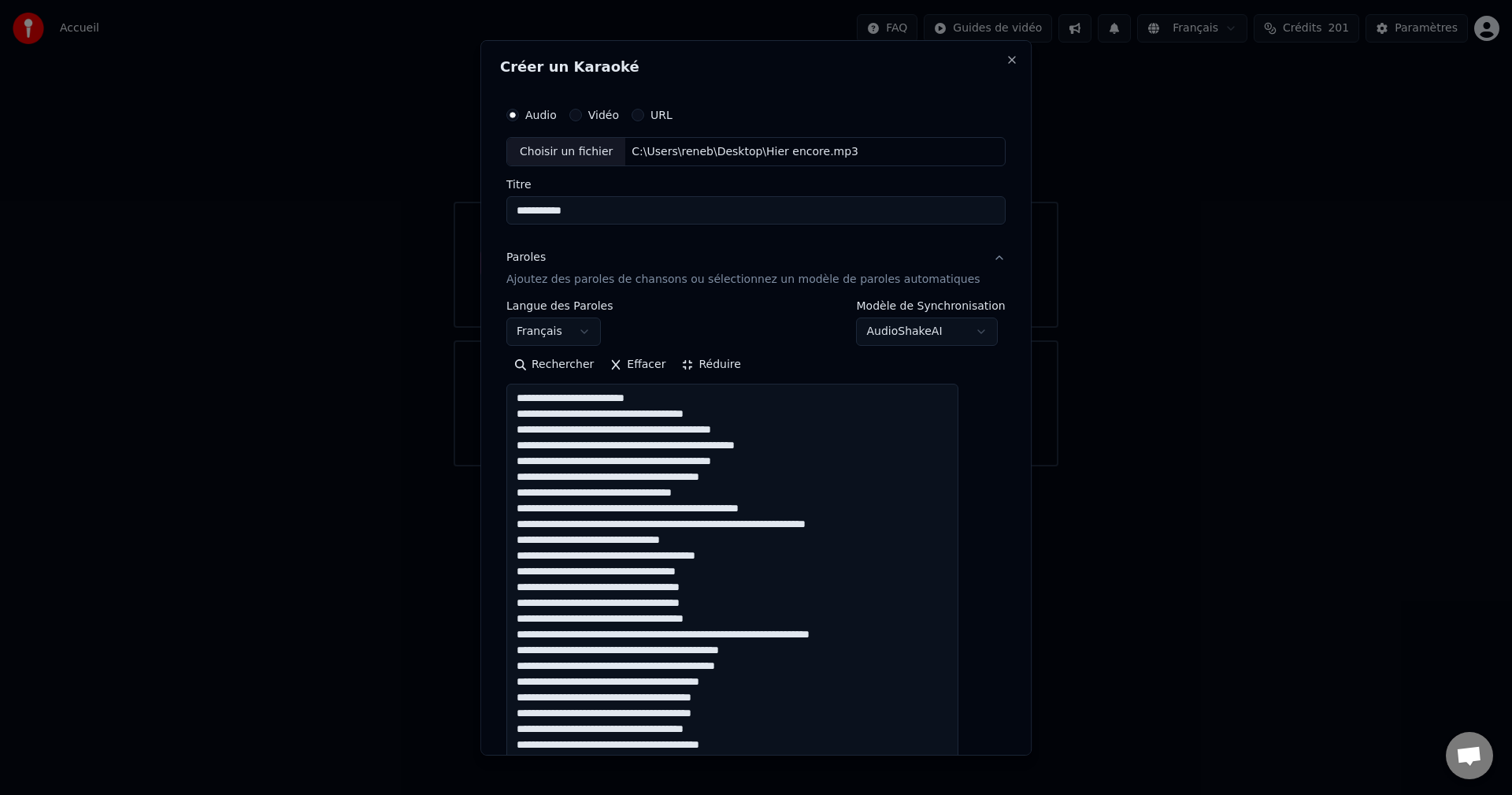
scroll to position [2, 0]
click at [648, 446] on textarea at bounding box center [732, 594] width 452 height 422
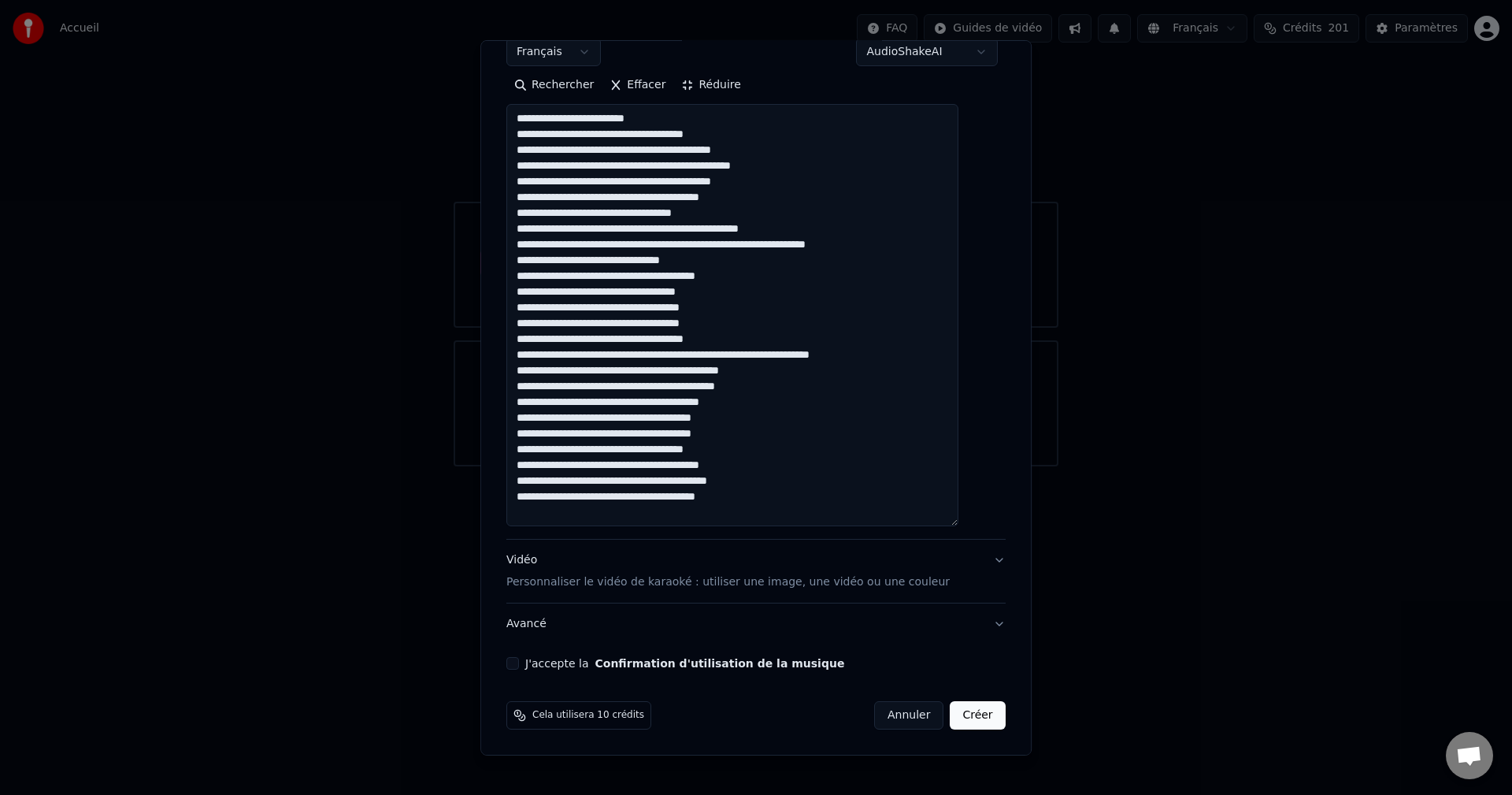
scroll to position [0, 0]
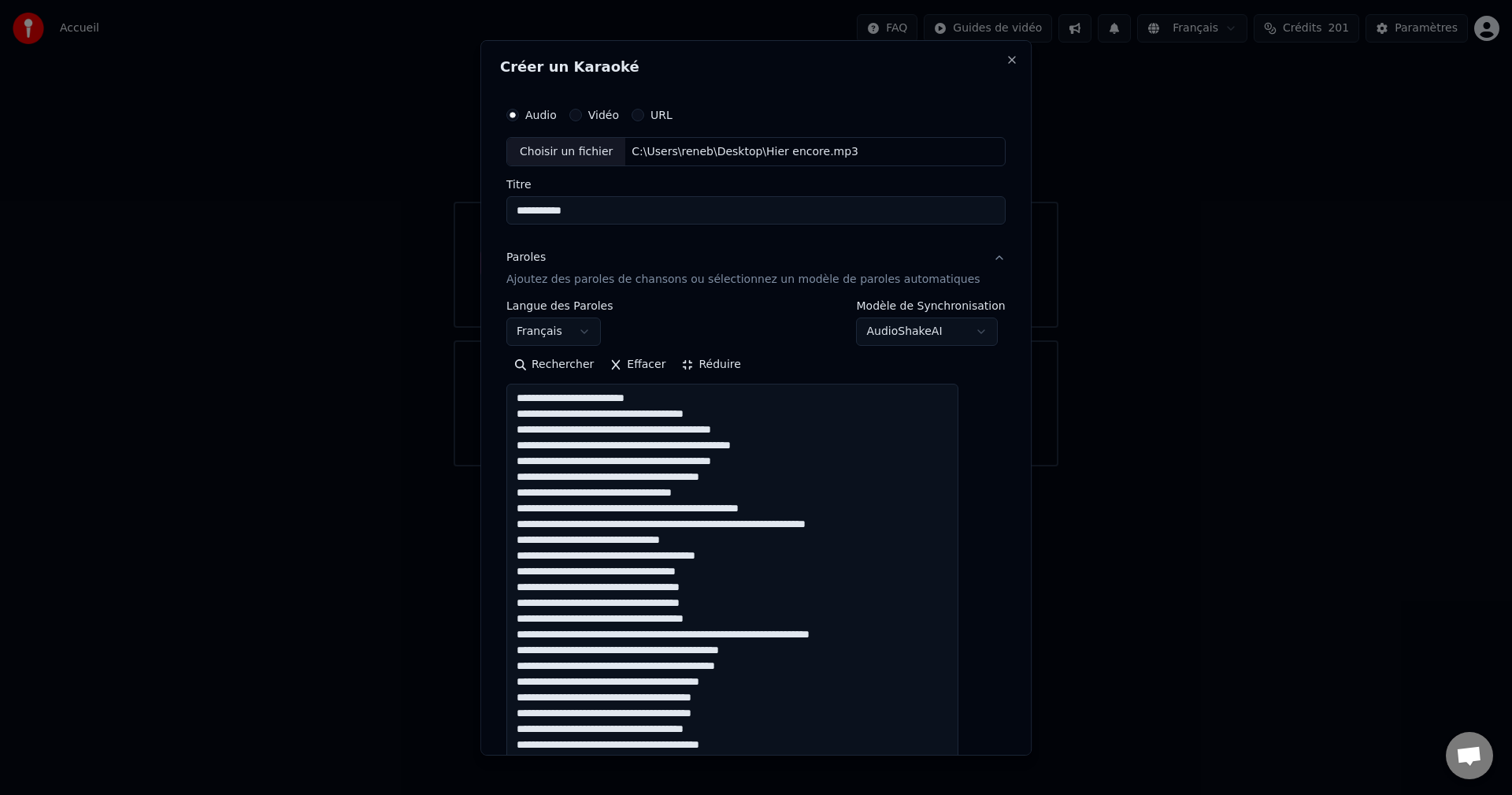
type textarea "**********"
click at [732, 360] on button "Réduire" at bounding box center [711, 364] width 75 height 25
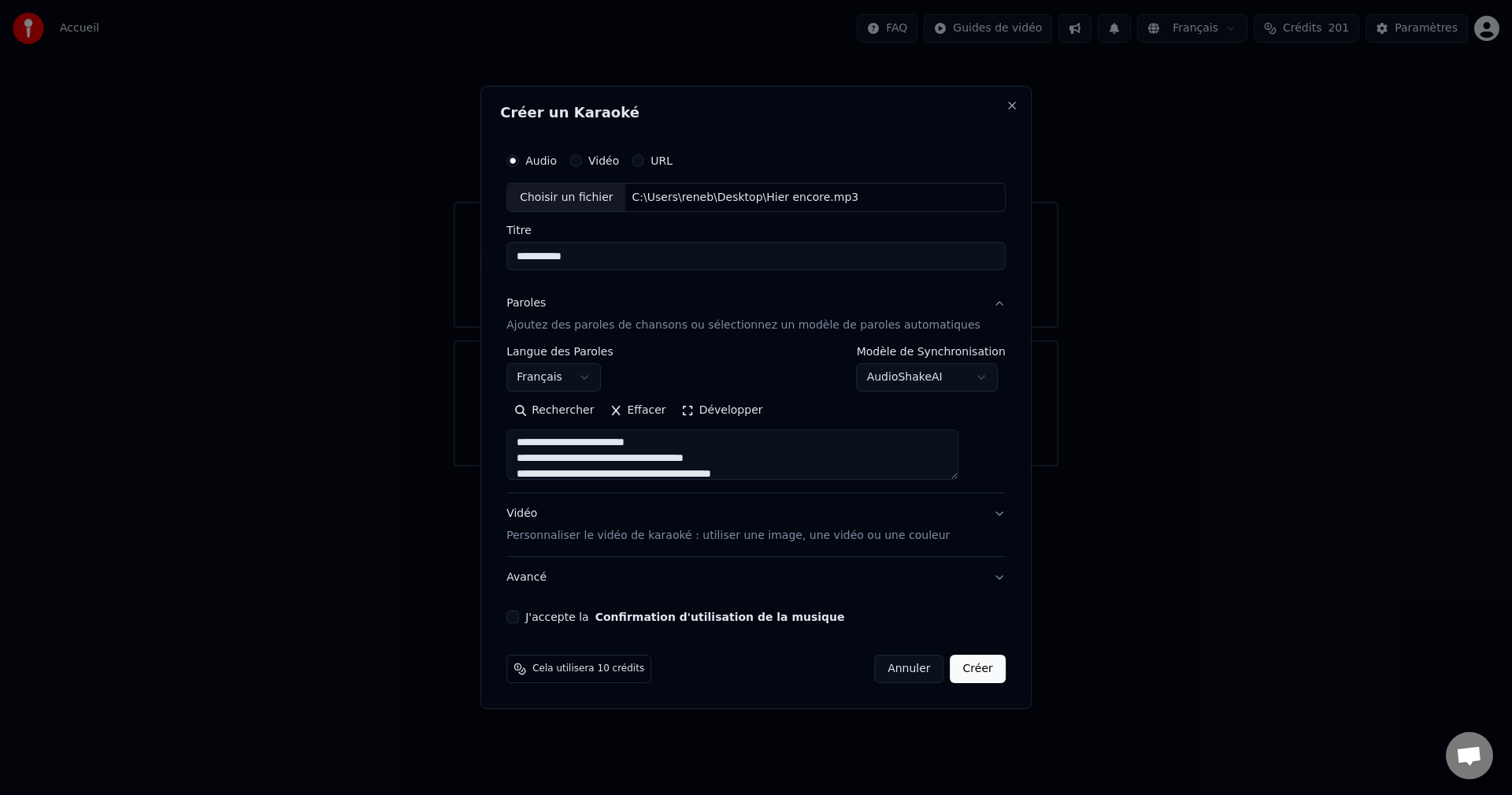
click at [519, 615] on button "J'accepte la Confirmation d'utilisation de la musique" at bounding box center [512, 617] width 13 height 13
click at [962, 668] on button "Créer" at bounding box center [978, 668] width 55 height 28
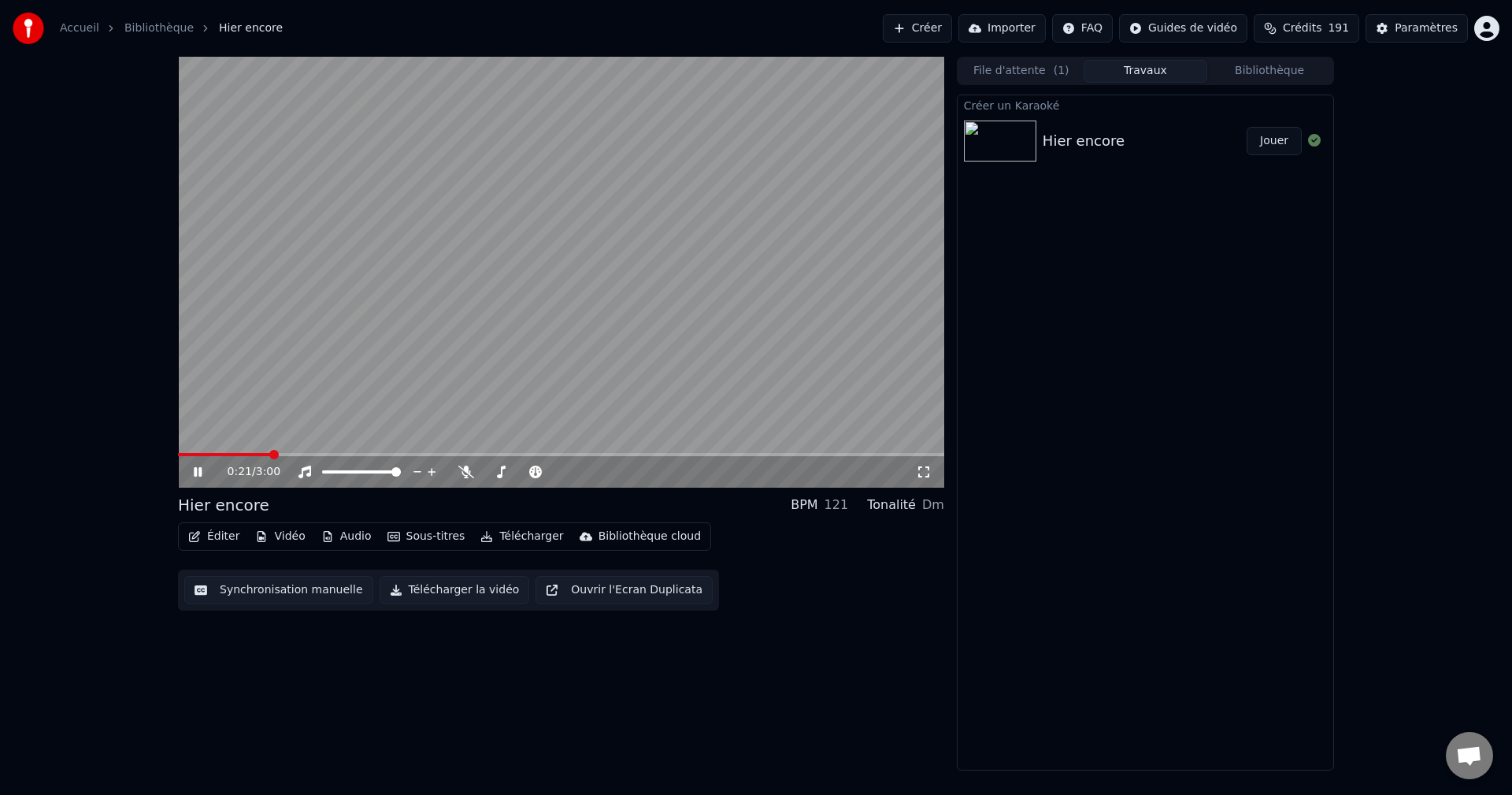
click at [1280, 134] on button "Jouer" at bounding box center [1273, 140] width 55 height 28
click at [465, 472] on icon at bounding box center [466, 471] width 15 height 13
click at [201, 469] on icon at bounding box center [197, 471] width 8 height 9
click at [216, 537] on button "Éditer" at bounding box center [214, 537] width 64 height 22
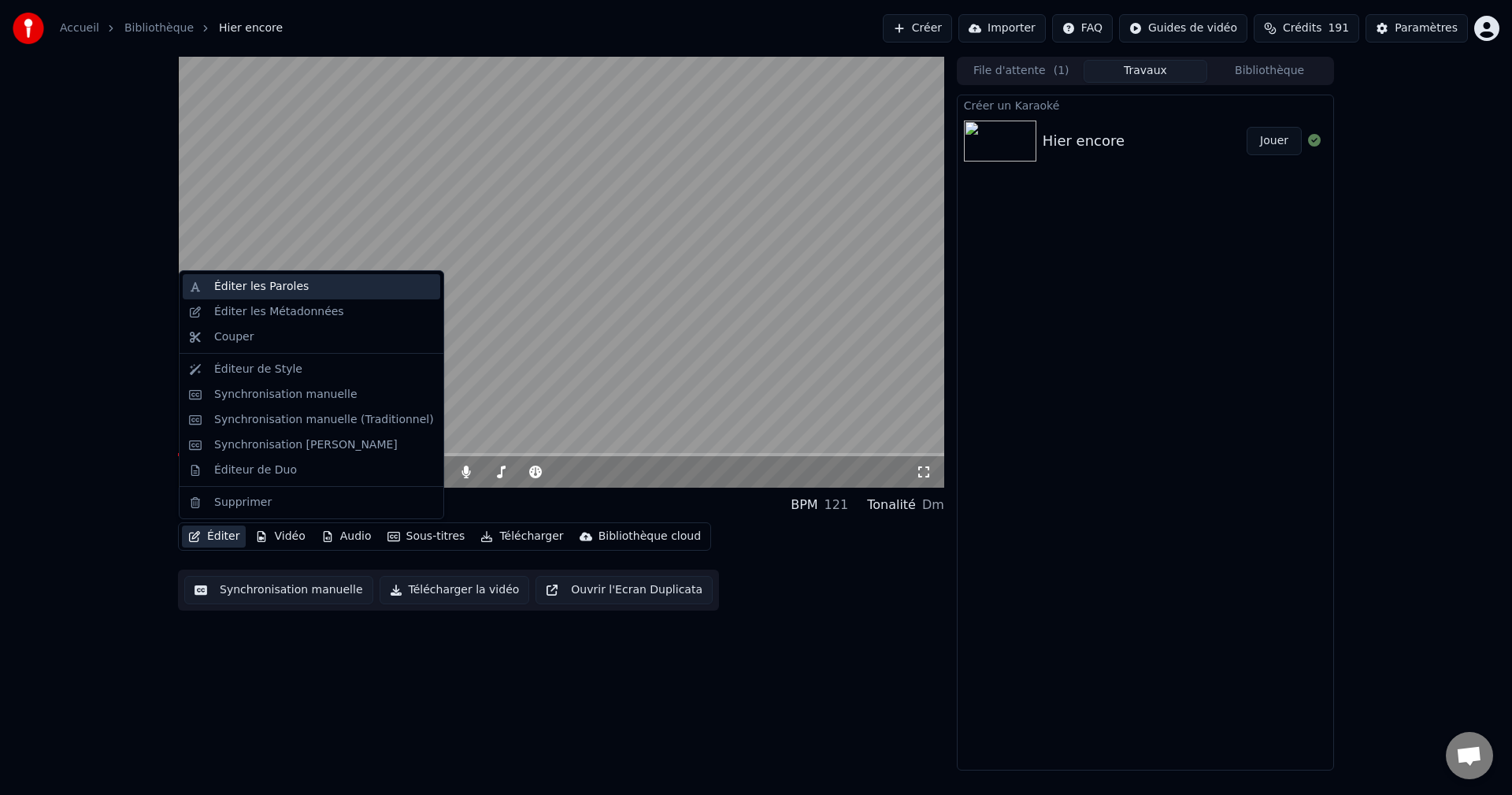
click at [233, 284] on div "Éditer les Paroles" at bounding box center [262, 287] width 95 height 16
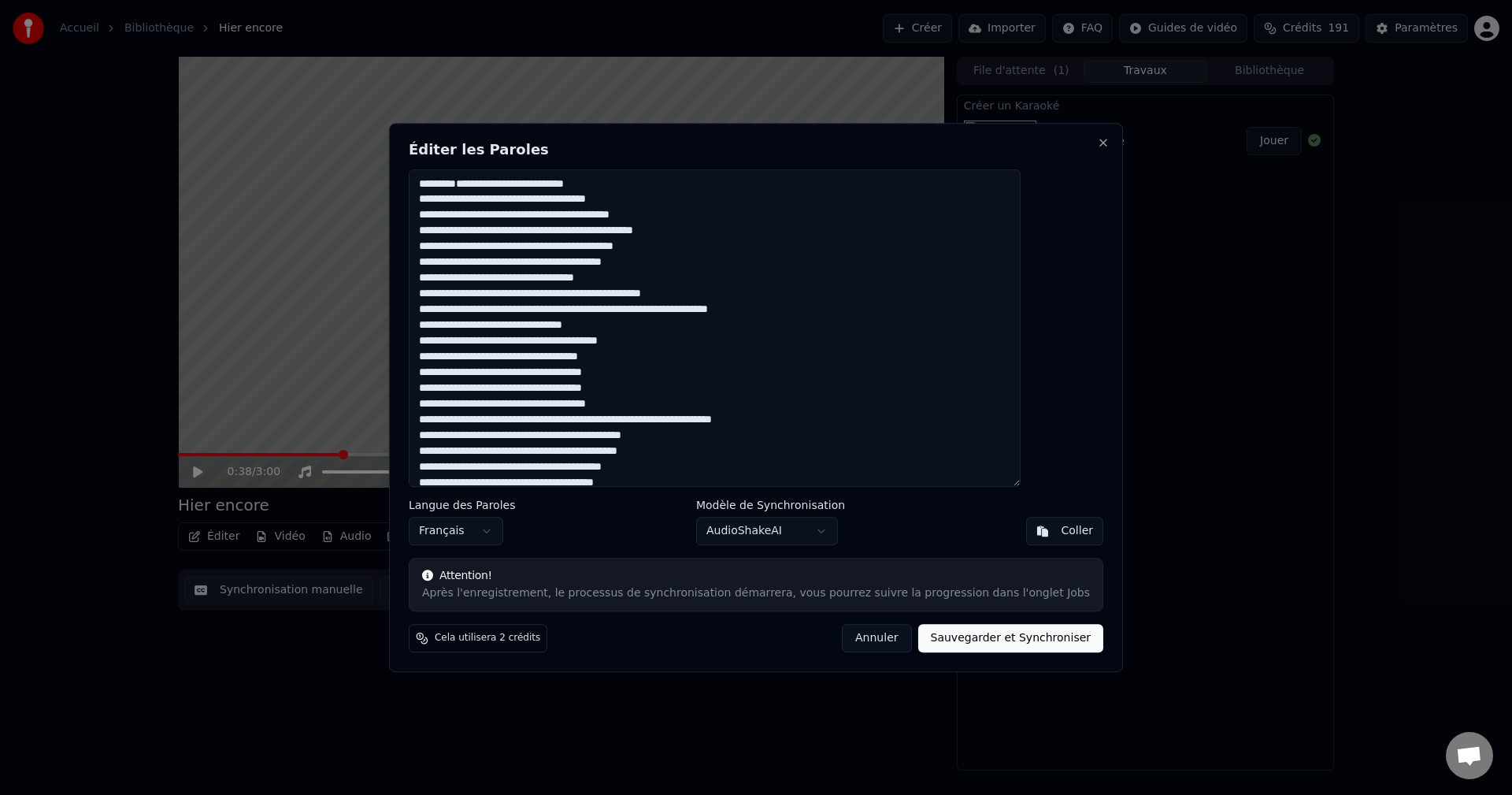
click at [957, 630] on button "Sauvegarder et Synchroniser" at bounding box center [1011, 637] width 186 height 28
type textarea "**********"
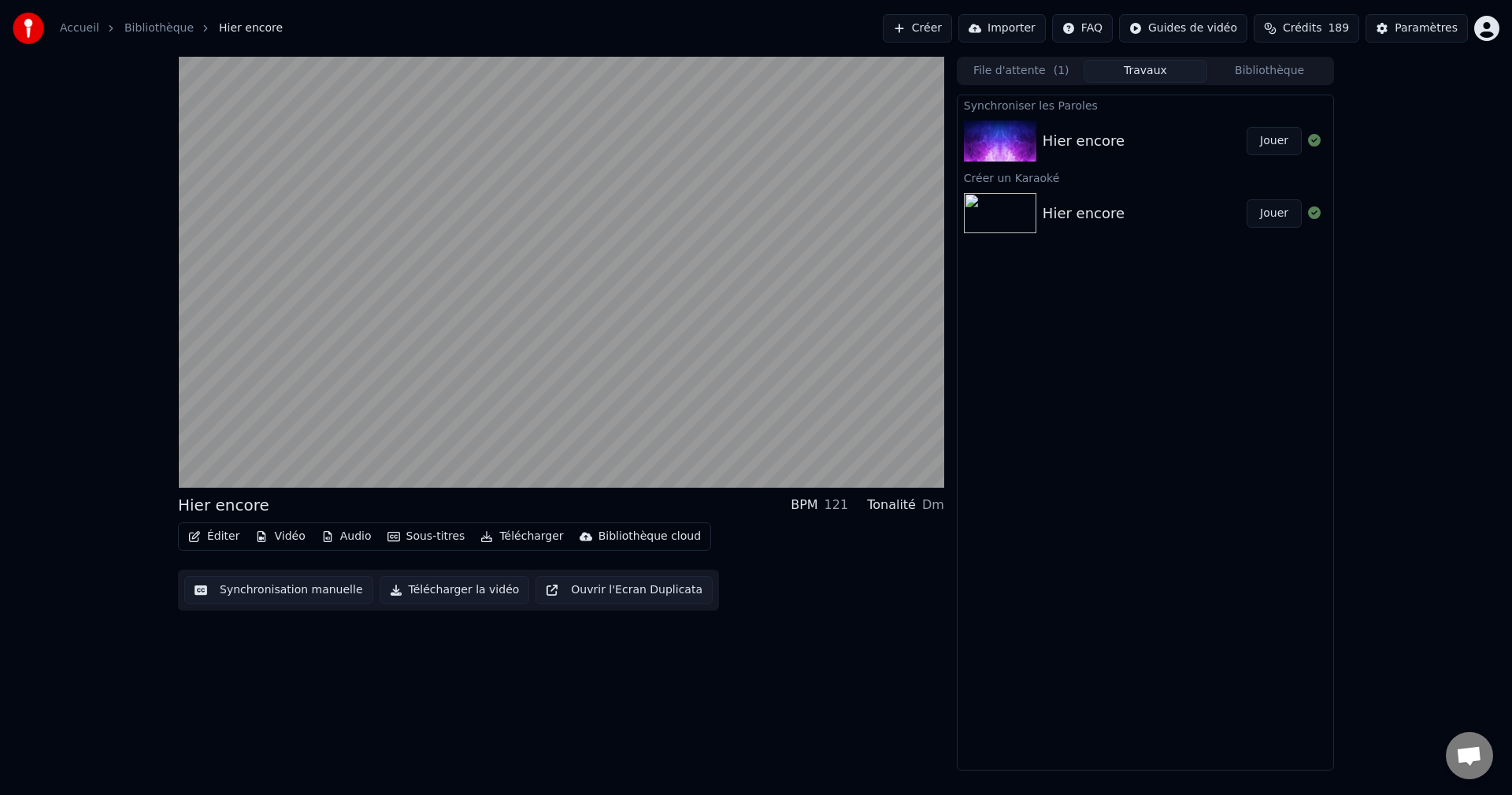
click at [1277, 140] on button "Jouer" at bounding box center [1273, 140] width 55 height 28
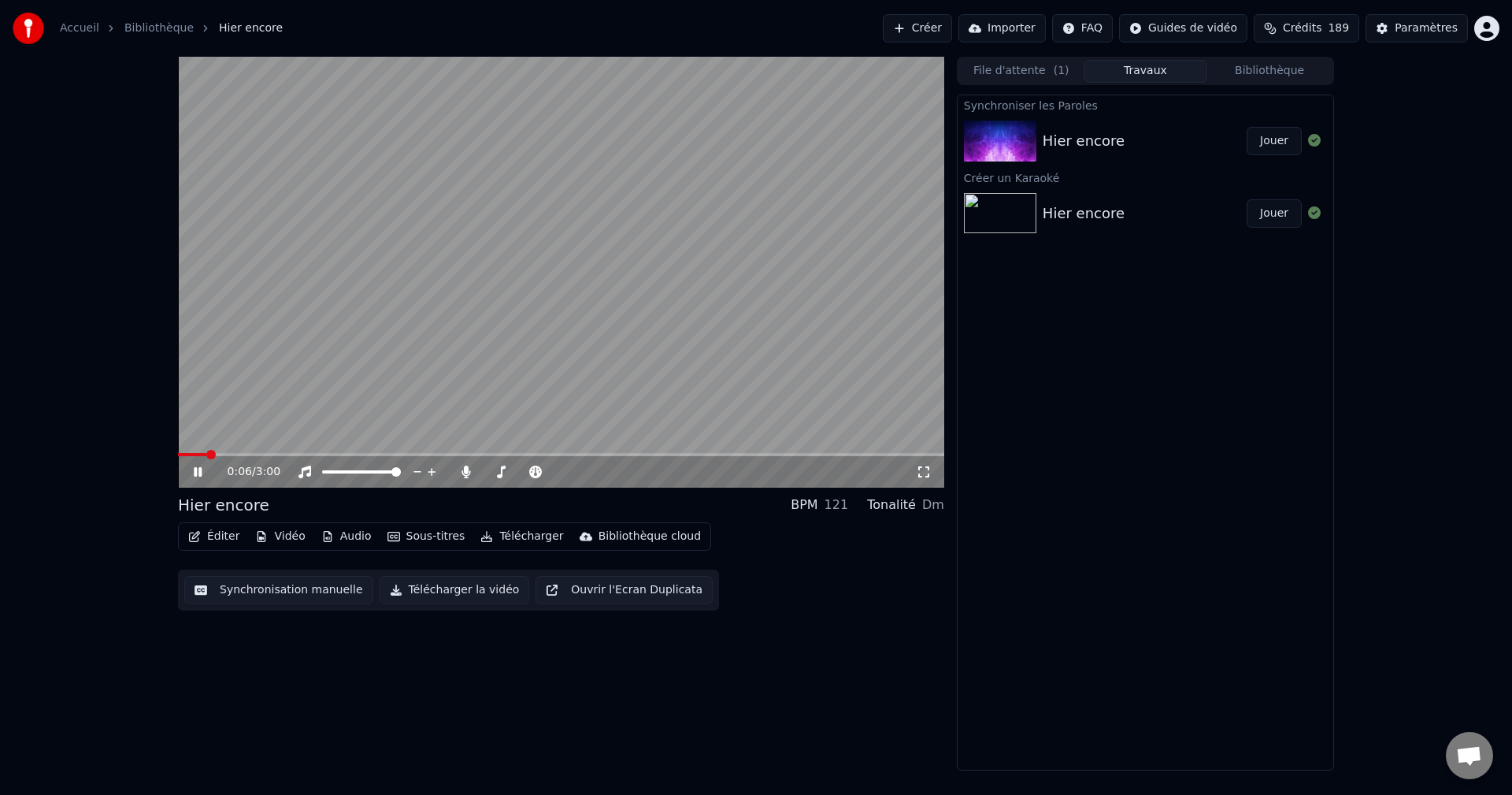
click at [204, 469] on icon at bounding box center [208, 471] width 37 height 13
